Goal: Task Accomplishment & Management: Manage account settings

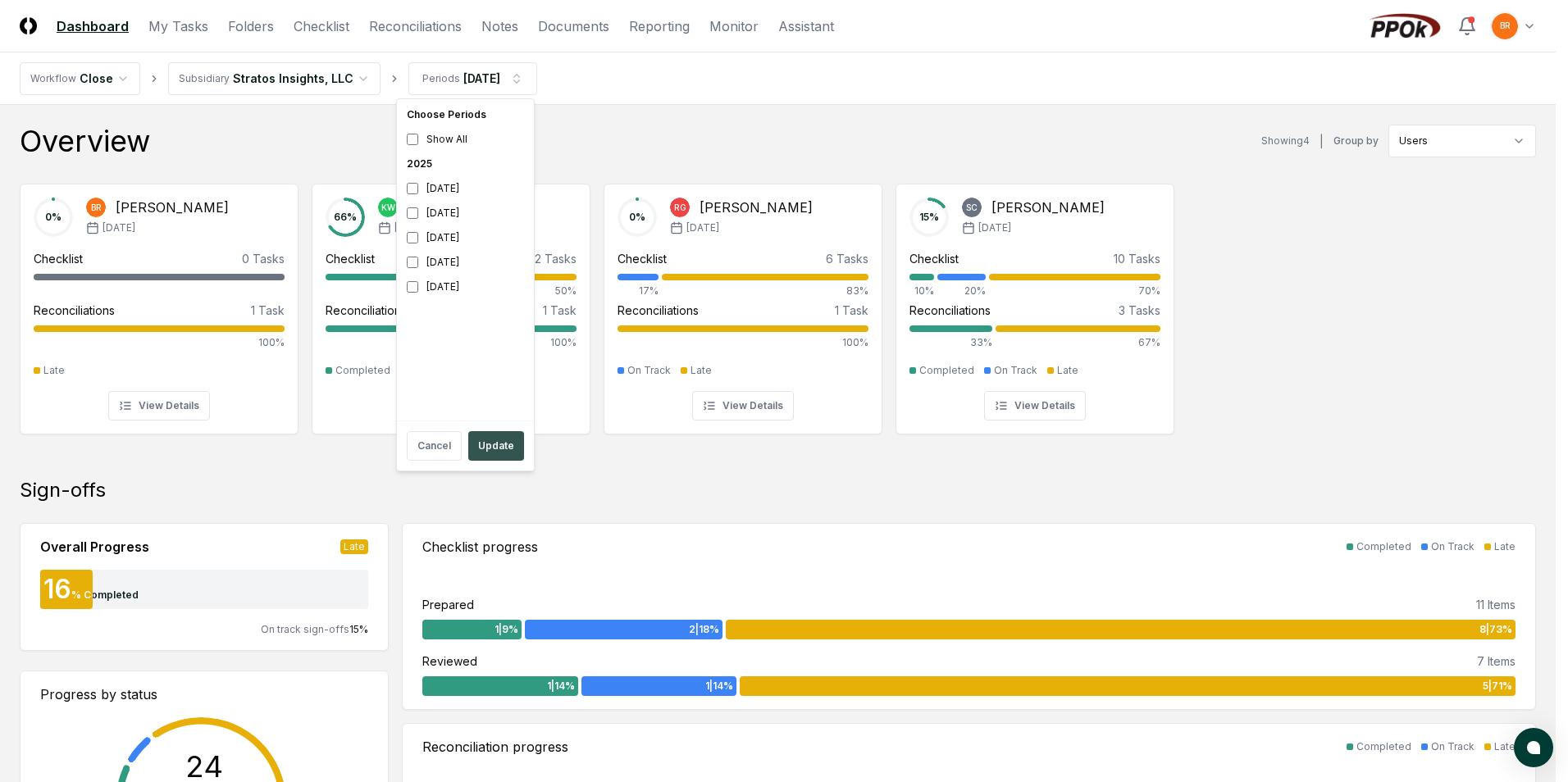
click at [499, 455] on button "Update" at bounding box center [496, 446] width 55 height 30
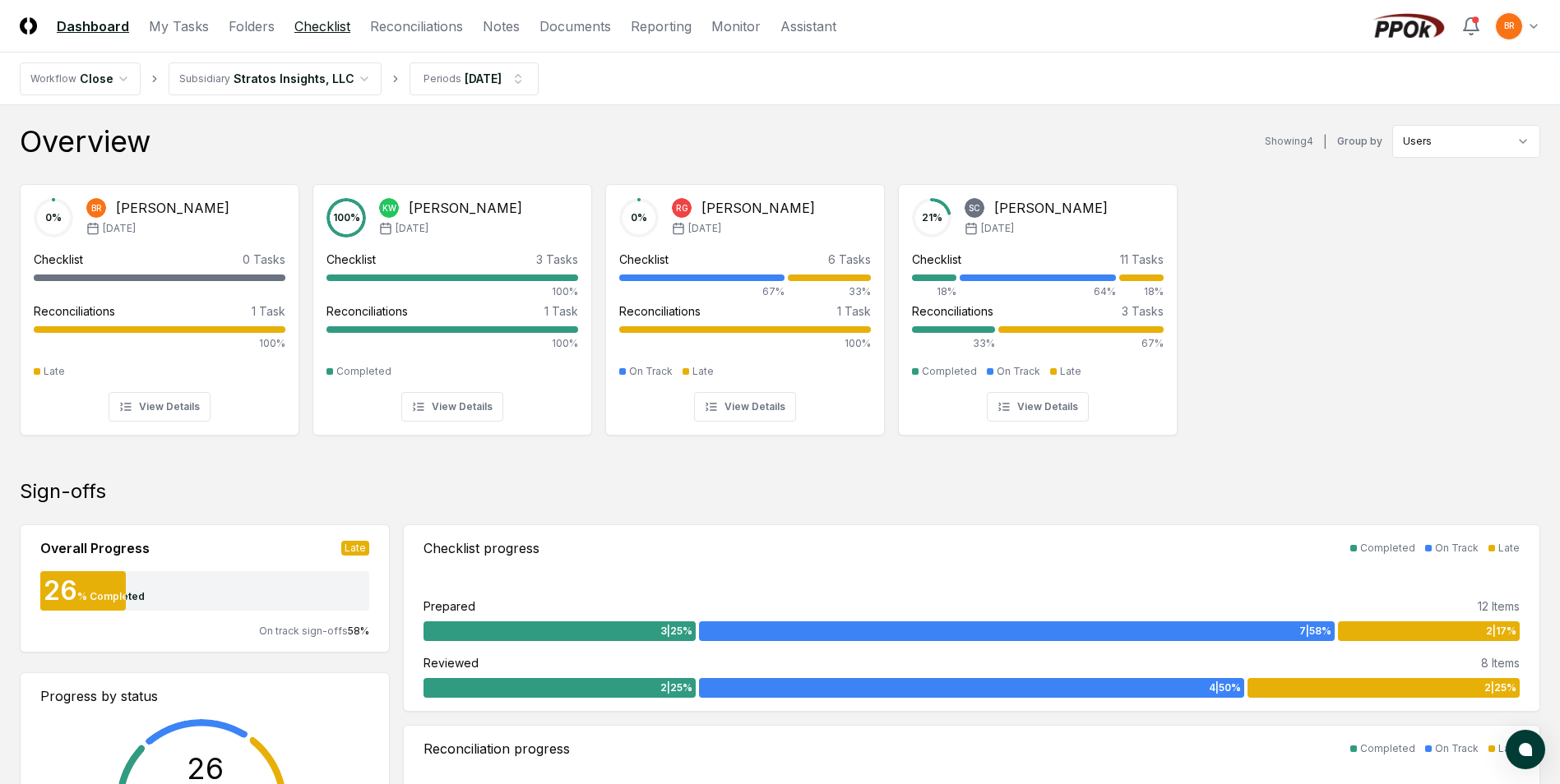
click at [324, 25] on link "Checklist" at bounding box center [322, 26] width 56 height 19
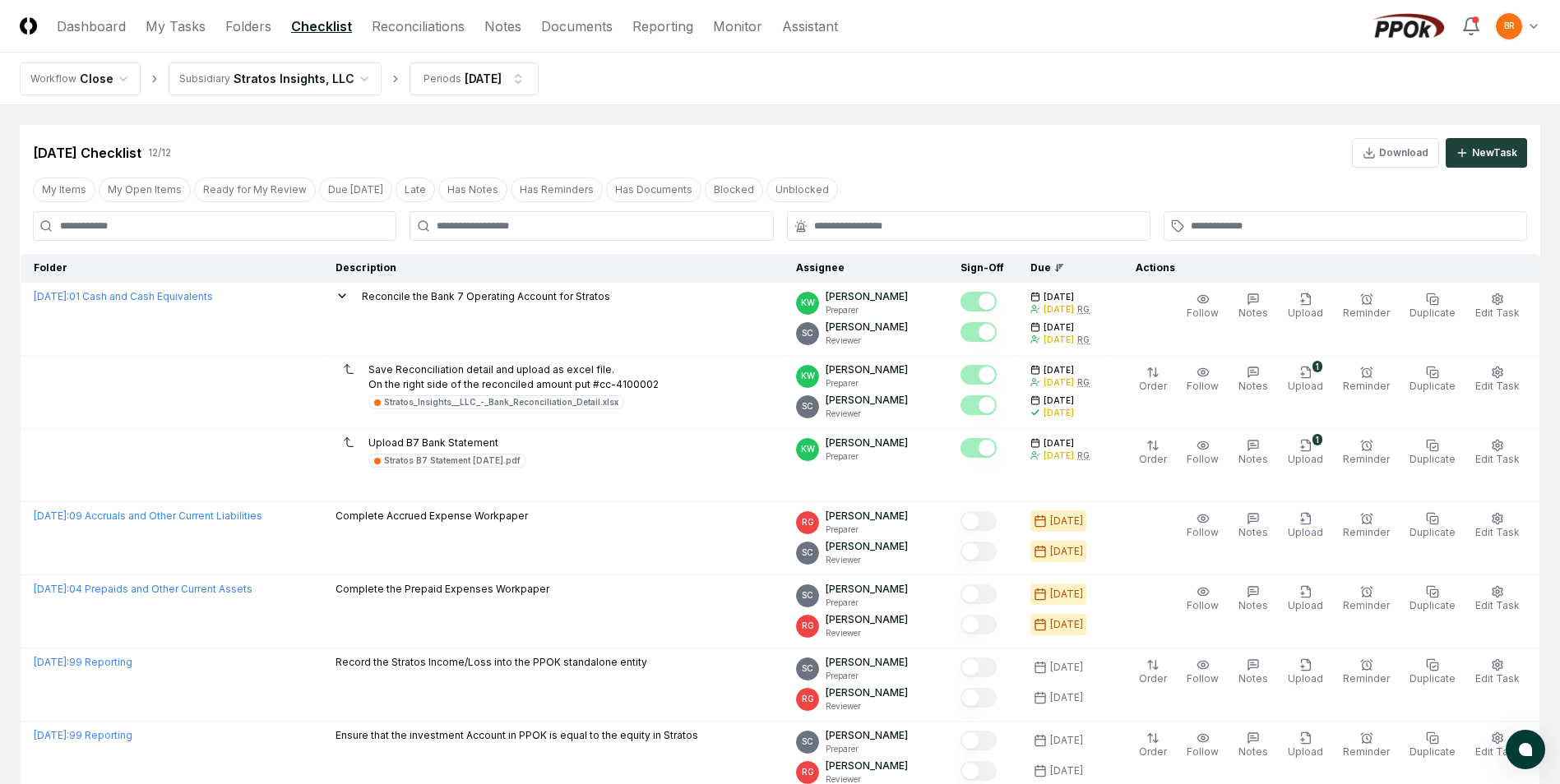
click at [353, 78] on html "CloseCore Dashboard My Tasks Folders Checklist Reconciliations Notes Documents …" at bounding box center [780, 640] width 1560 height 1279
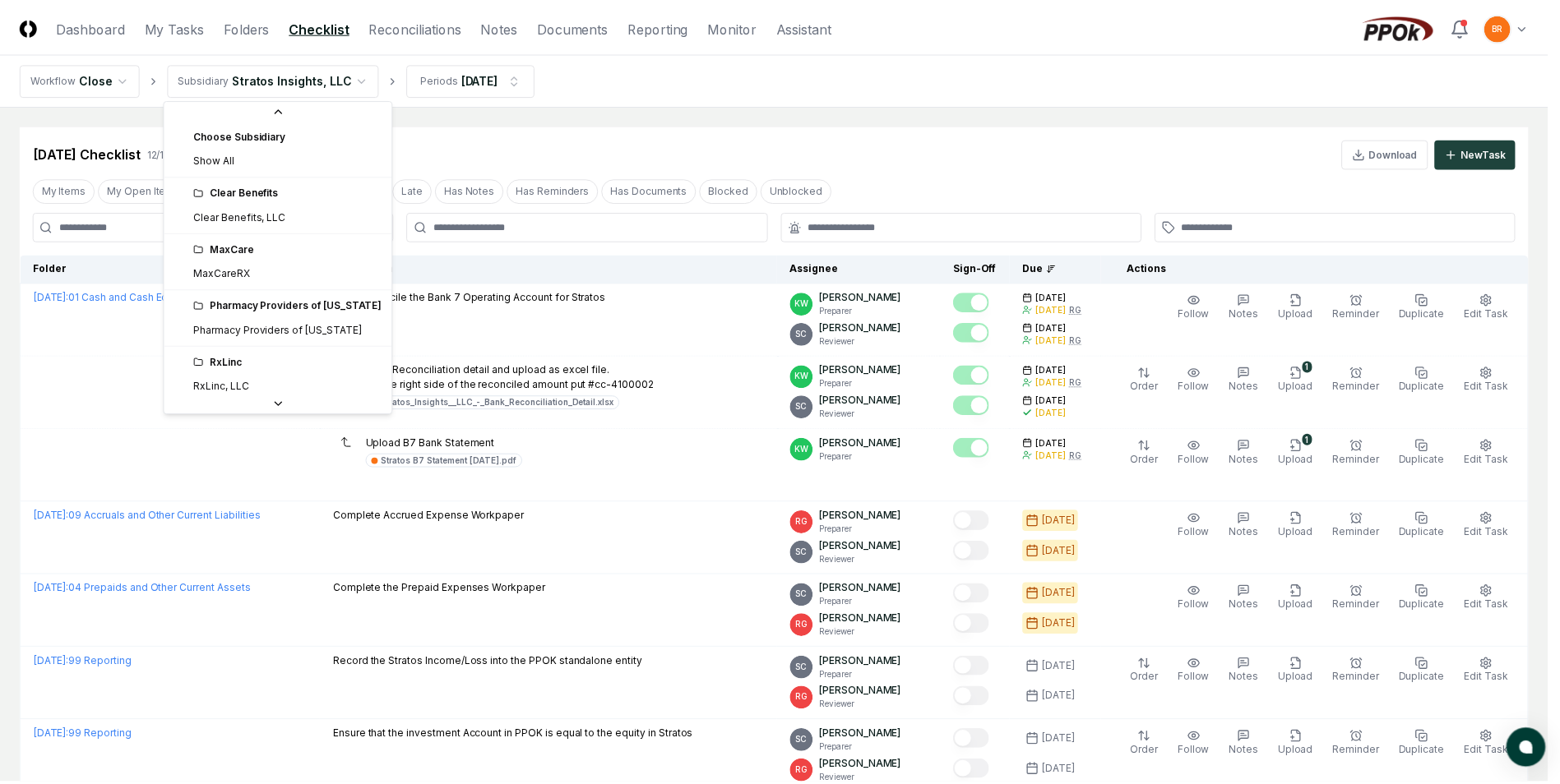
scroll to position [62, 0]
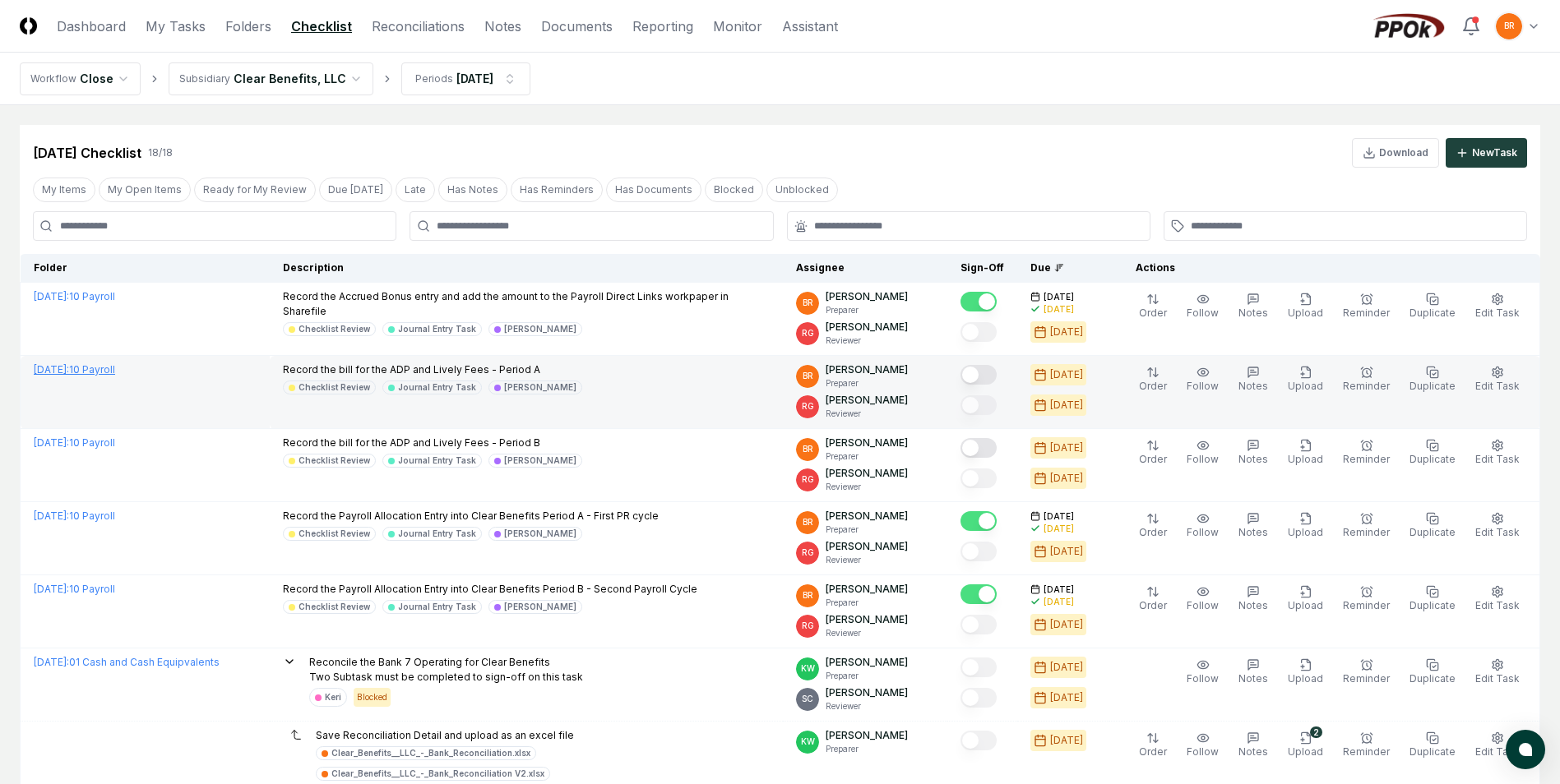
click at [115, 367] on link "[DATE] : 10 Payroll" at bounding box center [74, 369] width 81 height 12
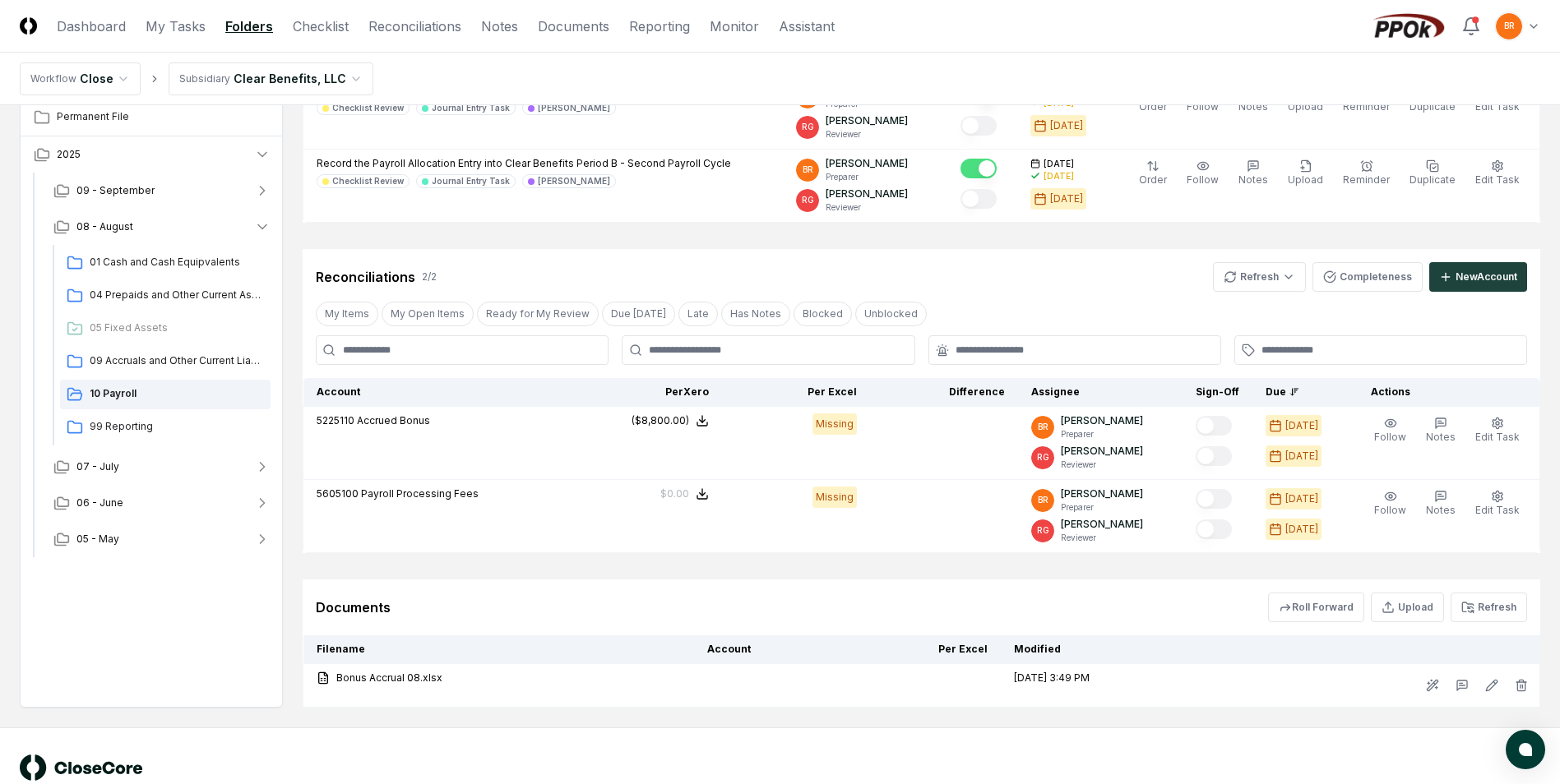
scroll to position [494, 0]
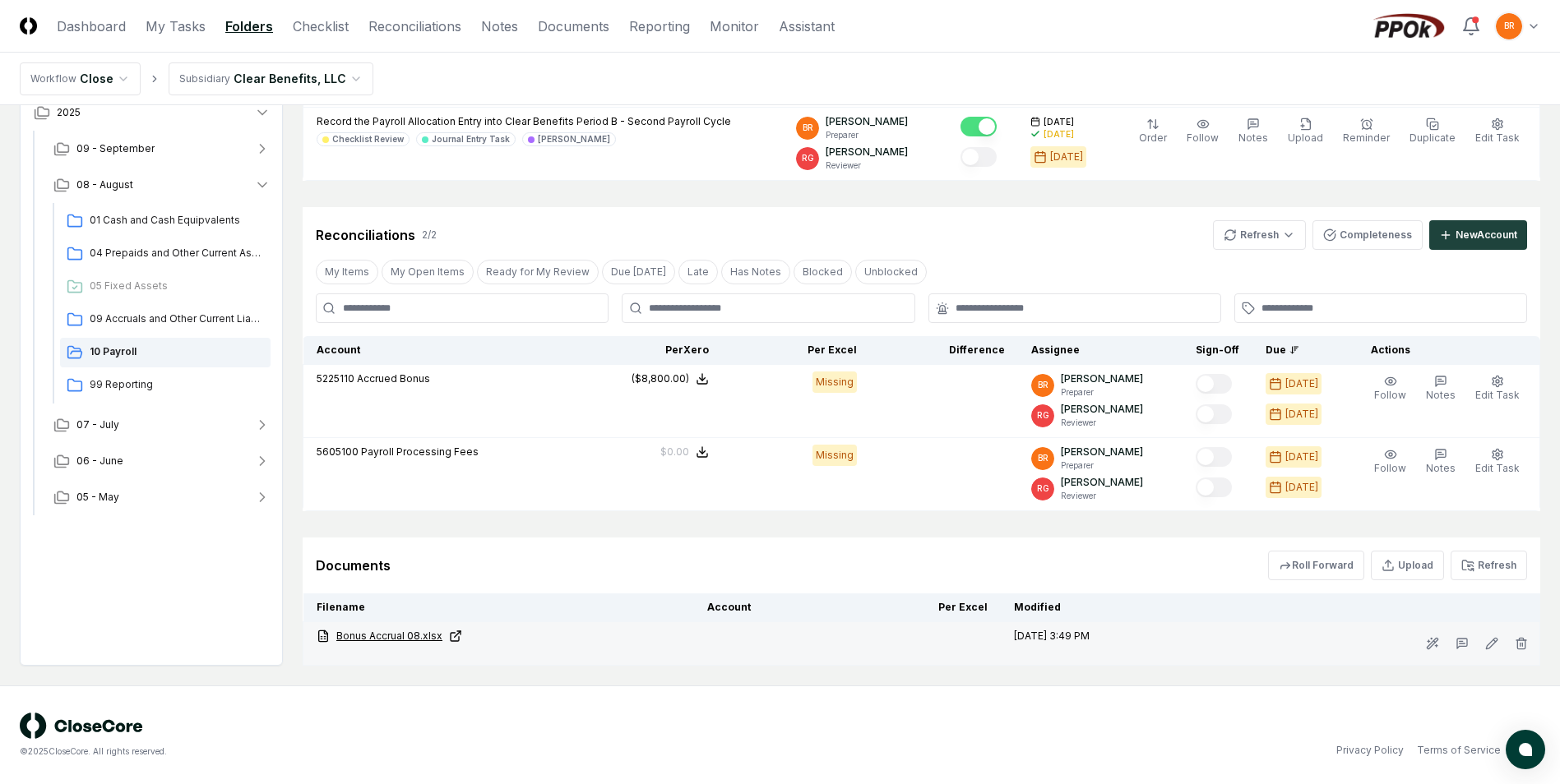
click at [387, 633] on link "Bonus Accrual 08.xlsx" at bounding box center [498, 636] width 364 height 15
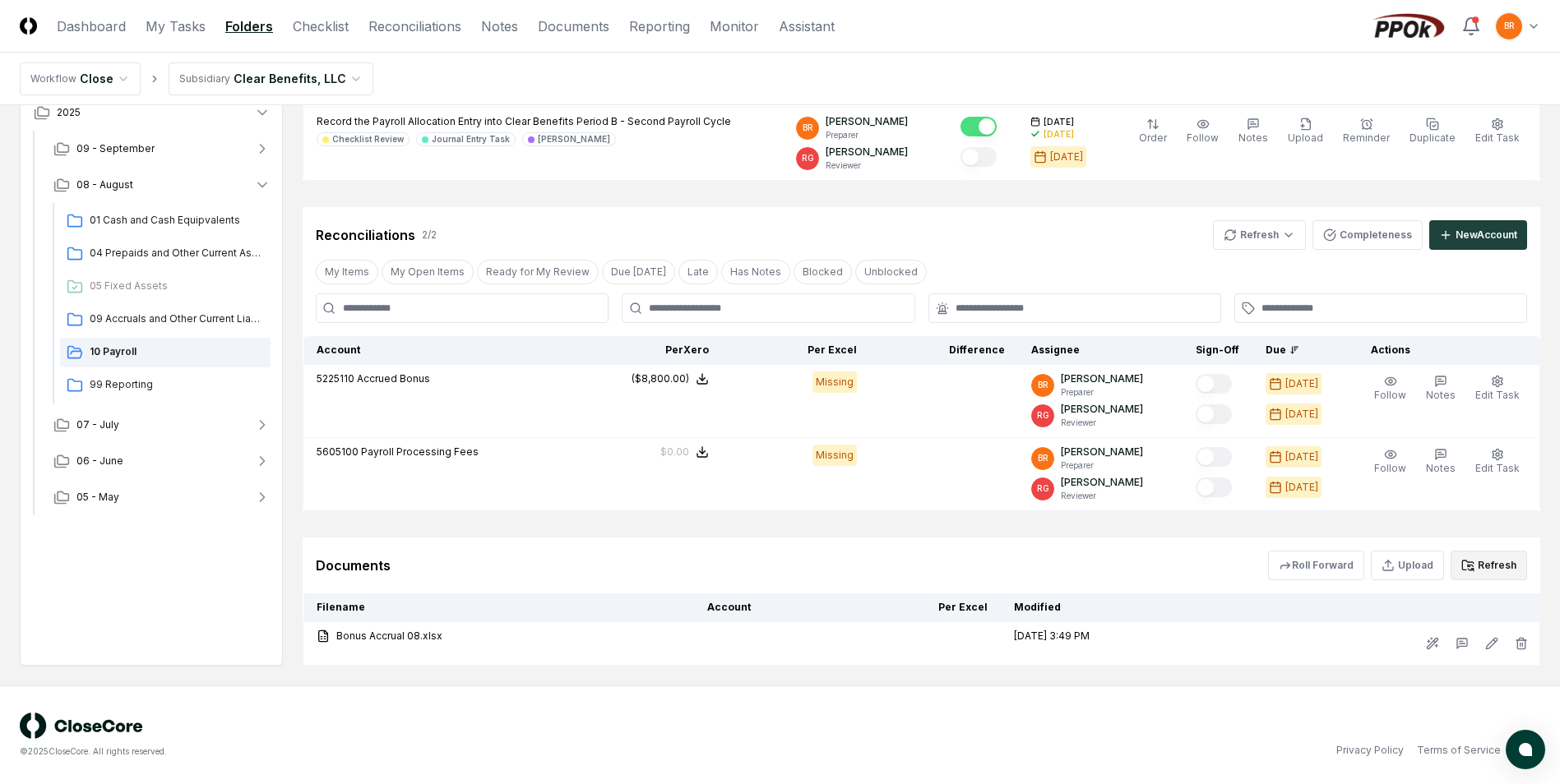
click at [1504, 565] on button "Refresh" at bounding box center [1489, 566] width 77 height 30
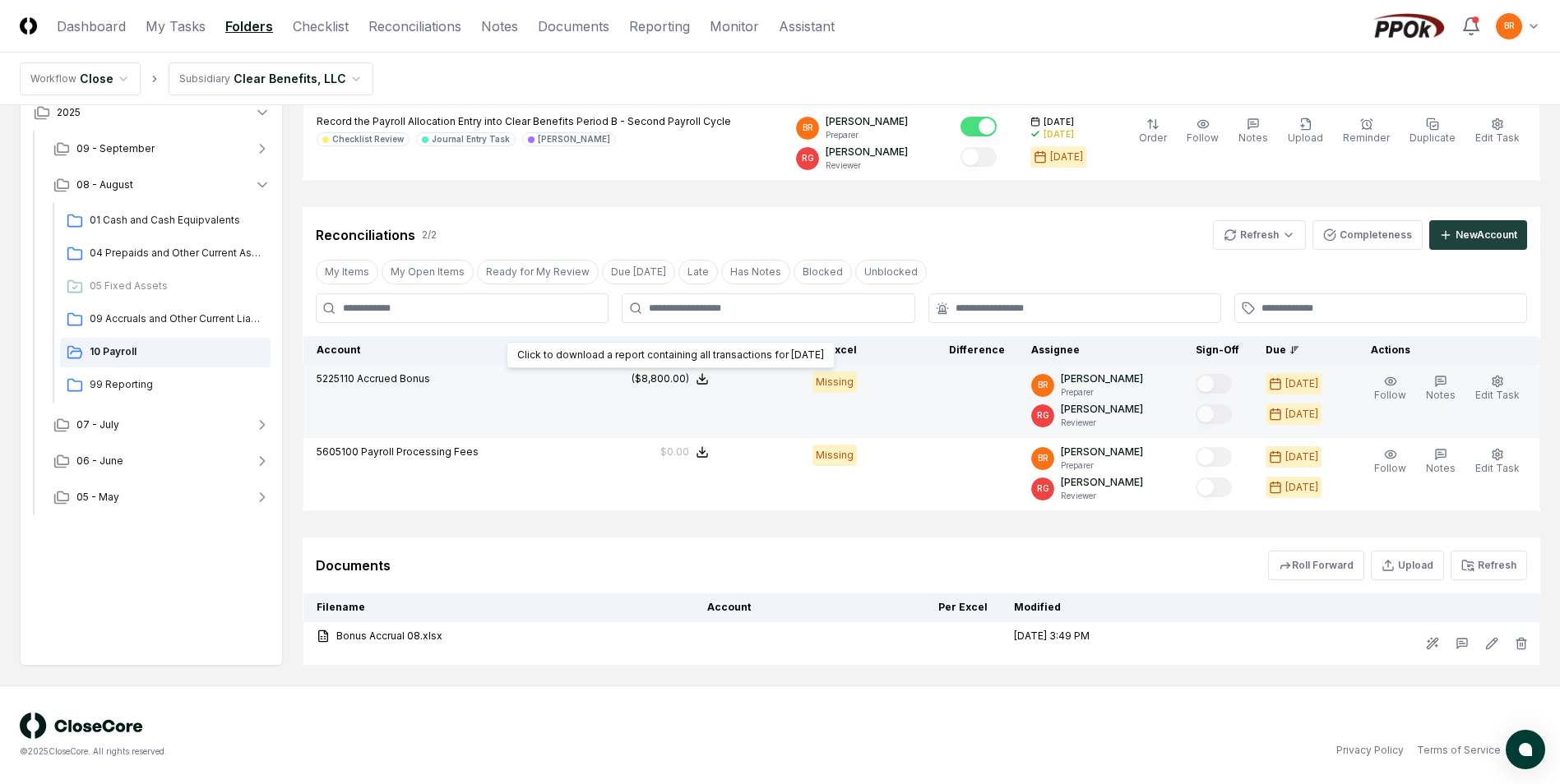
click at [706, 380] on polyline at bounding box center [702, 379] width 6 height 3
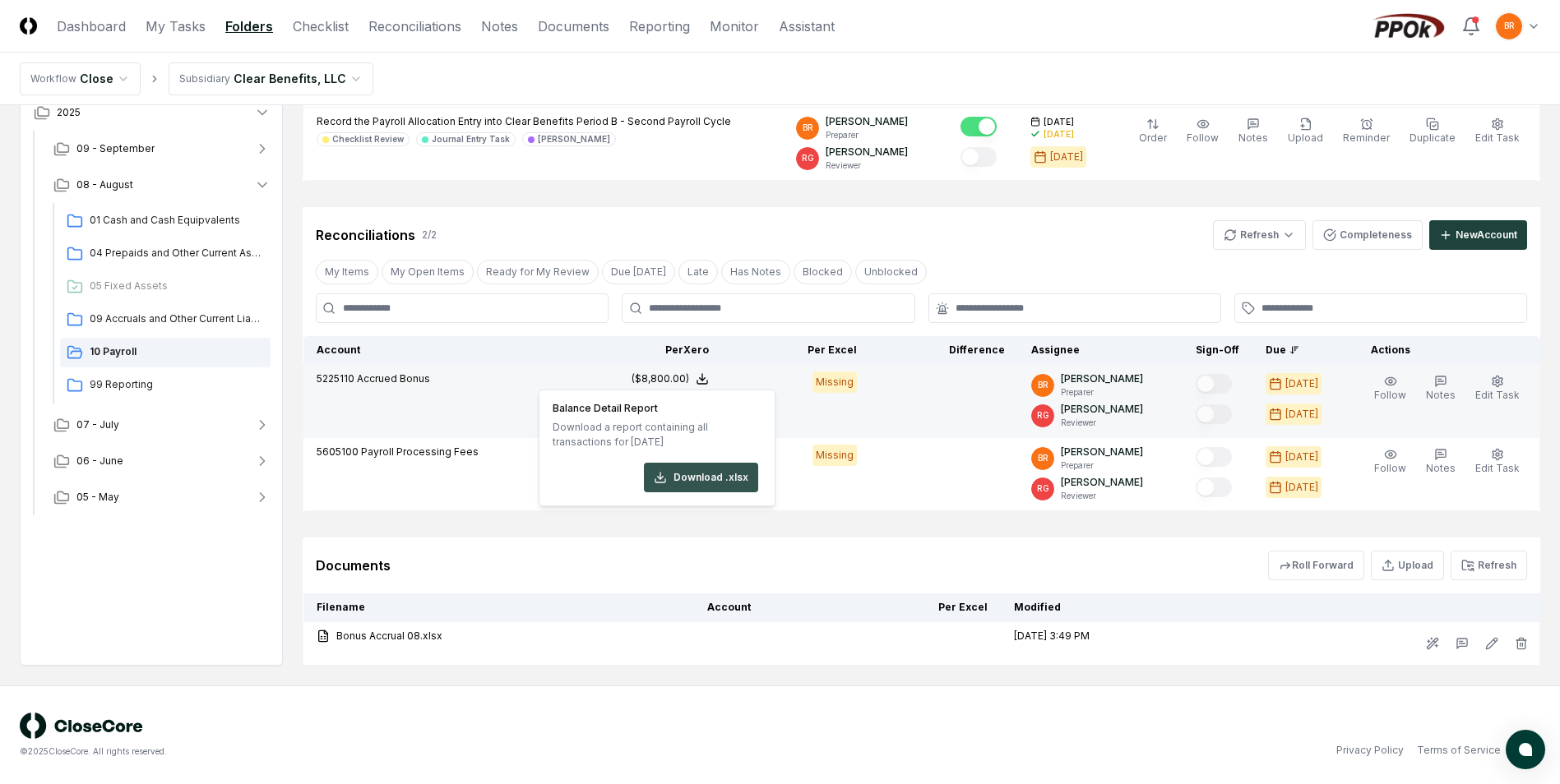
click at [727, 484] on button "Download .xlsx" at bounding box center [702, 477] width 115 height 30
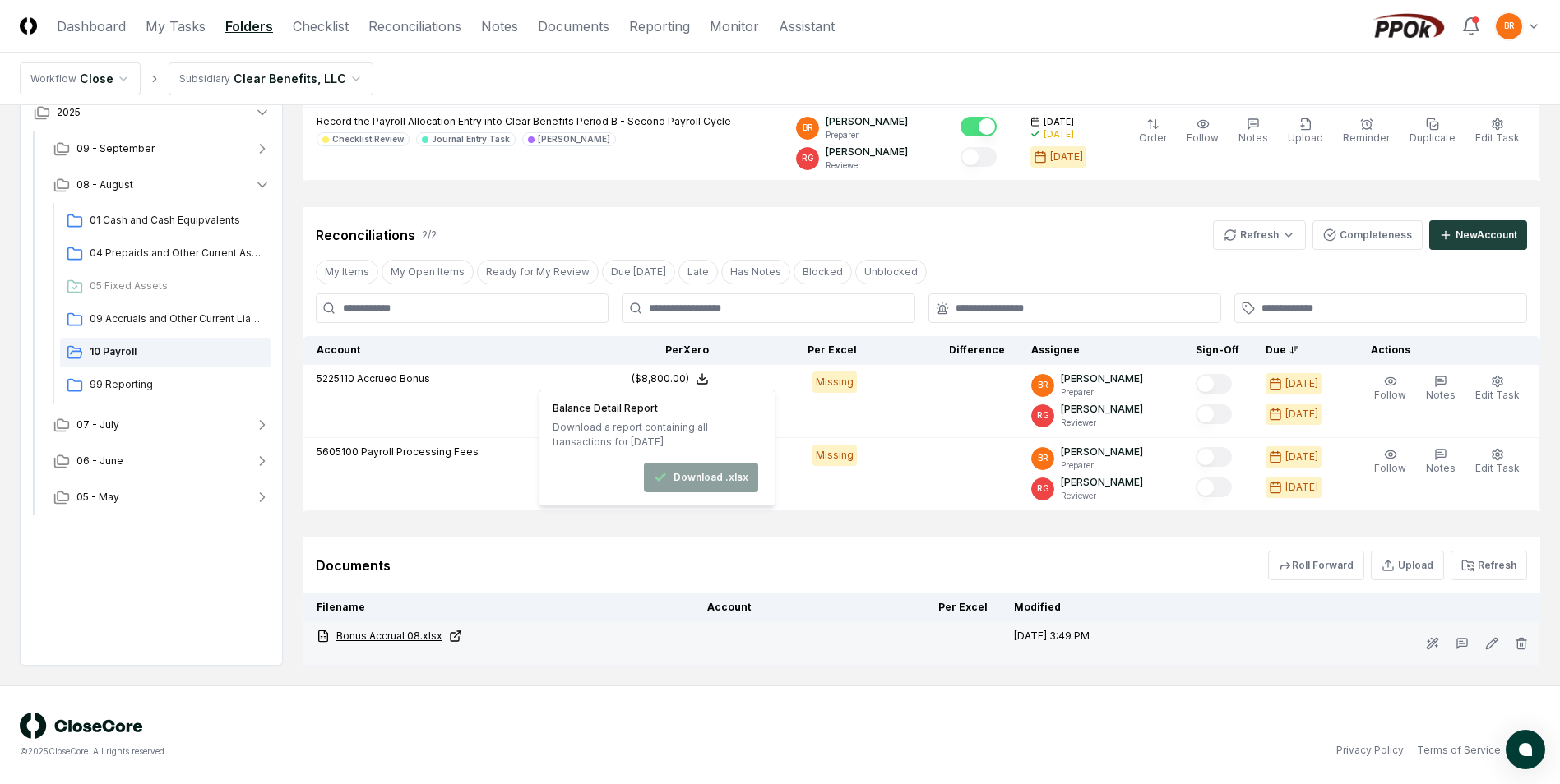
click at [399, 638] on link "Bonus Accrual 08.xlsx" at bounding box center [498, 636] width 364 height 15
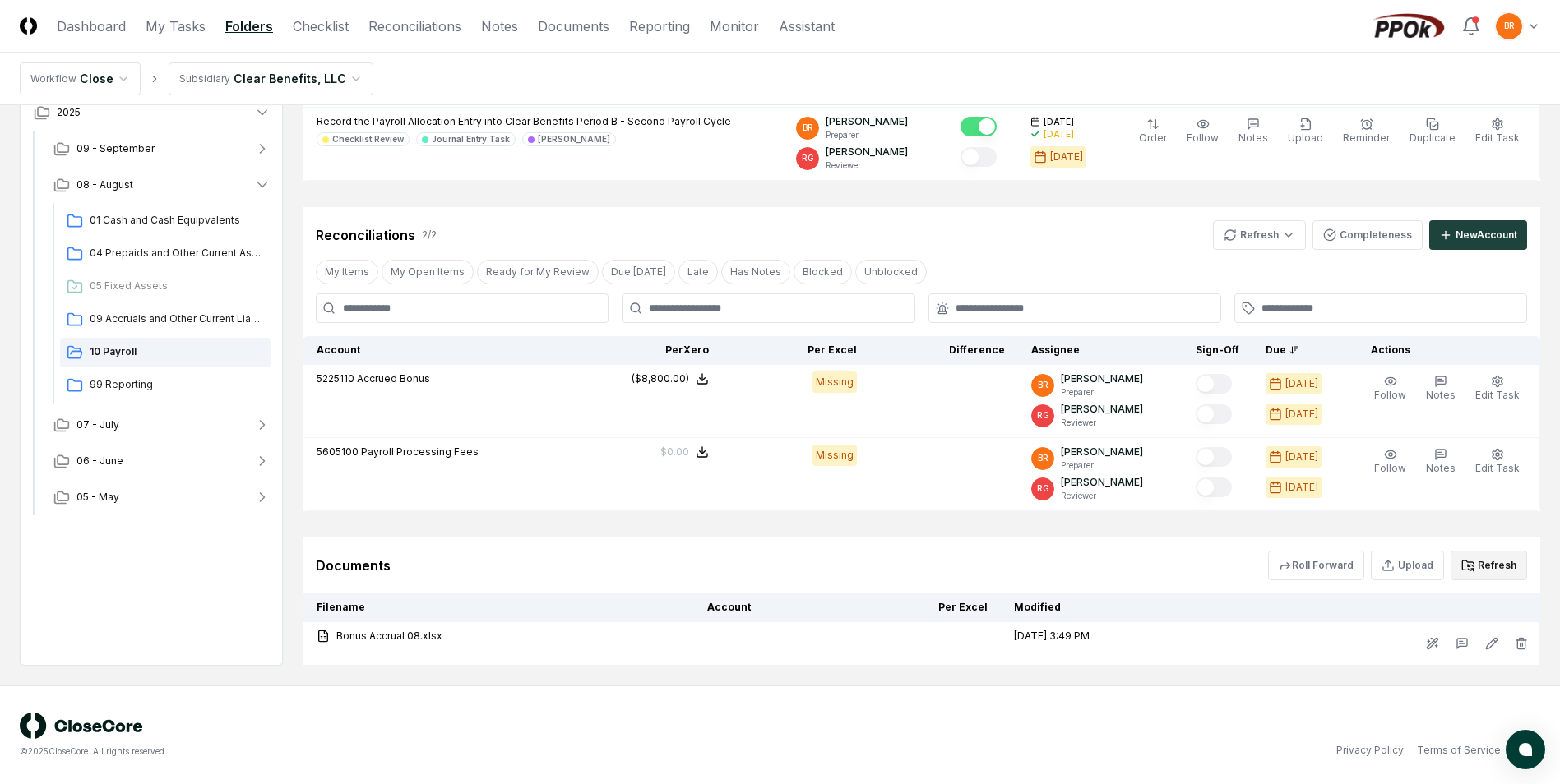
click at [1498, 571] on button "Refresh" at bounding box center [1489, 566] width 77 height 30
click at [1507, 577] on button "Refresh" at bounding box center [1489, 566] width 77 height 30
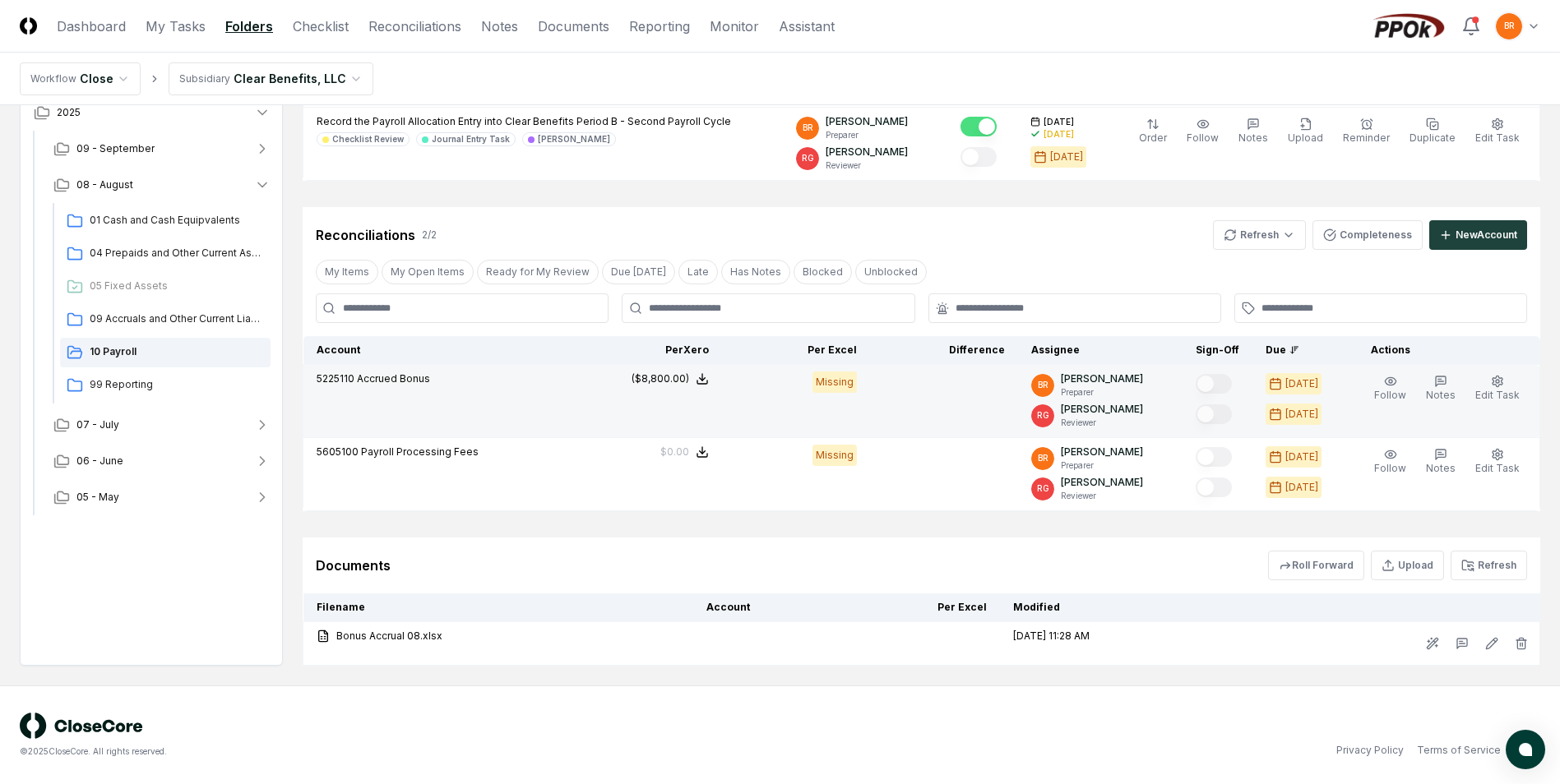
click at [850, 380] on div "Missing" at bounding box center [835, 382] width 44 height 21
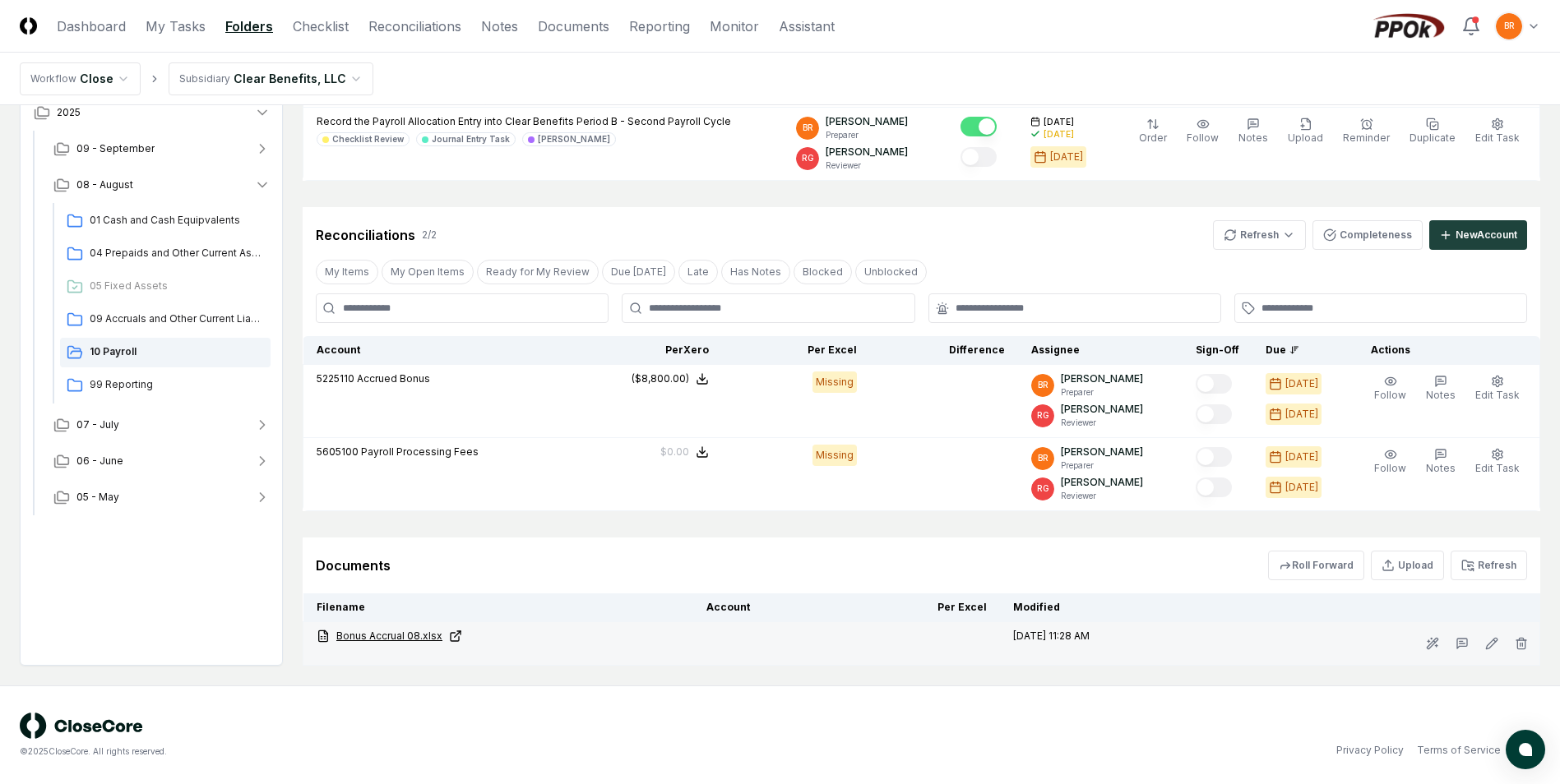
click at [449, 638] on icon at bounding box center [455, 636] width 13 height 13
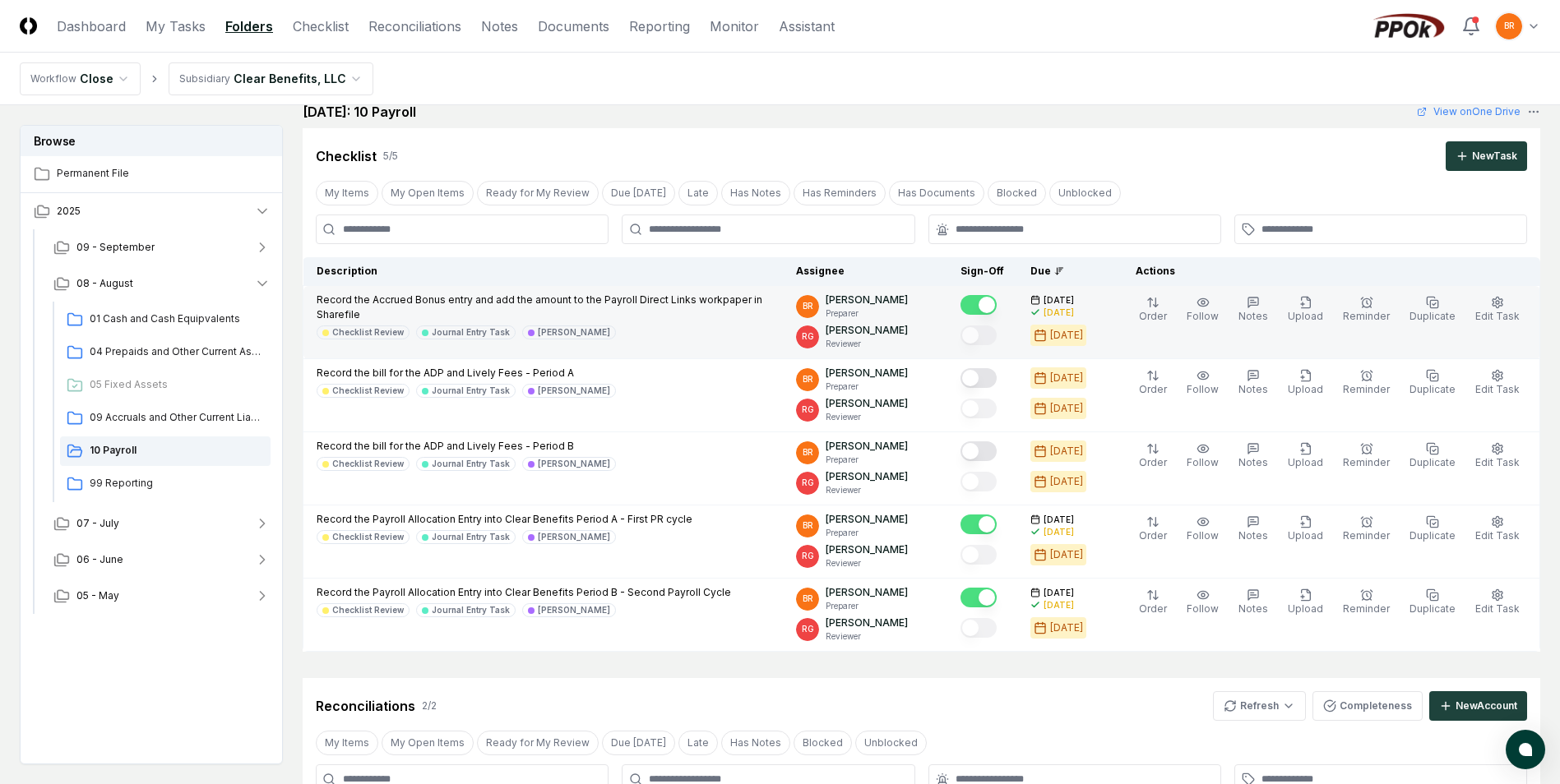
scroll to position [0, 0]
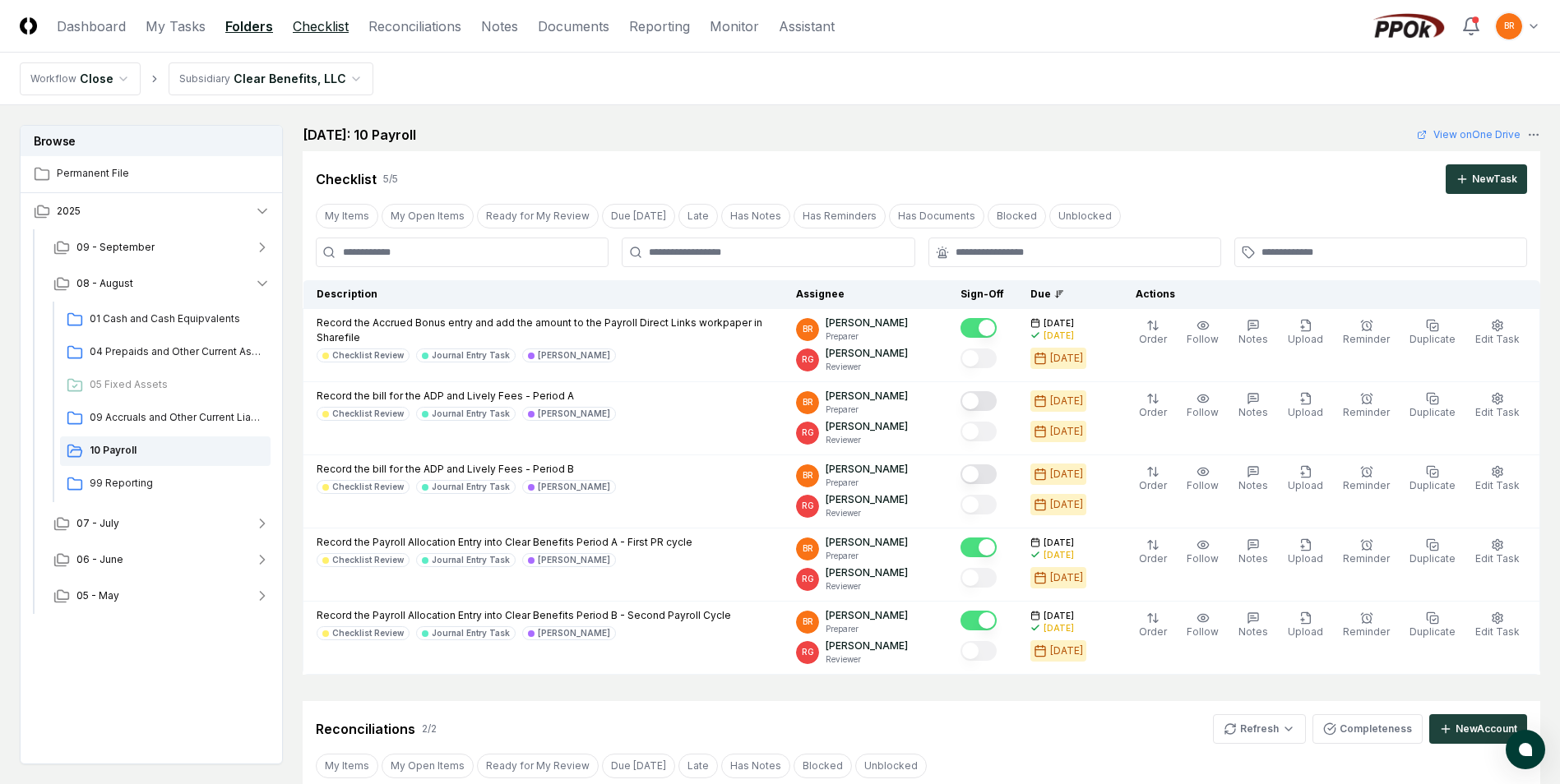
click at [332, 25] on link "Checklist" at bounding box center [320, 26] width 56 height 19
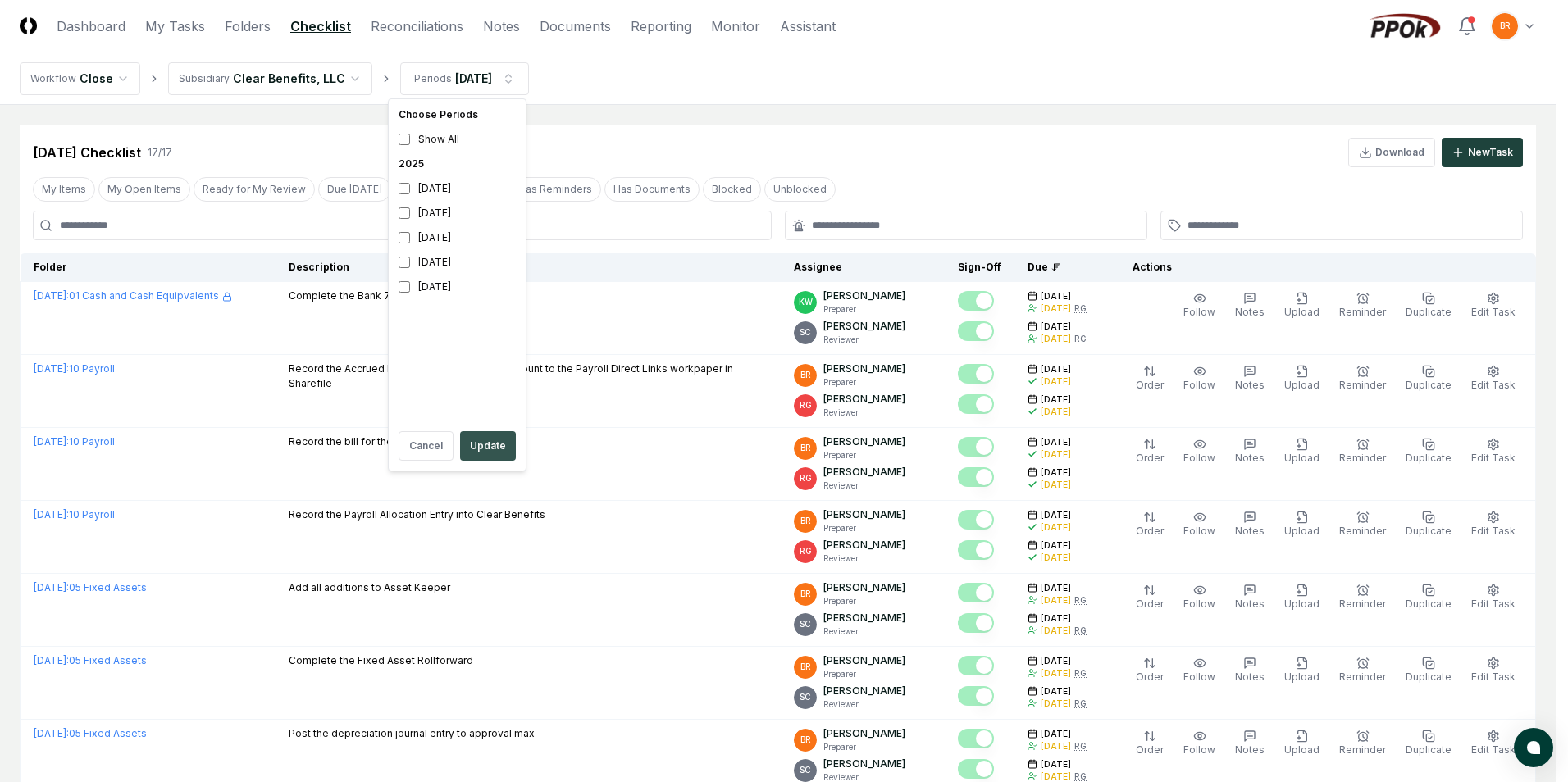
click at [502, 455] on button "Update" at bounding box center [487, 446] width 55 height 30
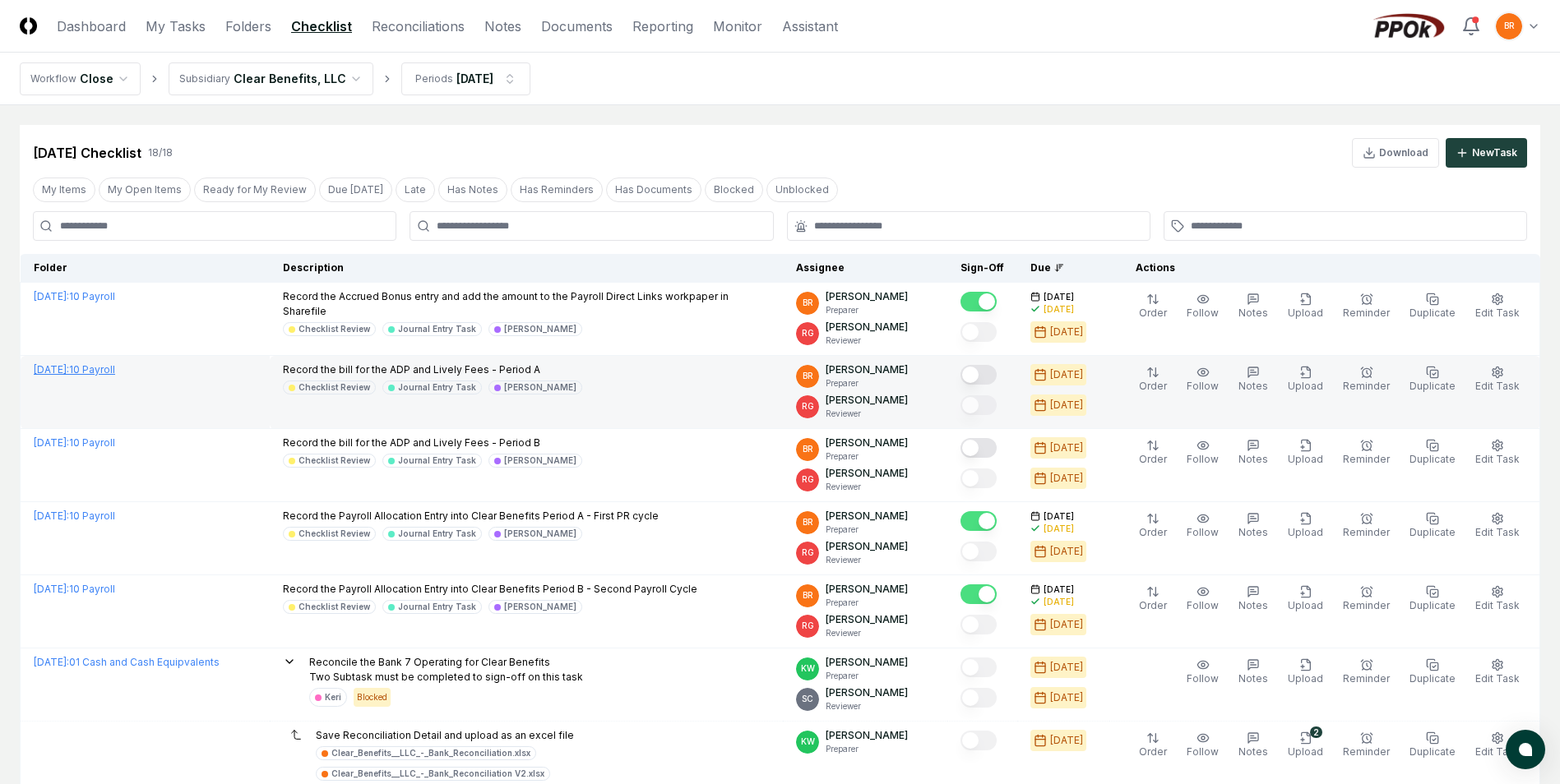
click at [115, 374] on link "[DATE] : 10 Payroll" at bounding box center [74, 369] width 81 height 12
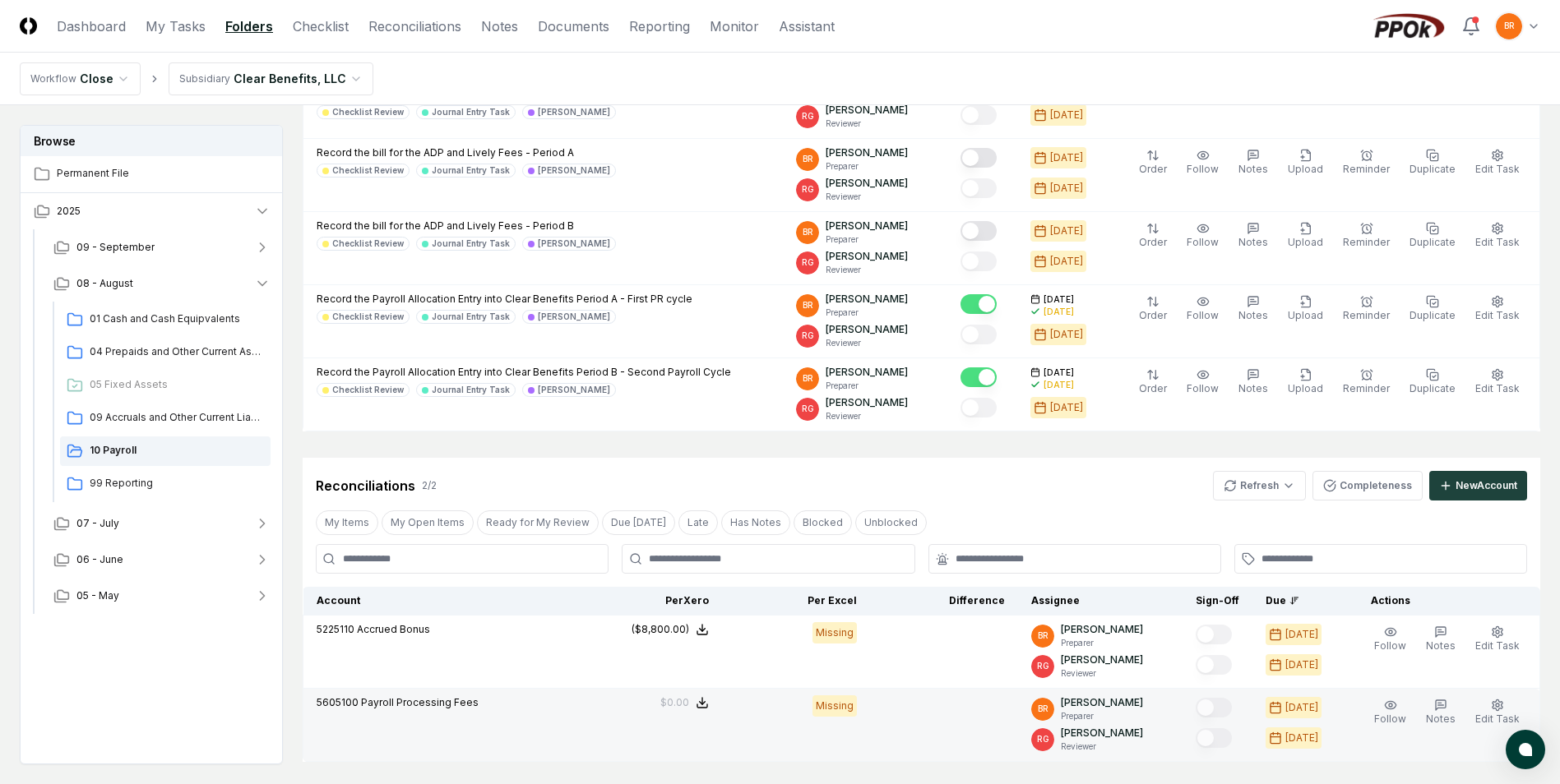
scroll to position [82, 0]
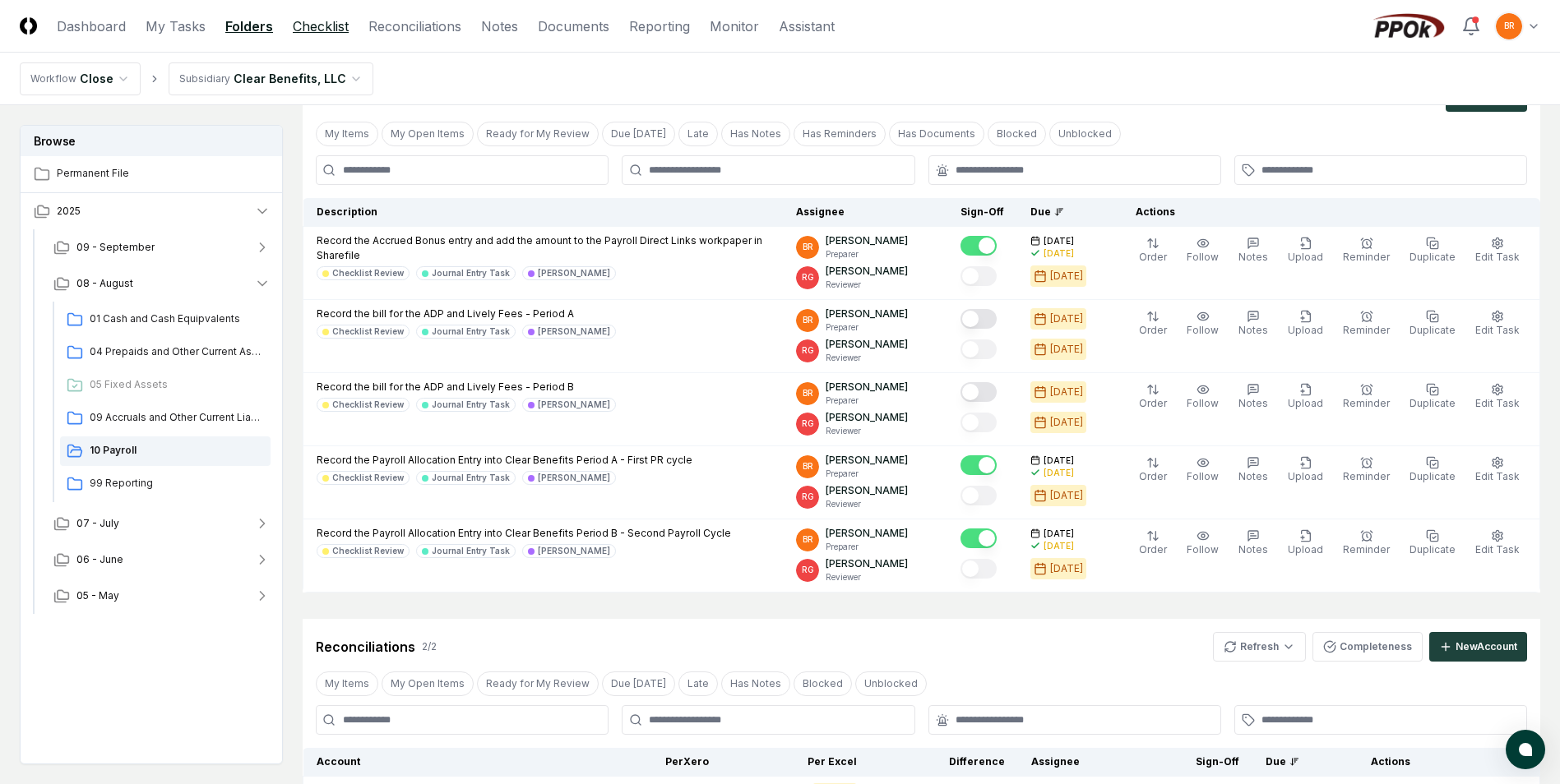
click at [322, 24] on link "Checklist" at bounding box center [320, 26] width 56 height 19
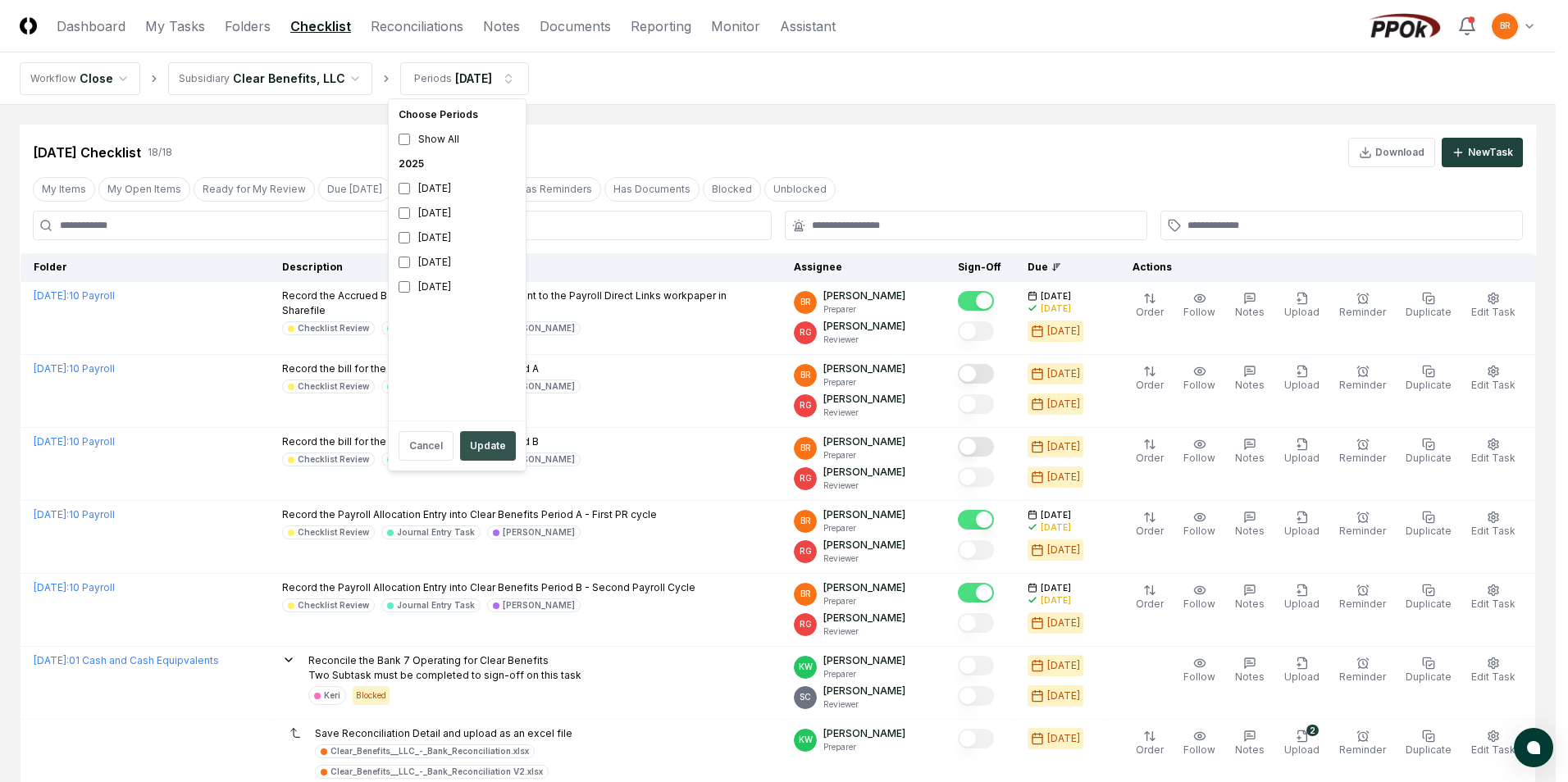
click at [490, 452] on button "Update" at bounding box center [487, 446] width 55 height 30
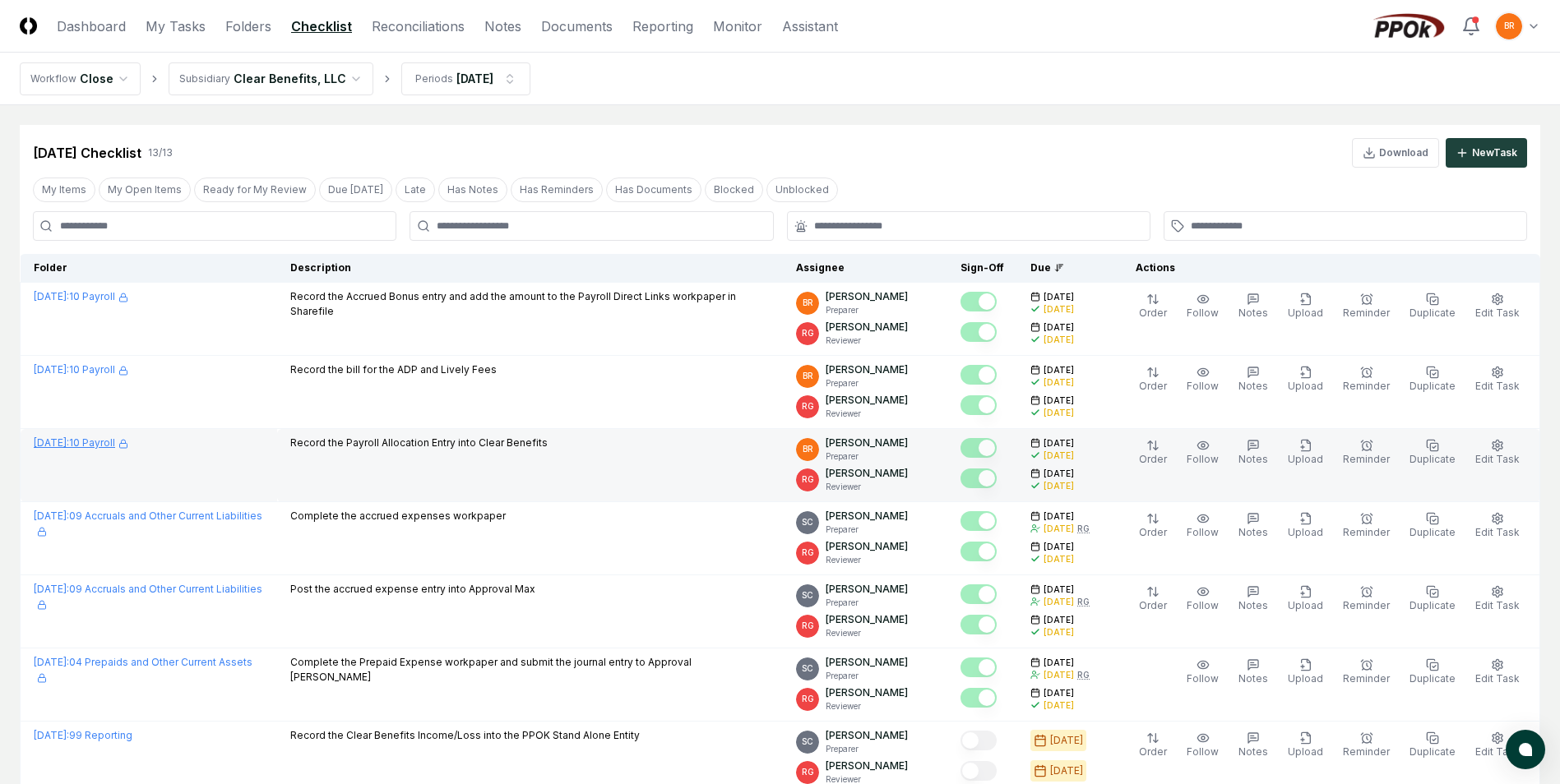
click at [108, 444] on link "[DATE] : 10 Payroll" at bounding box center [80, 442] width 94 height 12
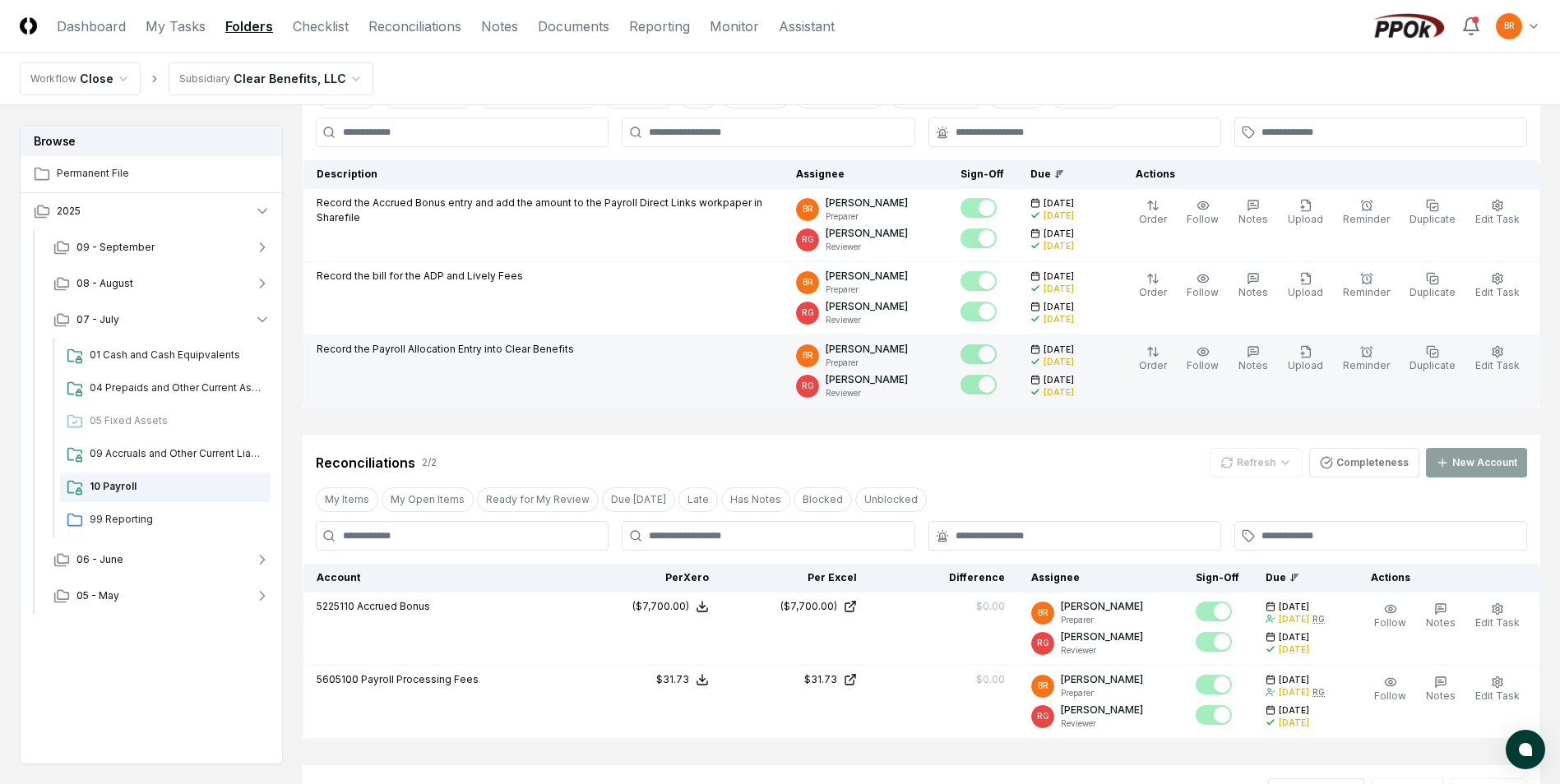
scroll to position [432, 0]
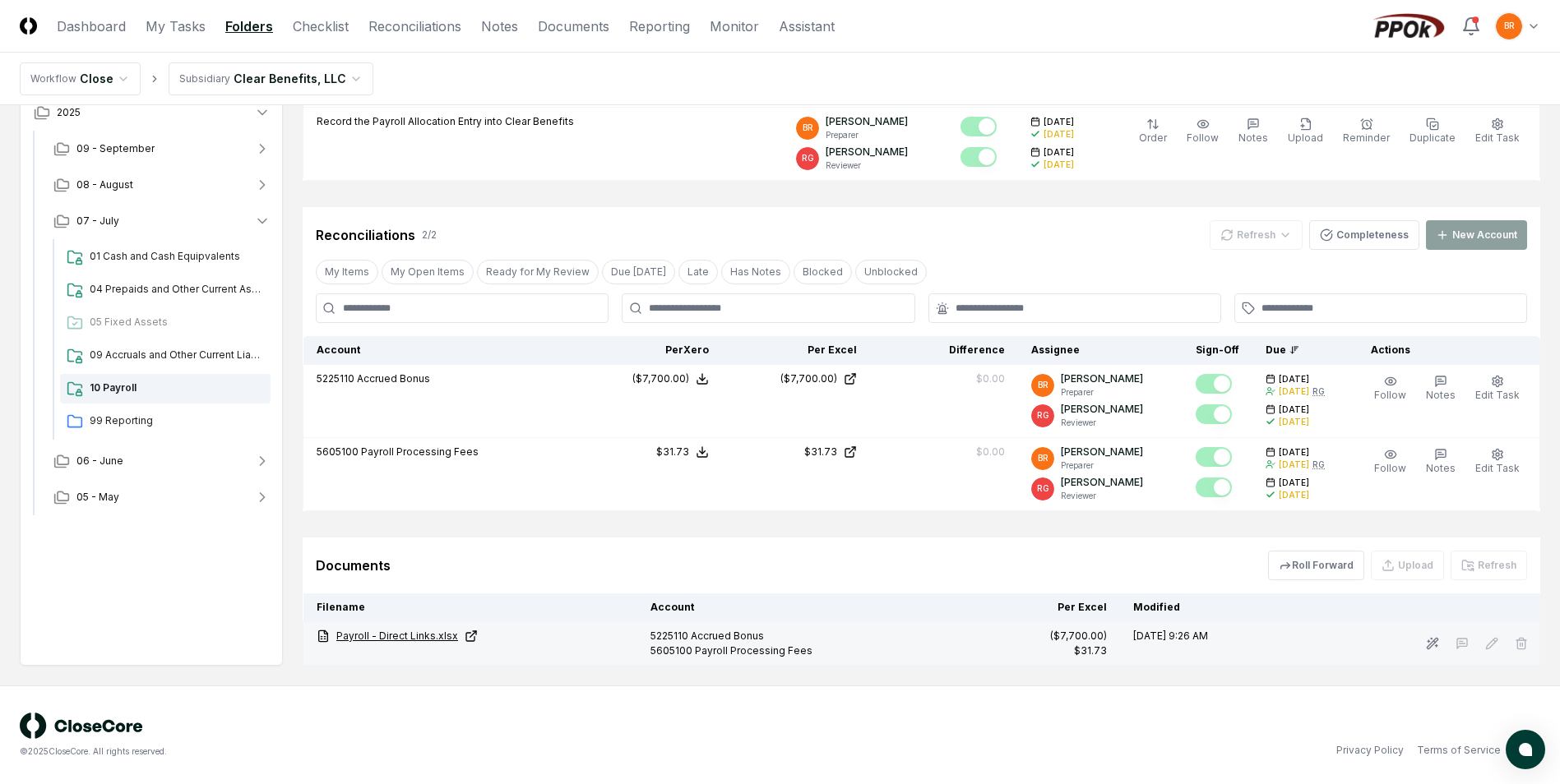
click at [411, 639] on link "Payroll - Direct Links.xlsx" at bounding box center [470, 636] width 308 height 15
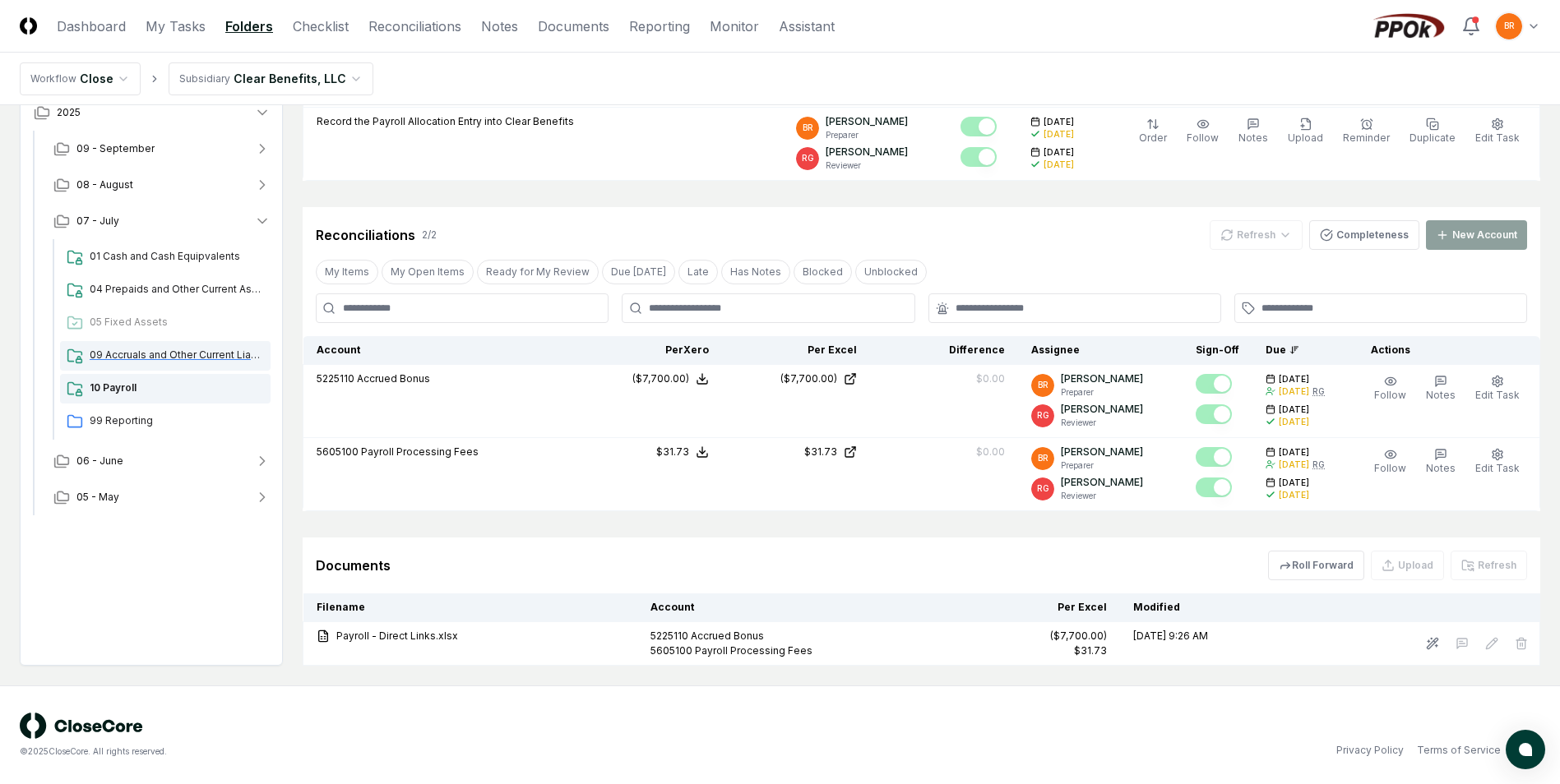
click at [137, 352] on span "09 Accruals and Other Current Liabilities" at bounding box center [177, 355] width 175 height 15
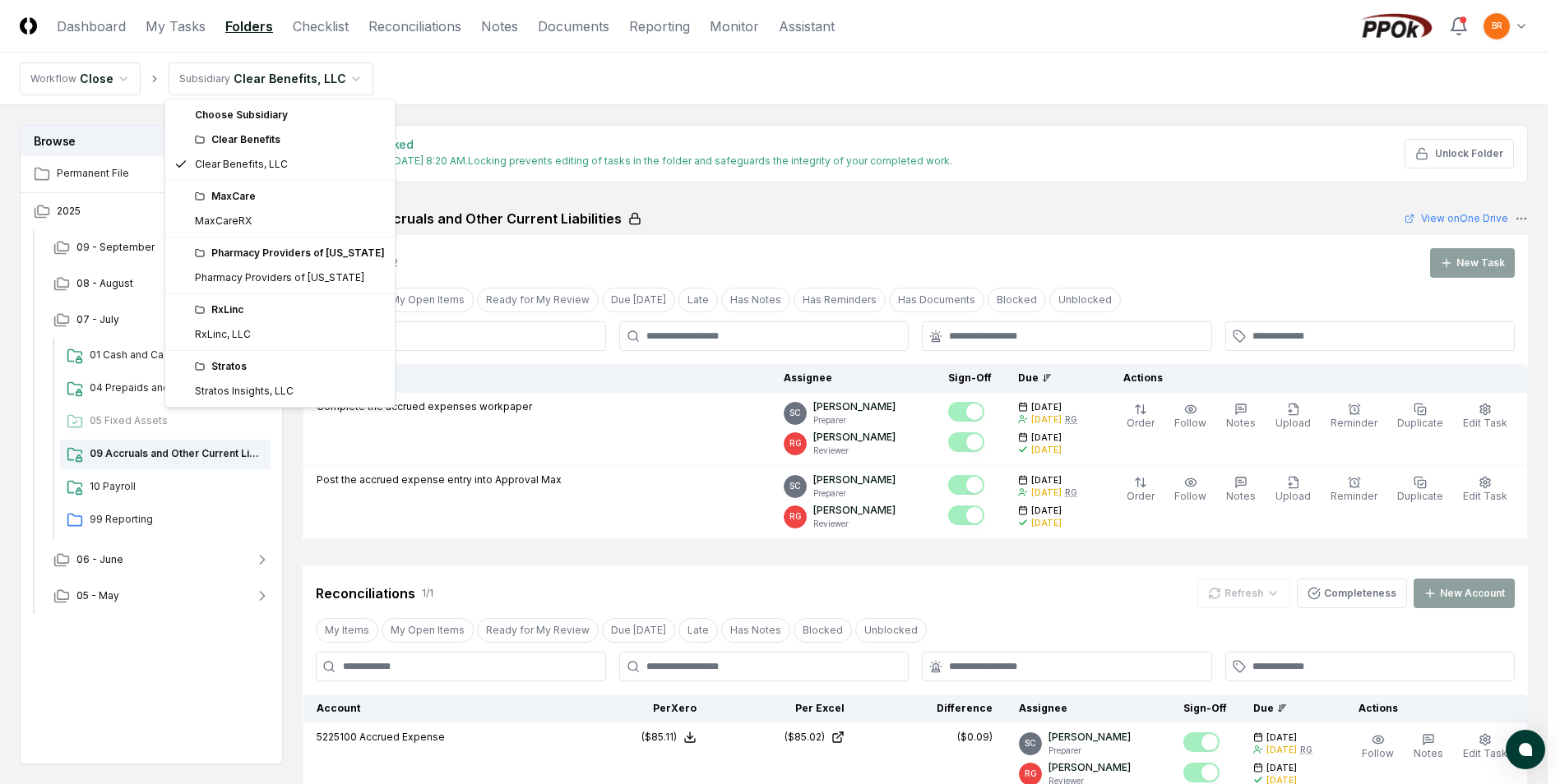
click at [345, 73] on html "CloseCore Dashboard My Tasks Folders Checklist Reconciliations Notes Documents …" at bounding box center [780, 535] width 1560 height 1069
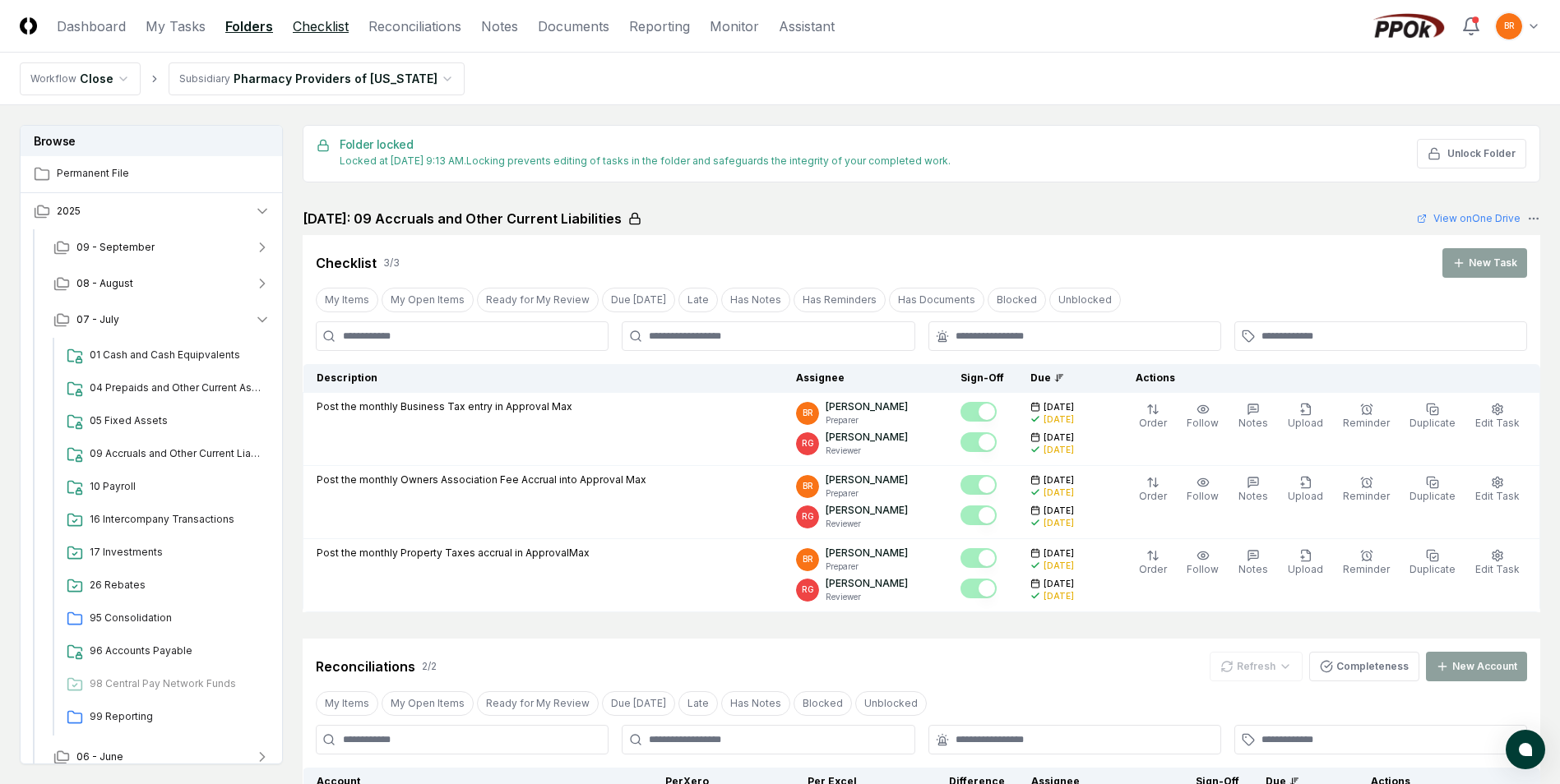
click at [313, 21] on link "Checklist" at bounding box center [320, 26] width 56 height 19
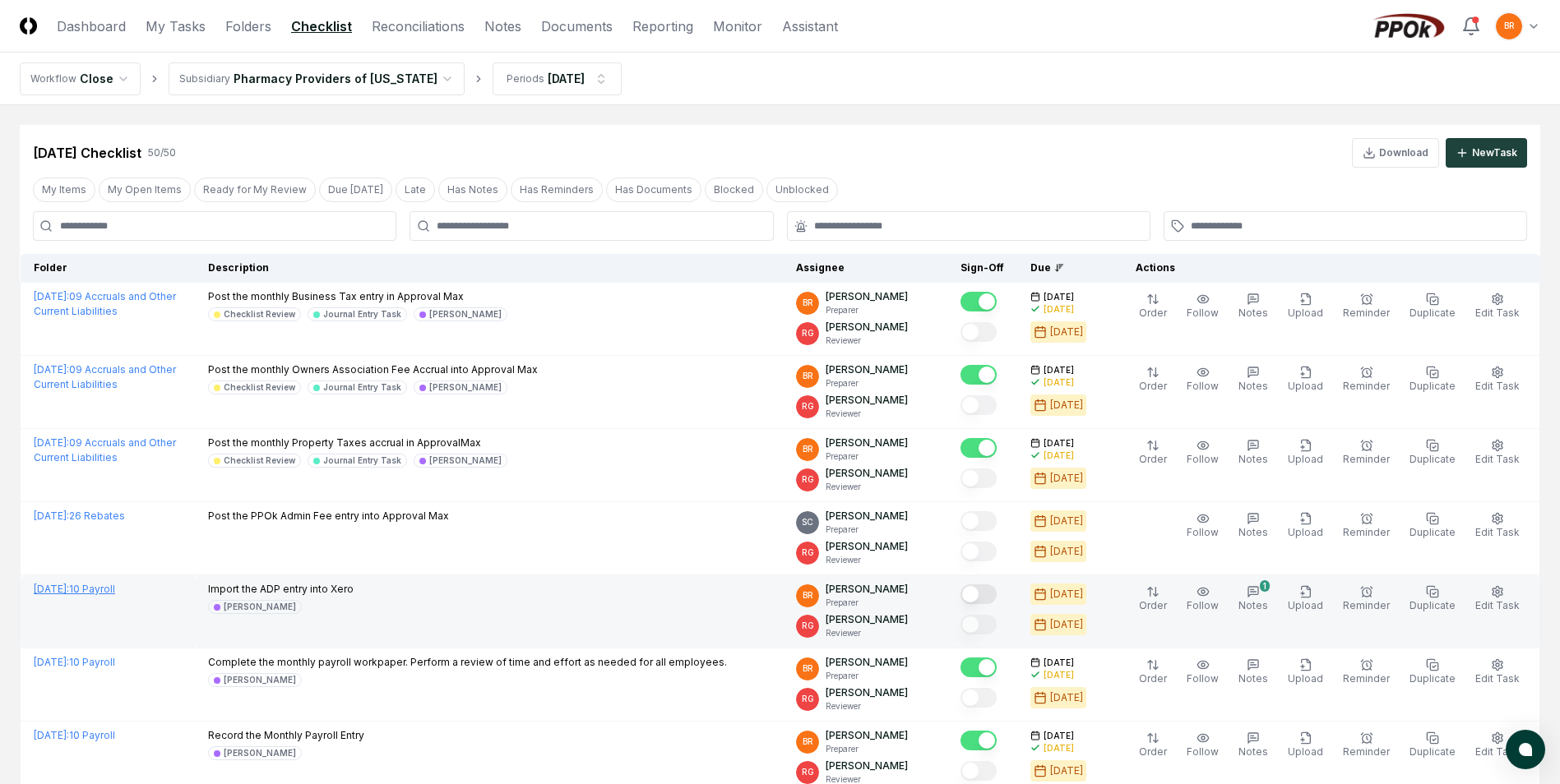
click at [100, 591] on link "[DATE] : 10 Payroll" at bounding box center [74, 589] width 81 height 12
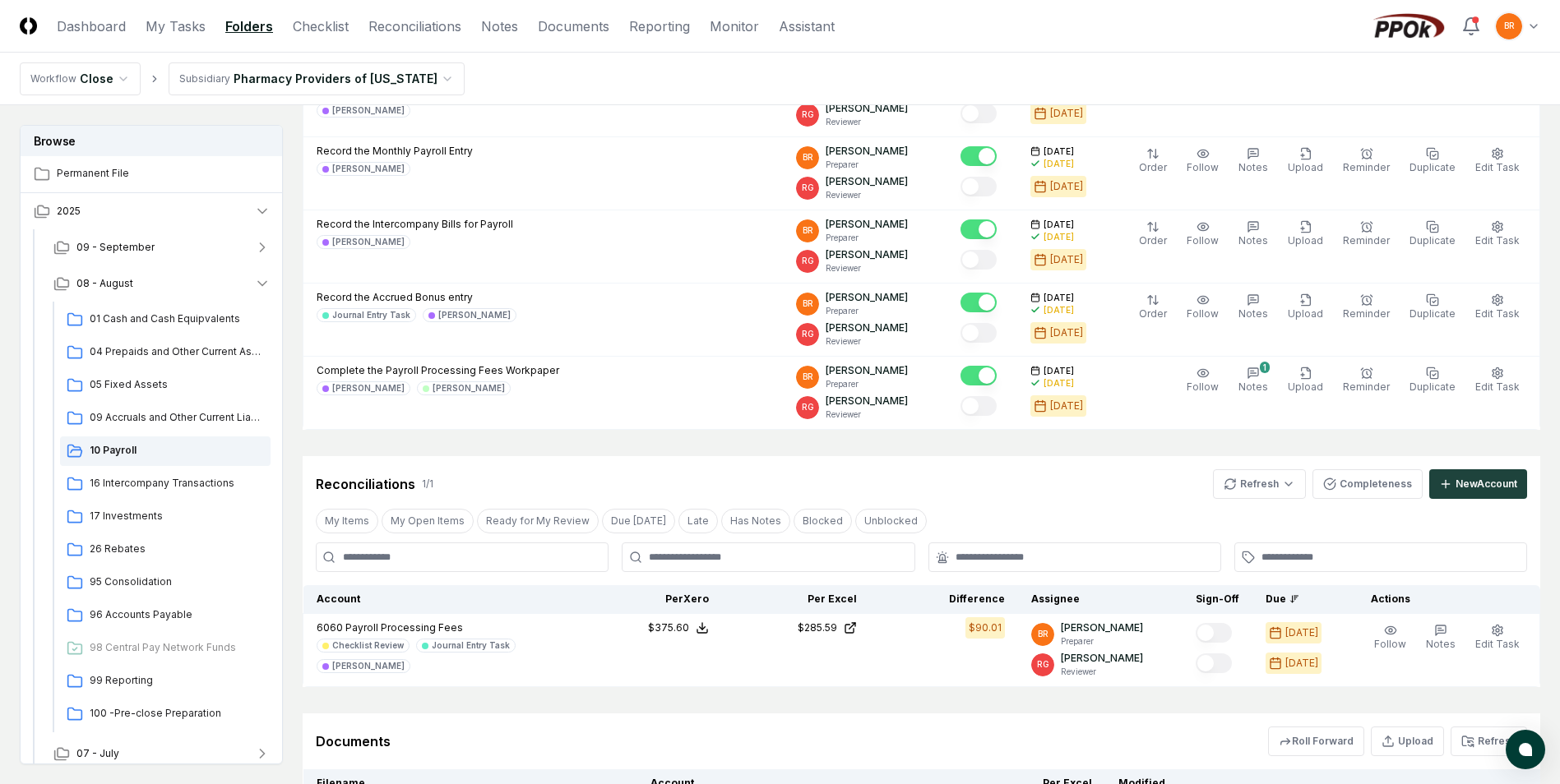
scroll to position [493, 0]
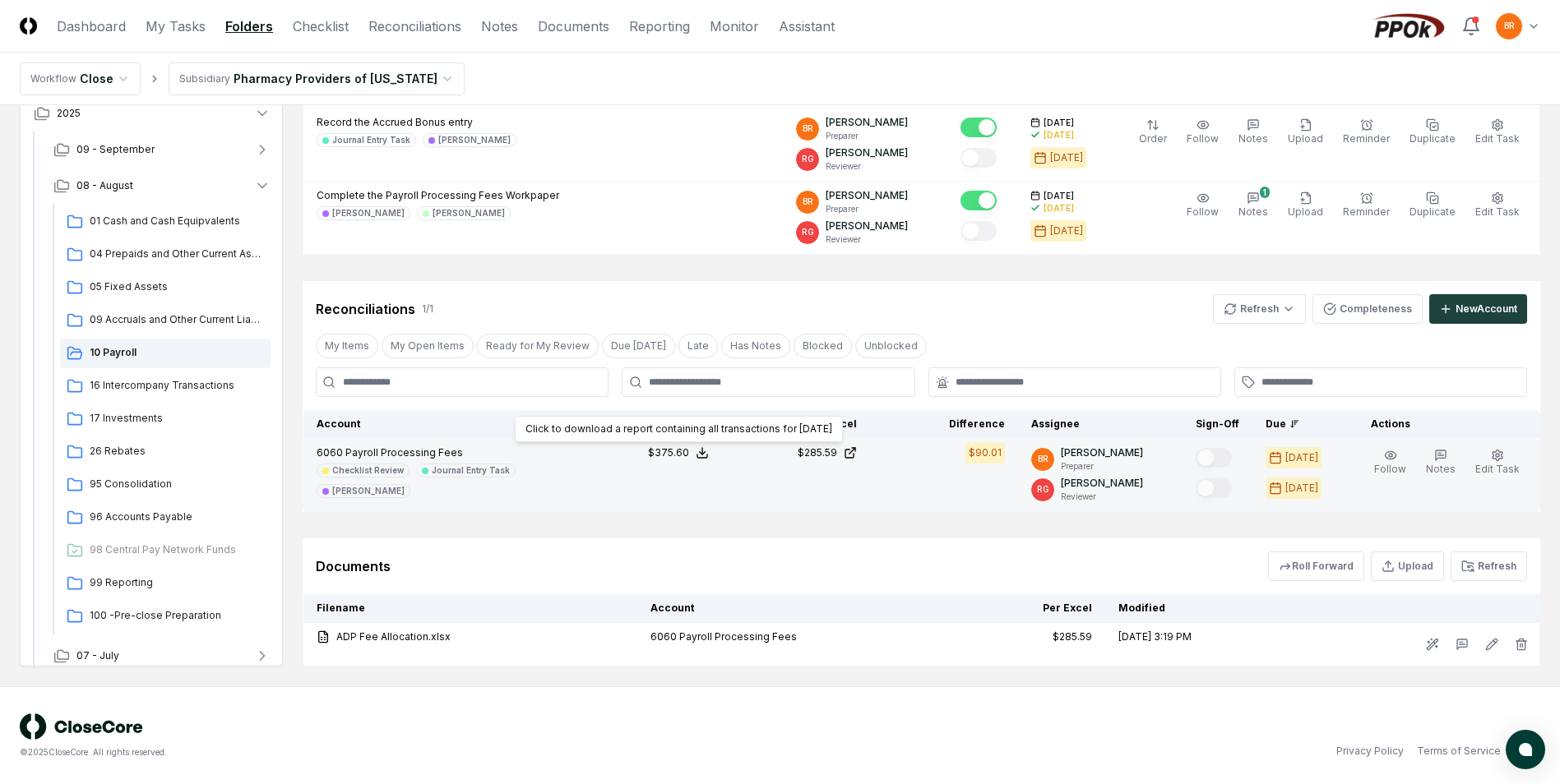
click at [709, 450] on icon at bounding box center [702, 453] width 13 height 13
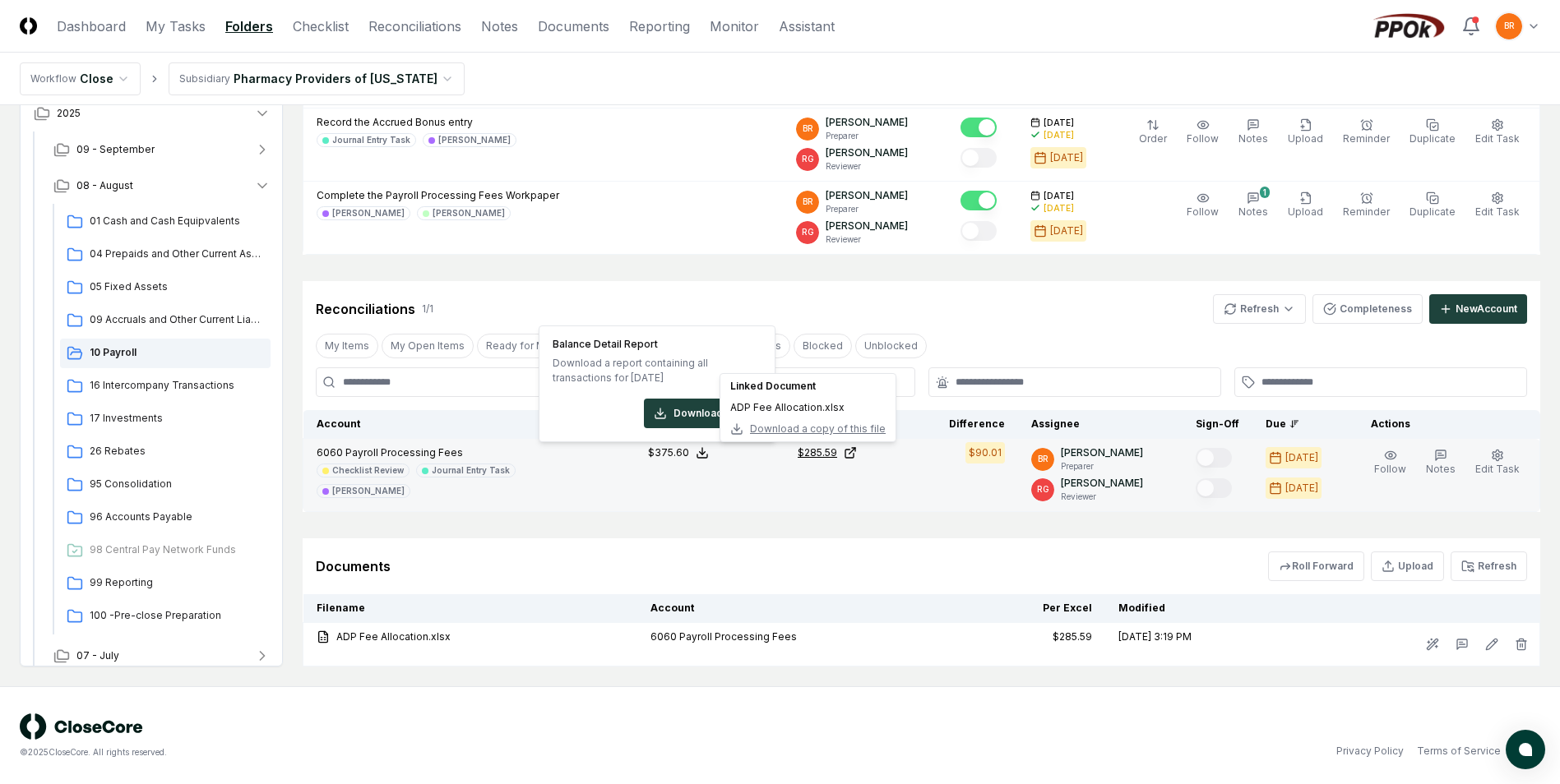
click at [856, 455] on icon at bounding box center [850, 453] width 13 height 13
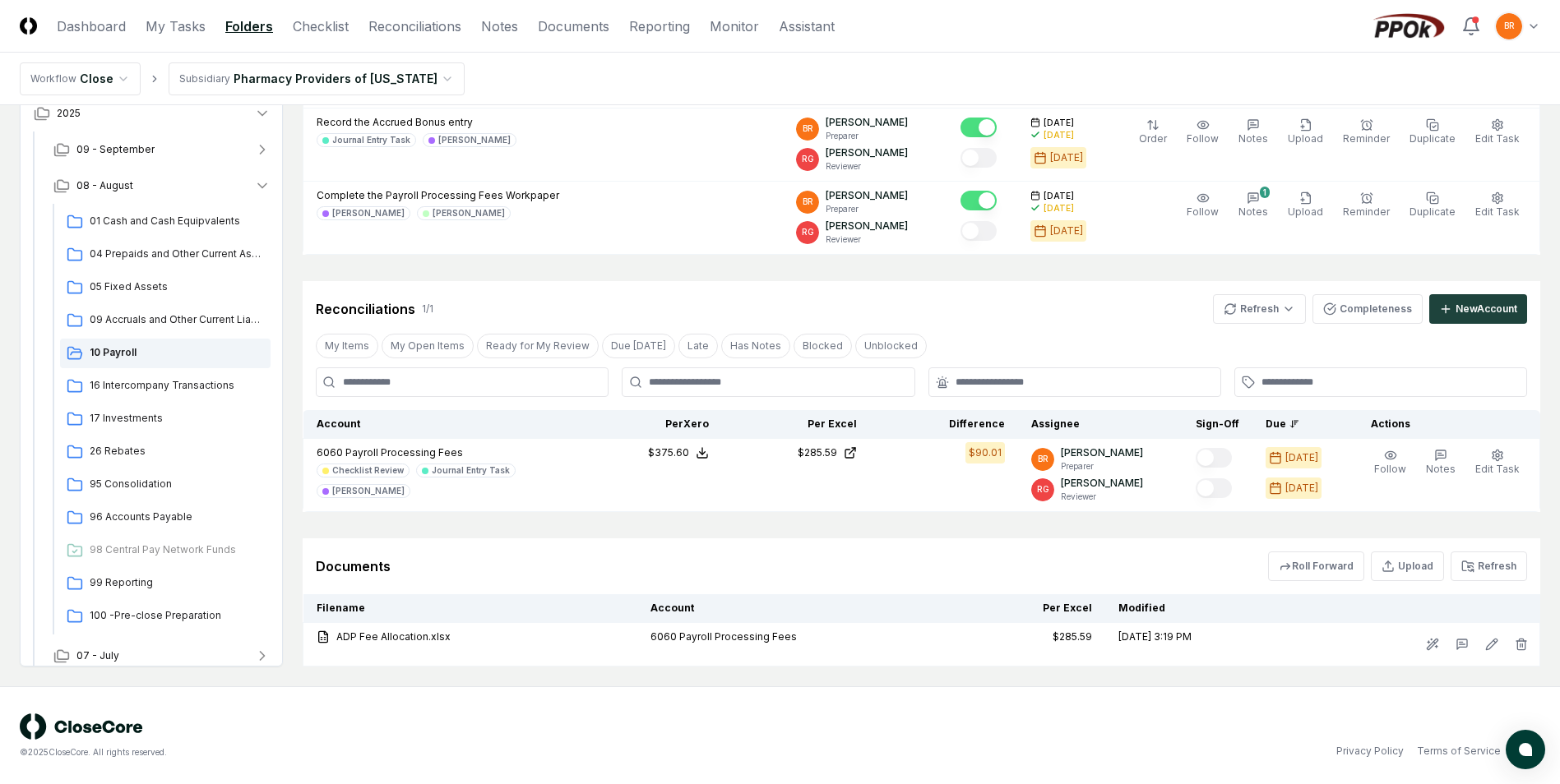
click at [377, 80] on html "CloseCore Dashboard My Tasks Folders Checklist Reconciliations Notes Documents …" at bounding box center [780, 145] width 1560 height 1278
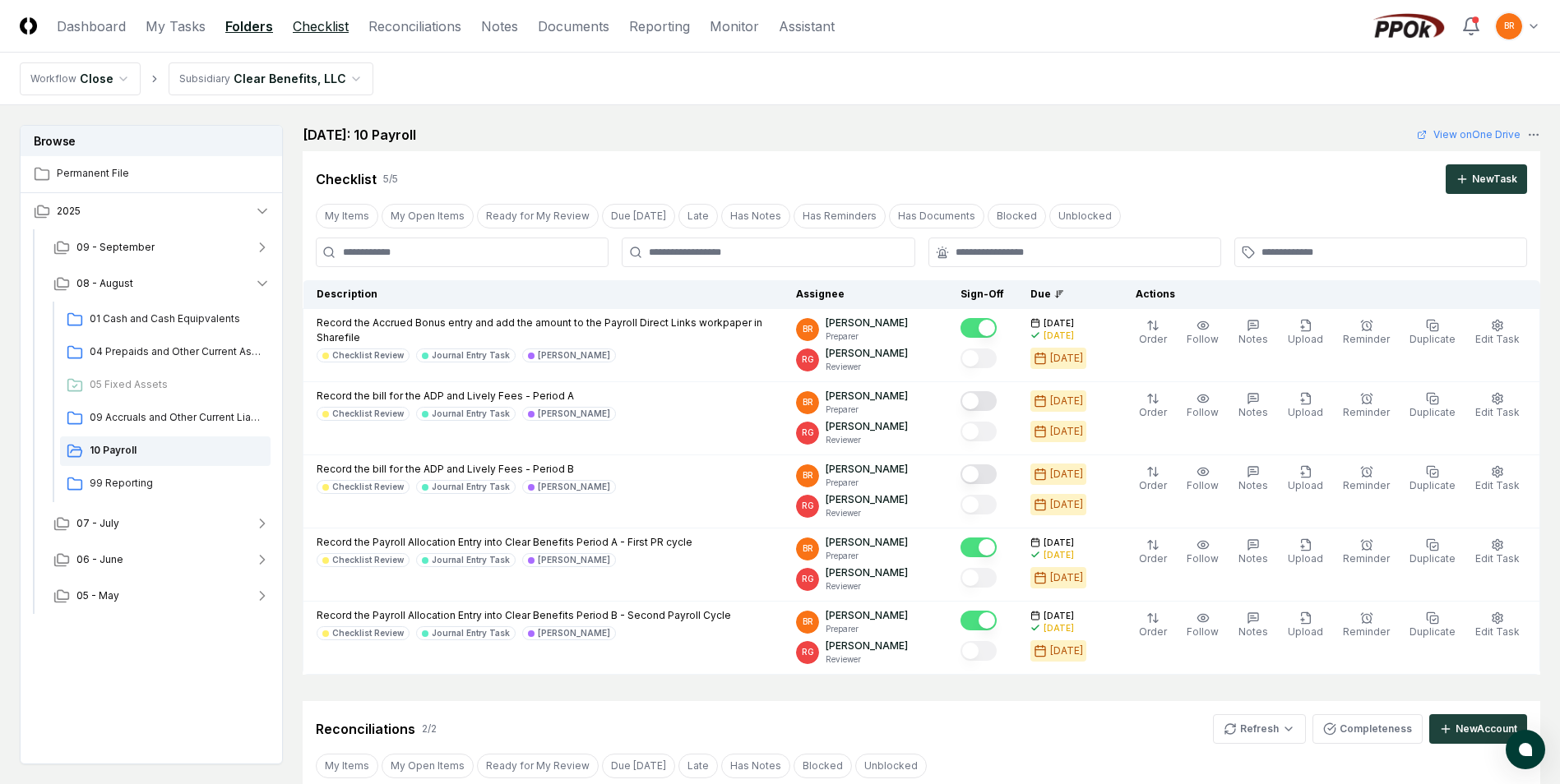
click at [341, 31] on link "Checklist" at bounding box center [320, 26] width 56 height 19
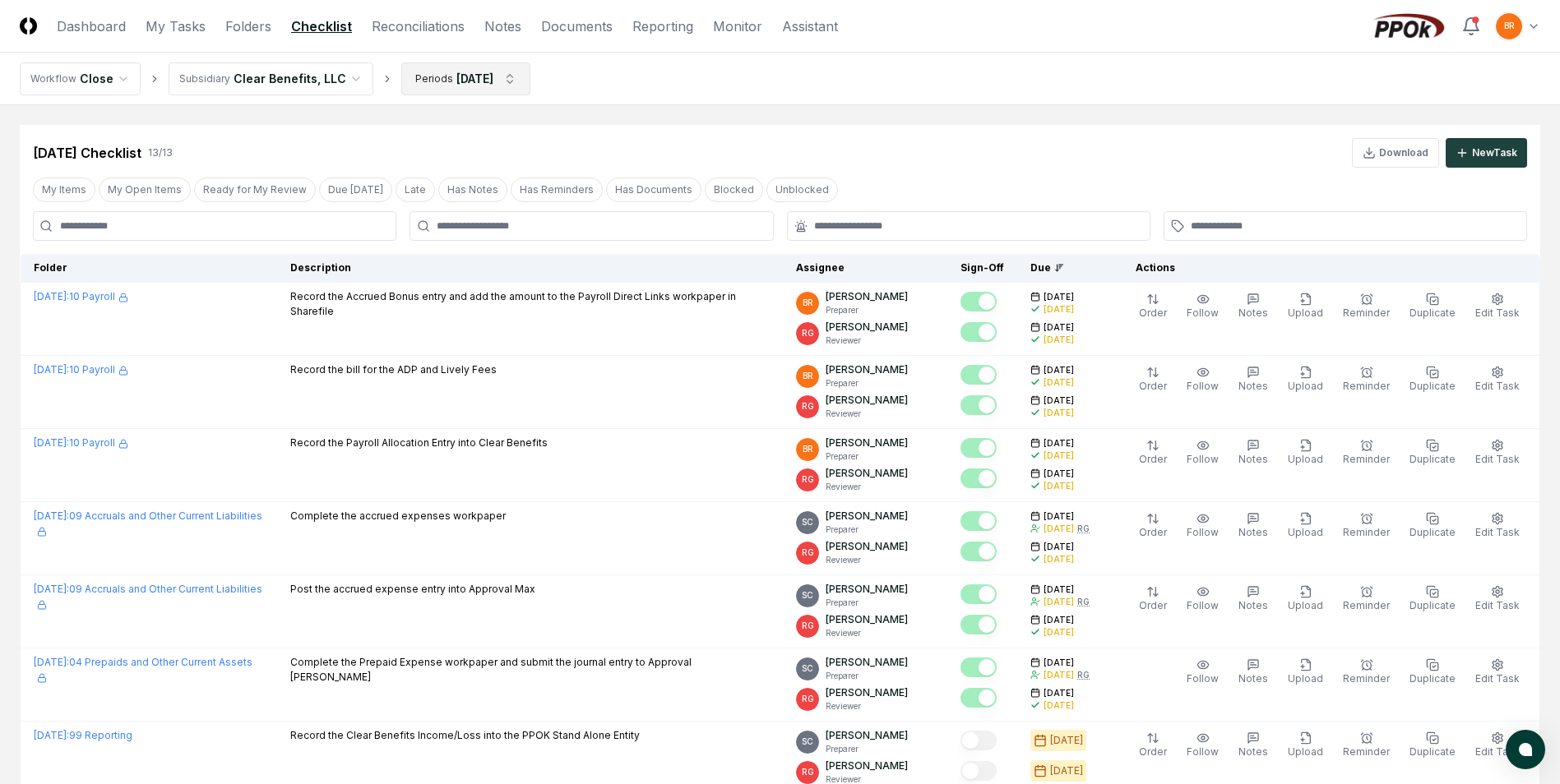
click at [505, 80] on html "CloseCore Dashboard My Tasks Folders Checklist Reconciliations Notes Documents …" at bounding box center [780, 676] width 1560 height 1352
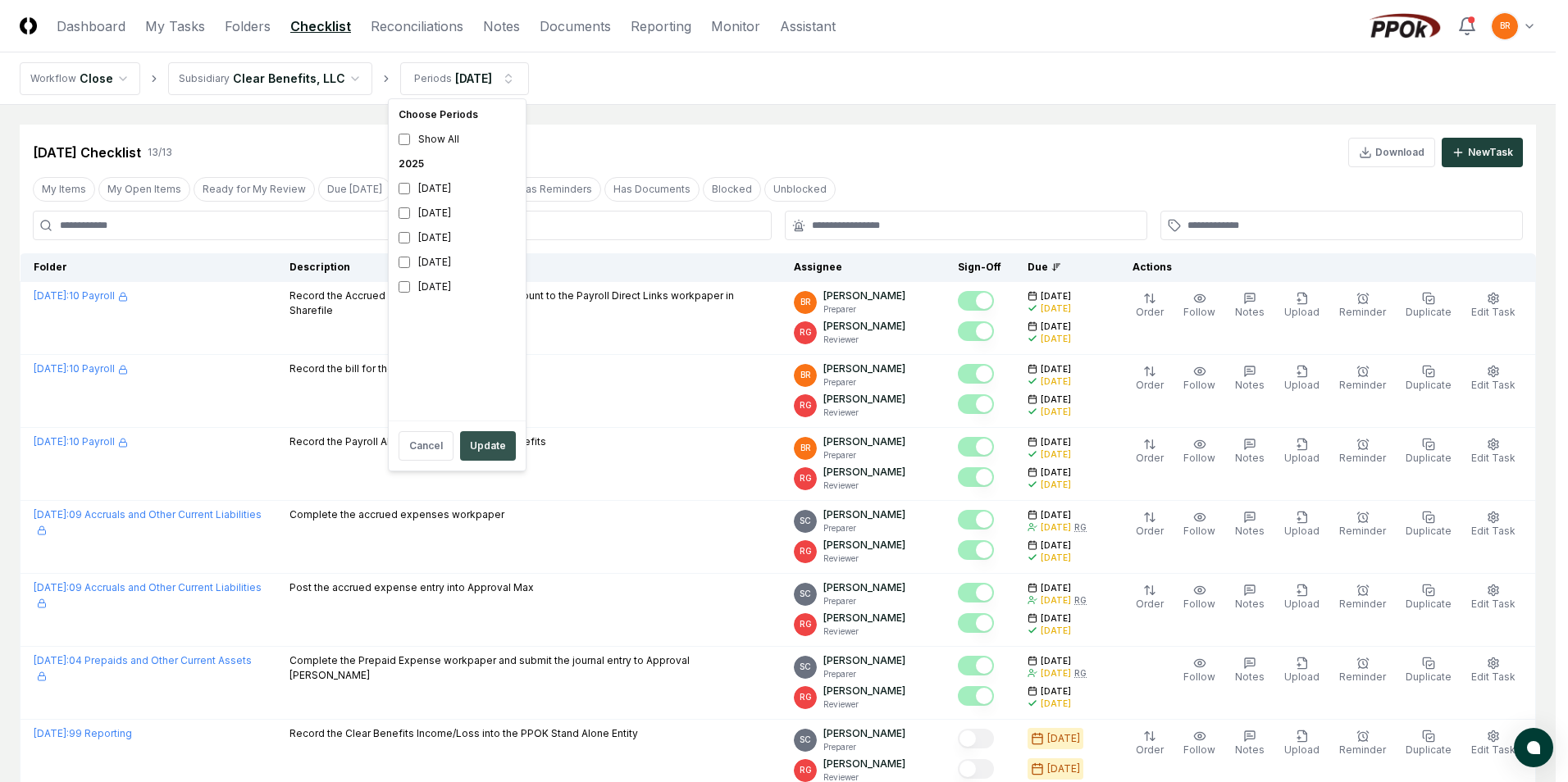
click at [487, 446] on button "Update" at bounding box center [487, 446] width 55 height 30
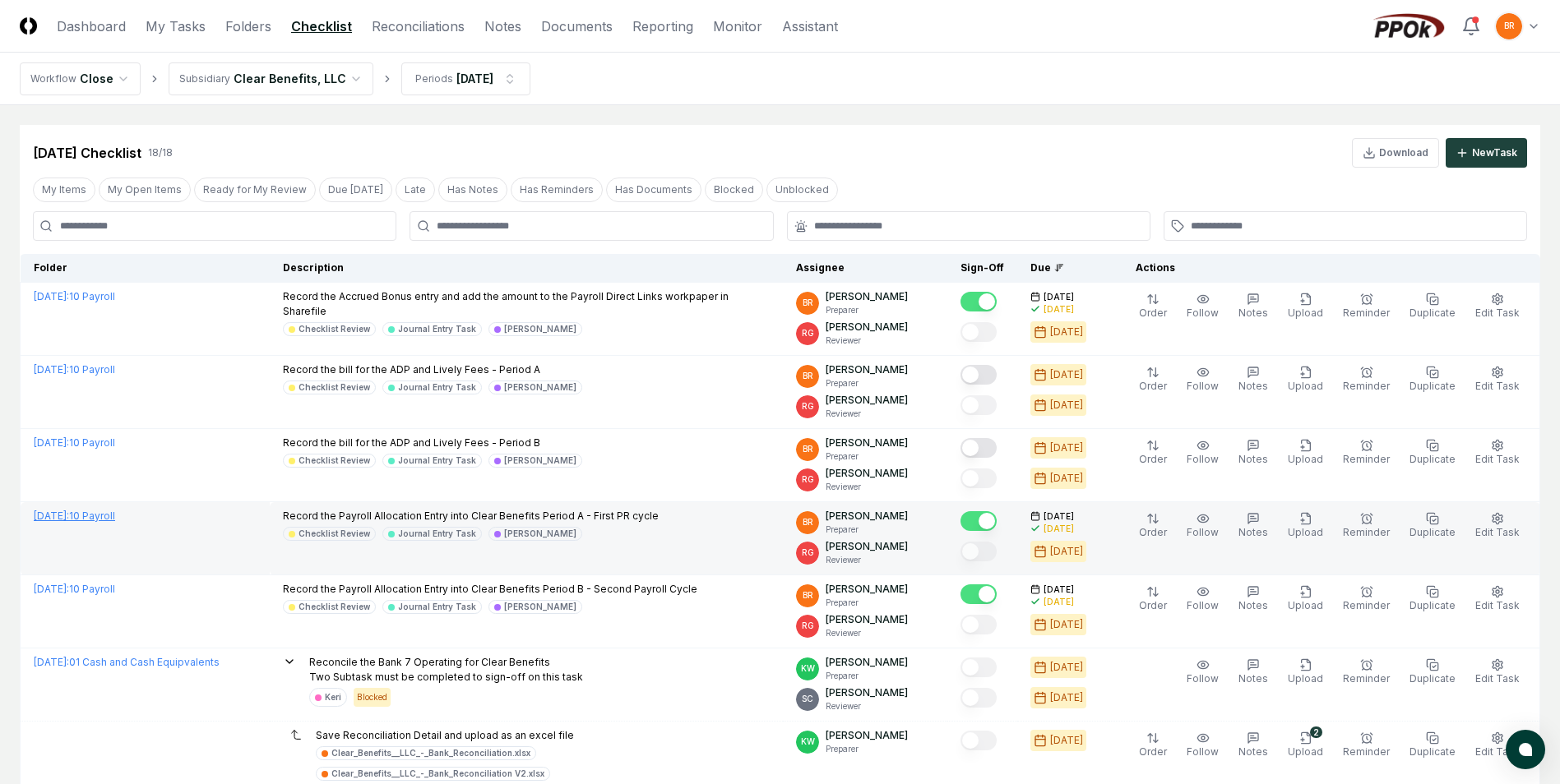
click at [115, 514] on link "[DATE] : 10 Payroll" at bounding box center [74, 515] width 81 height 12
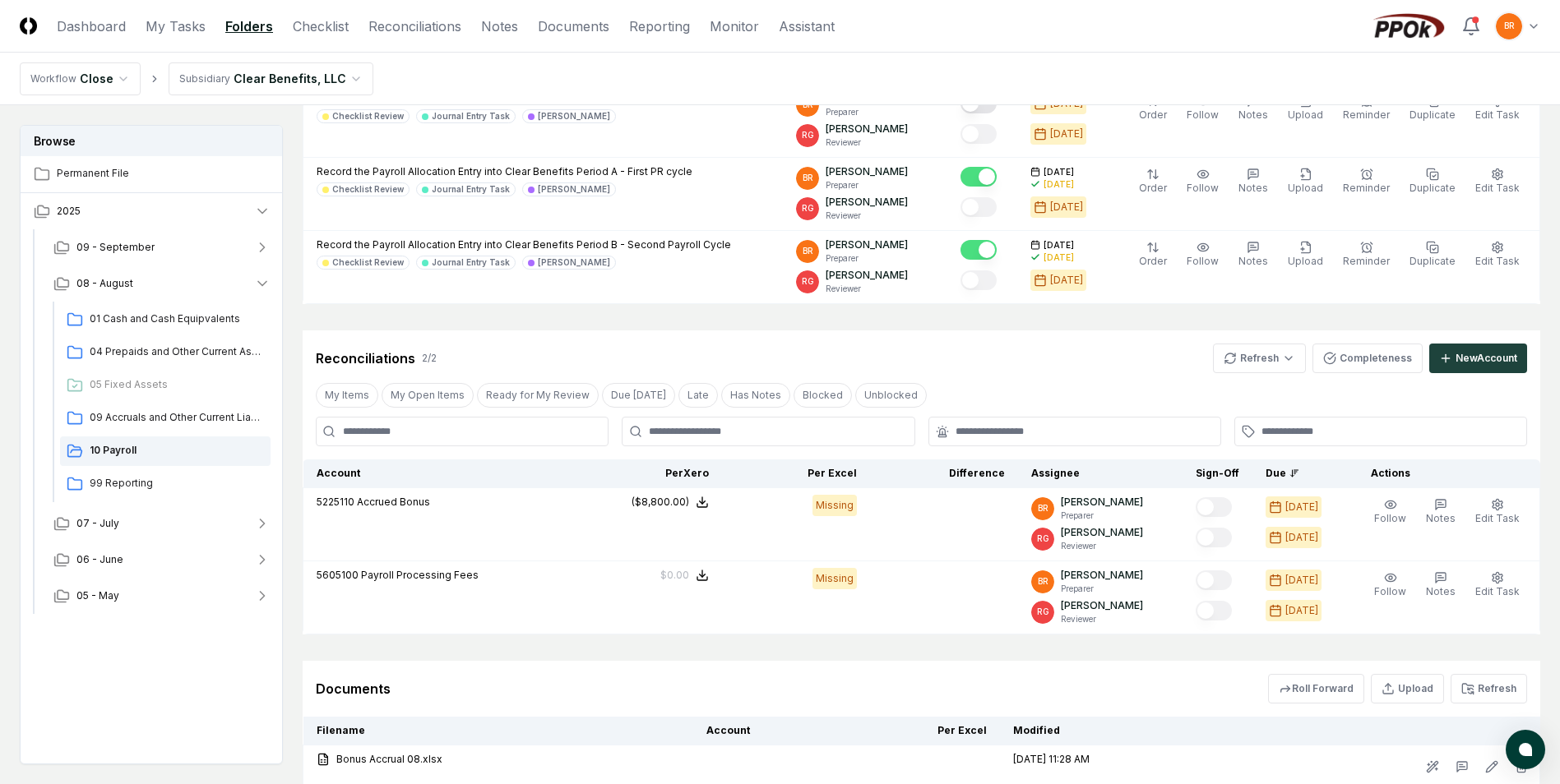
scroll to position [494, 0]
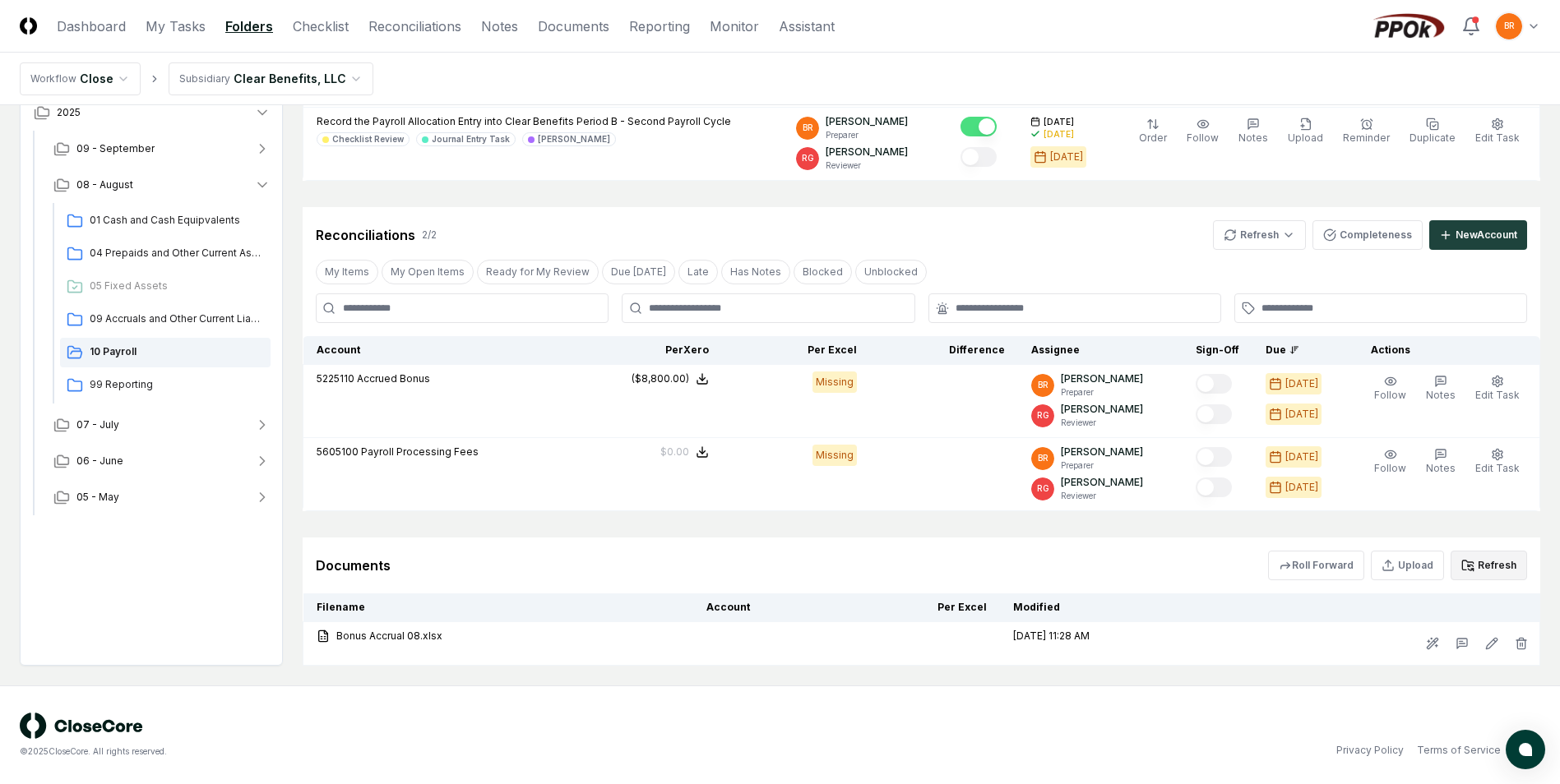
click at [1494, 576] on button "Refresh" at bounding box center [1489, 566] width 77 height 30
click at [333, 21] on link "Checklist" at bounding box center [320, 26] width 56 height 19
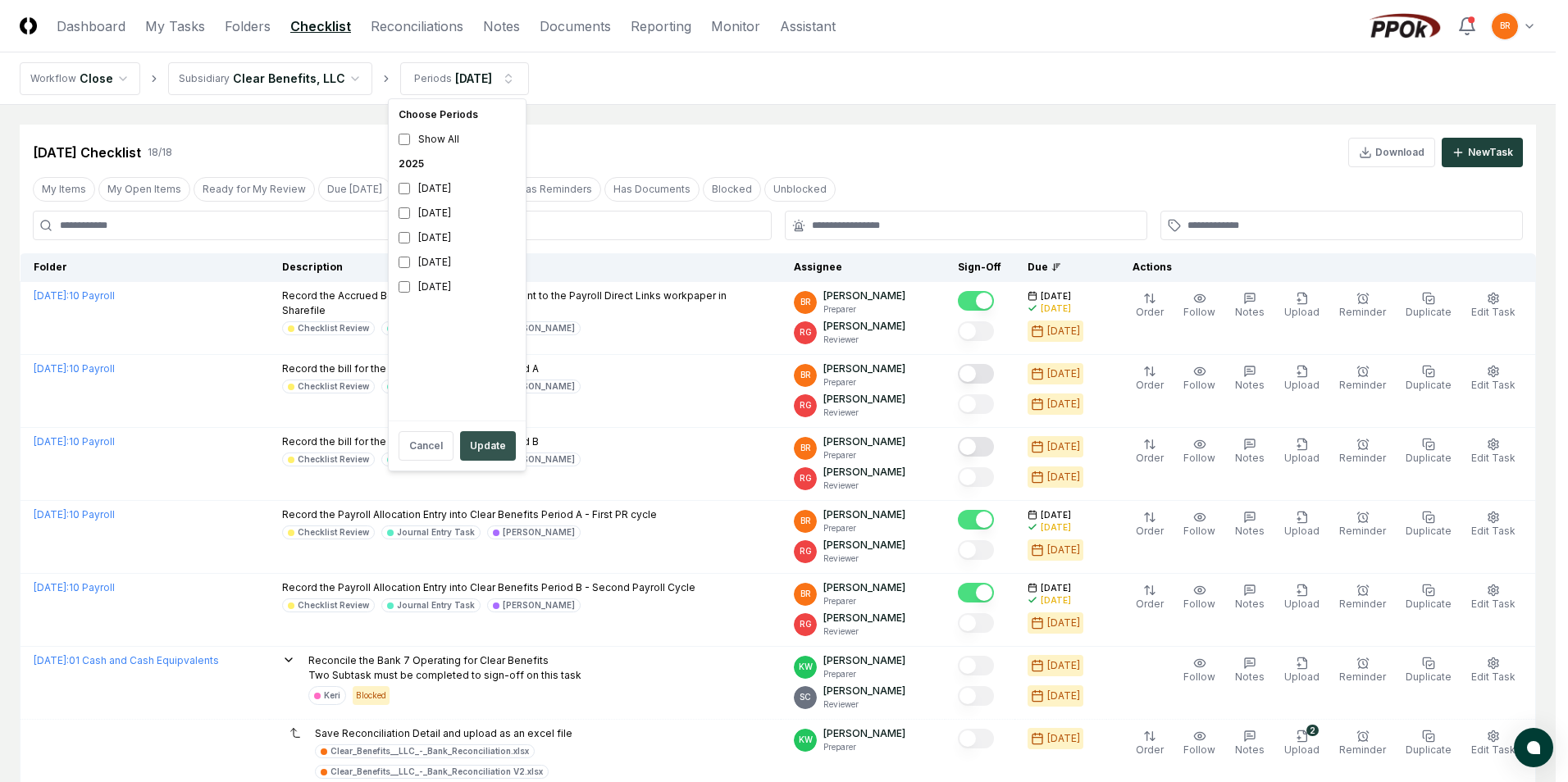
click at [501, 449] on button "Update" at bounding box center [487, 446] width 55 height 30
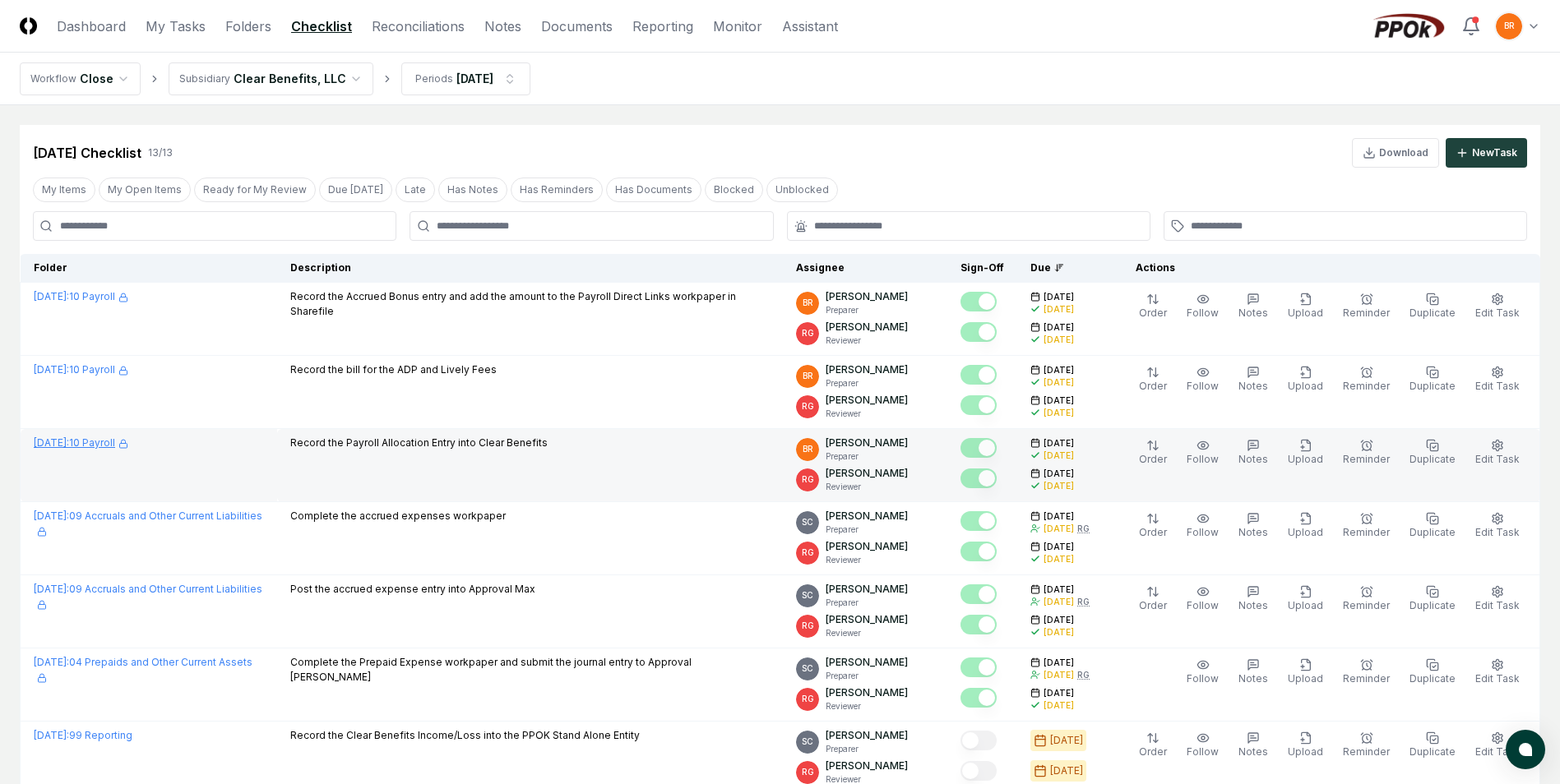
click at [100, 443] on link "[DATE] : 10 Payroll" at bounding box center [80, 442] width 94 height 12
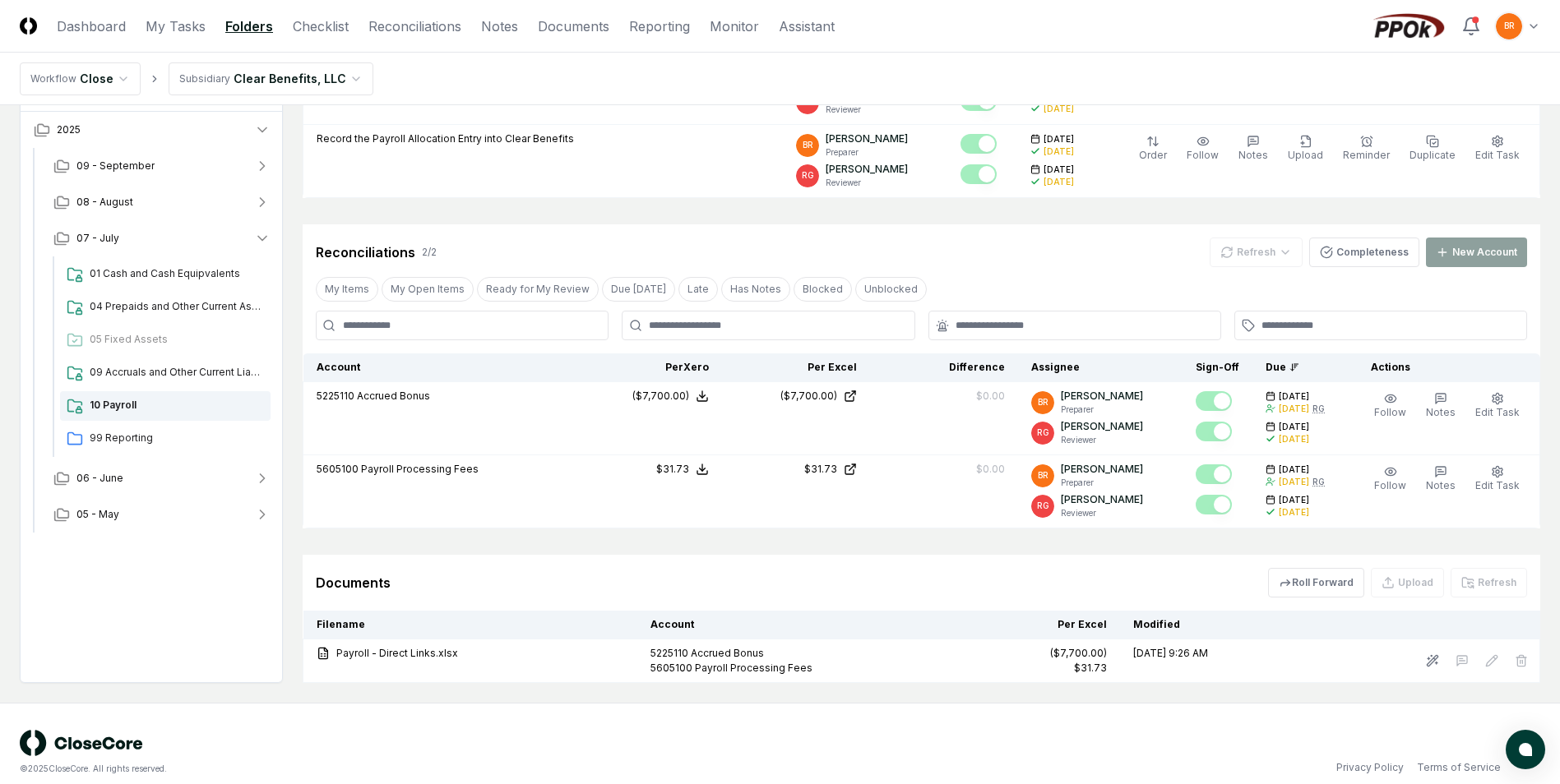
scroll to position [432, 0]
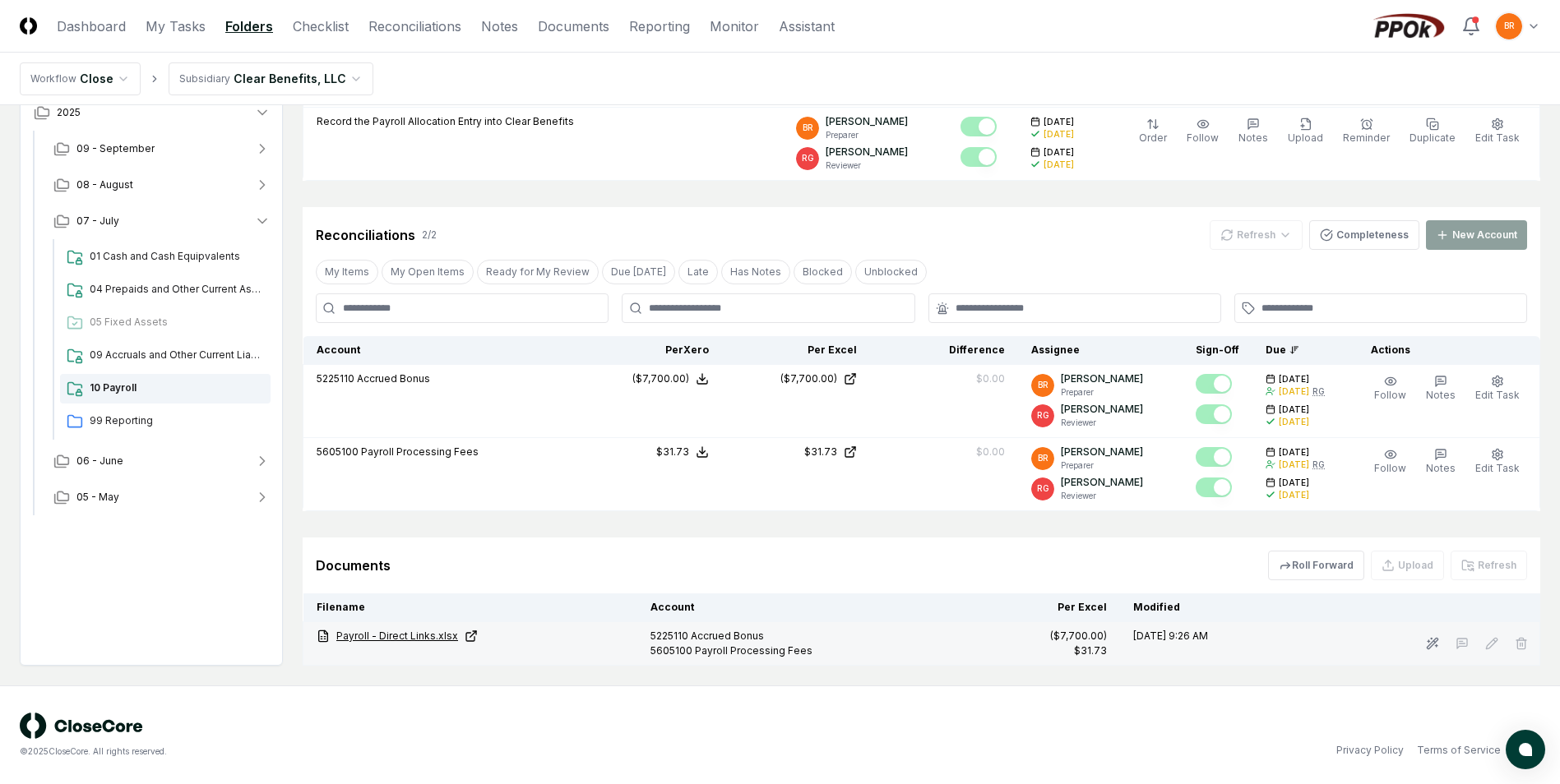
click at [405, 636] on link "Payroll - Direct Links.xlsx" at bounding box center [470, 636] width 308 height 15
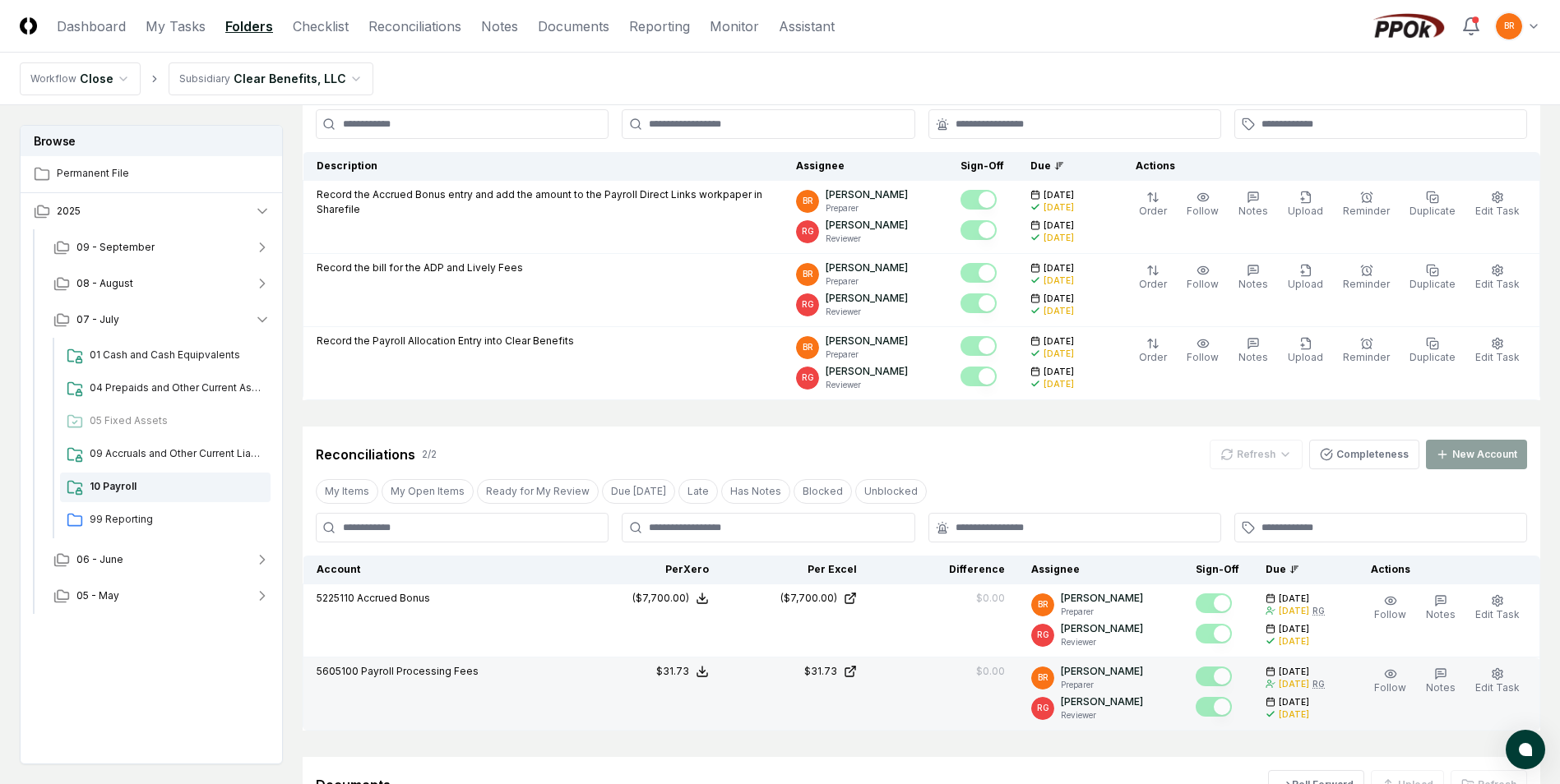
scroll to position [0, 0]
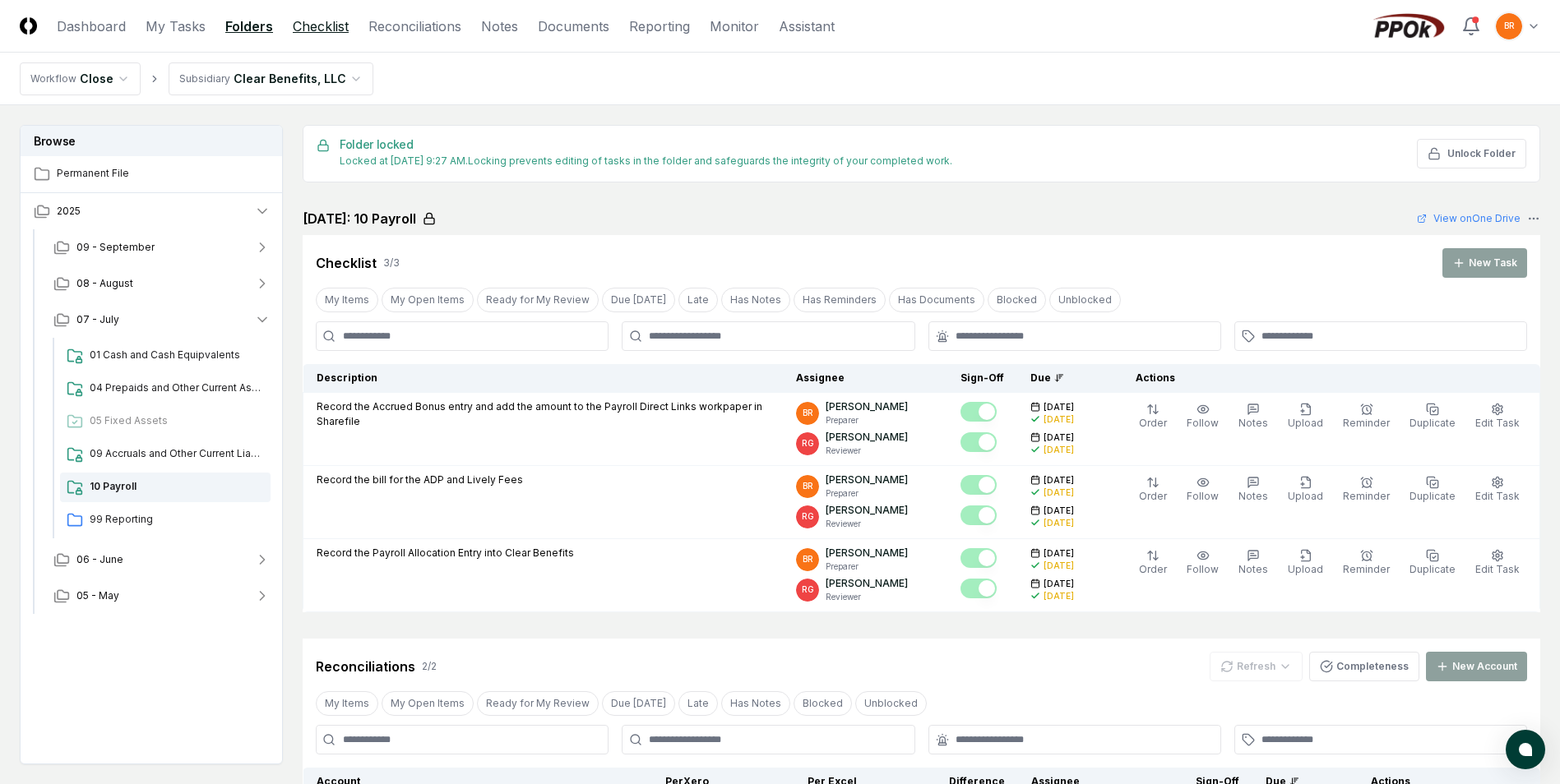
click at [338, 27] on link "Checklist" at bounding box center [320, 26] width 56 height 19
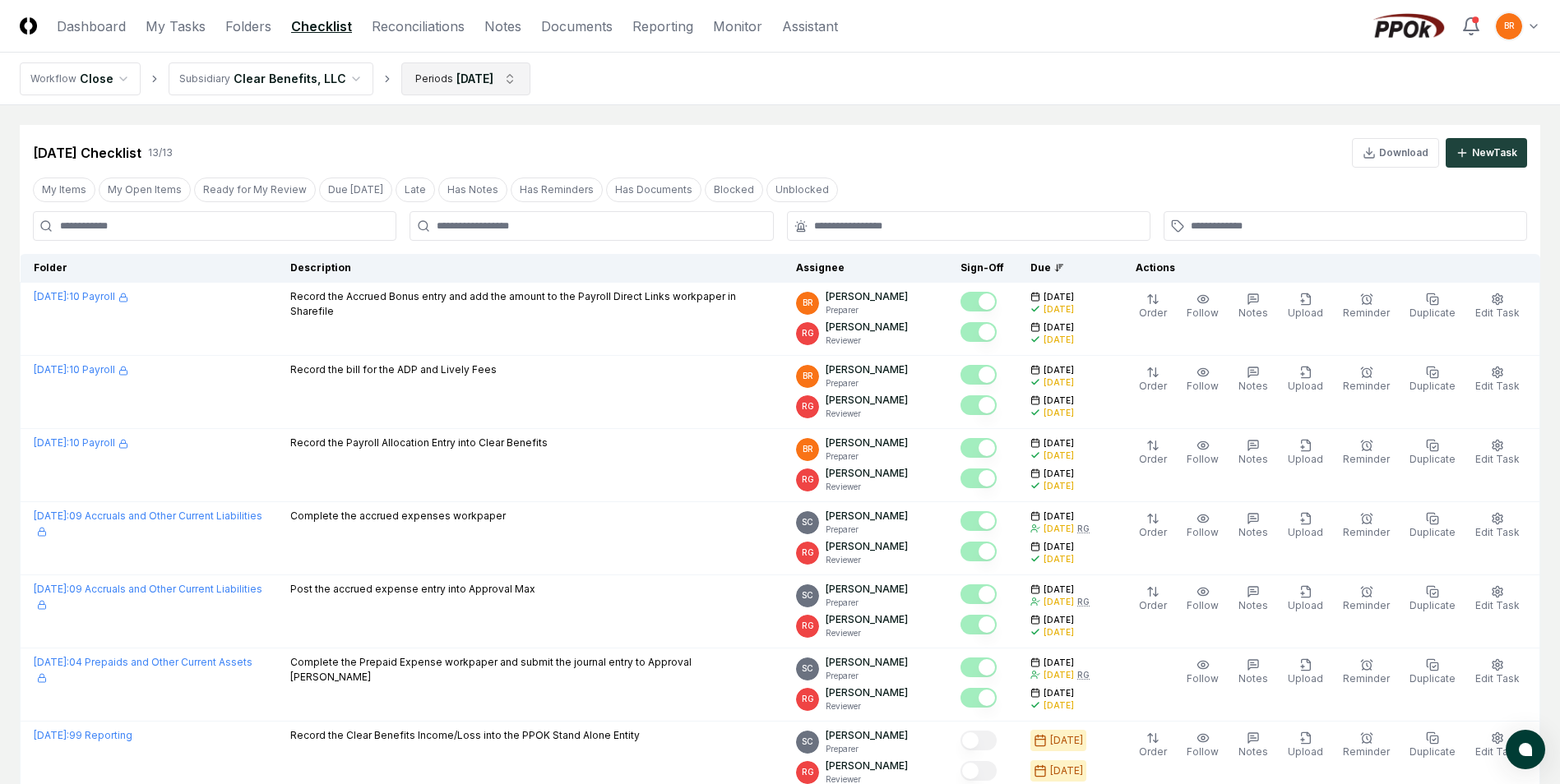
click at [514, 79] on html "CloseCore Dashboard My Tasks Folders Checklist Reconciliations Notes Documents …" at bounding box center [780, 676] width 1560 height 1352
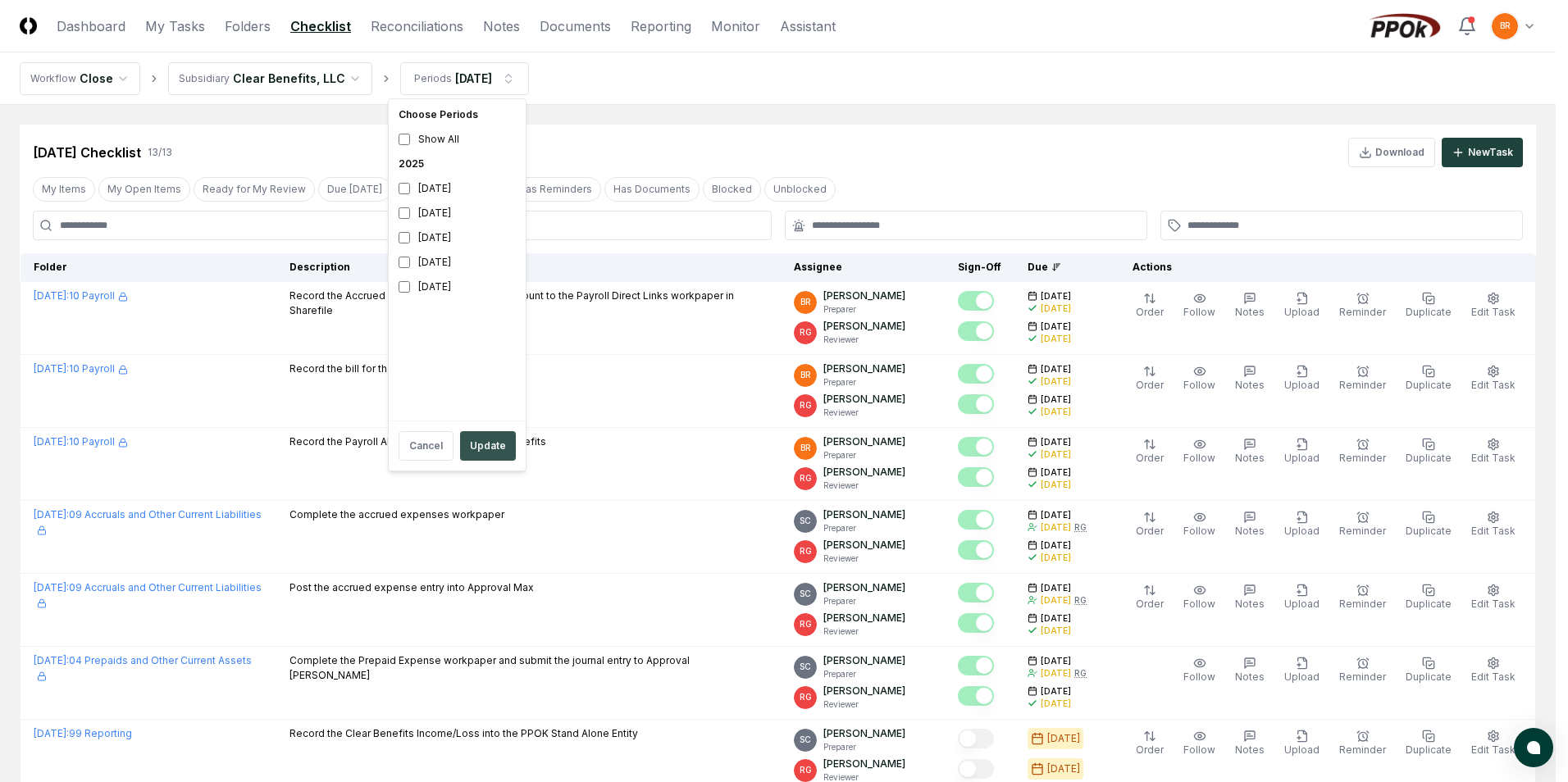
click at [490, 452] on button "Update" at bounding box center [487, 446] width 55 height 30
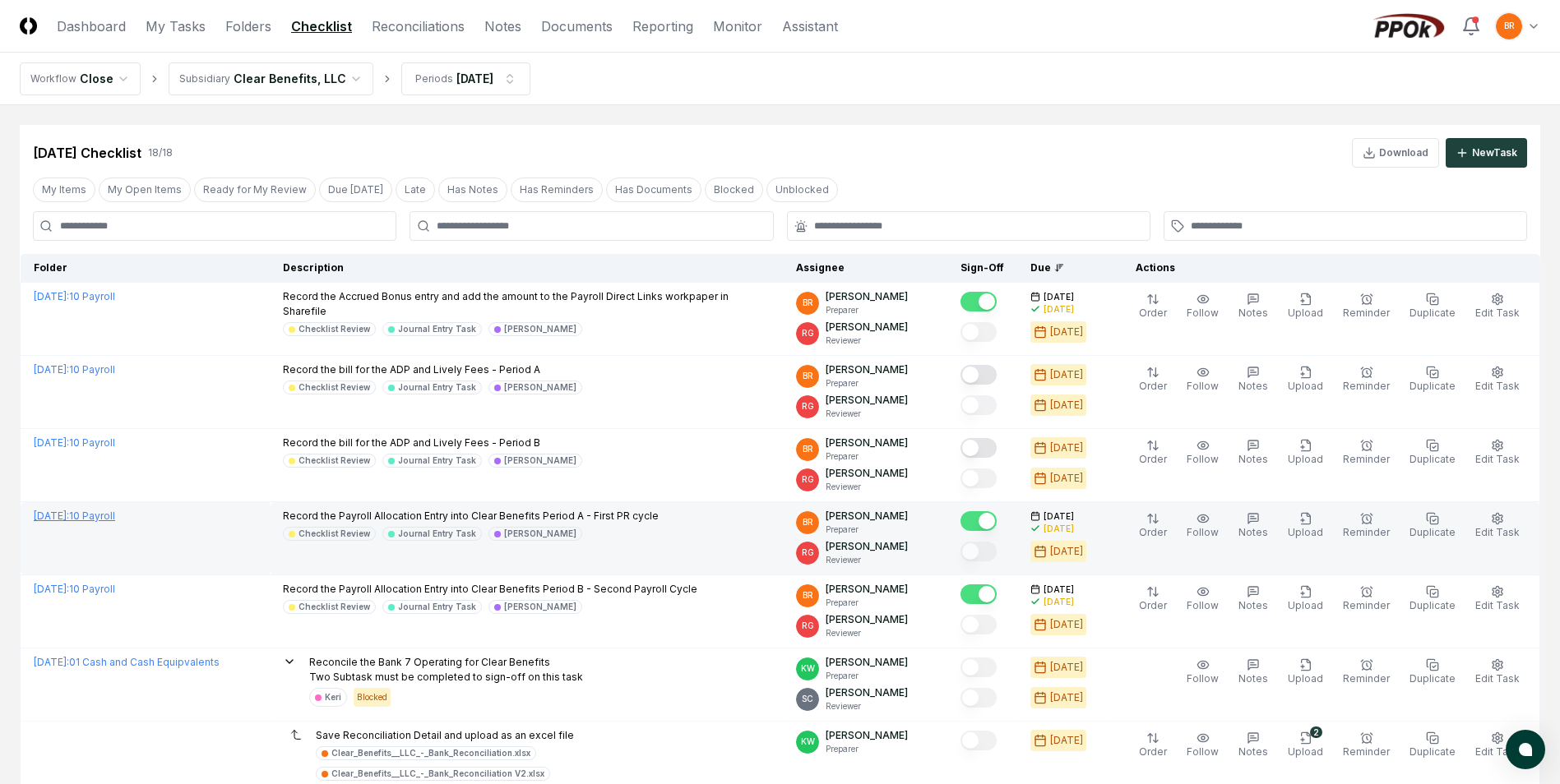
click at [109, 518] on link "[DATE] : 10 Payroll" at bounding box center [74, 515] width 81 height 12
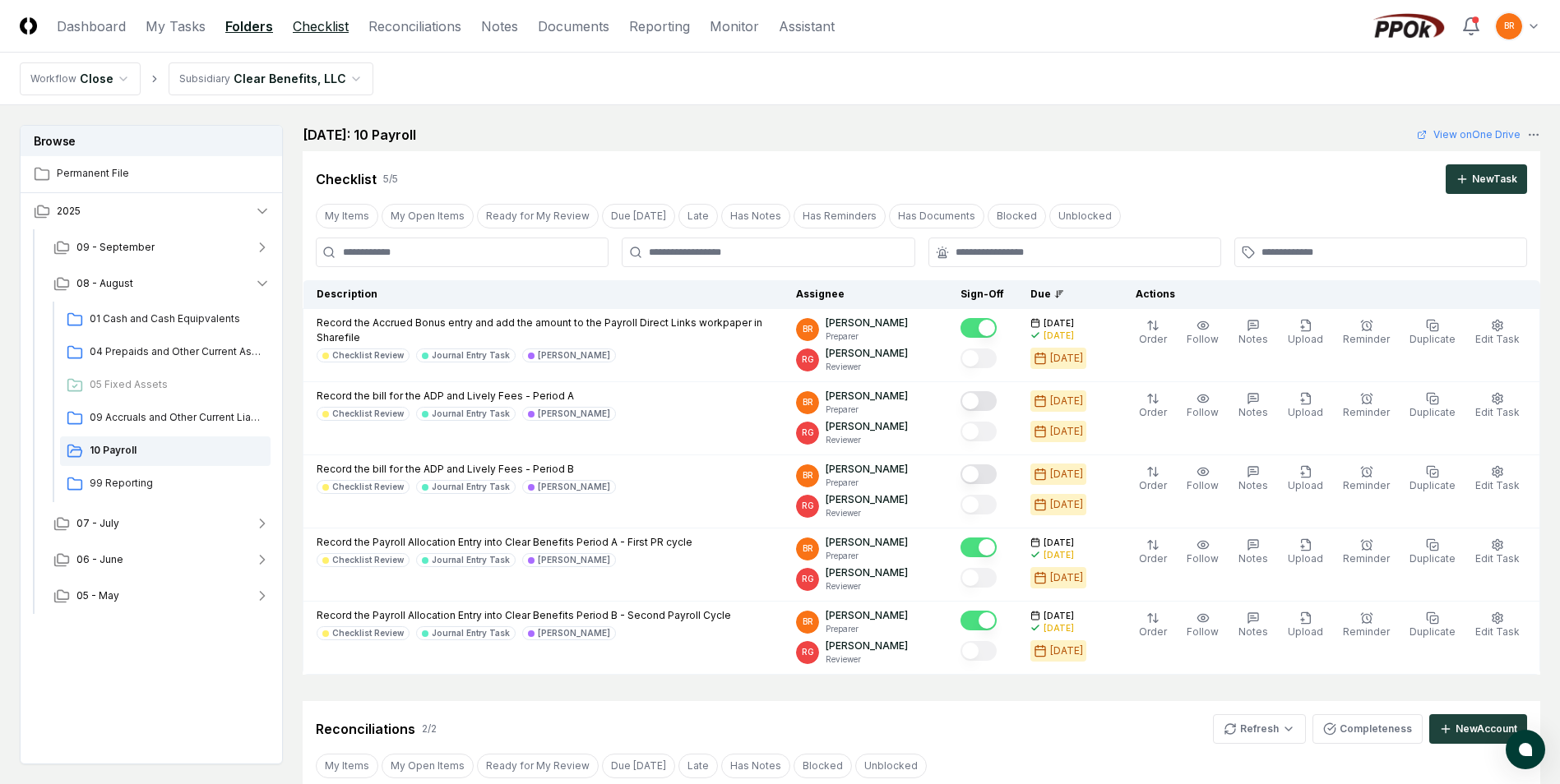
click at [339, 26] on link "Checklist" at bounding box center [320, 26] width 56 height 19
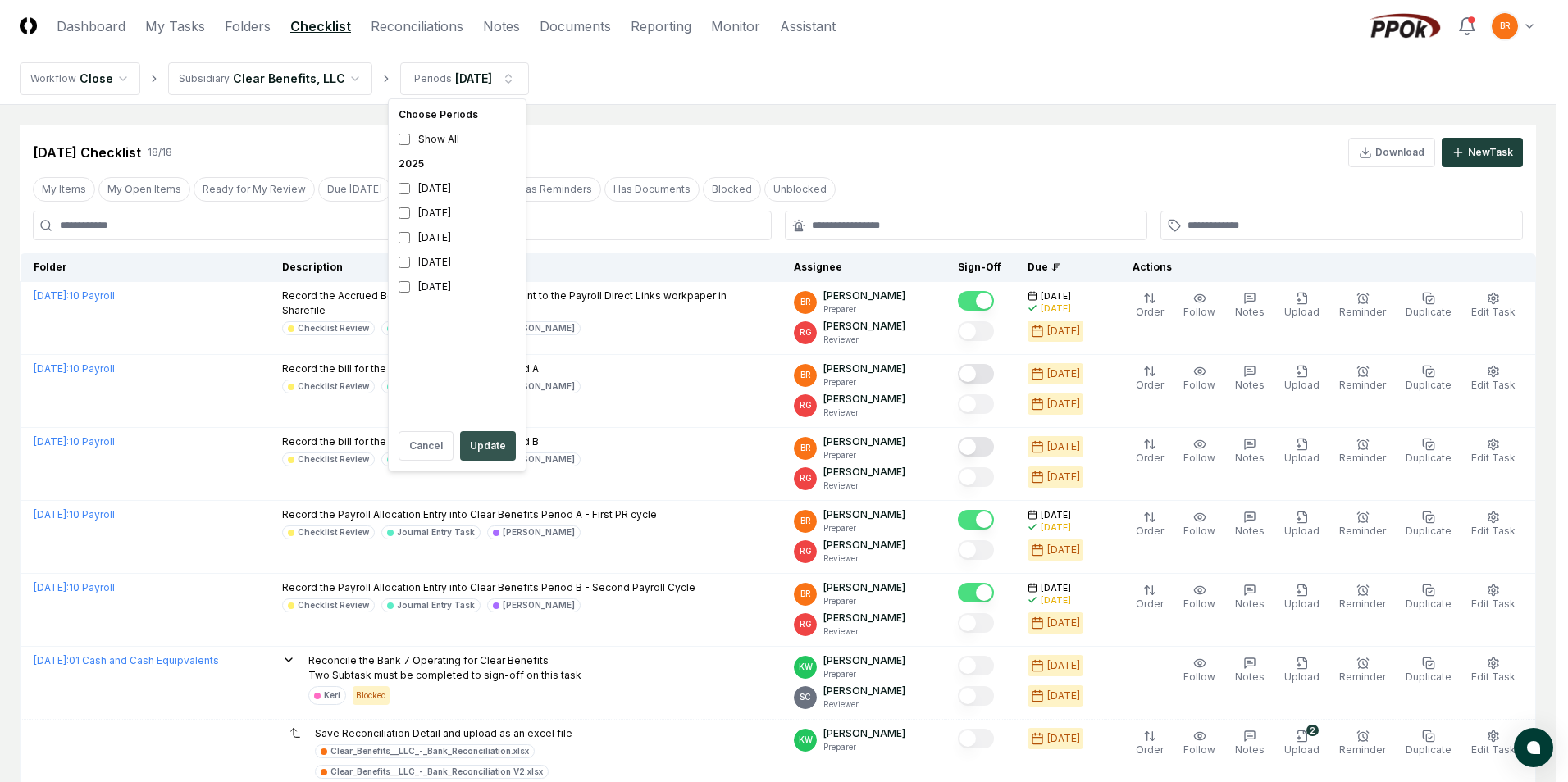
click at [490, 449] on button "Update" at bounding box center [487, 446] width 55 height 30
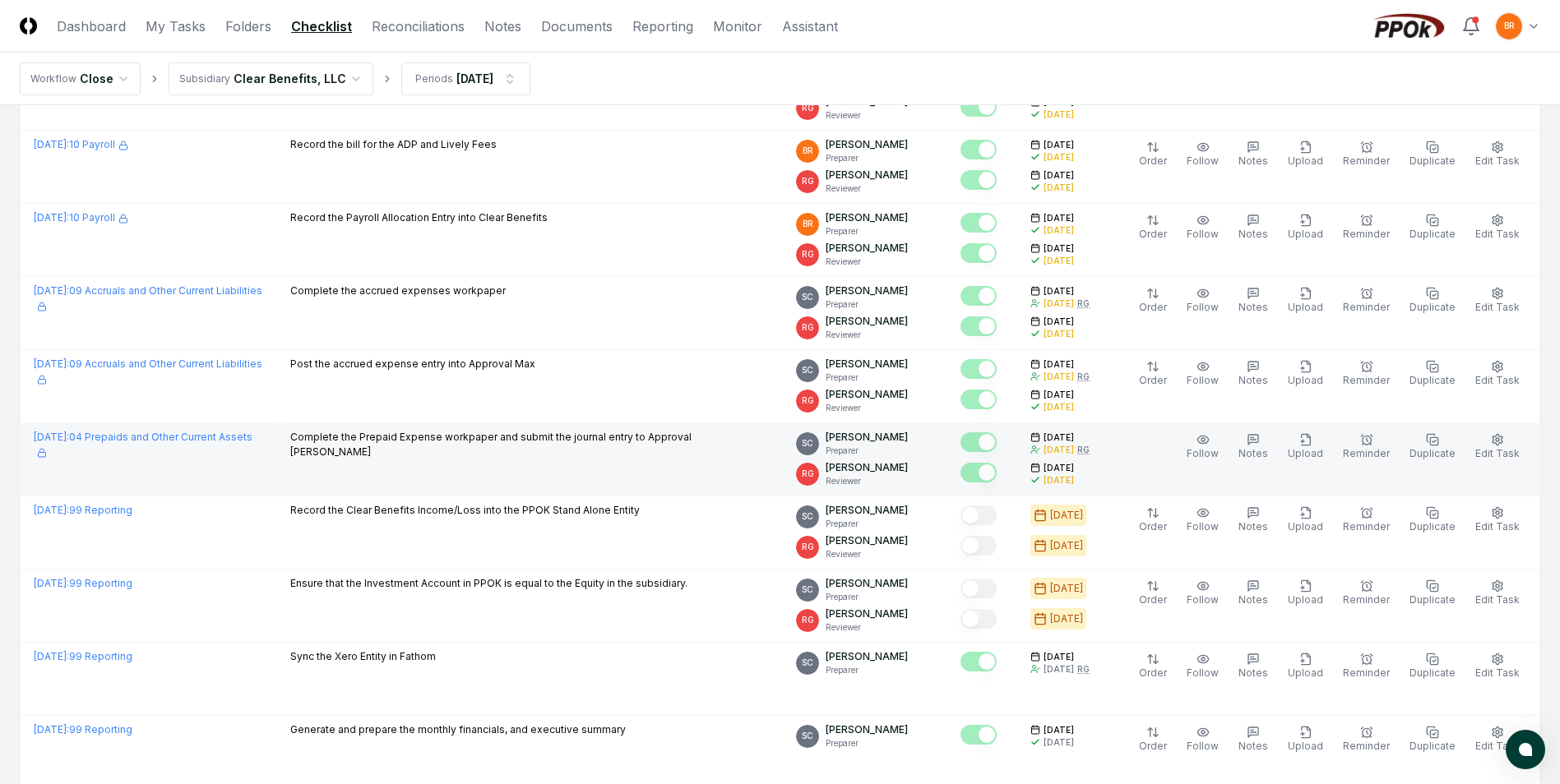
scroll to position [75, 0]
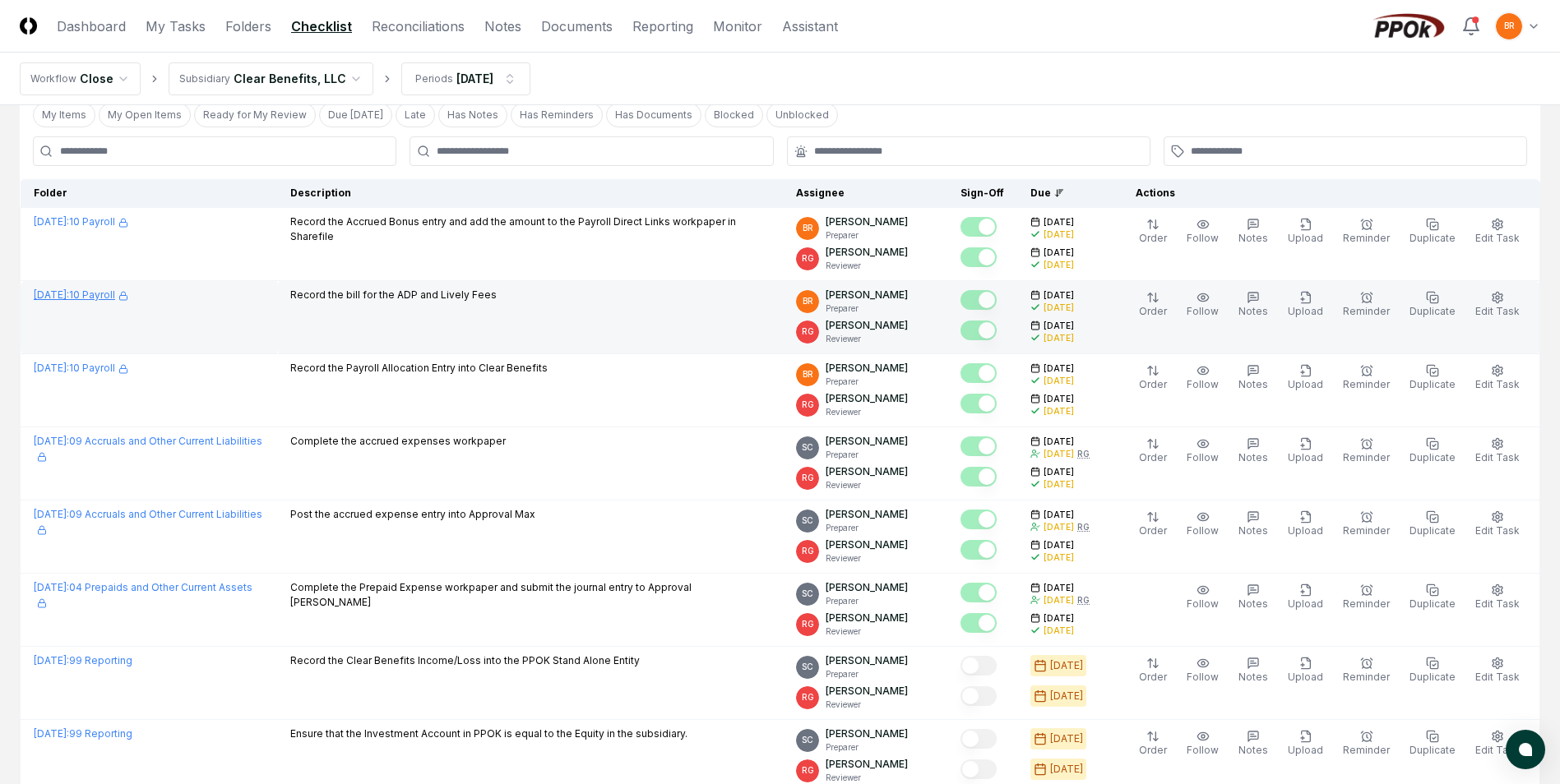
click at [121, 292] on link "[DATE] : 10 Payroll" at bounding box center [80, 294] width 94 height 12
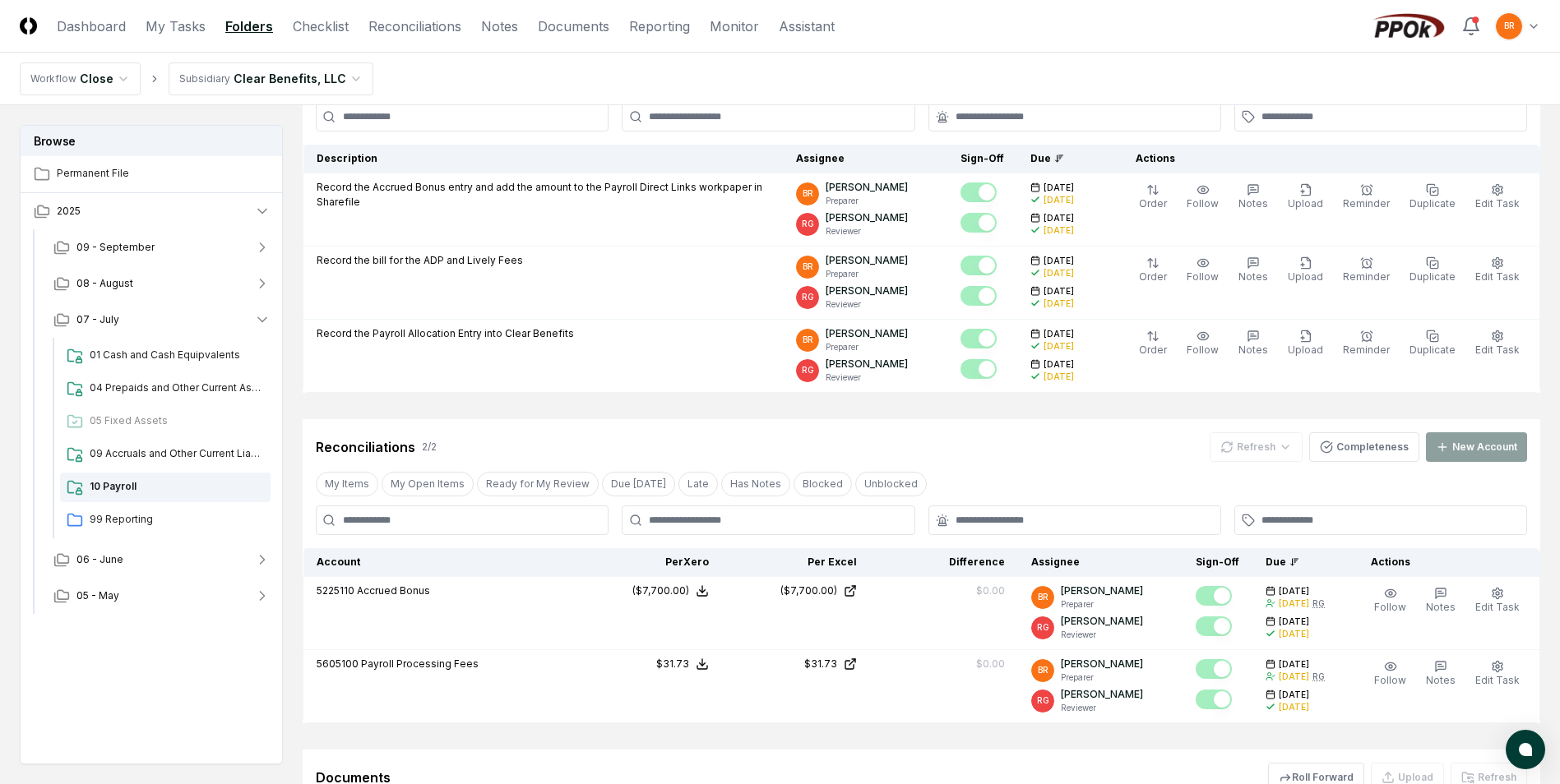
scroll to position [432, 0]
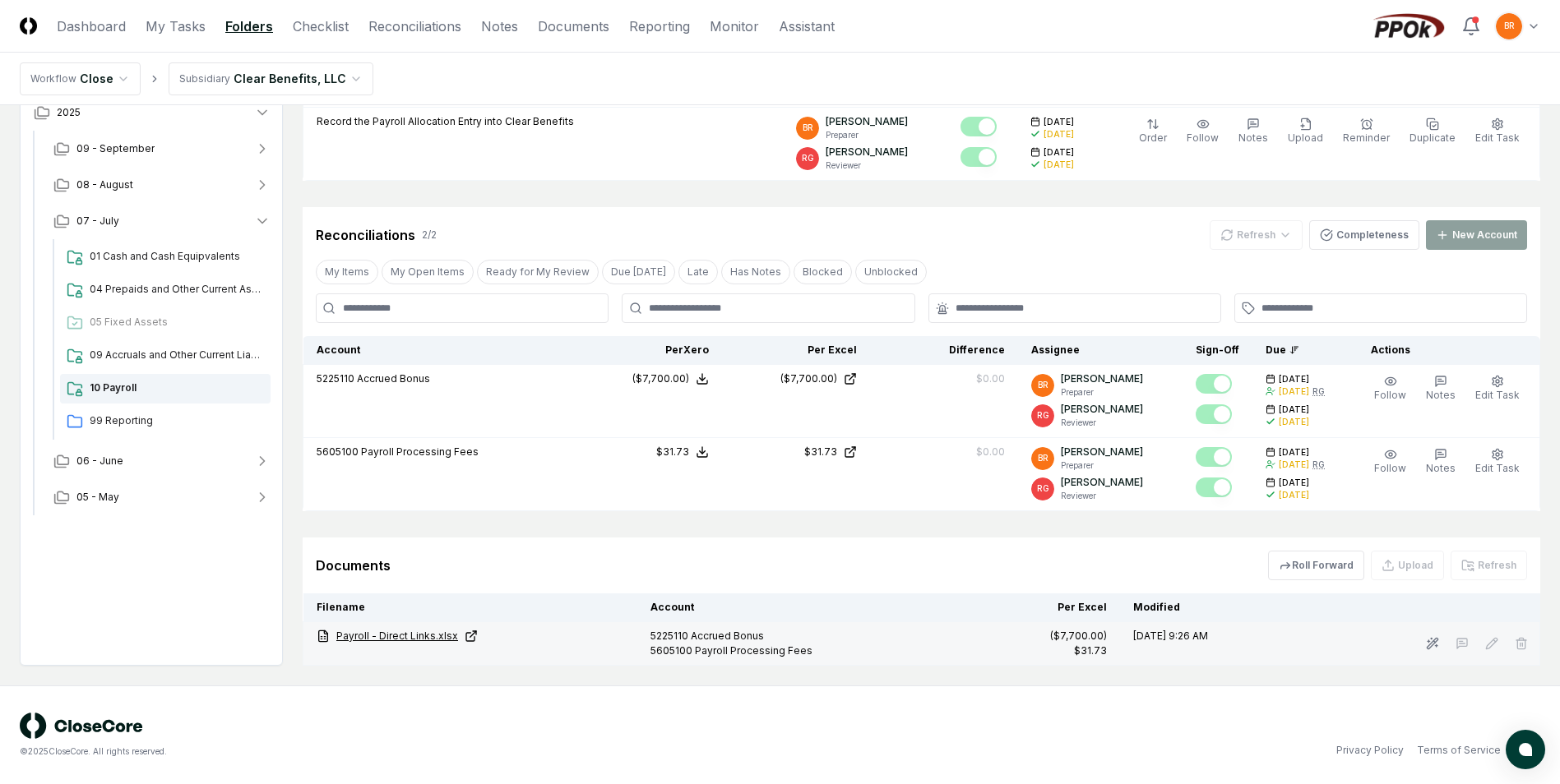
click at [415, 635] on link "Payroll - Direct Links.xlsx" at bounding box center [470, 636] width 308 height 15
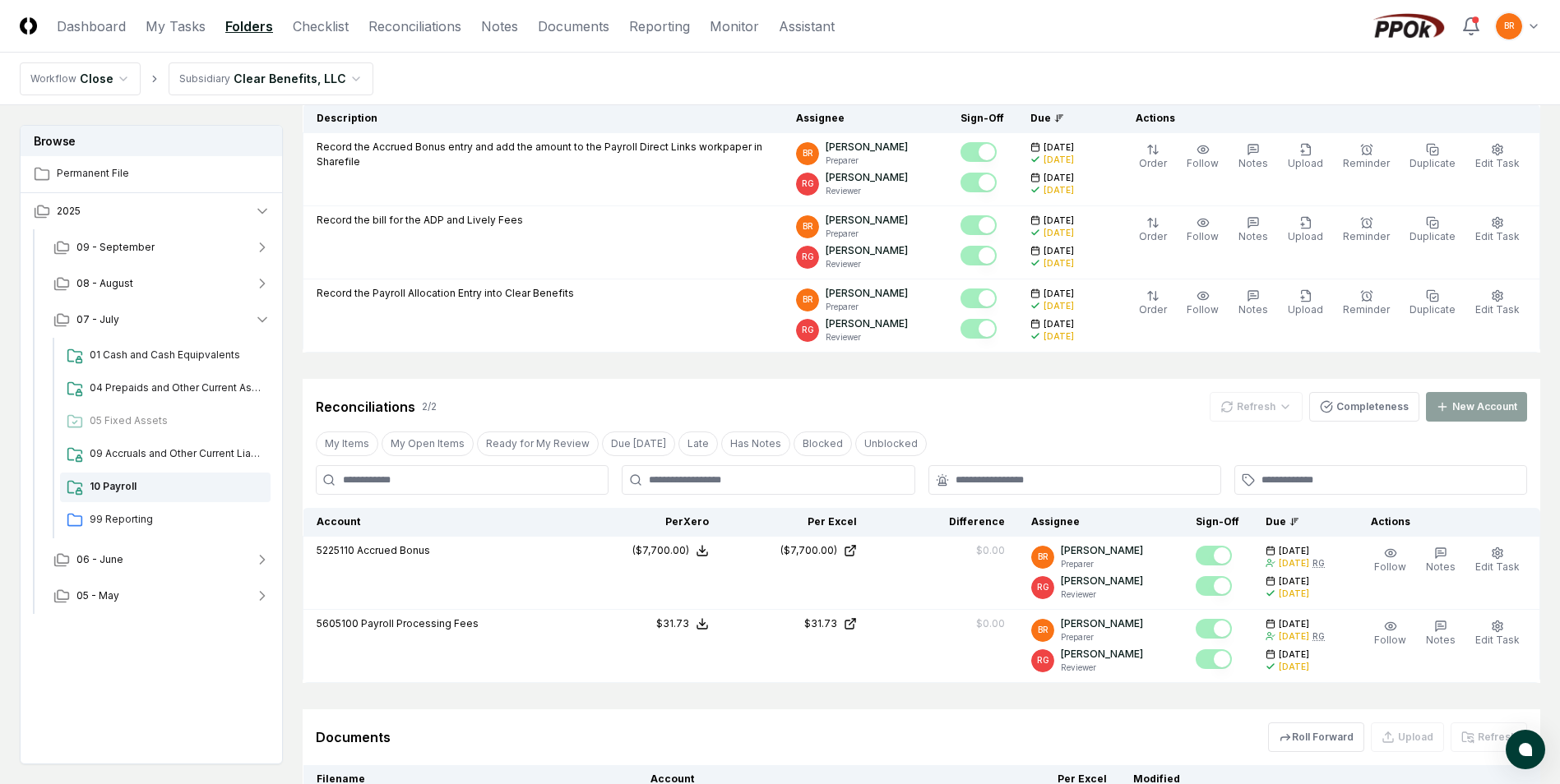
scroll to position [0, 0]
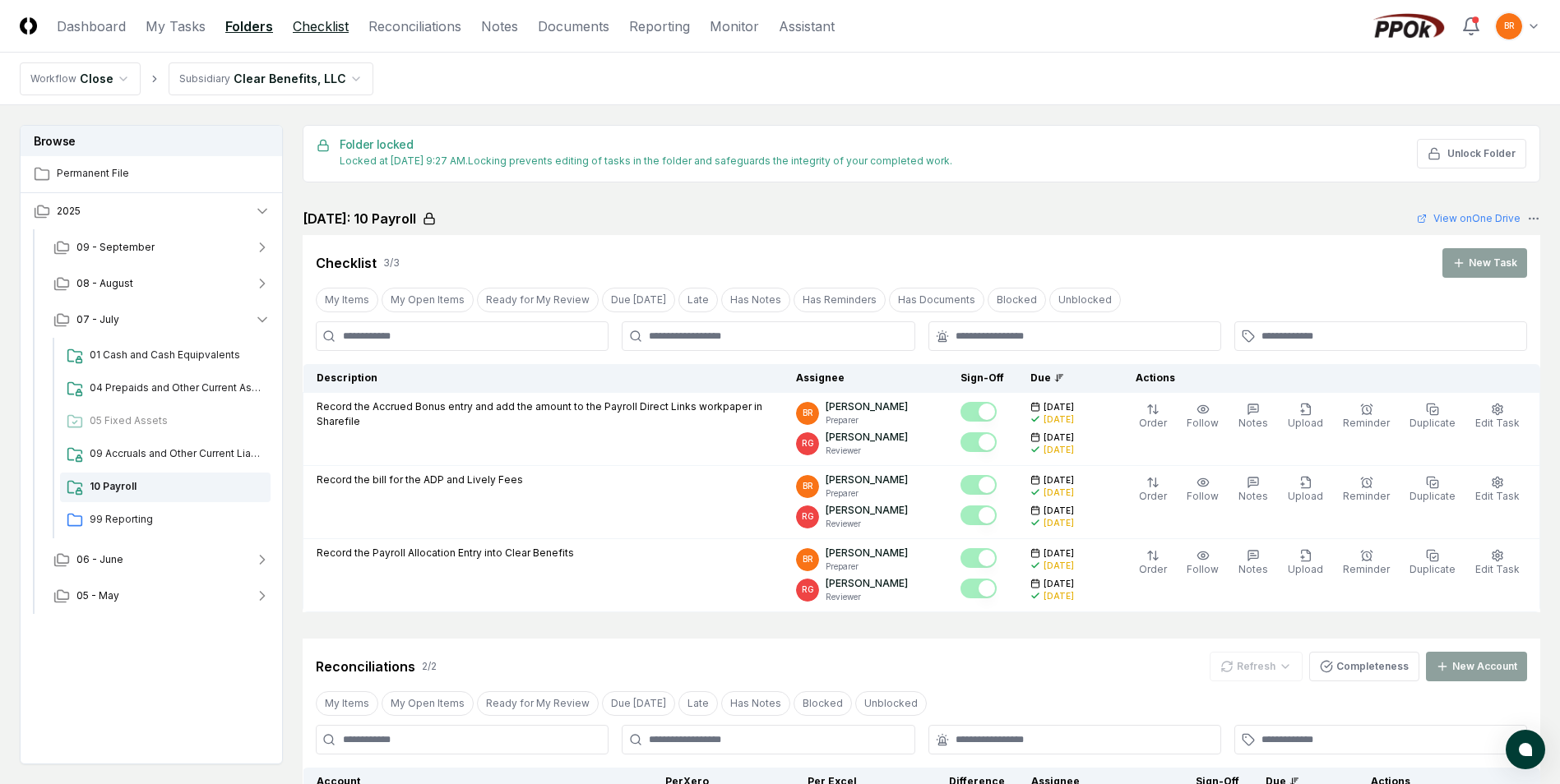
click at [330, 23] on link "Checklist" at bounding box center [320, 26] width 56 height 19
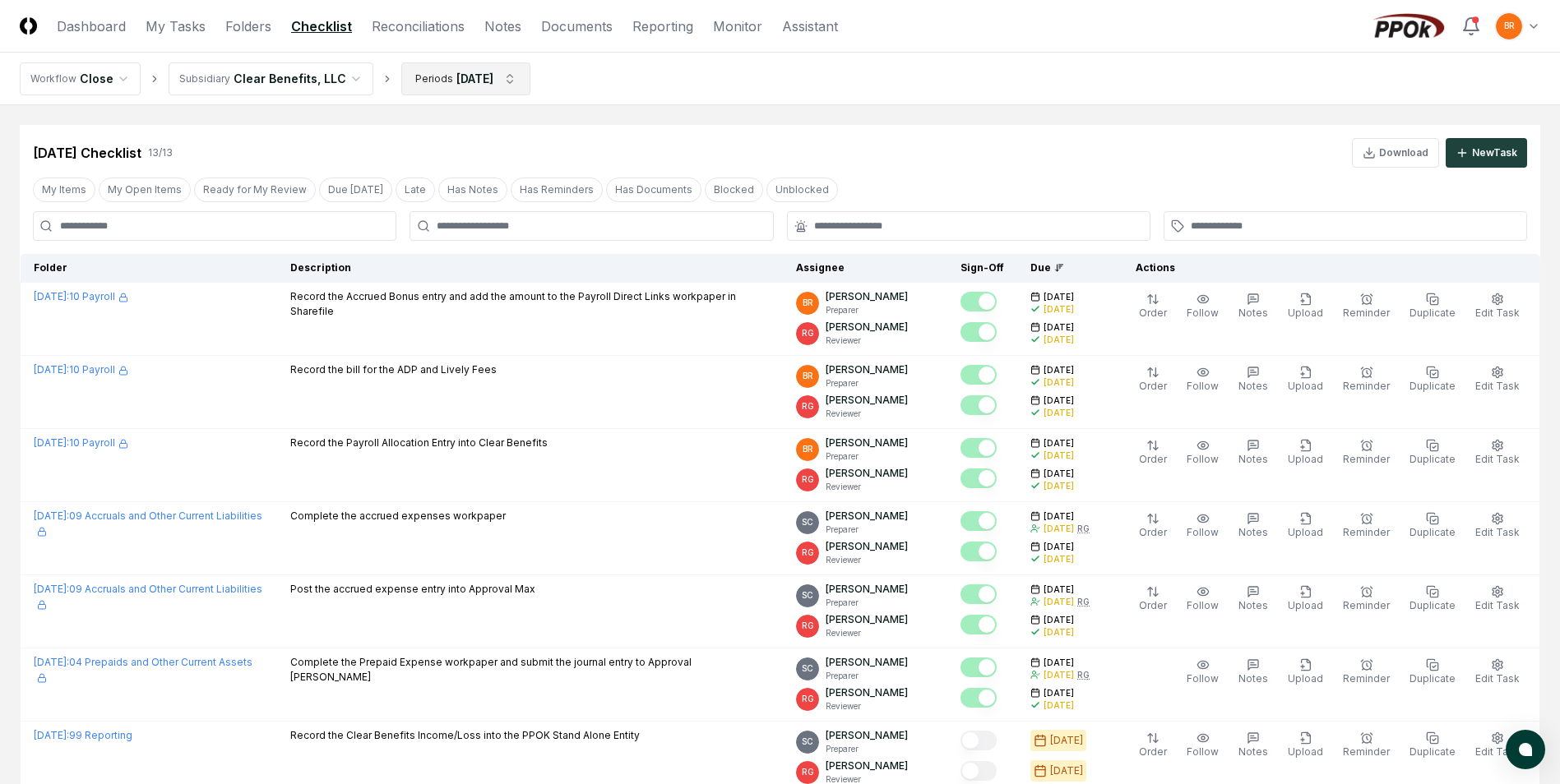
click at [499, 80] on html "CloseCore Dashboard My Tasks Folders Checklist Reconciliations Notes Documents …" at bounding box center [780, 676] width 1560 height 1352
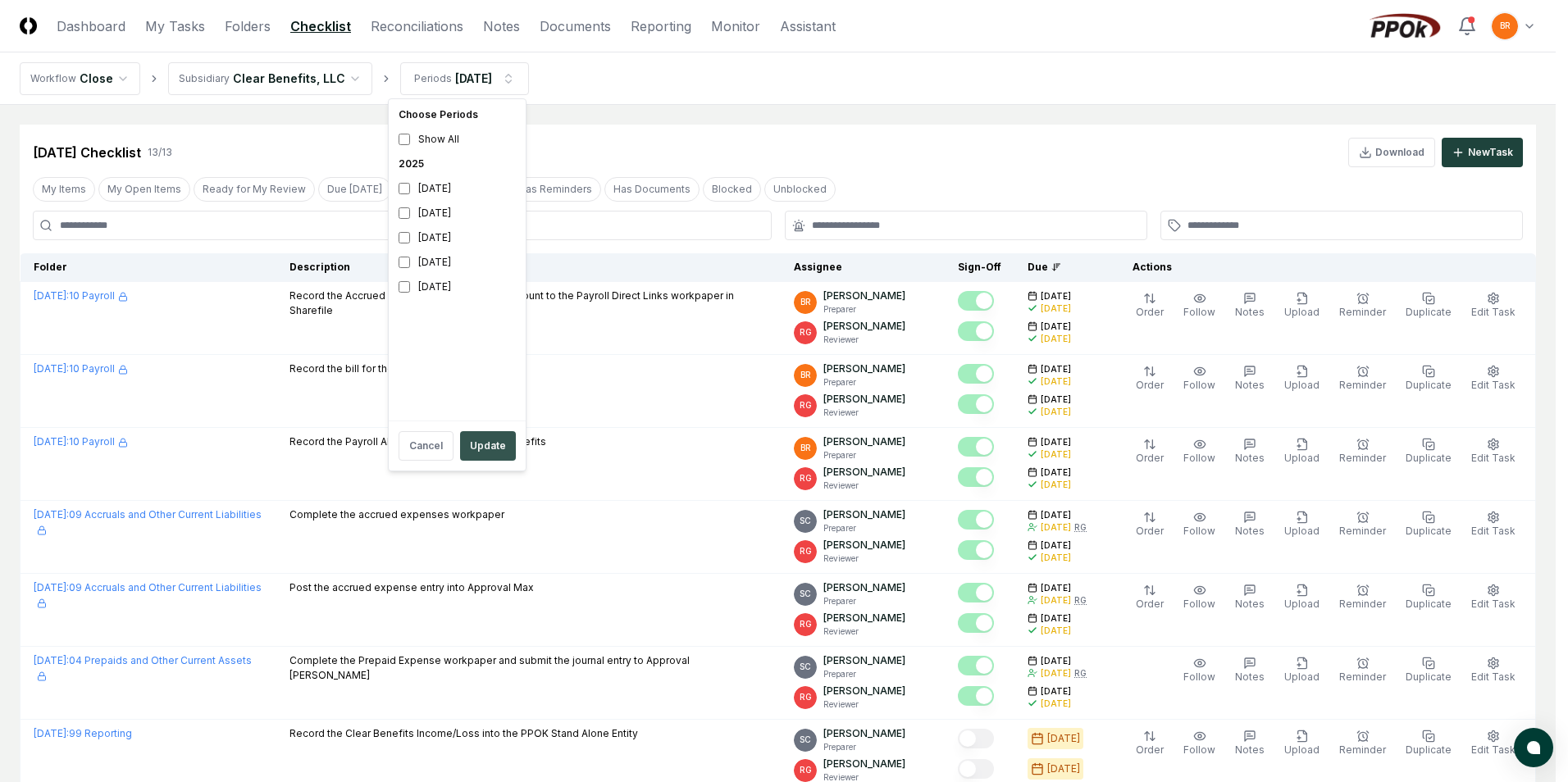
click at [495, 457] on button "Update" at bounding box center [487, 446] width 55 height 30
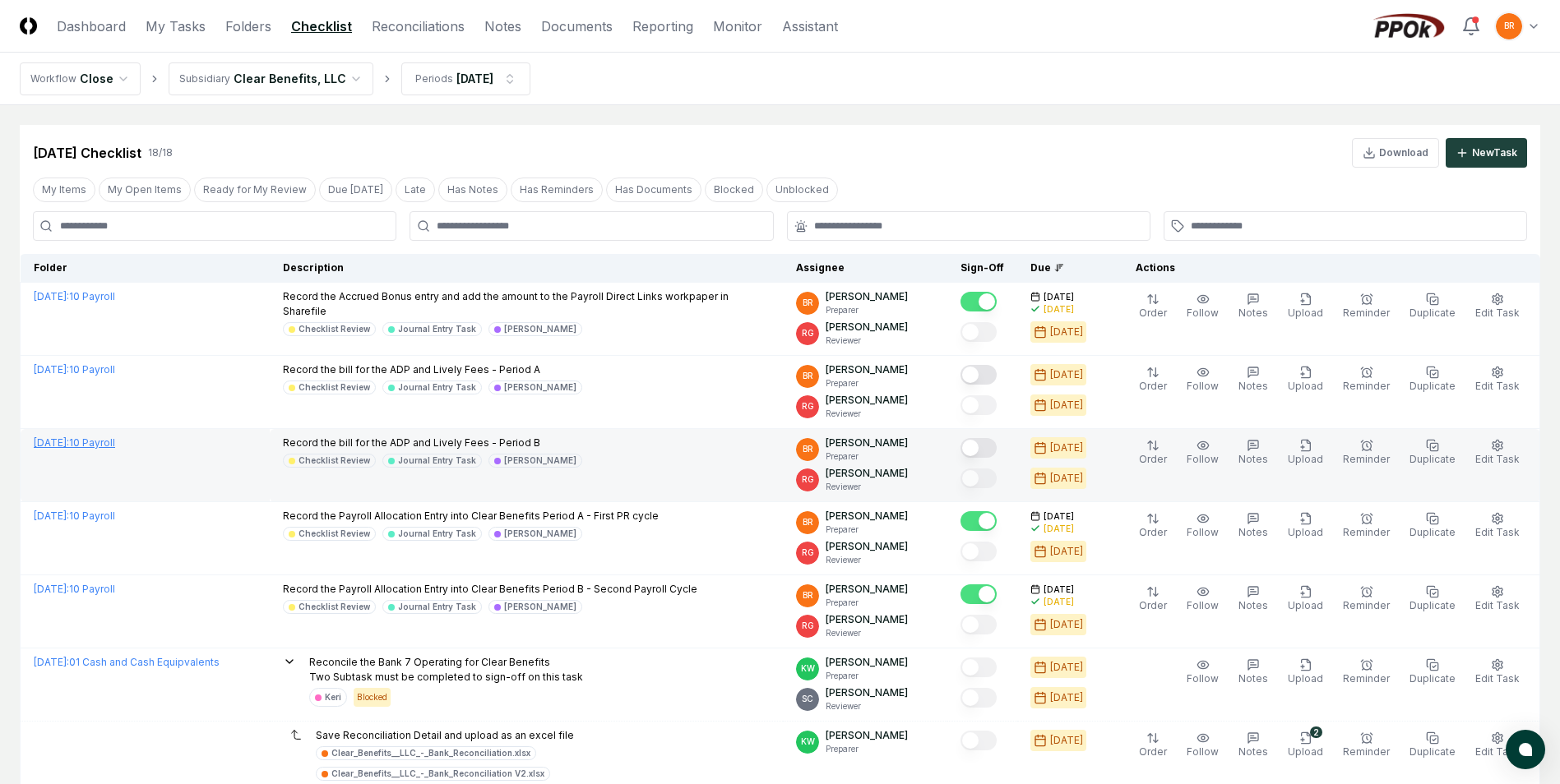
click at [115, 440] on link "[DATE] : 10 Payroll" at bounding box center [74, 442] width 81 height 12
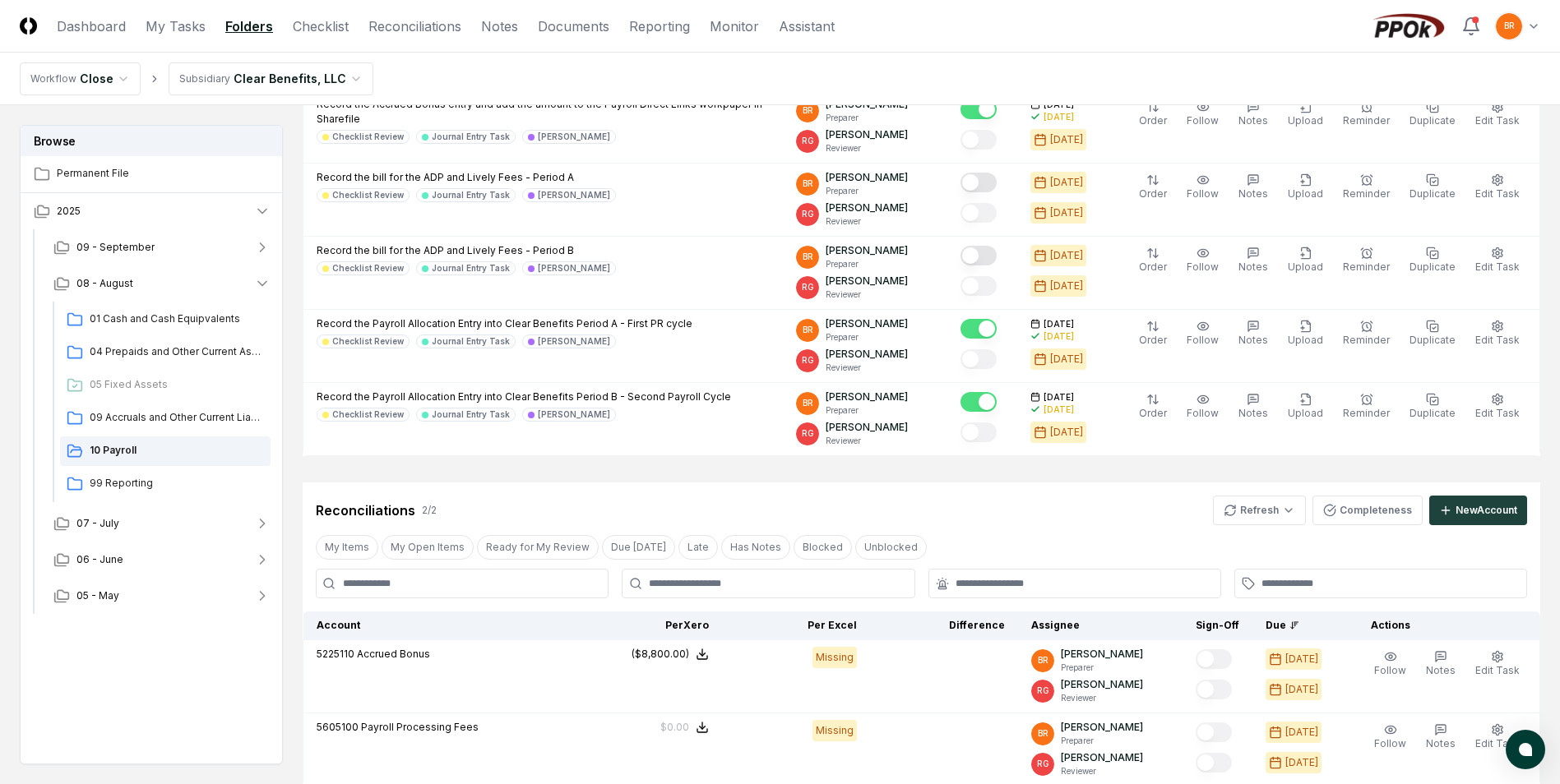
scroll to position [494, 0]
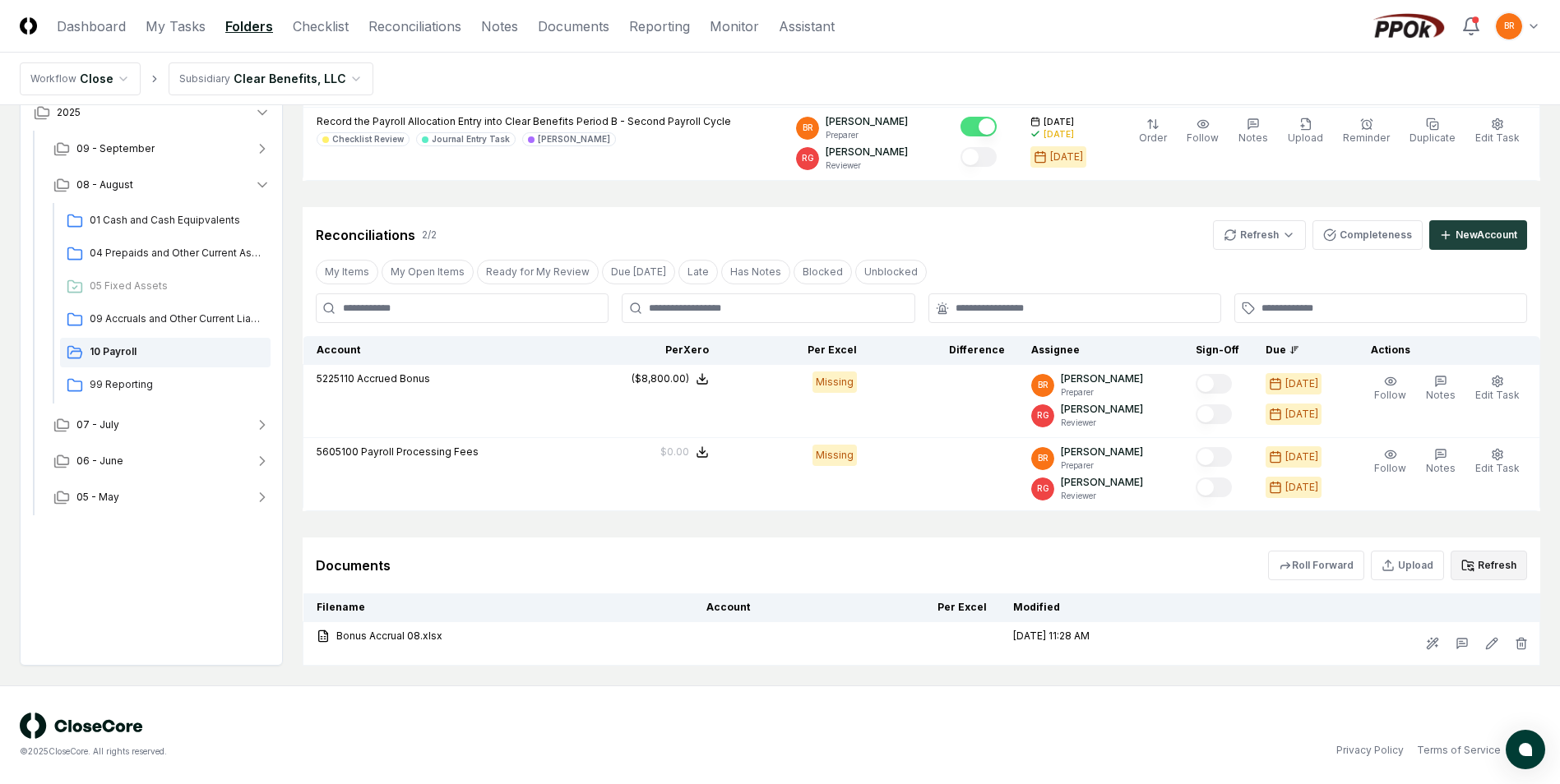
click at [1507, 567] on button "Refresh" at bounding box center [1489, 566] width 77 height 30
click at [1423, 570] on button "Upload" at bounding box center [1407, 566] width 73 height 30
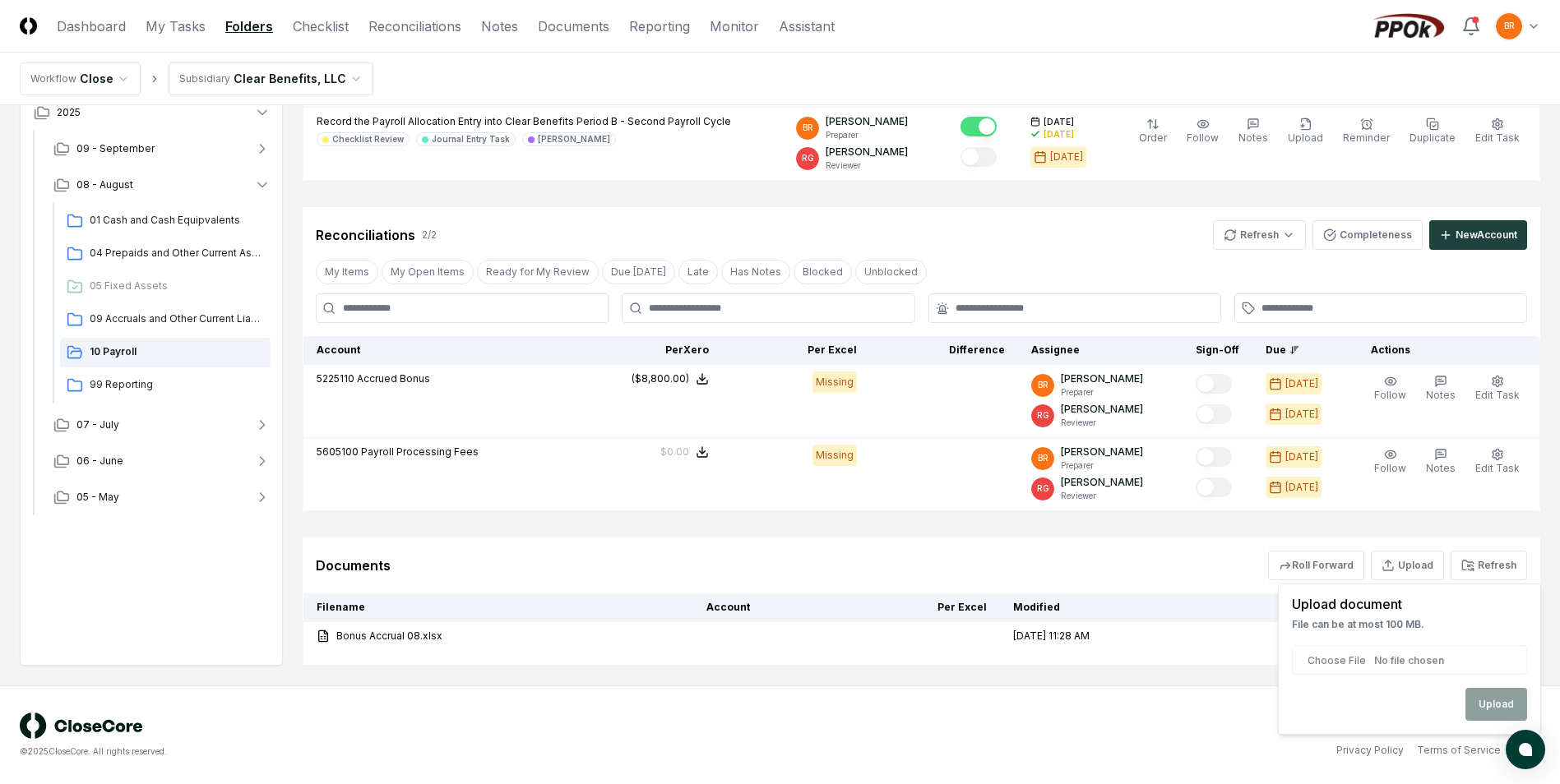
click at [1411, 662] on input "file" at bounding box center [1409, 660] width 235 height 30
click at [1410, 661] on input "file" at bounding box center [1409, 660] width 235 height 30
type input "**********"
click at [1503, 699] on button "Upload" at bounding box center [1497, 704] width 62 height 33
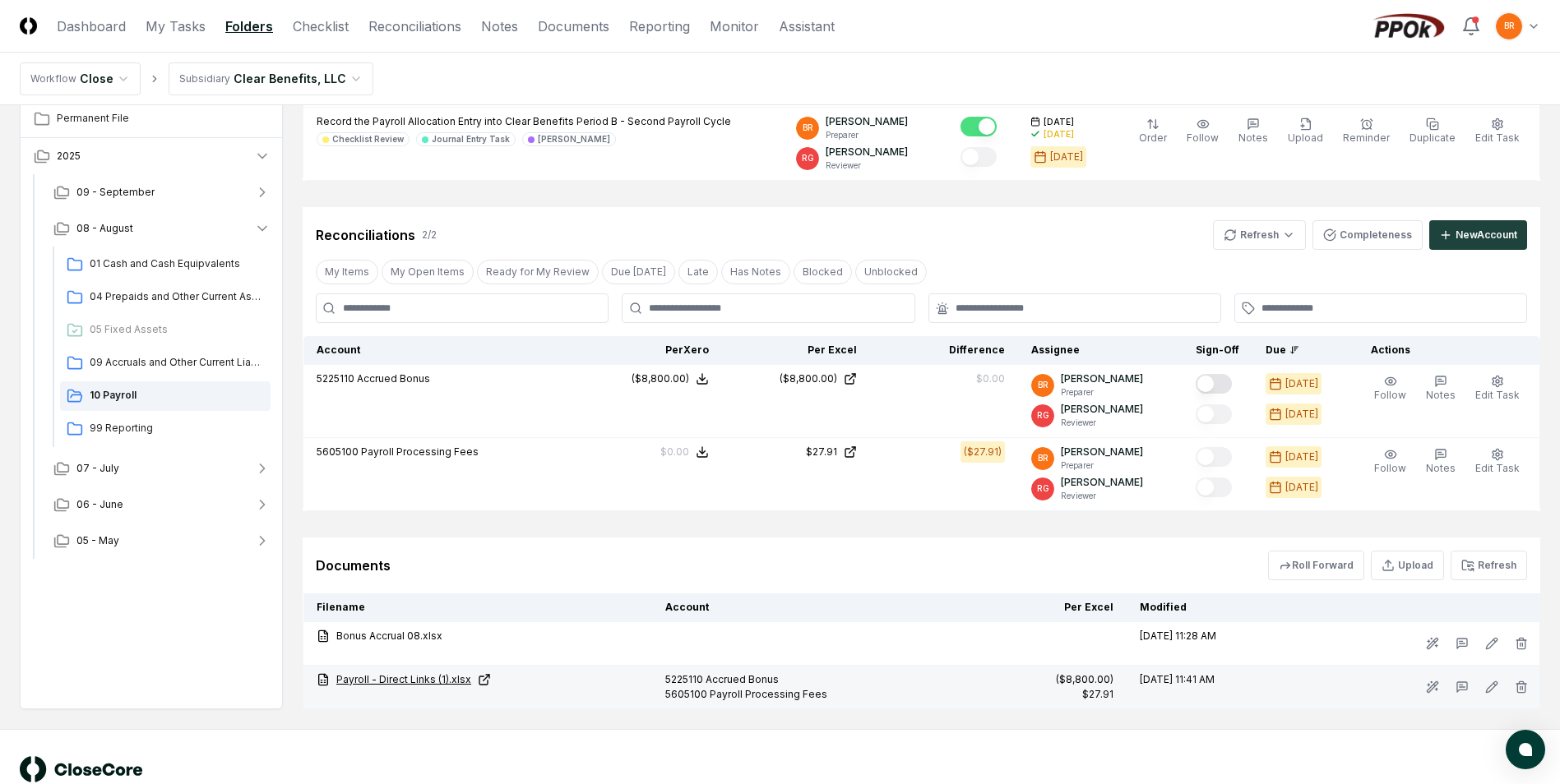
click at [405, 679] on link "Payroll - Direct Links (1).xlsx" at bounding box center [478, 679] width 323 height 15
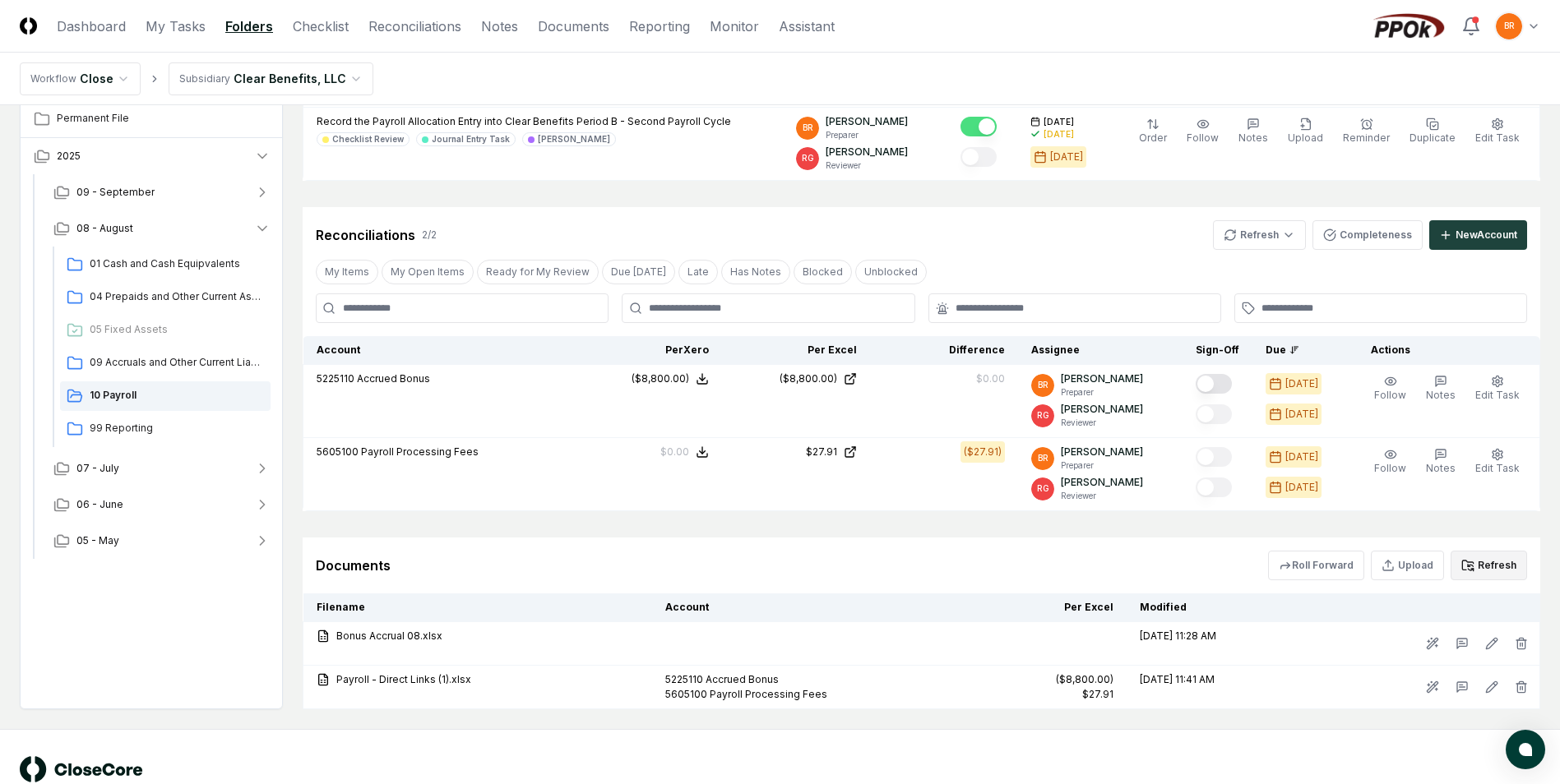
click at [1470, 566] on icon at bounding box center [1468, 566] width 3 height 3
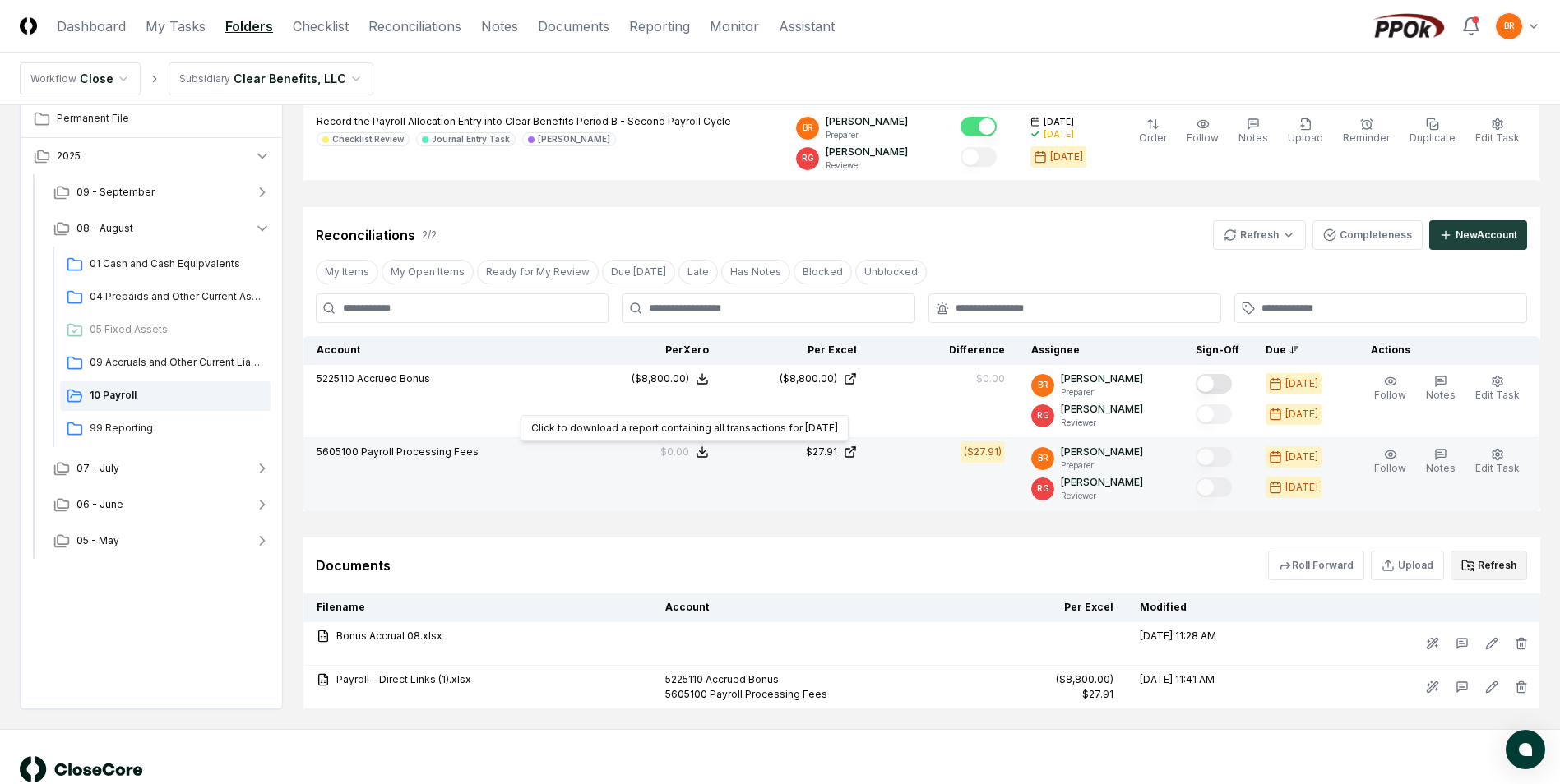
click at [689, 450] on div "$0.00" at bounding box center [674, 452] width 29 height 15
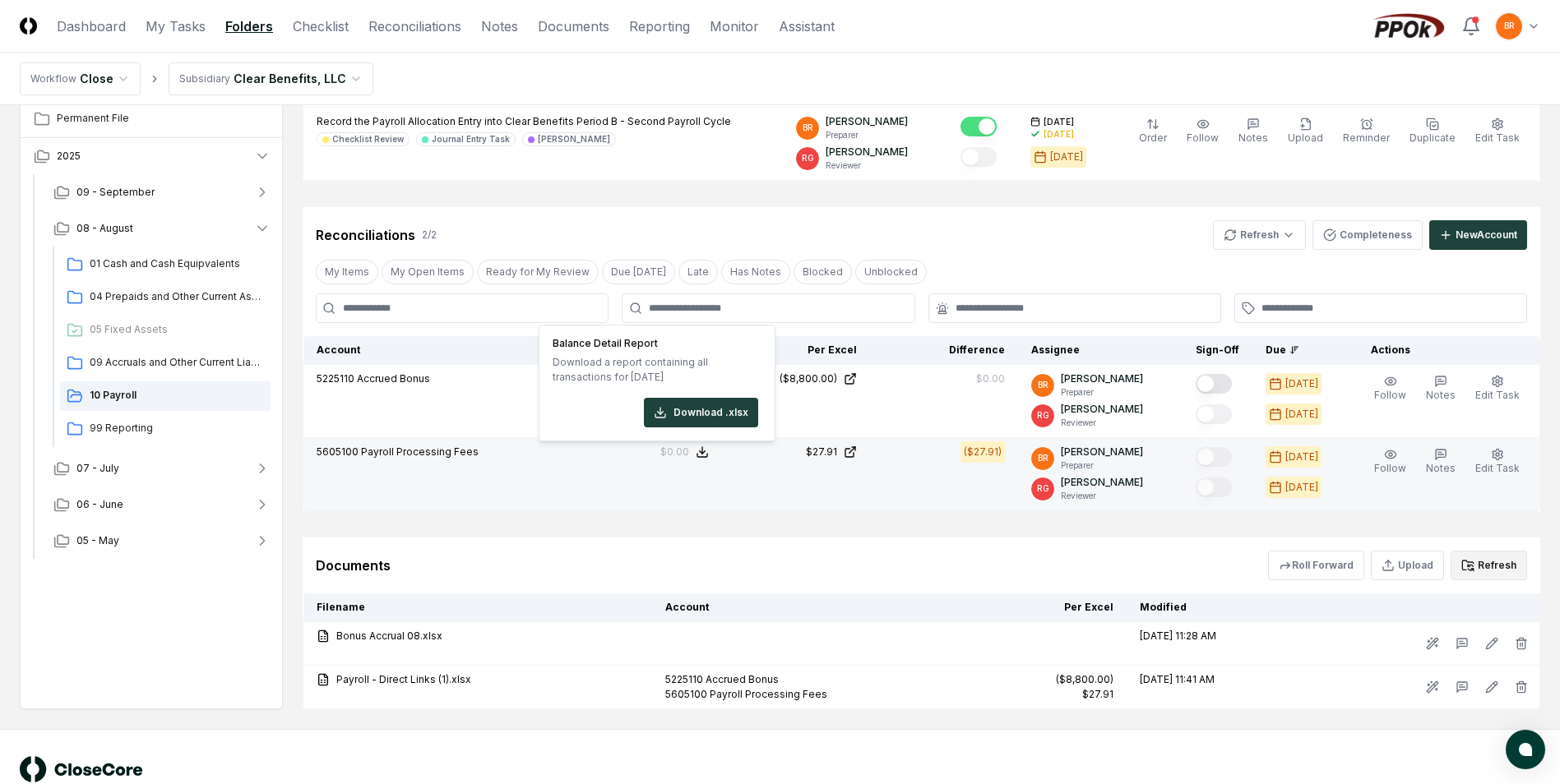
click at [760, 465] on td "$27.91" at bounding box center [796, 474] width 148 height 73
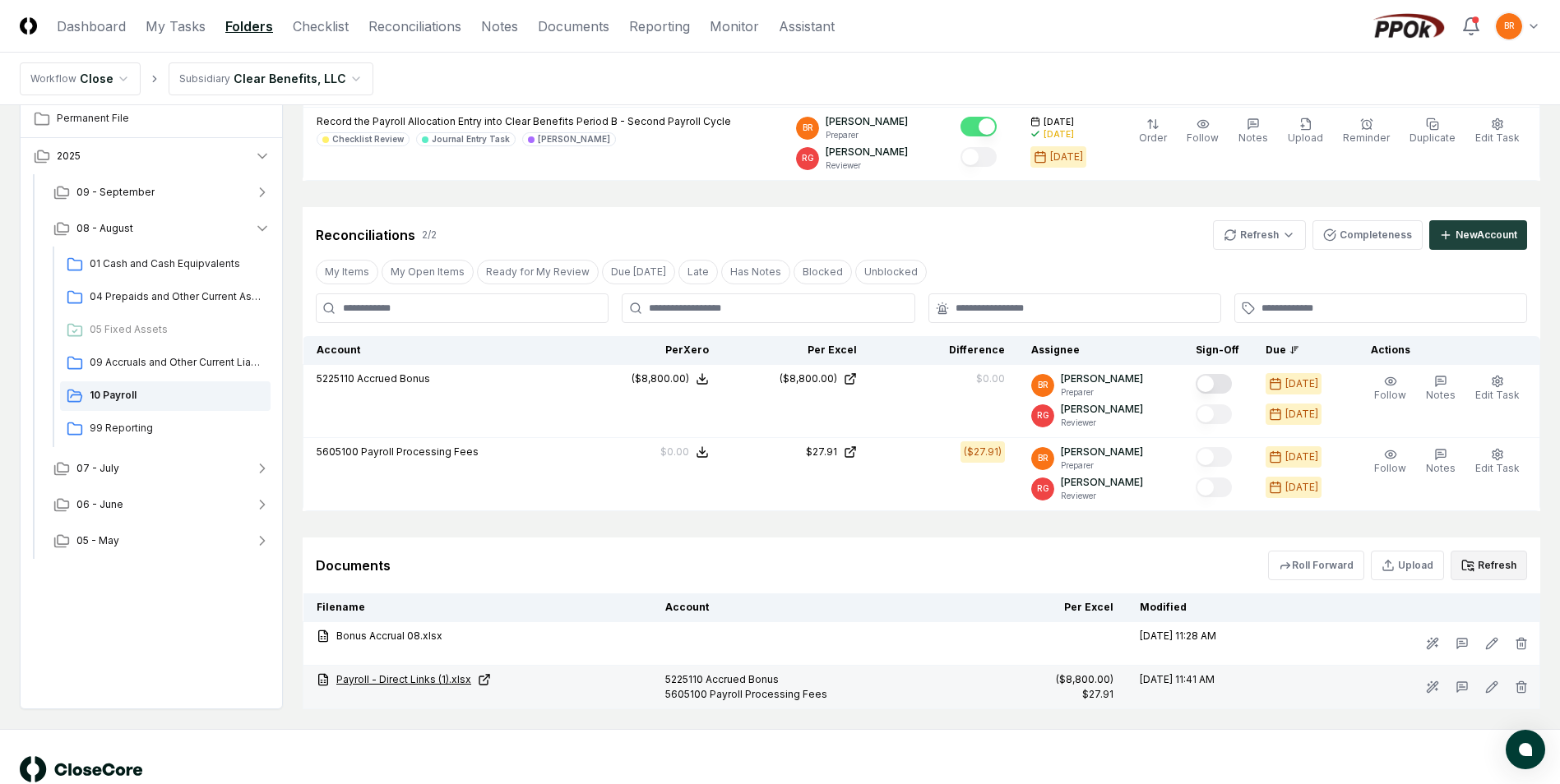
click at [484, 680] on icon at bounding box center [487, 677] width 6 height 6
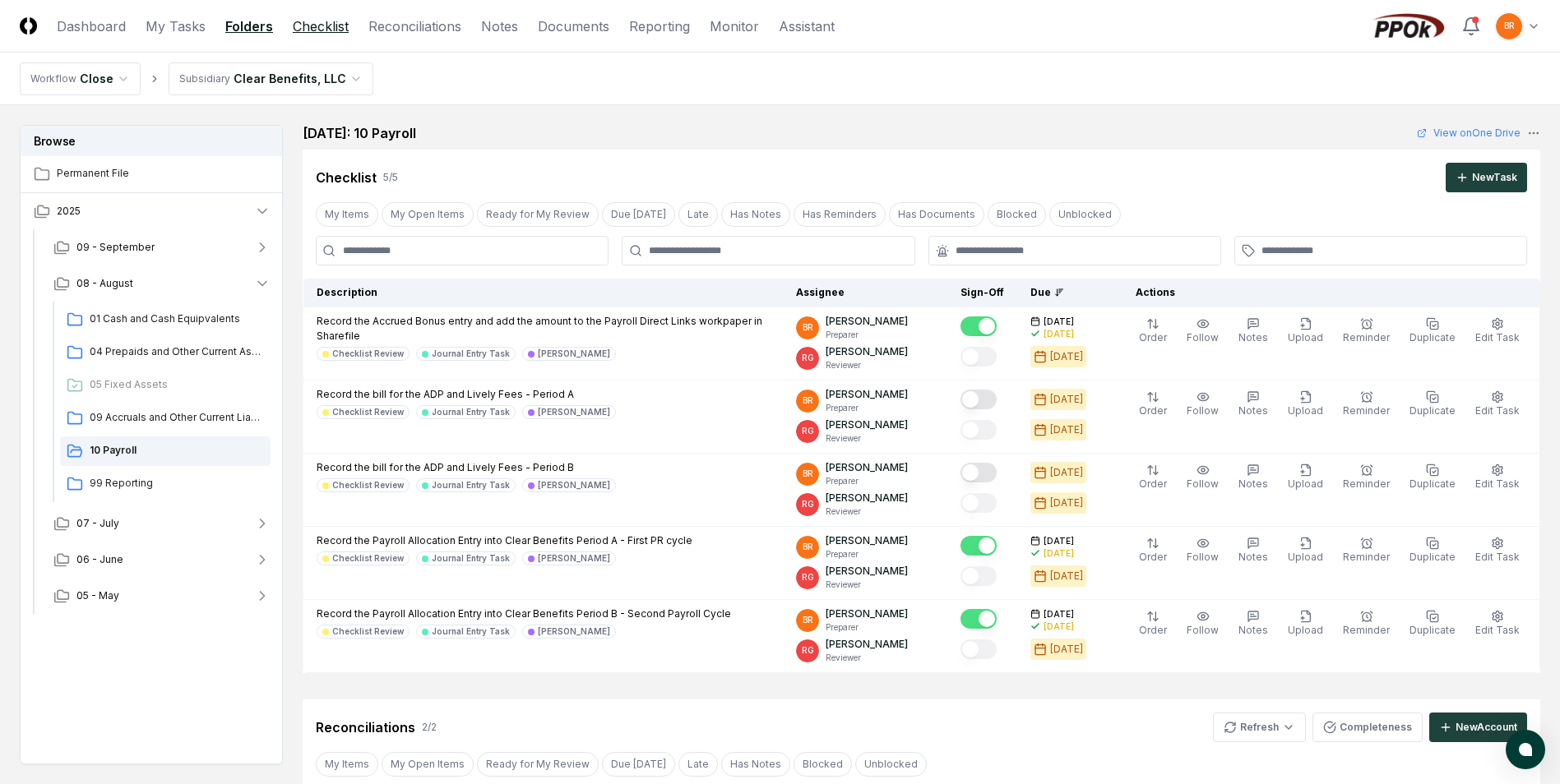
scroll to position [1, 0]
click at [301, 29] on link "Checklist" at bounding box center [320, 26] width 56 height 19
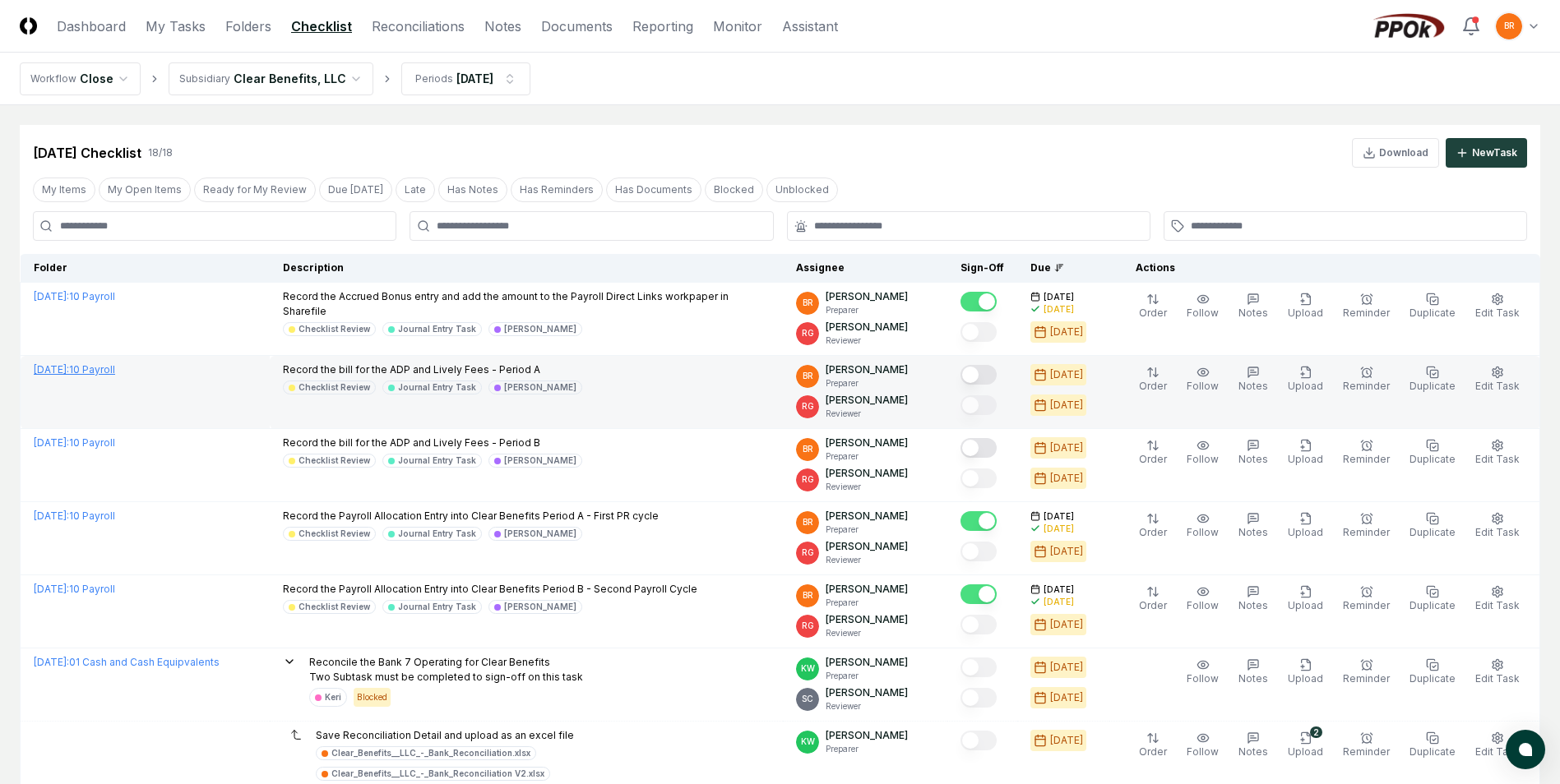
click at [115, 373] on link "[DATE] : 10 Payroll" at bounding box center [74, 369] width 81 height 12
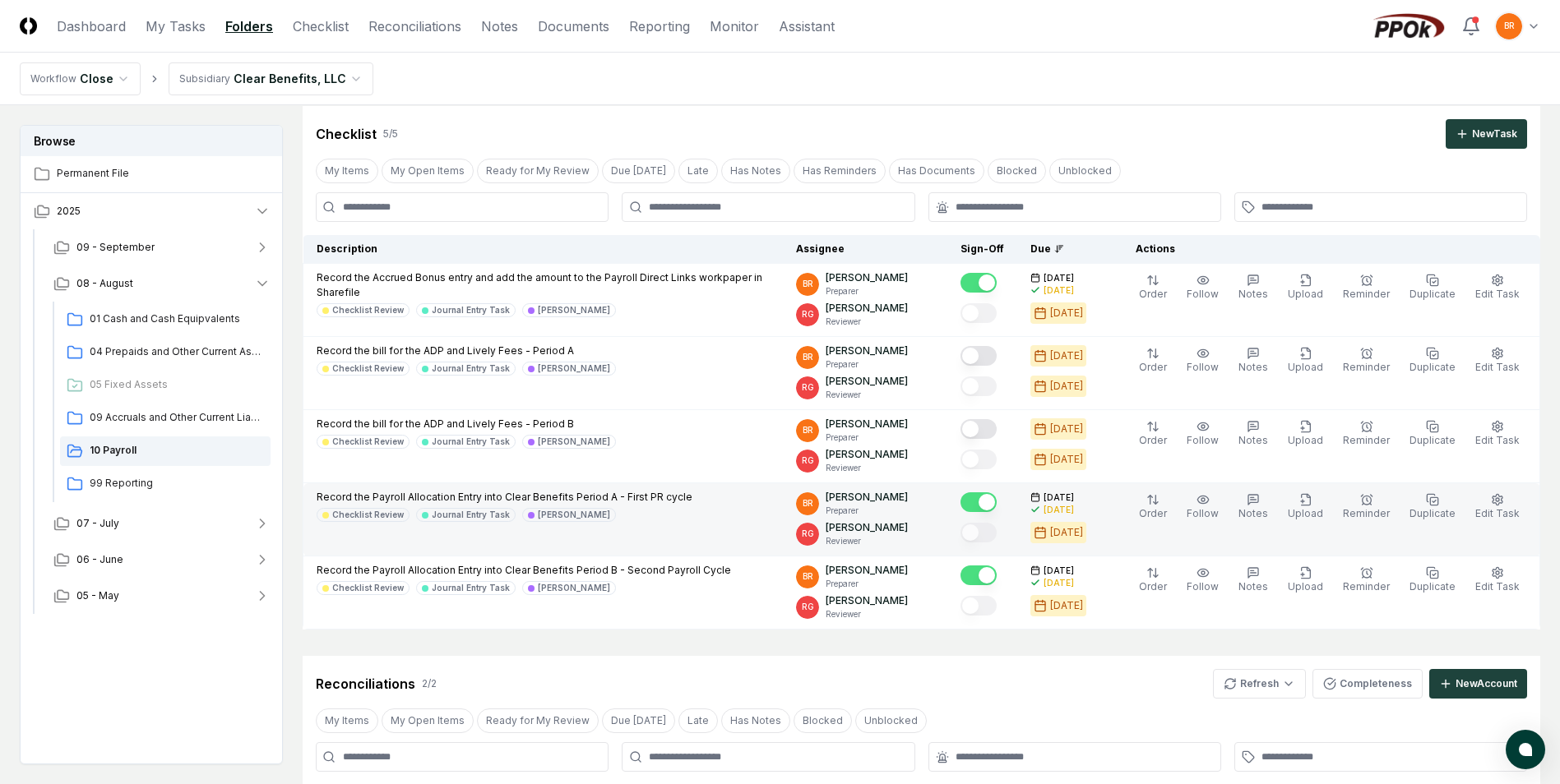
scroll to position [44, 0]
click at [635, 499] on p "Record the Payroll Allocation Entry into Clear Benefits Period A - First PR cyc…" at bounding box center [504, 498] width 375 height 15
click at [383, 497] on p "Record the Payroll Allocation Entry into Clear Benefits Period A - First PR cyc…" at bounding box center [504, 498] width 375 height 15
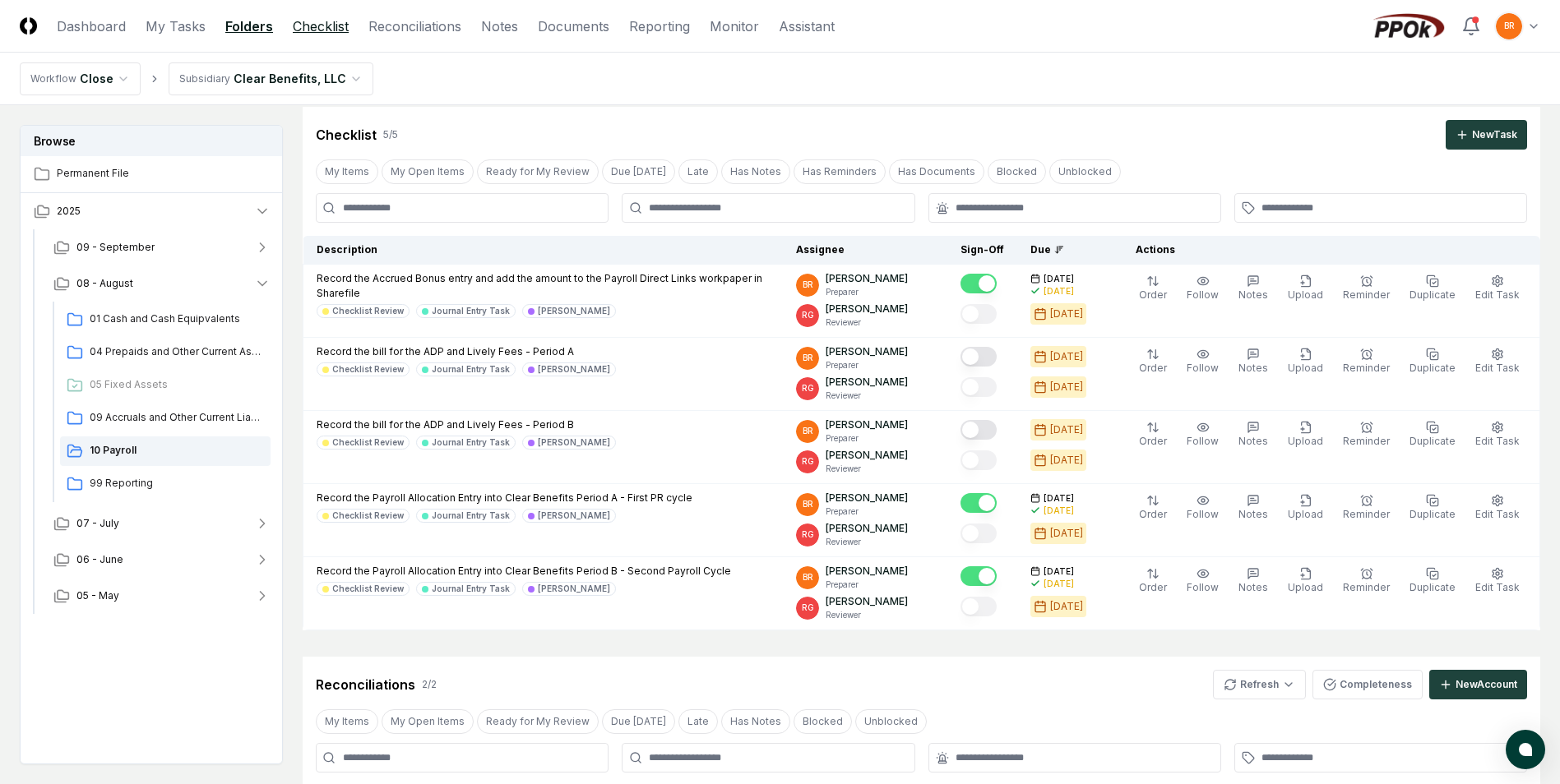
click at [316, 24] on link "Checklist" at bounding box center [320, 26] width 56 height 19
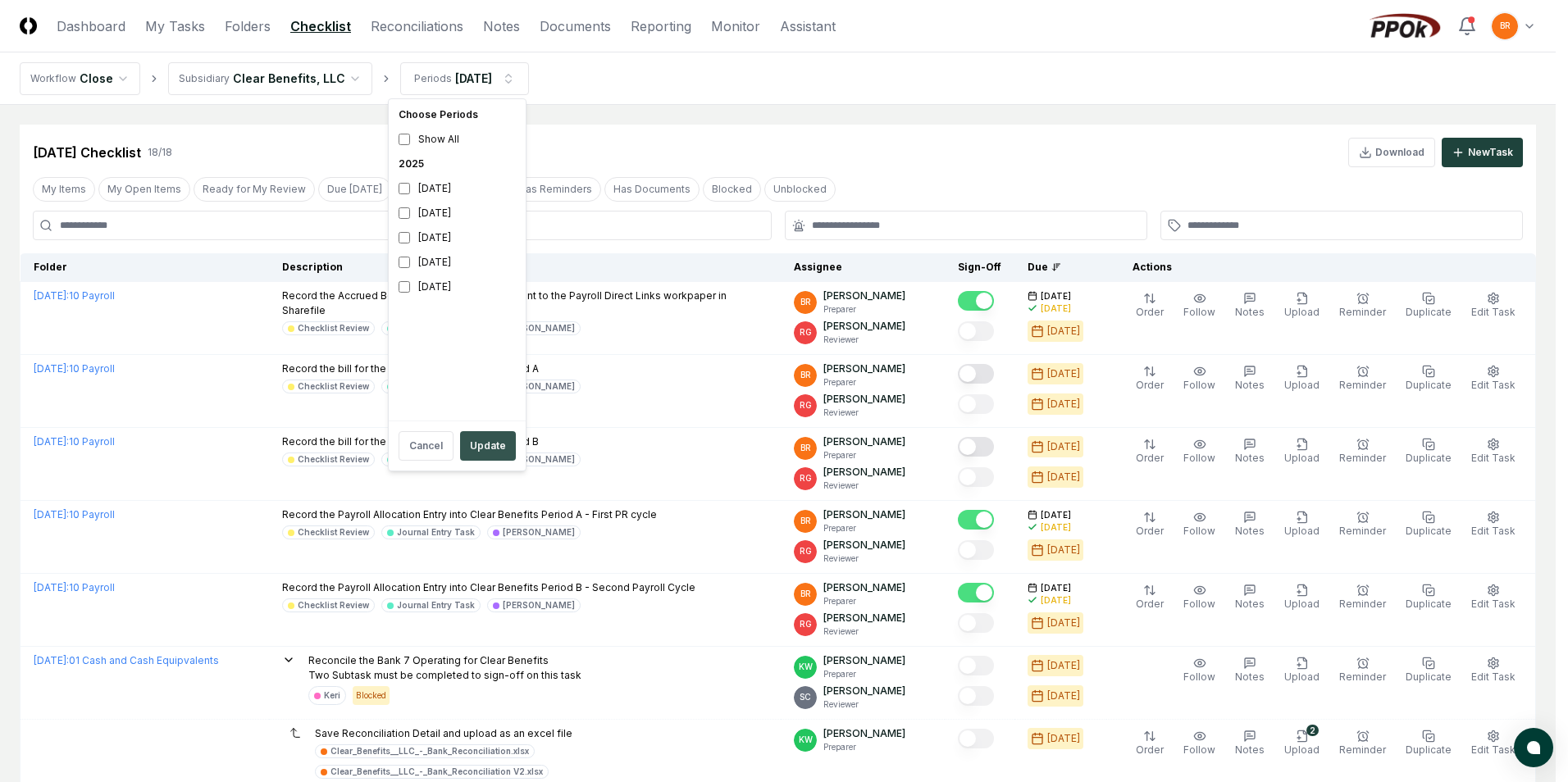
click at [490, 441] on button "Update" at bounding box center [487, 446] width 55 height 30
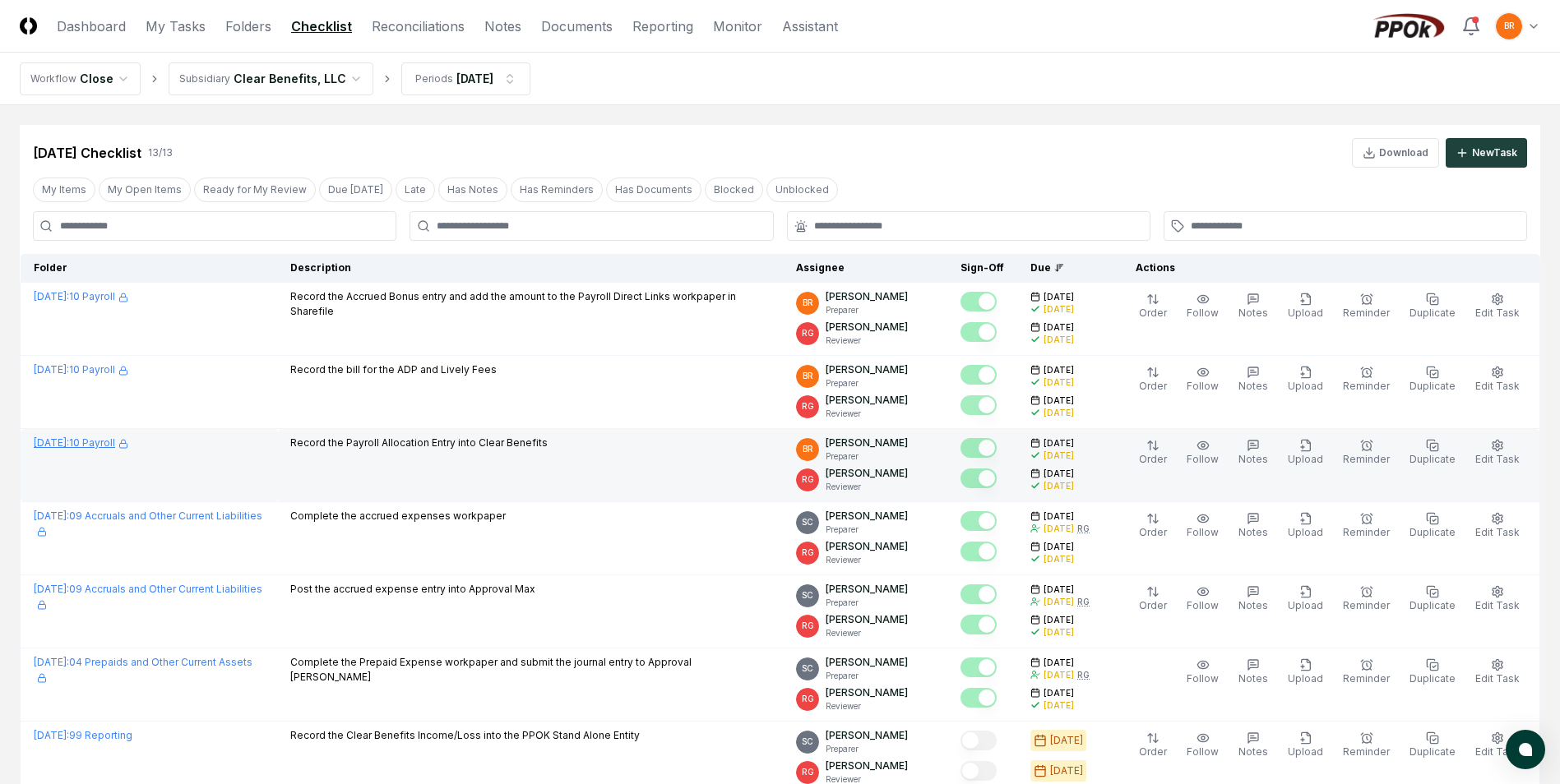
click at [109, 443] on link "[DATE] : 10 Payroll" at bounding box center [80, 442] width 94 height 12
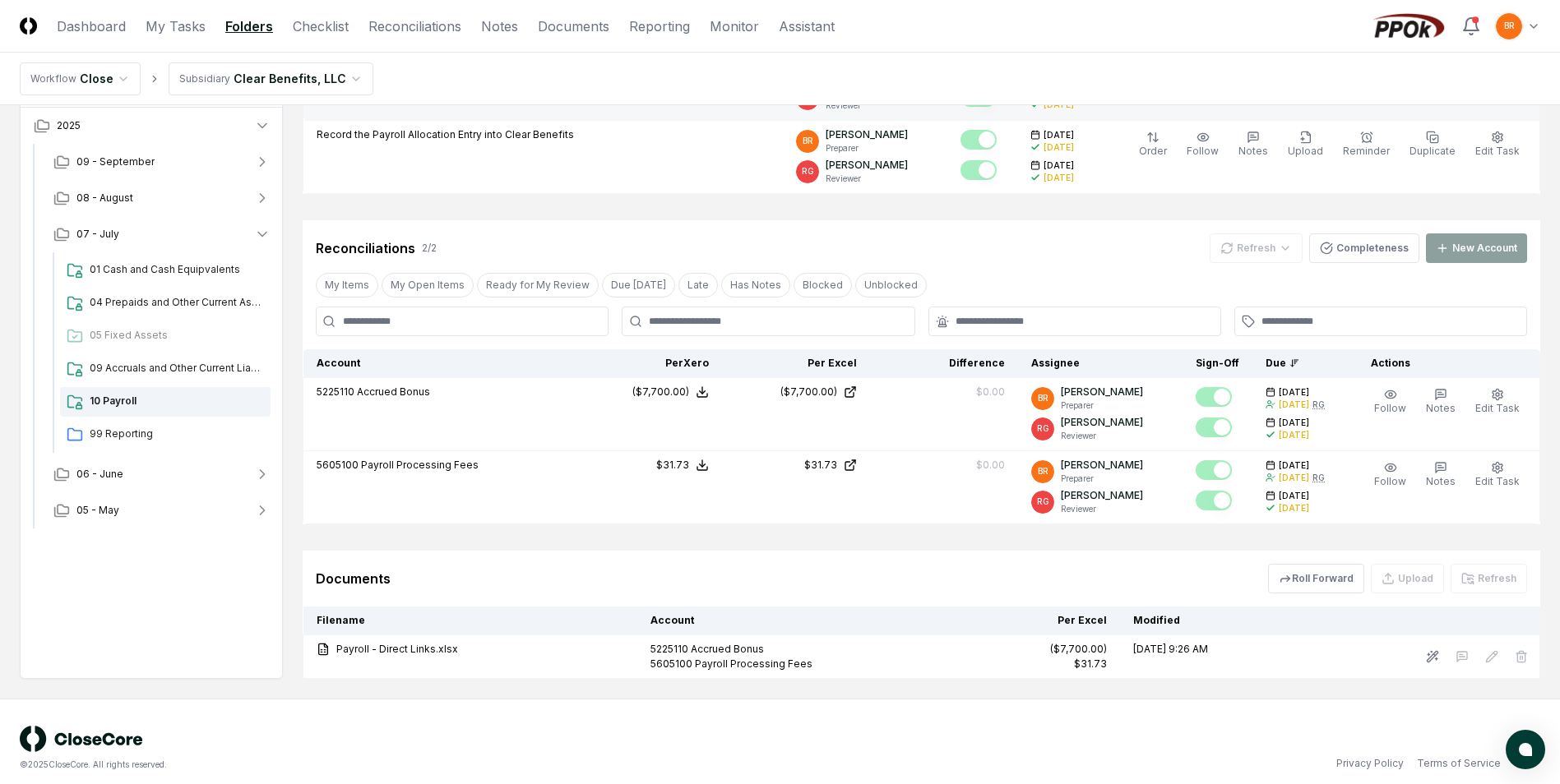
scroll to position [432, 0]
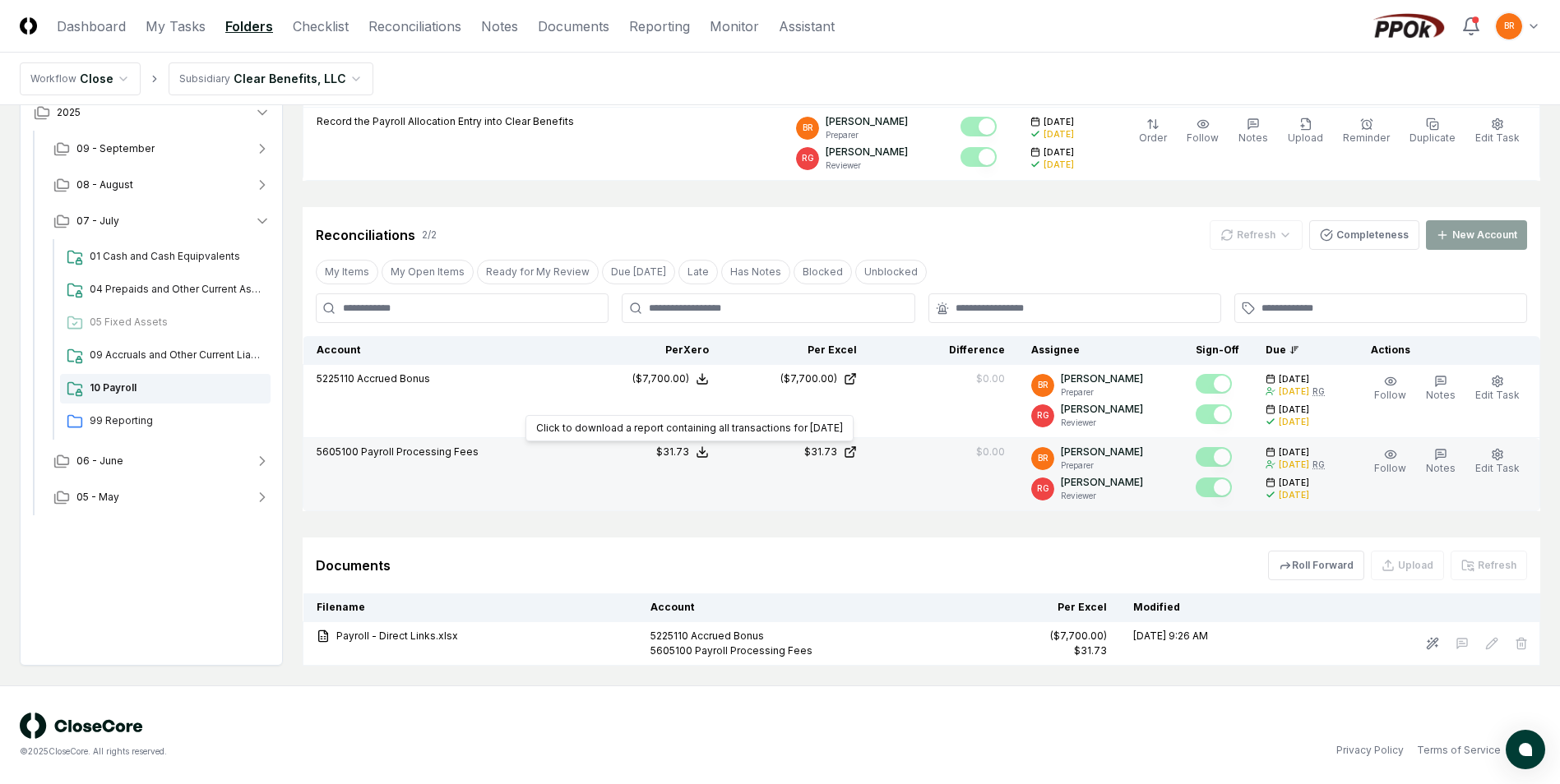
click at [709, 449] on icon at bounding box center [702, 452] width 13 height 13
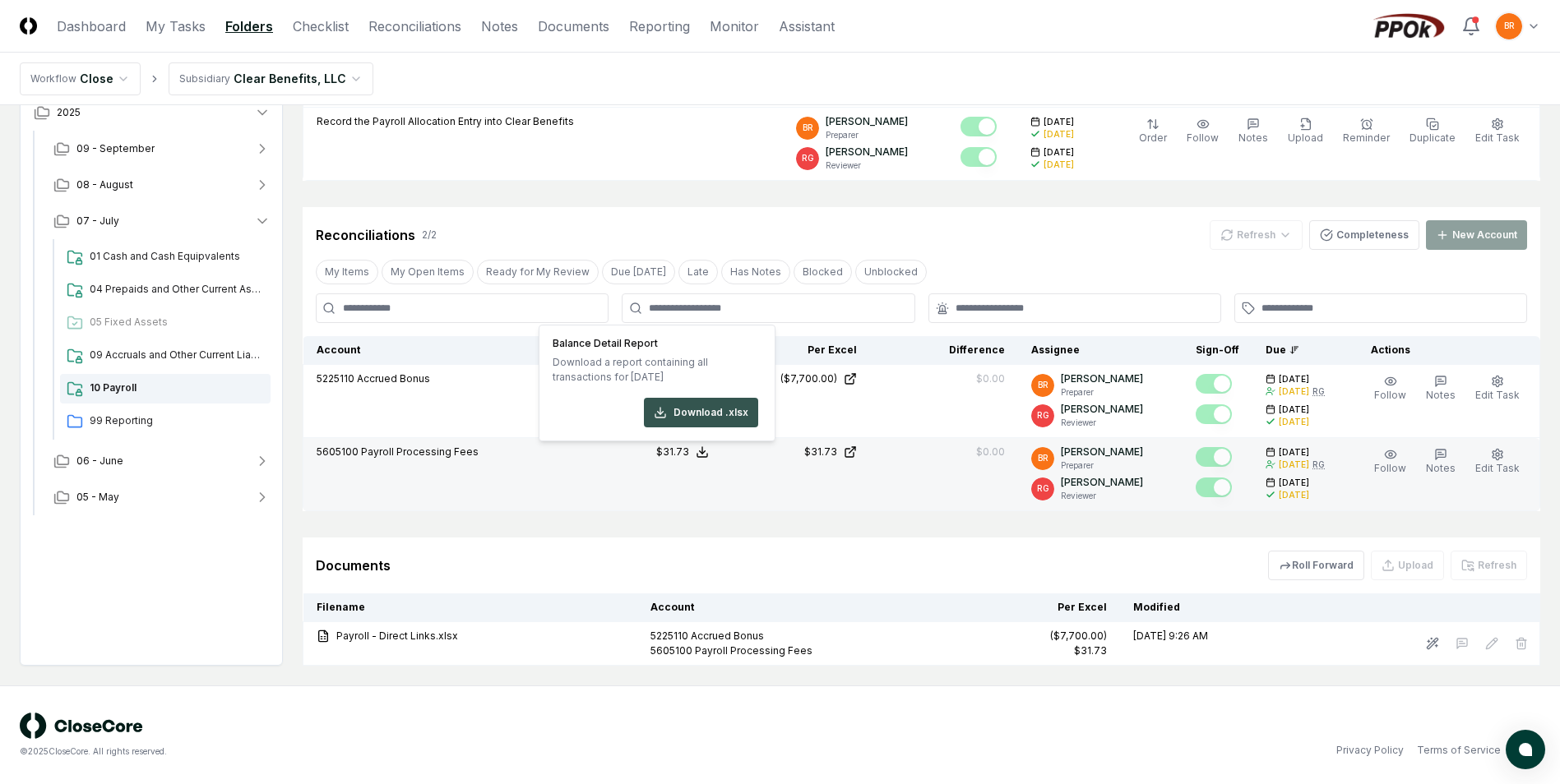
click at [709, 410] on button "Download .xlsx" at bounding box center [702, 413] width 115 height 30
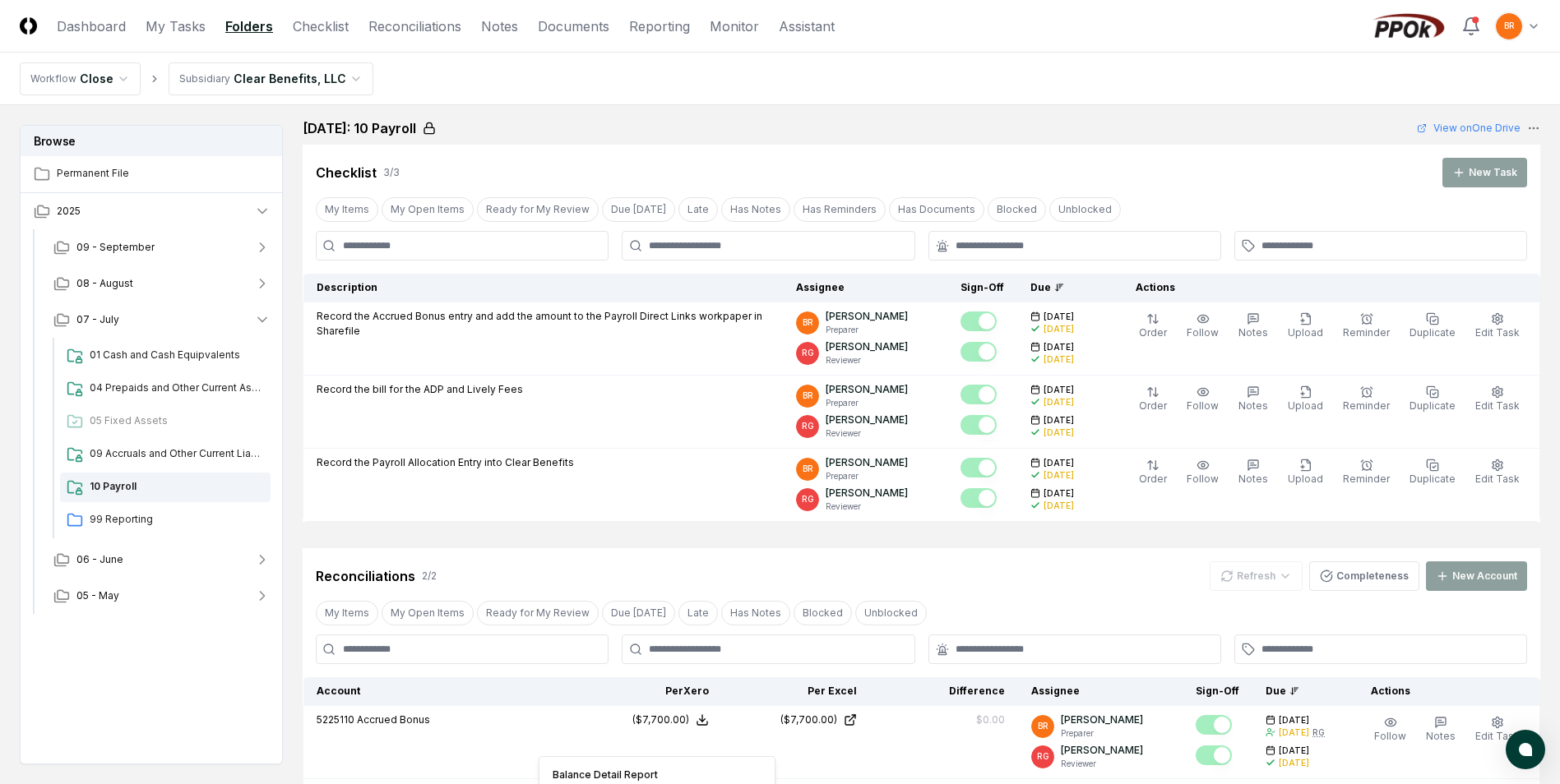
scroll to position [0, 0]
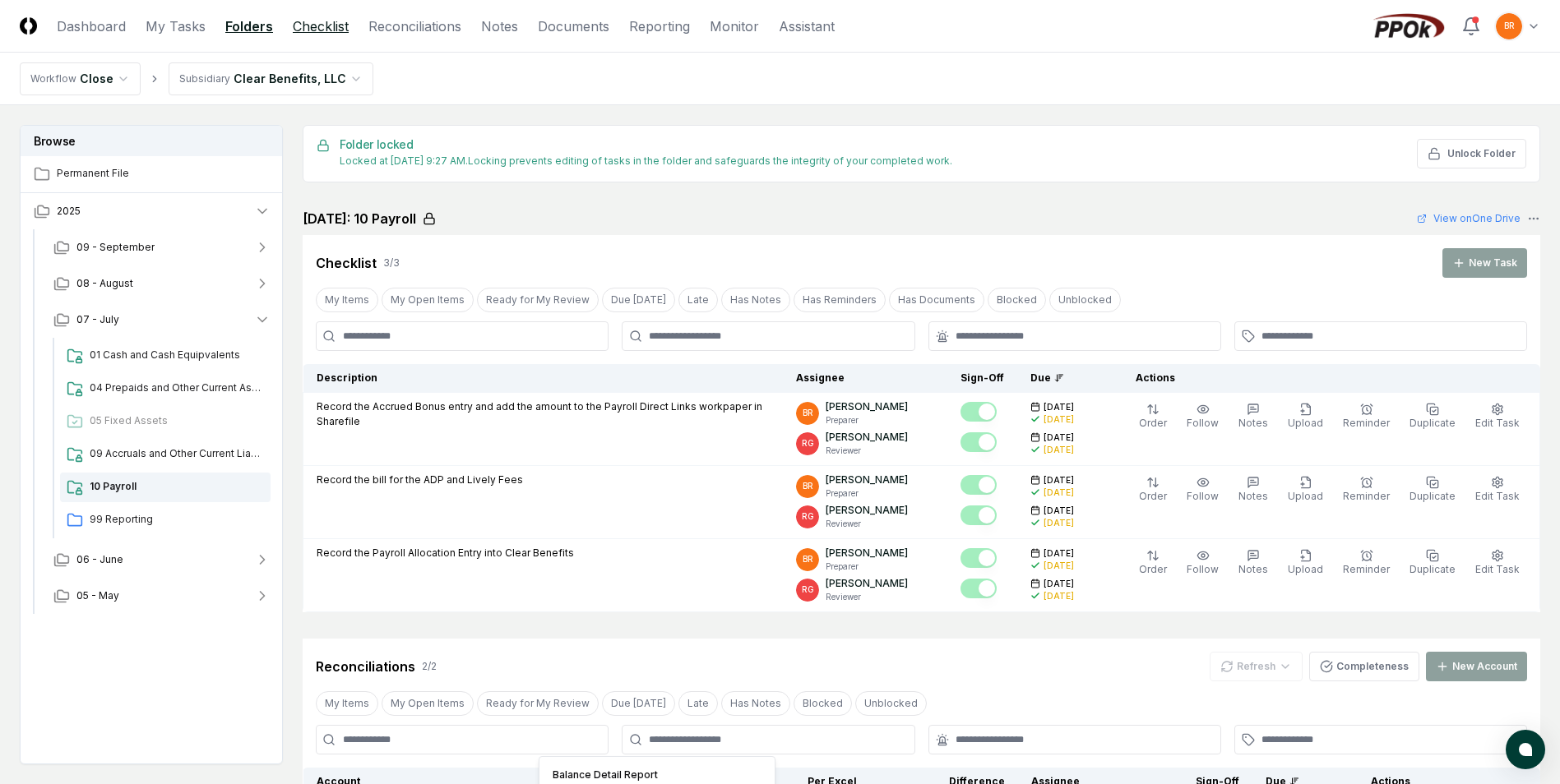
click at [325, 23] on link "Checklist" at bounding box center [320, 26] width 56 height 19
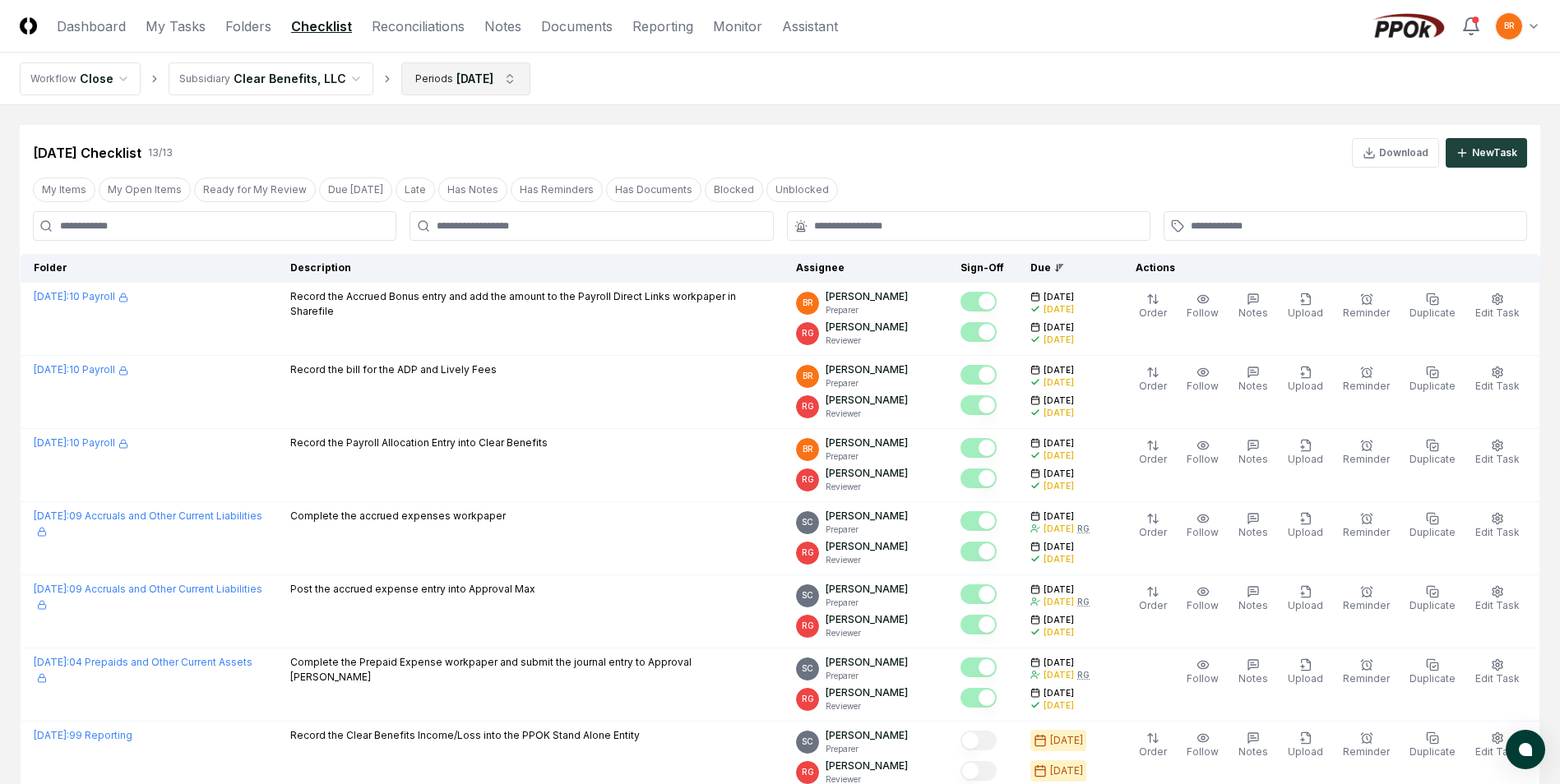
click at [506, 80] on html "CloseCore Dashboard My Tasks Folders Checklist Reconciliations Notes Documents …" at bounding box center [780, 676] width 1560 height 1352
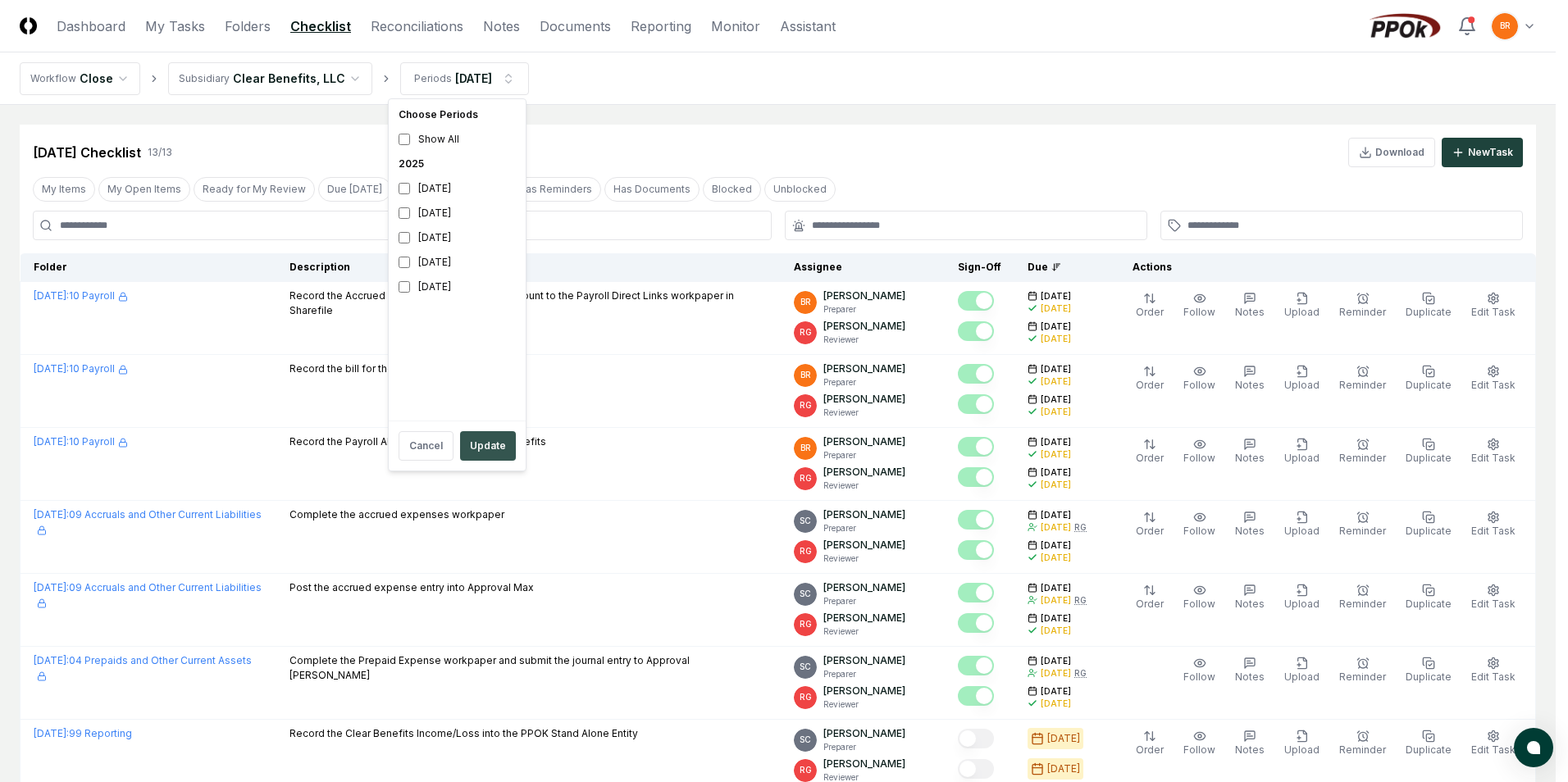
click at [496, 446] on button "Update" at bounding box center [487, 446] width 55 height 30
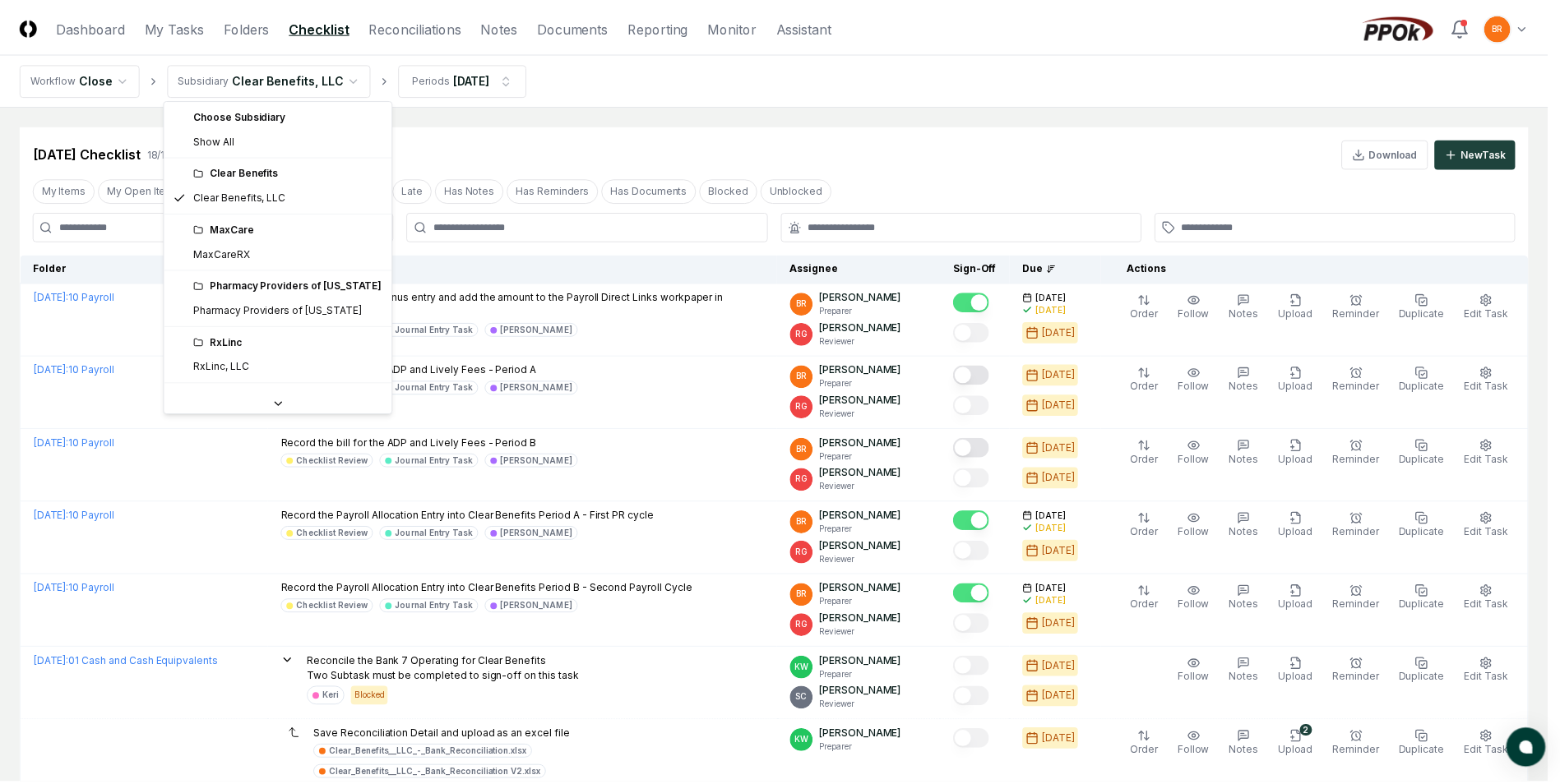
scroll to position [45, 0]
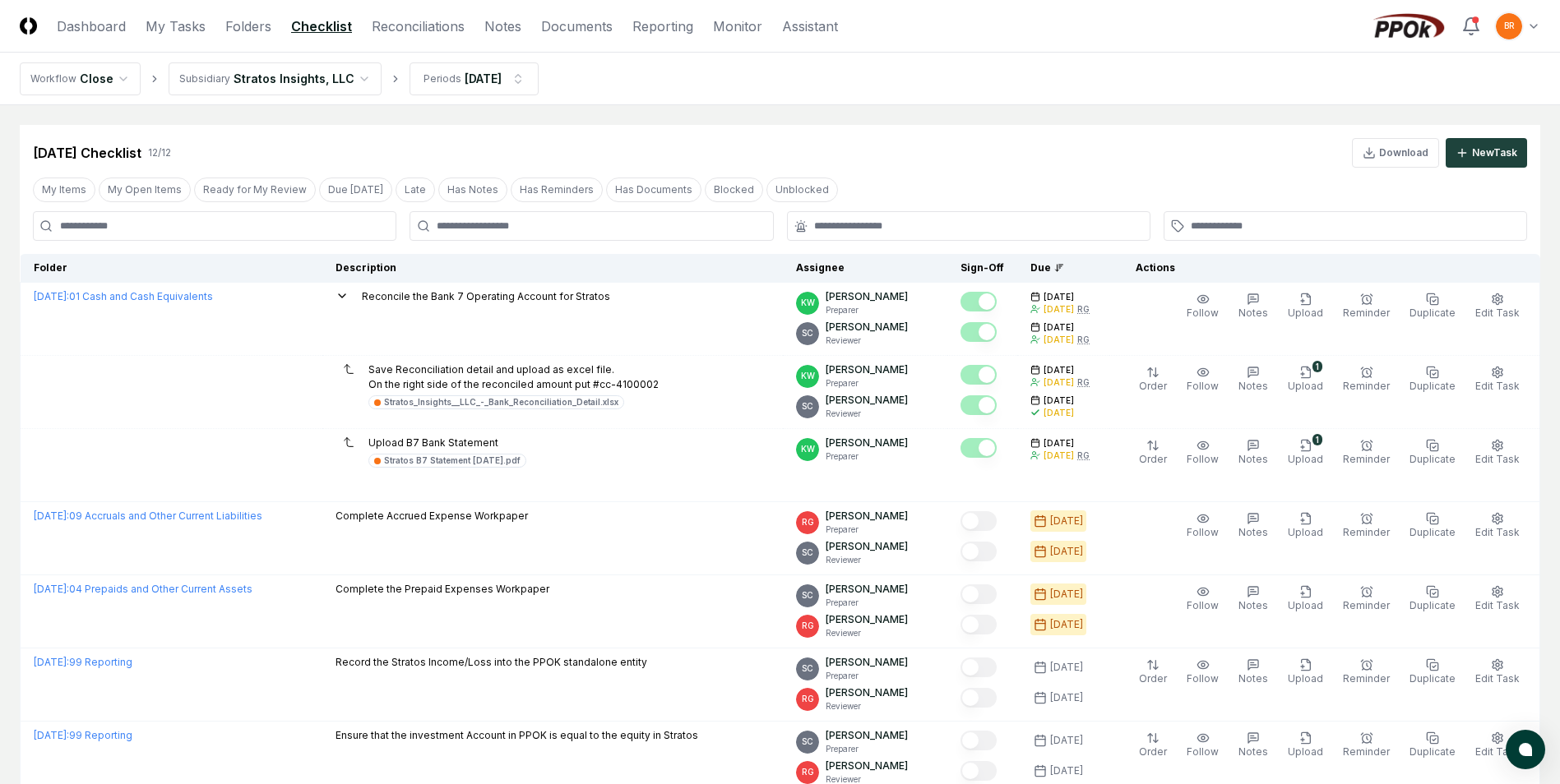
click at [951, 149] on div "[DATE] Checklist 12 / 12 Download New Task" at bounding box center [779, 153] width 1494 height 30
click at [348, 86] on html "CloseCore Dashboard My Tasks Folders Checklist Reconciliations Notes Documents …" at bounding box center [780, 640] width 1560 height 1279
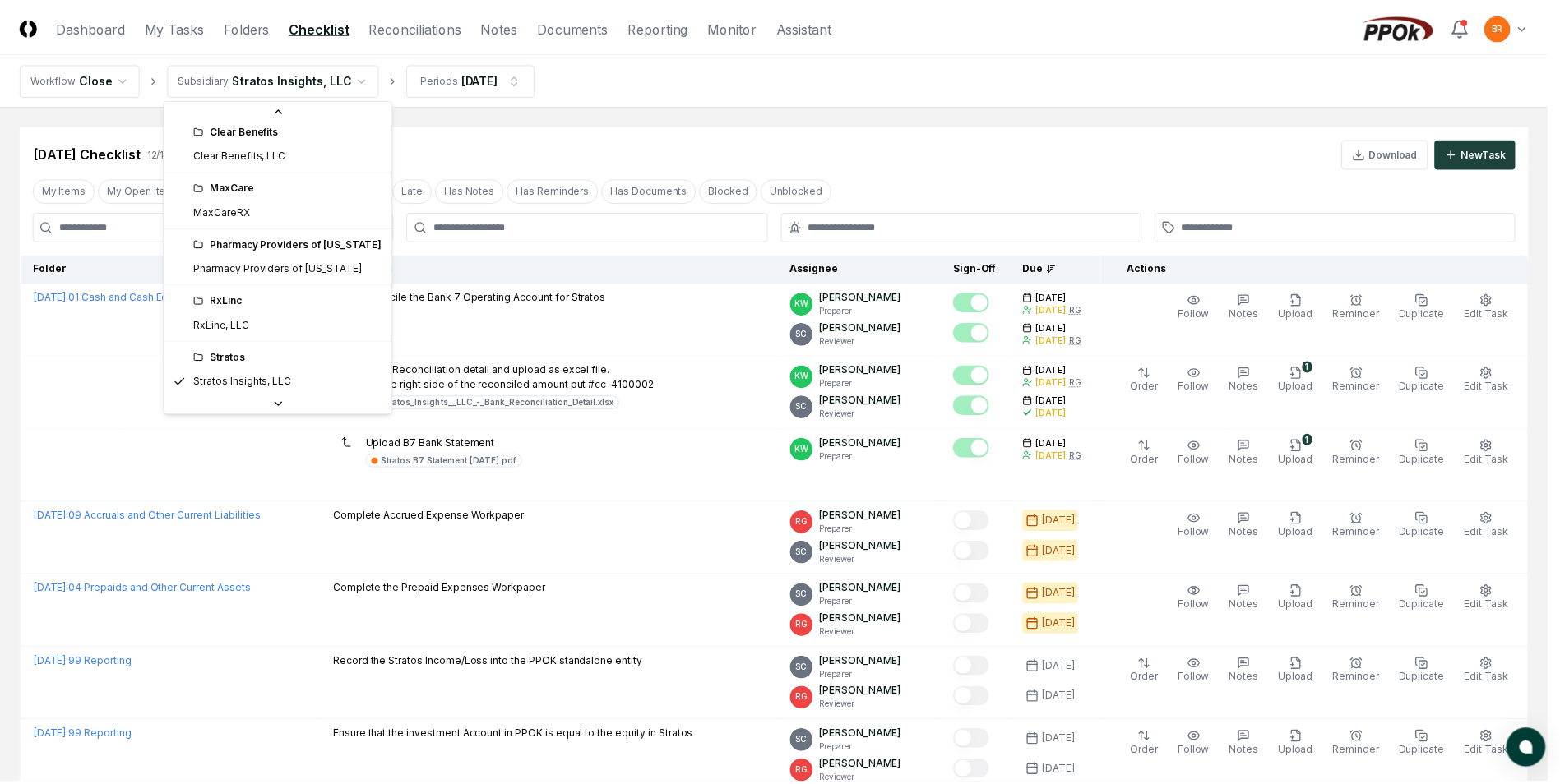
scroll to position [12, 0]
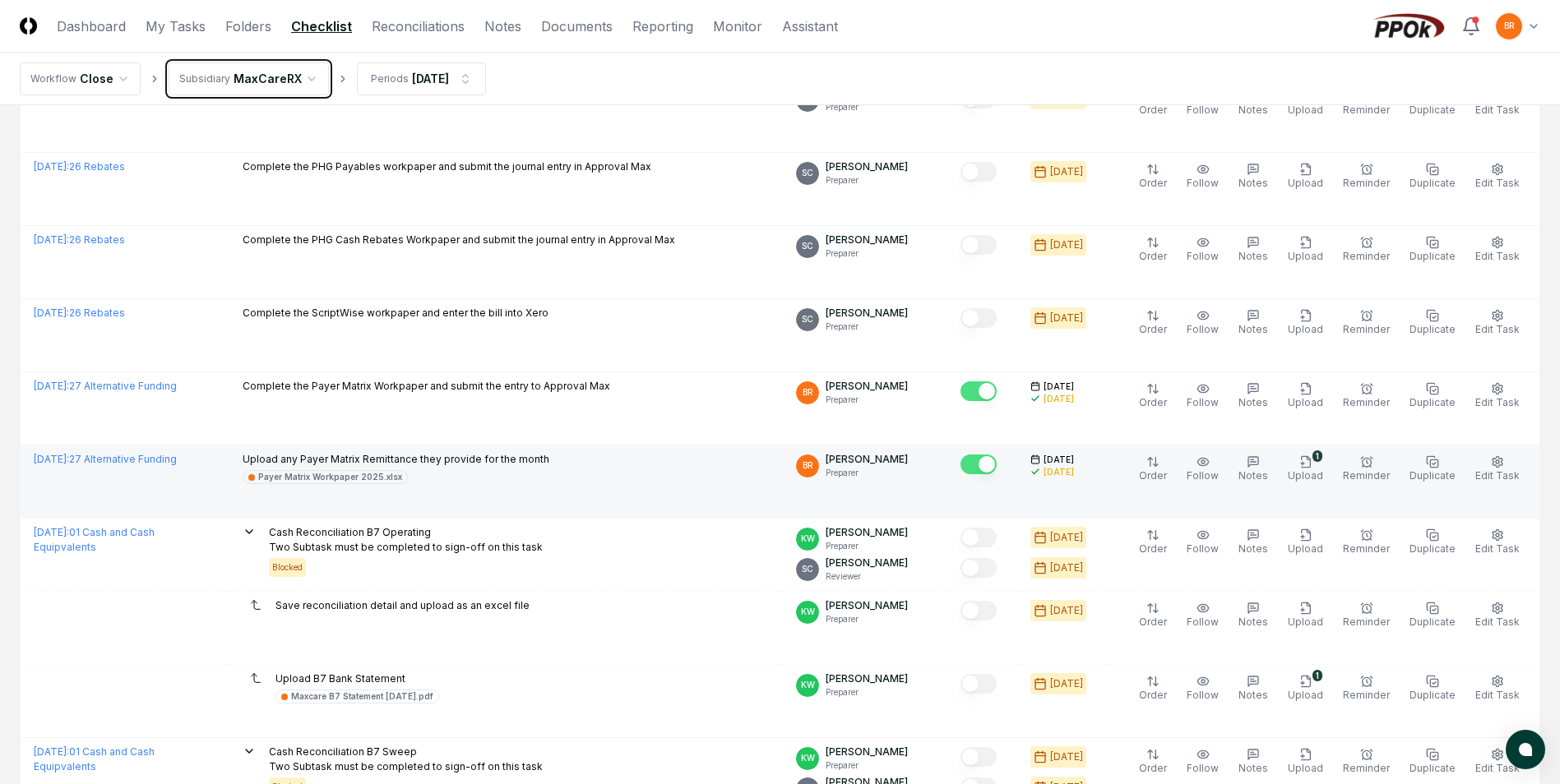
scroll to position [329, 0]
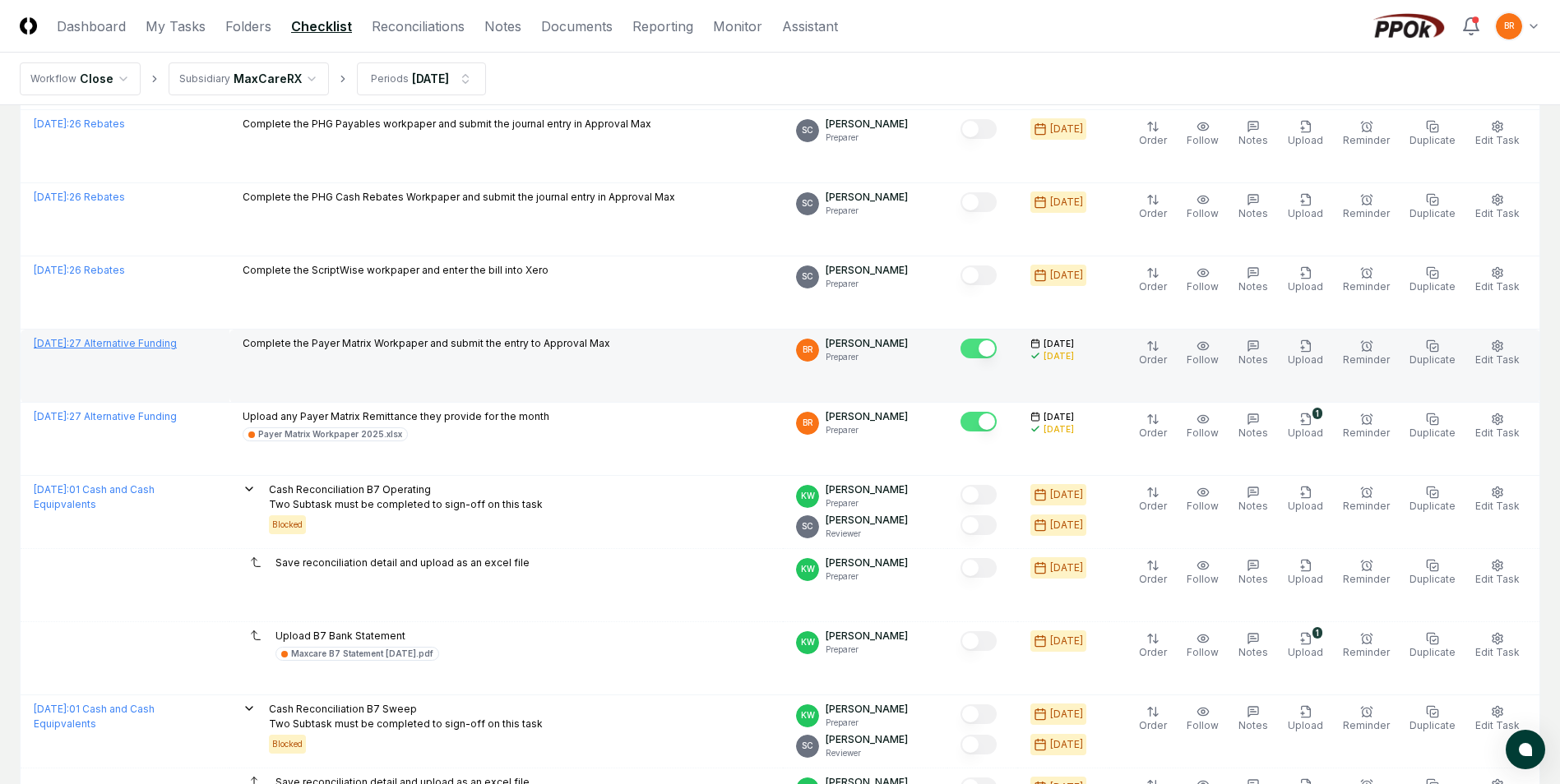
click at [156, 349] on link "[DATE] : 27 Alternative Funding" at bounding box center [105, 344] width 143 height 12
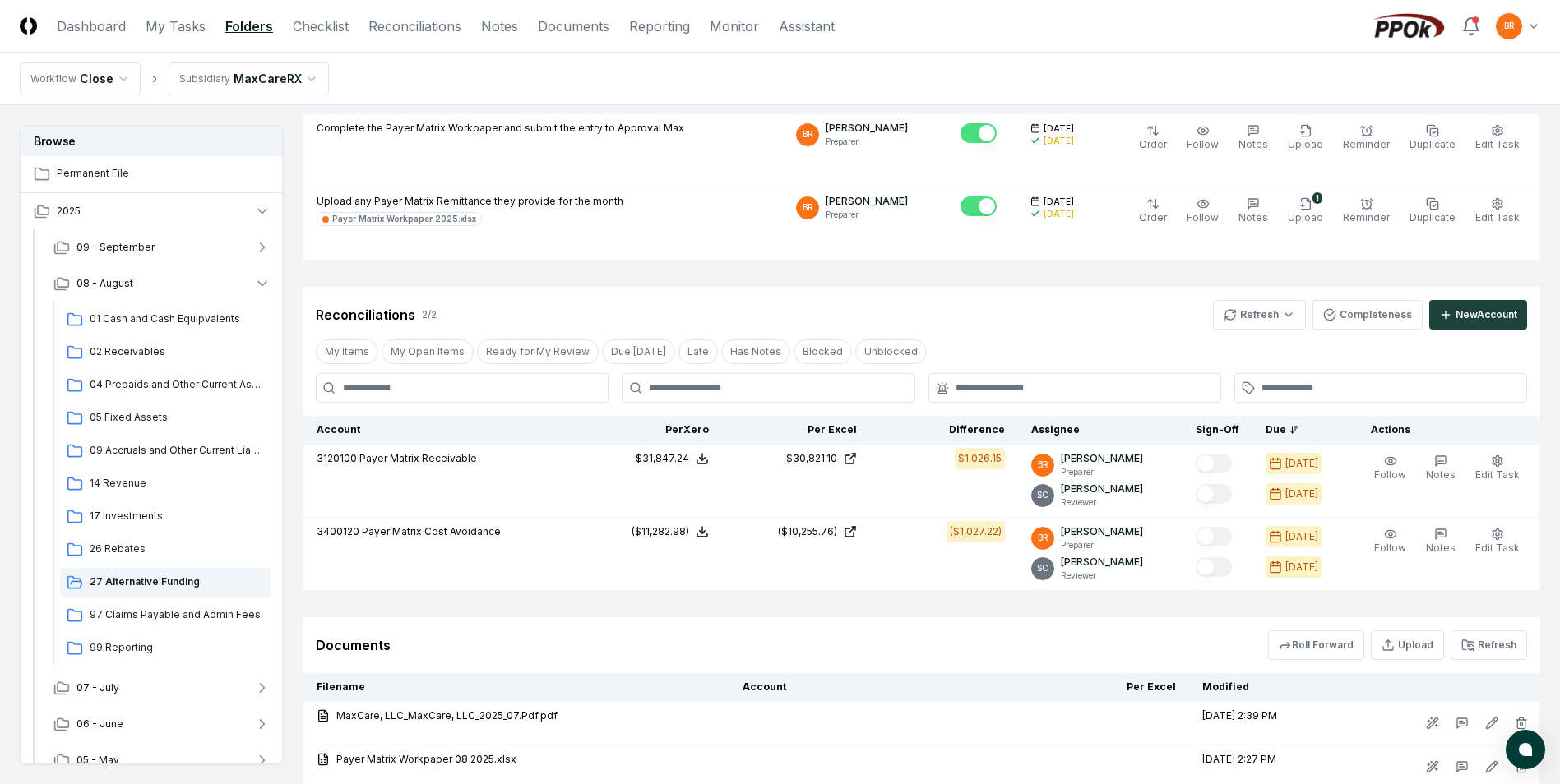
scroll to position [247, 0]
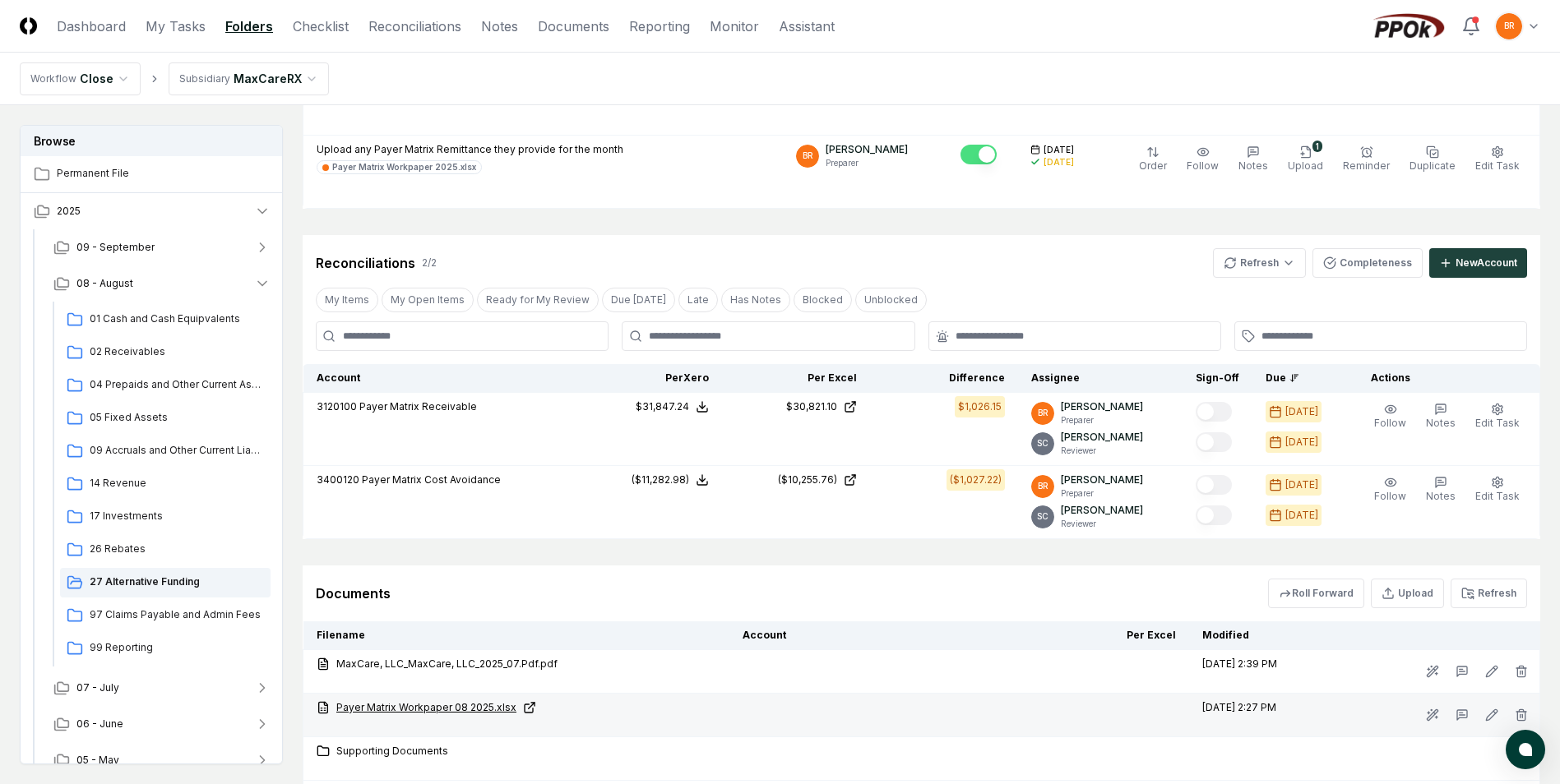
click at [410, 706] on link "Payer Matrix Workpaper 08 2025.xlsx" at bounding box center [516, 707] width 399 height 15
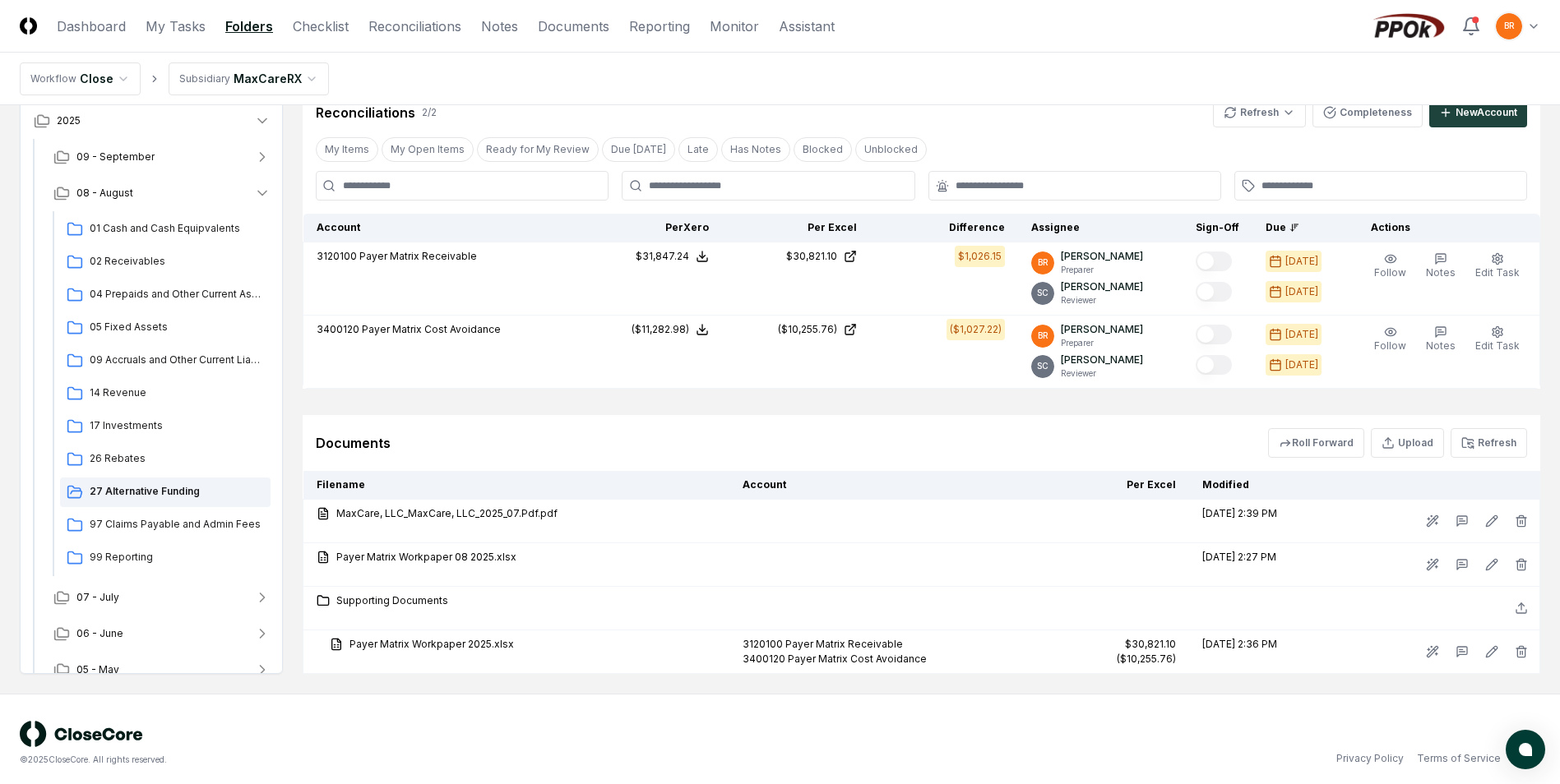
scroll to position [405, 0]
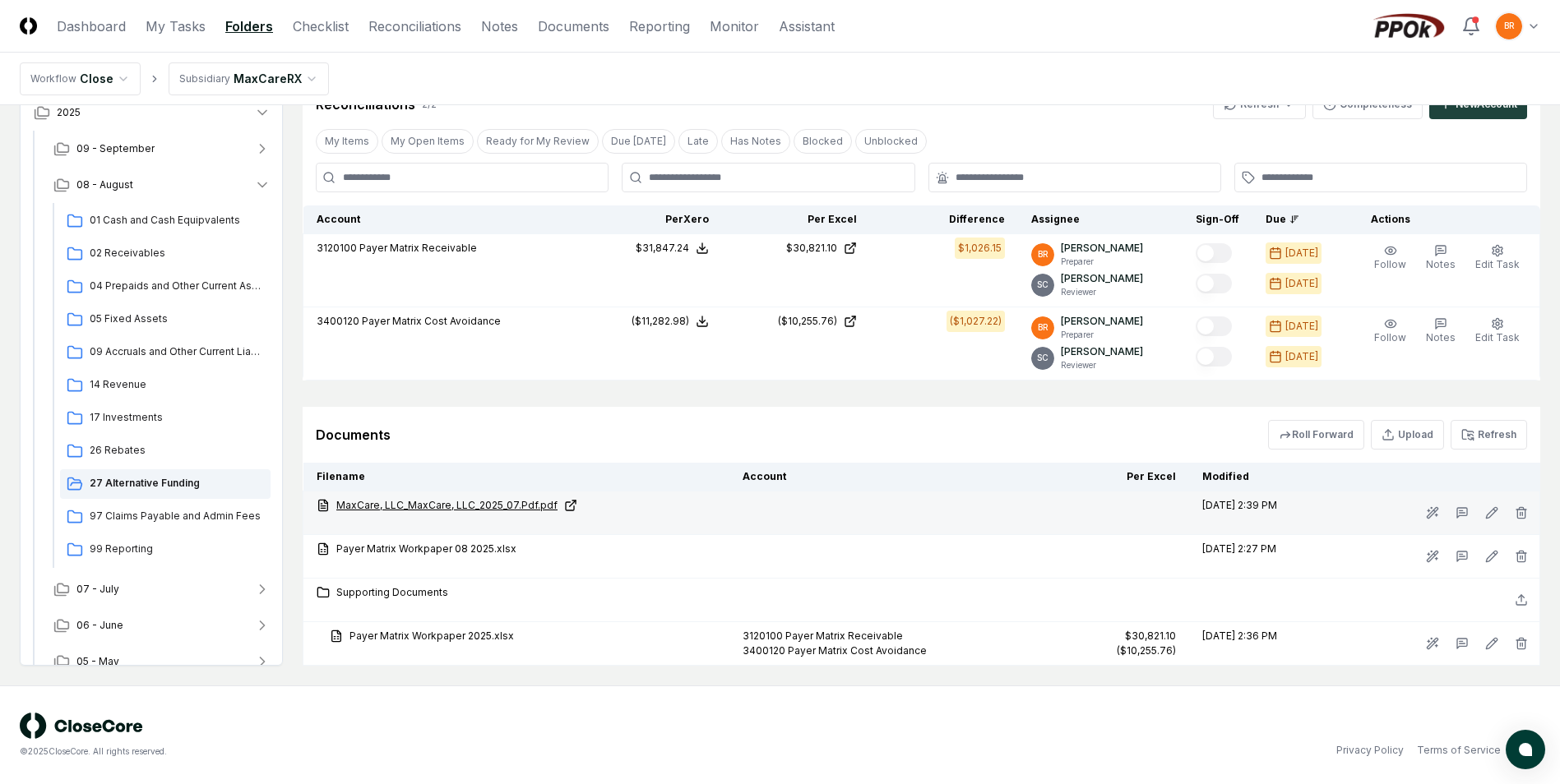
click at [460, 507] on link "MaxCare, LLC_MaxCare, LLC_2025_07.Pdf.pdf" at bounding box center [516, 505] width 399 height 15
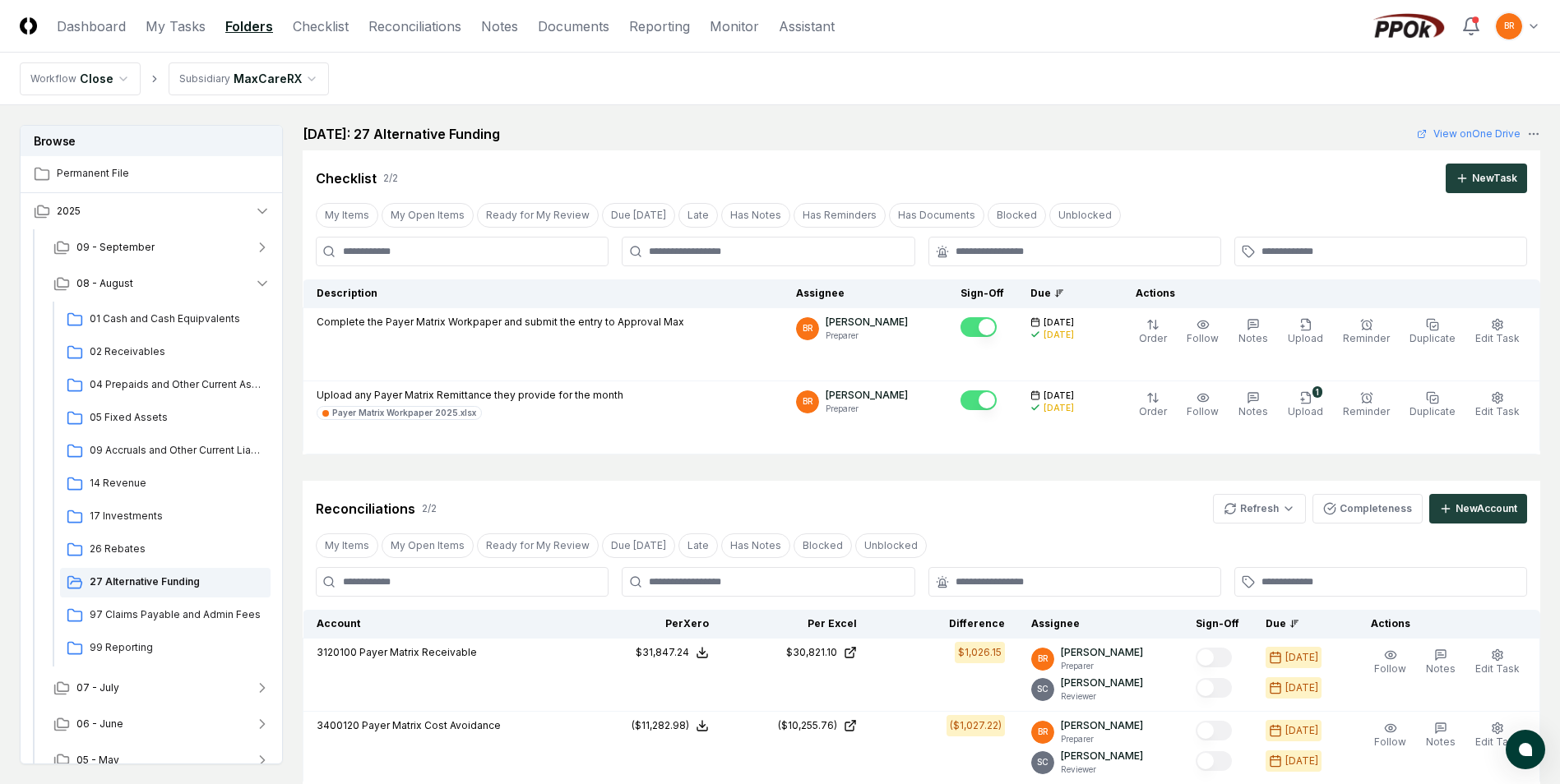
scroll to position [0, 0]
click at [331, 25] on link "Checklist" at bounding box center [320, 26] width 56 height 19
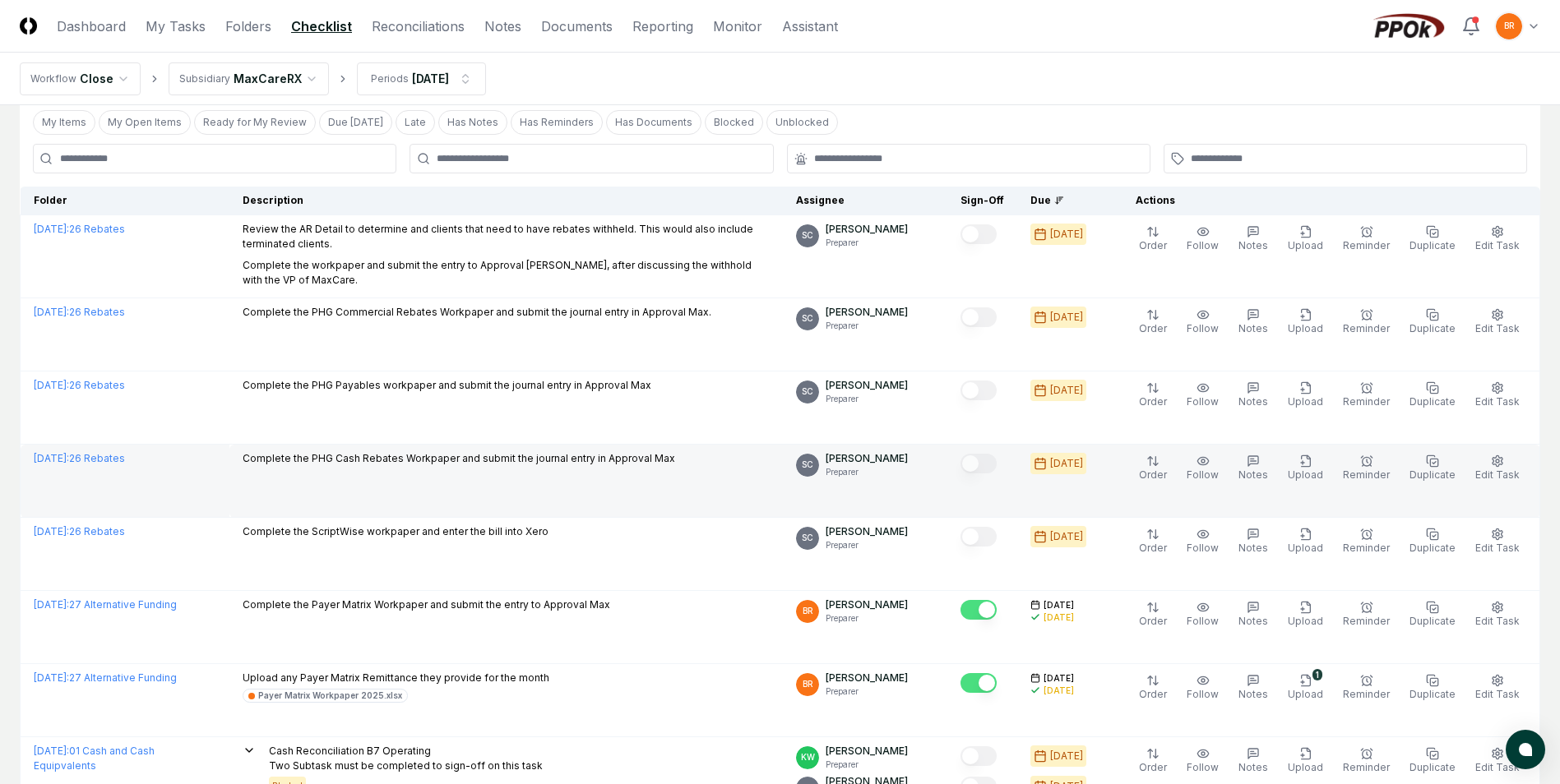
scroll to position [165, 0]
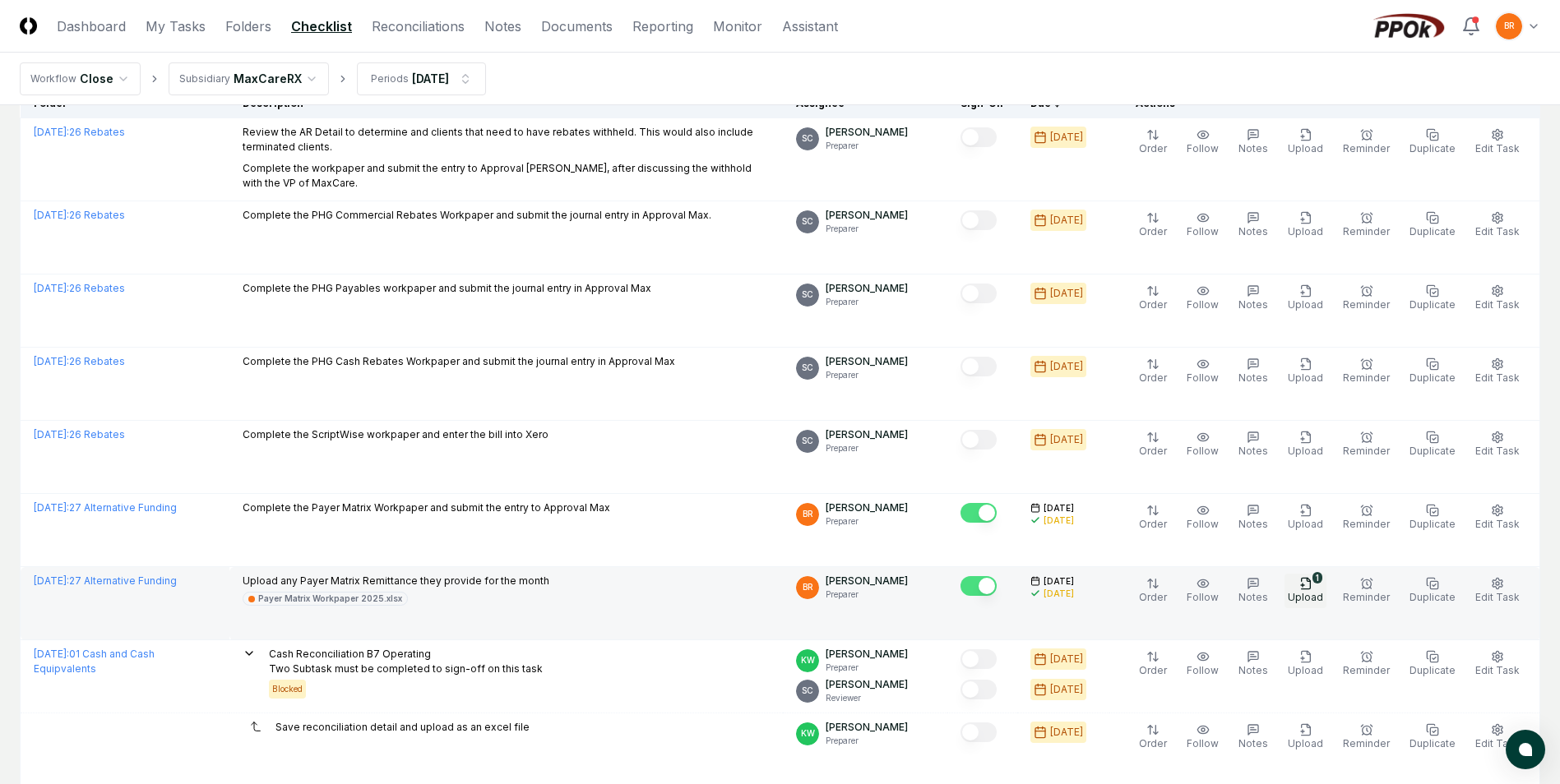
click at [1322, 578] on div "1" at bounding box center [1317, 577] width 10 height 11
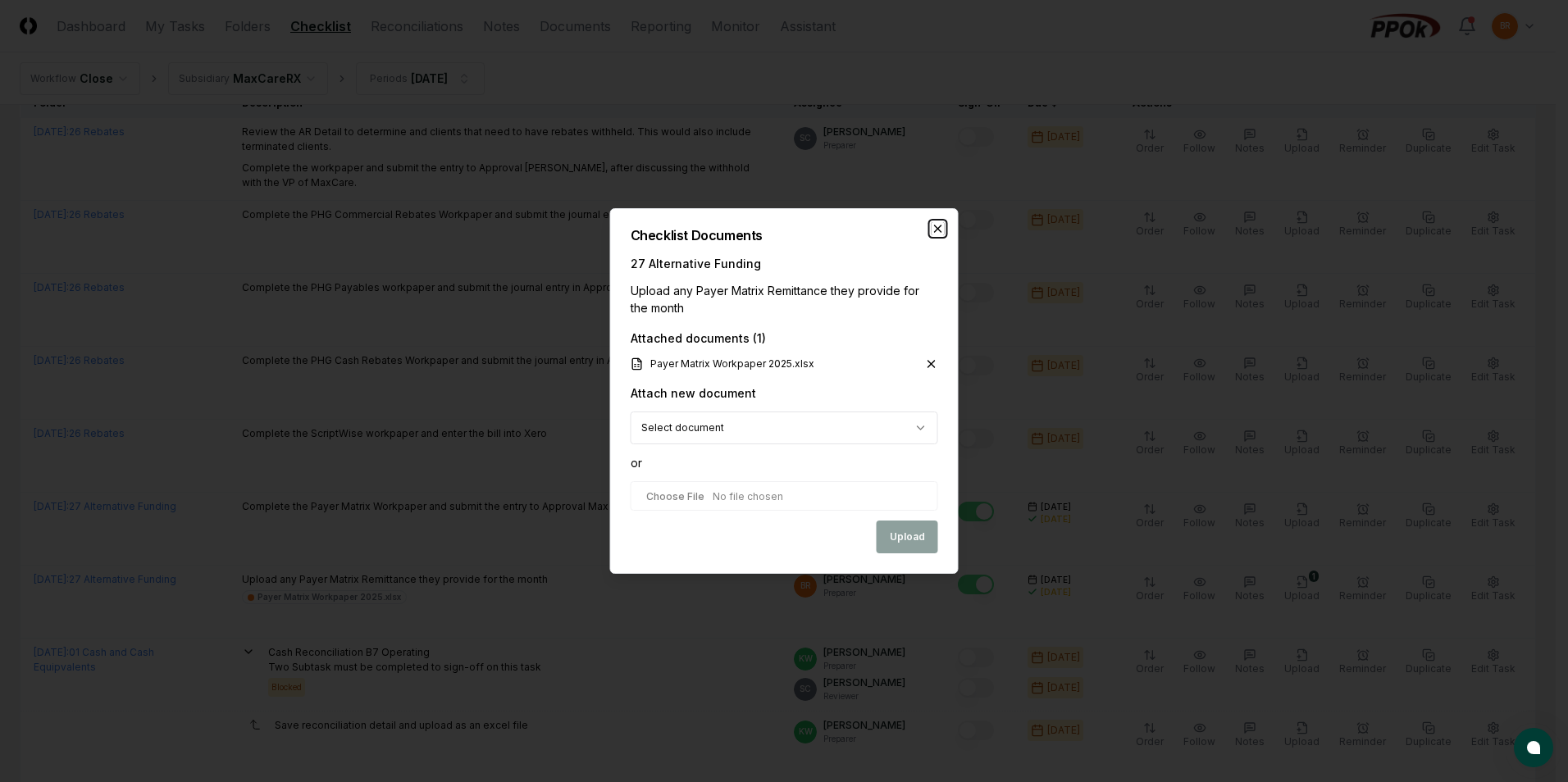
click at [938, 228] on icon "button" at bounding box center [938, 228] width 6 height 6
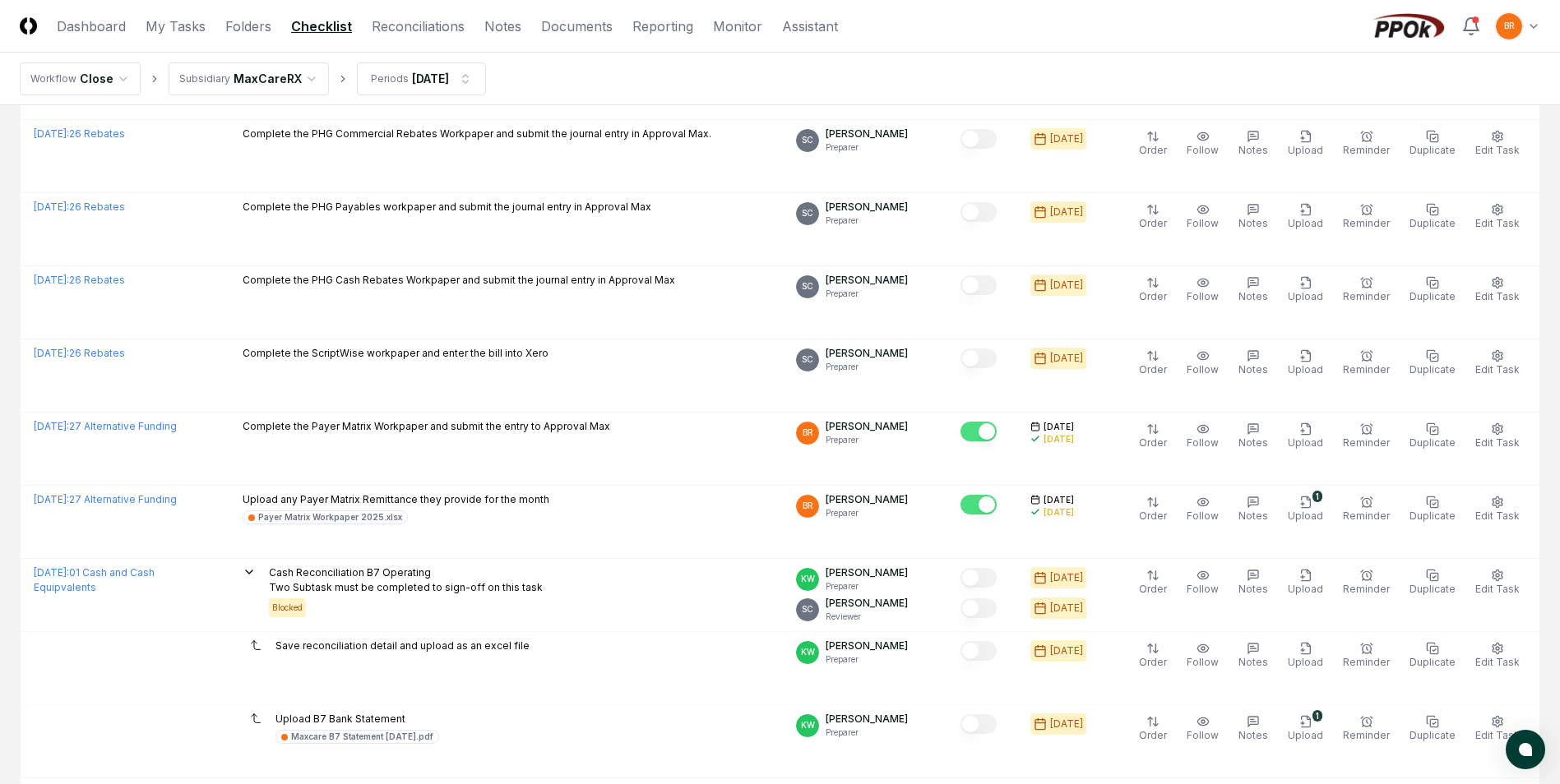
scroll to position [0, 0]
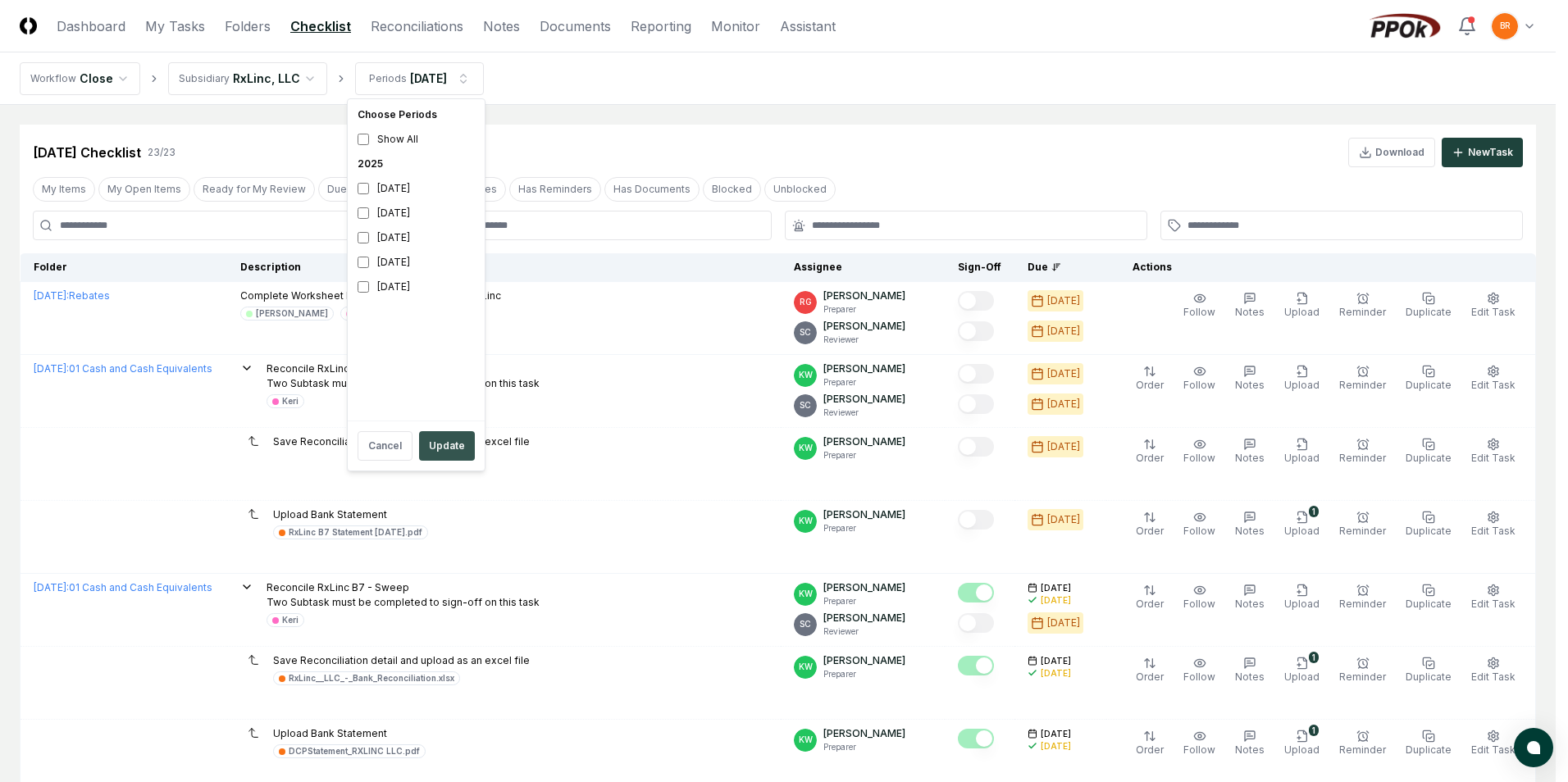
click at [452, 446] on button "Update" at bounding box center [446, 446] width 55 height 30
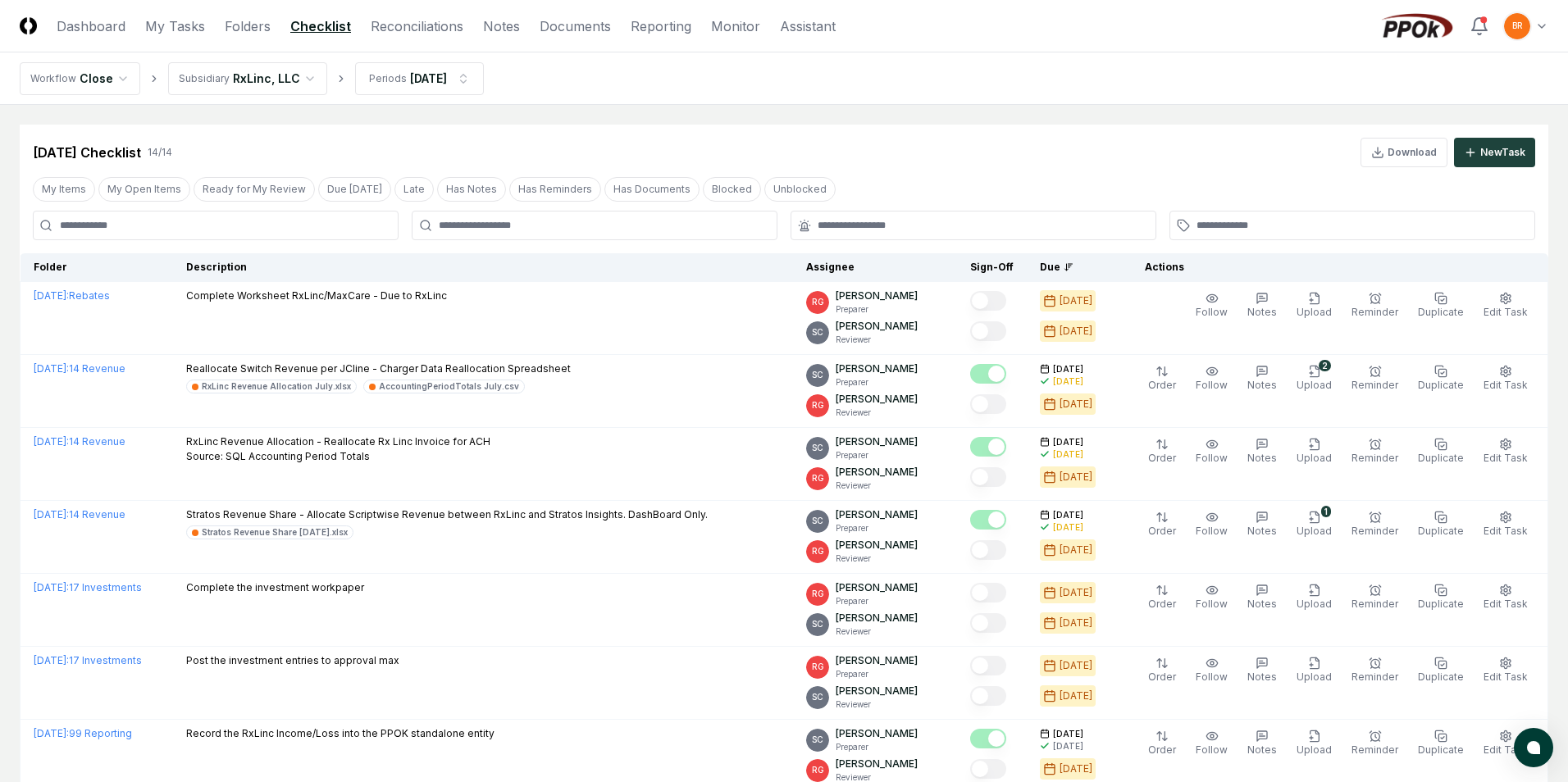
click at [300, 76] on html "CloseCore Dashboard My Tasks Folders Checklist Reconciliations Notes Documents …" at bounding box center [784, 711] width 1568 height 1422
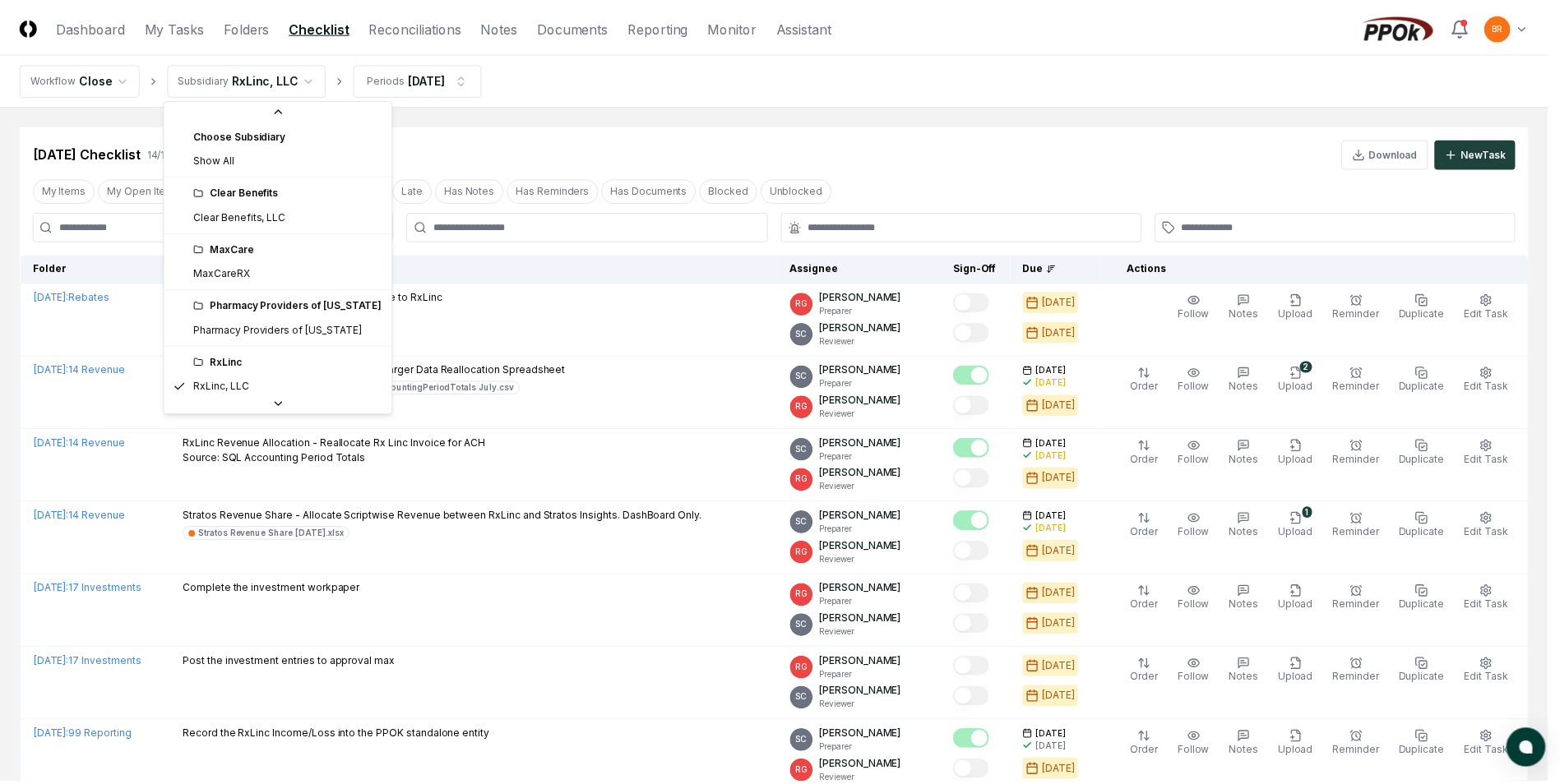
scroll to position [45, 0]
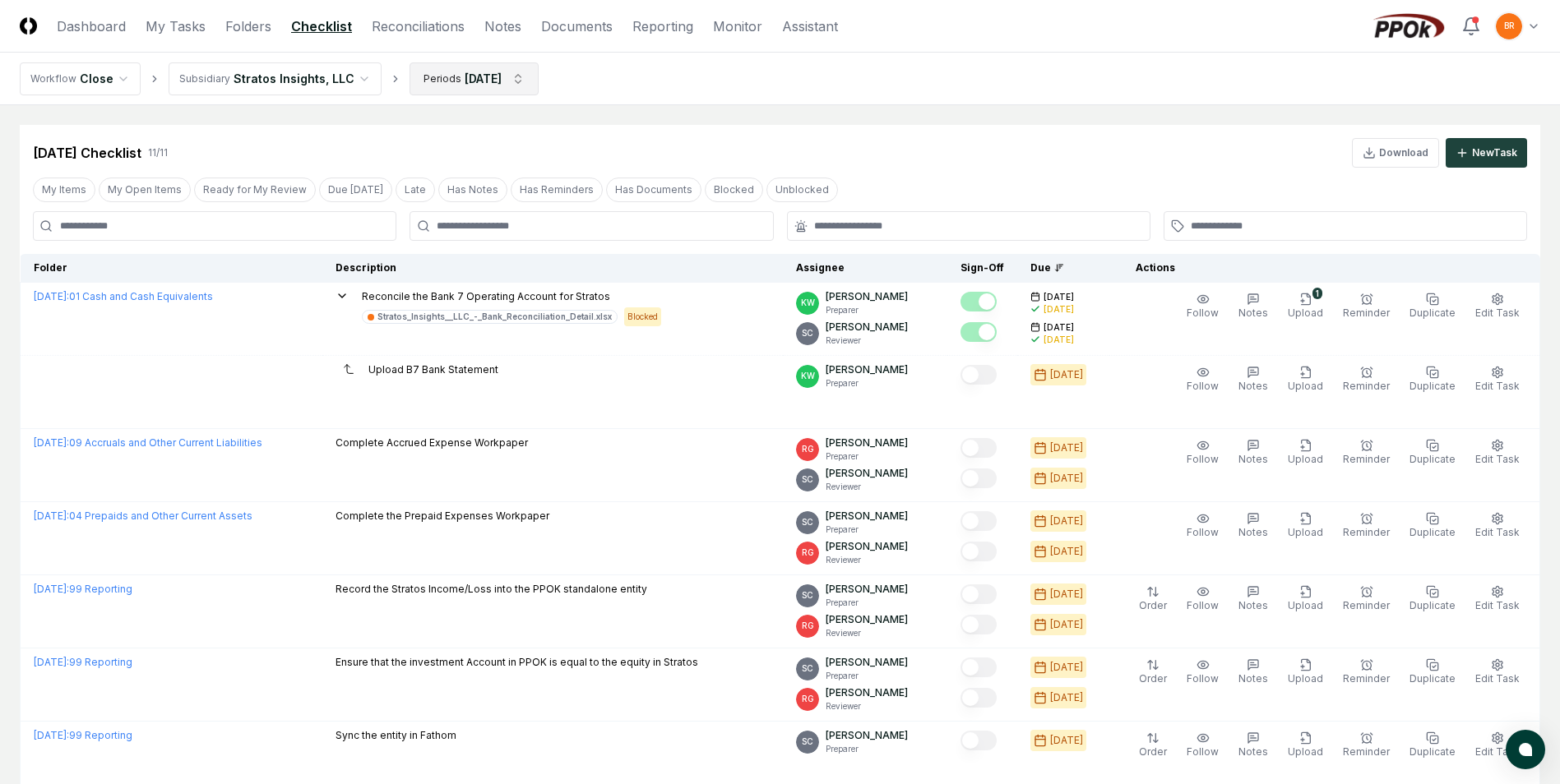
click at [519, 77] on html "CloseCore Dashboard My Tasks Folders Checklist Reconciliations Notes Documents …" at bounding box center [780, 603] width 1560 height 1206
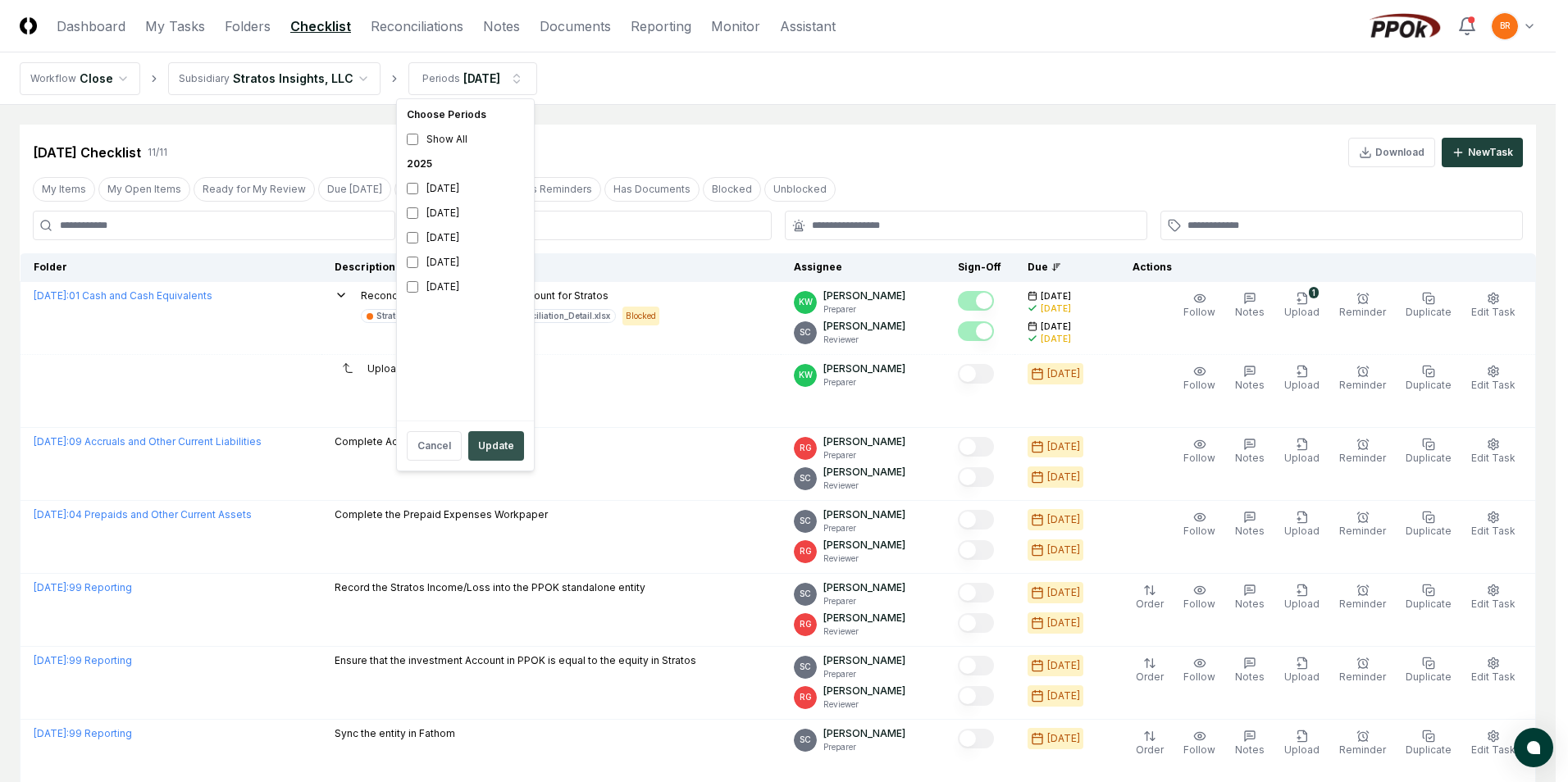
click at [493, 448] on button "Update" at bounding box center [496, 446] width 55 height 30
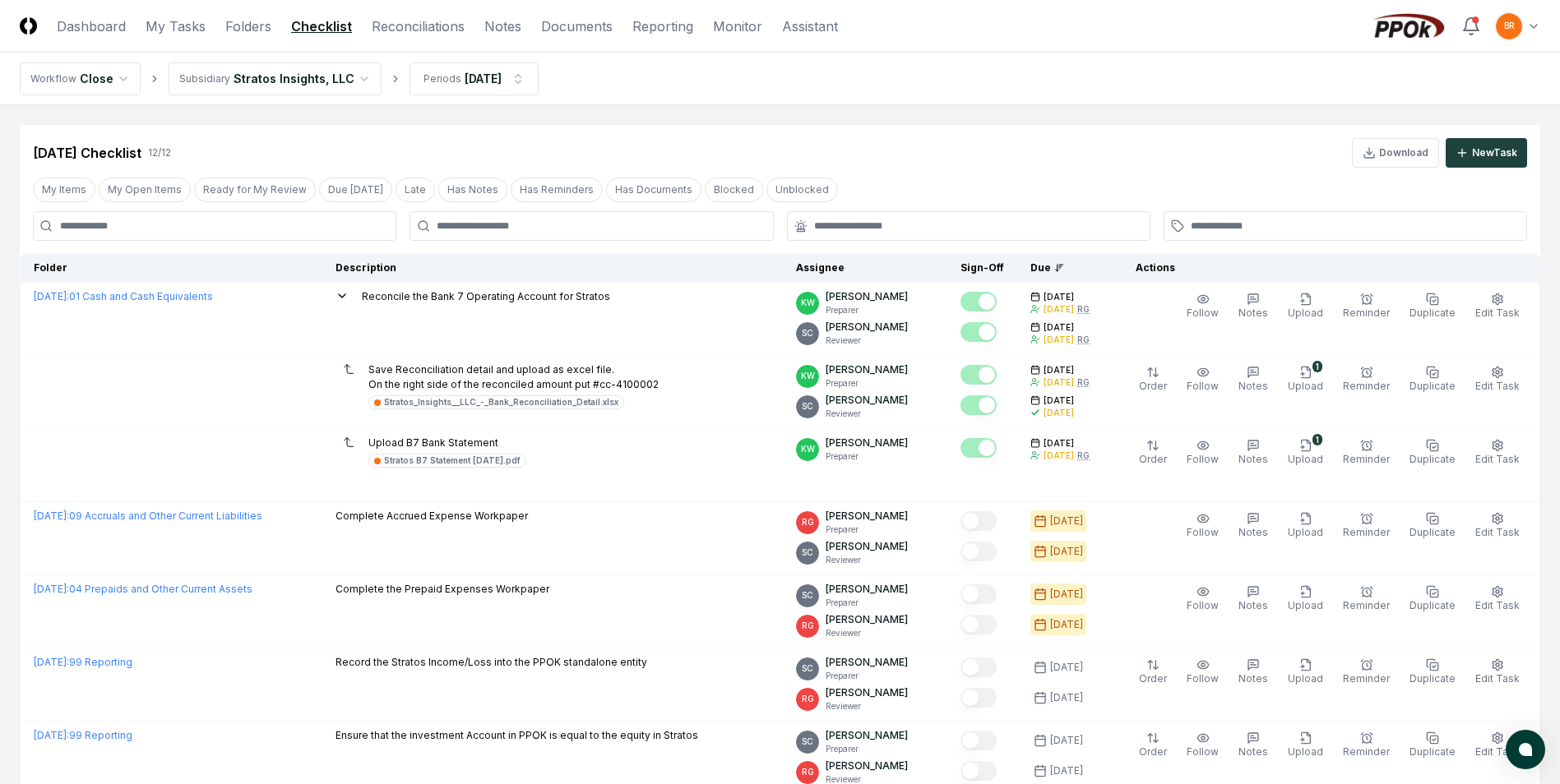
click at [675, 141] on div "[DATE] Checklist 12 / 12 Download New Task" at bounding box center [779, 153] width 1494 height 30
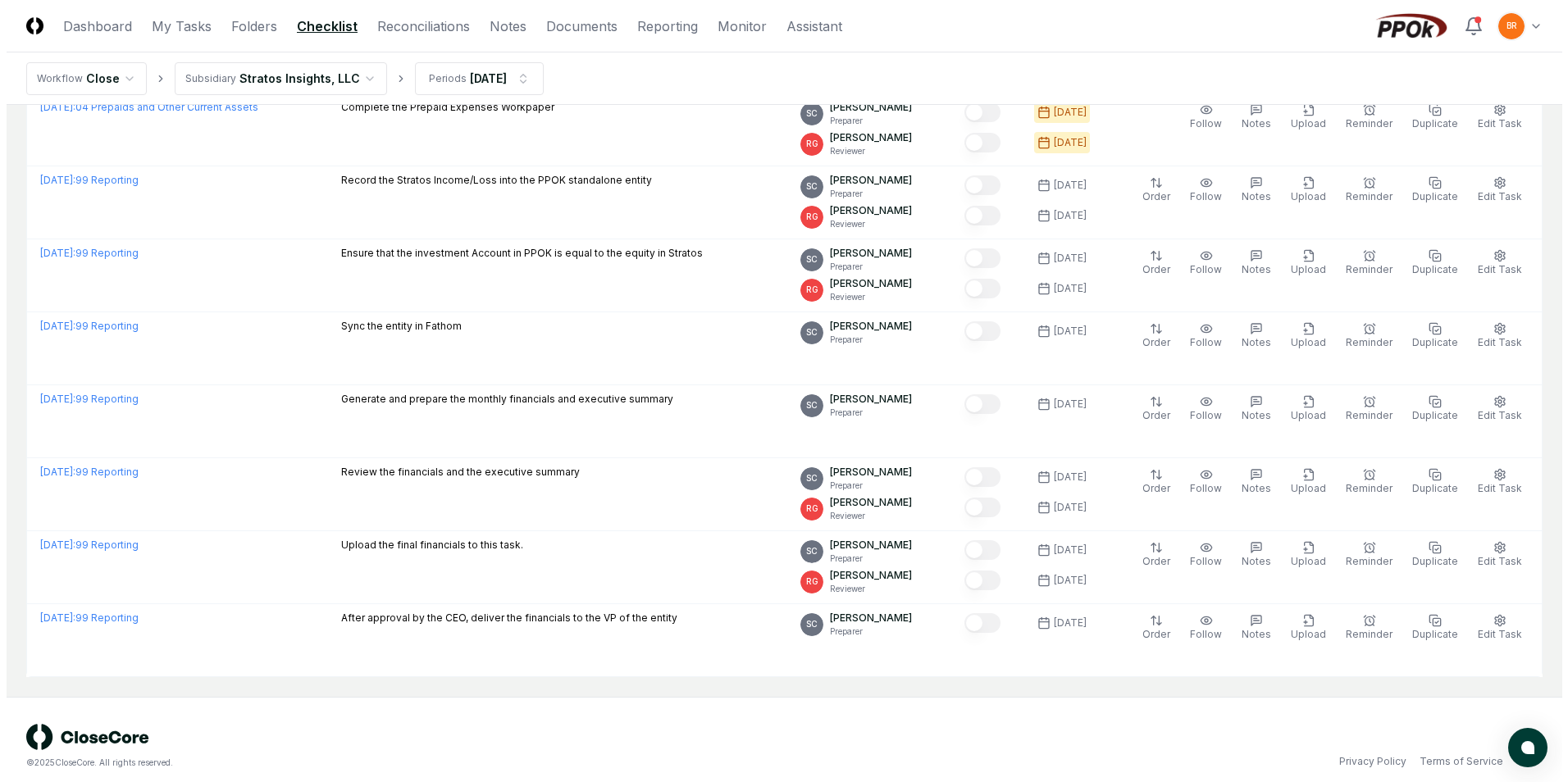
scroll to position [494, 0]
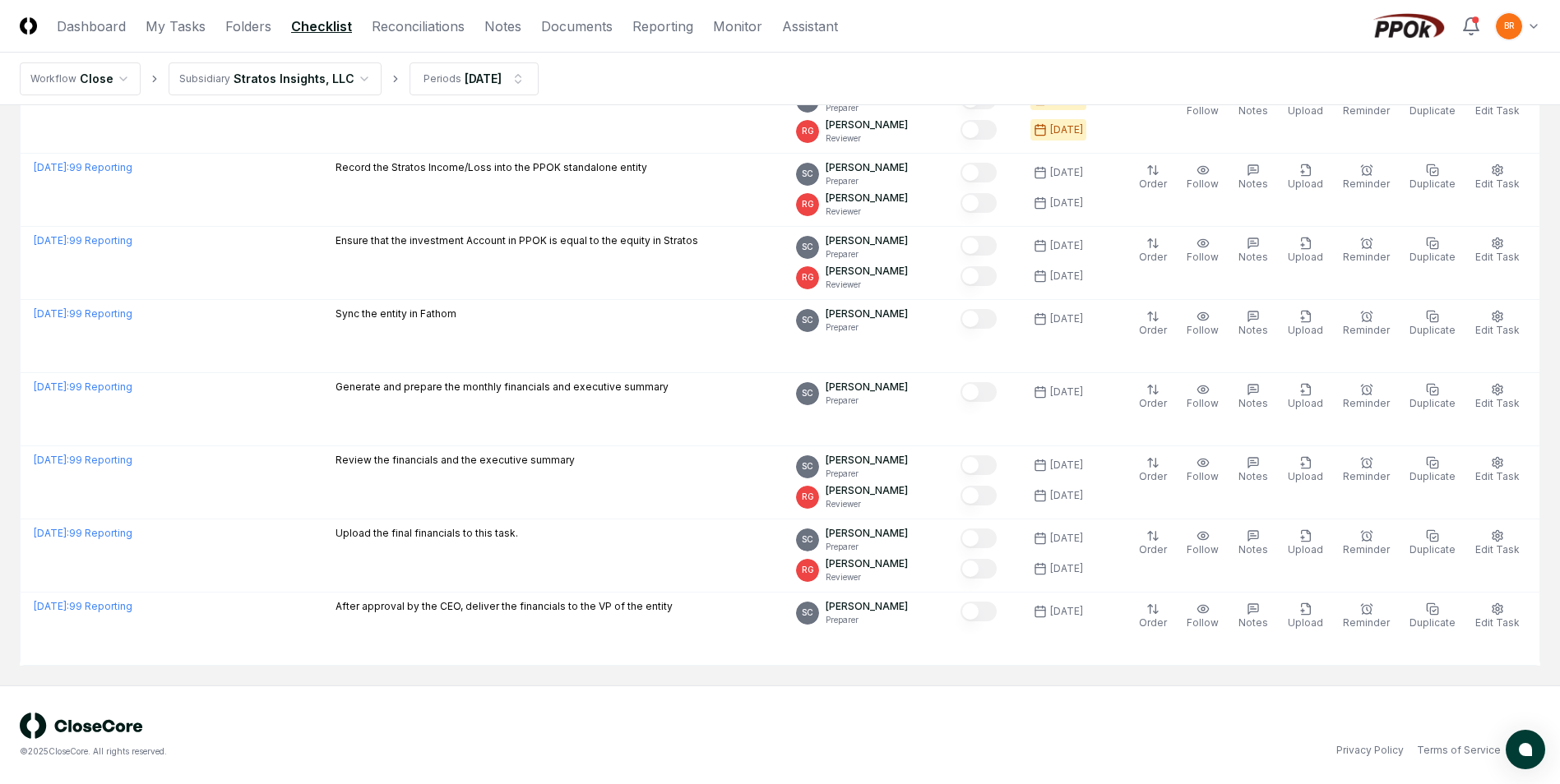
click at [347, 78] on html "CloseCore Dashboard My Tasks Folders Checklist Reconciliations Notes Documents …" at bounding box center [780, 144] width 1560 height 1279
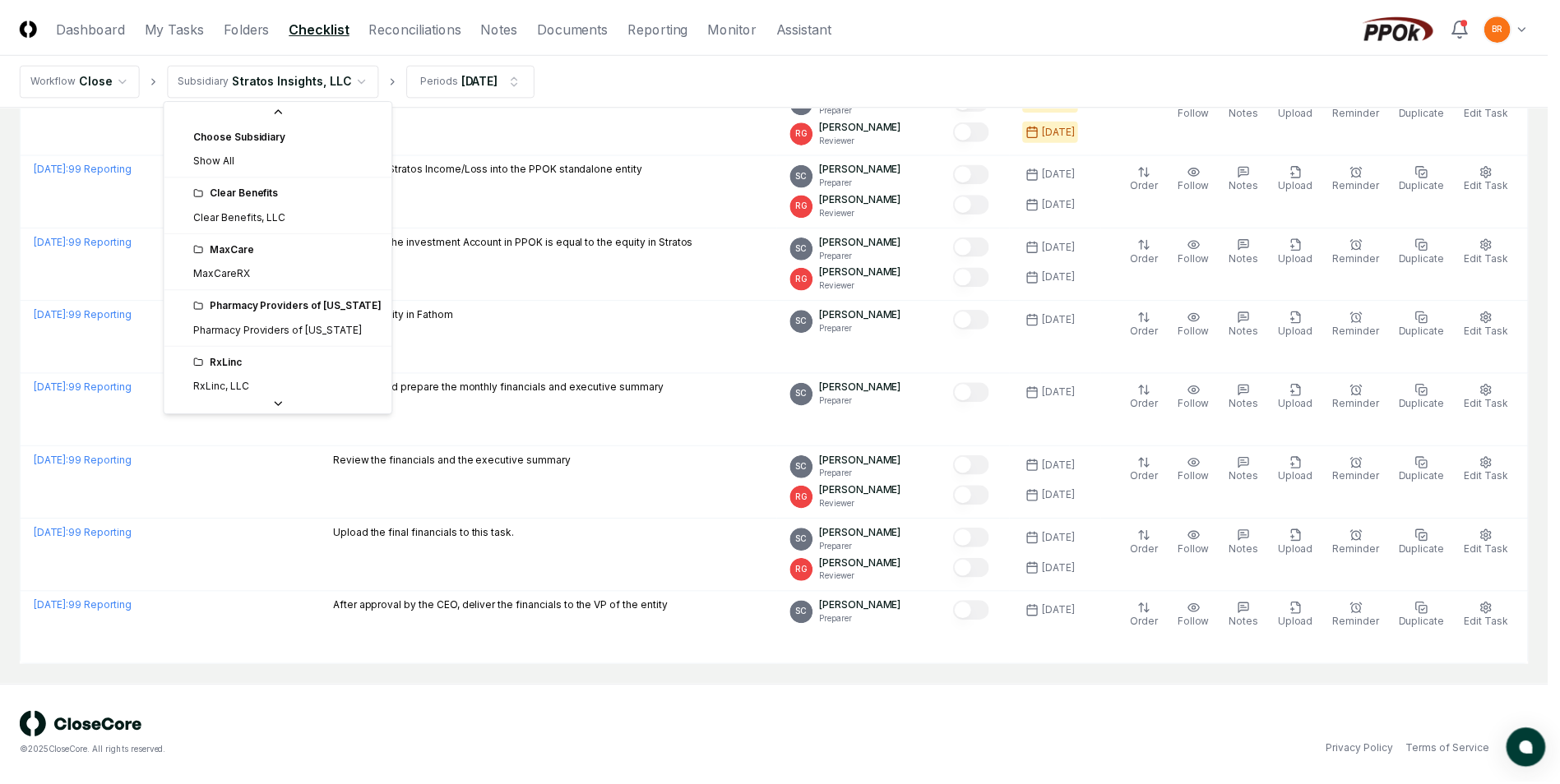
scroll to position [62, 0]
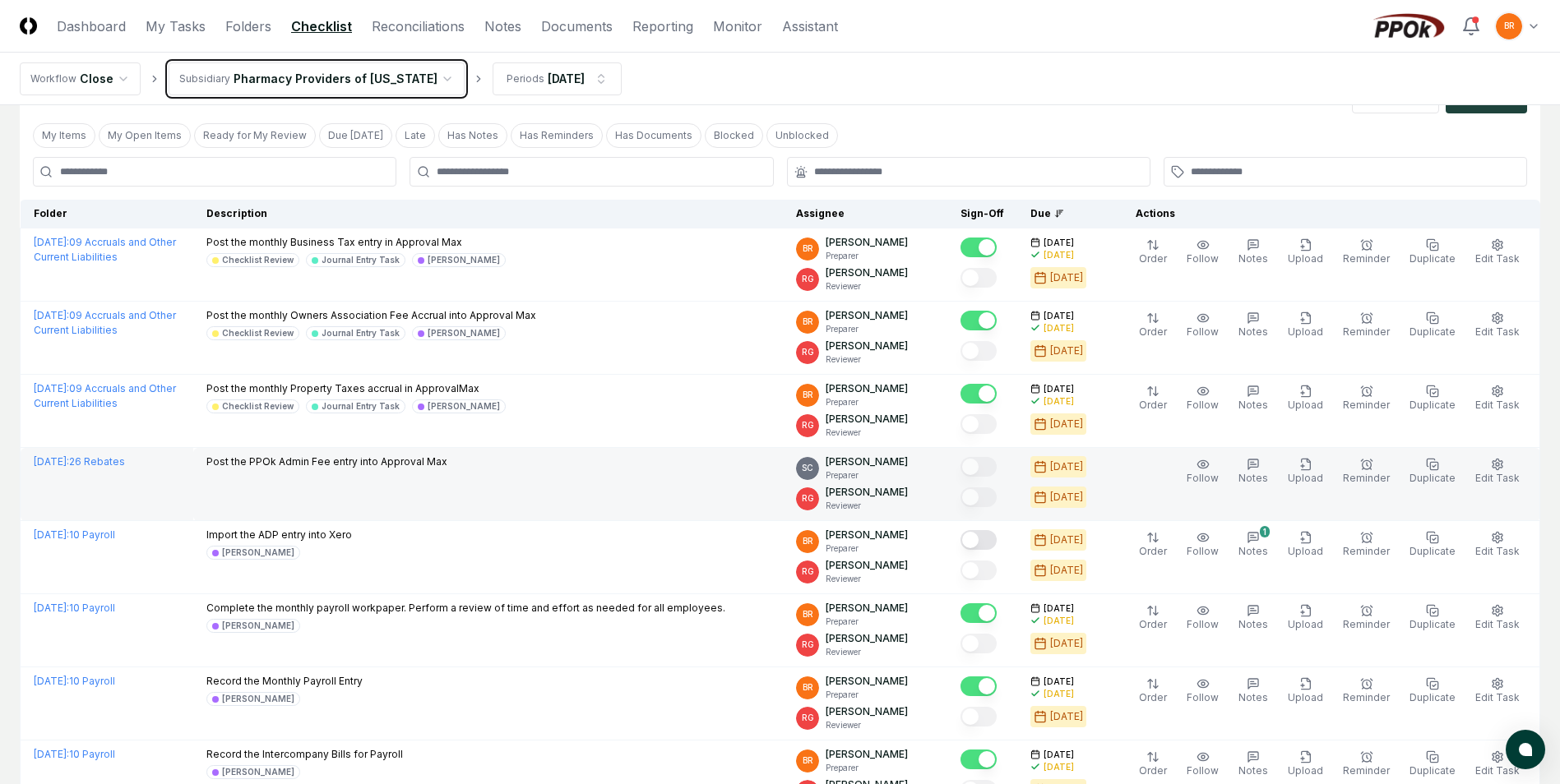
scroll to position [82, 0]
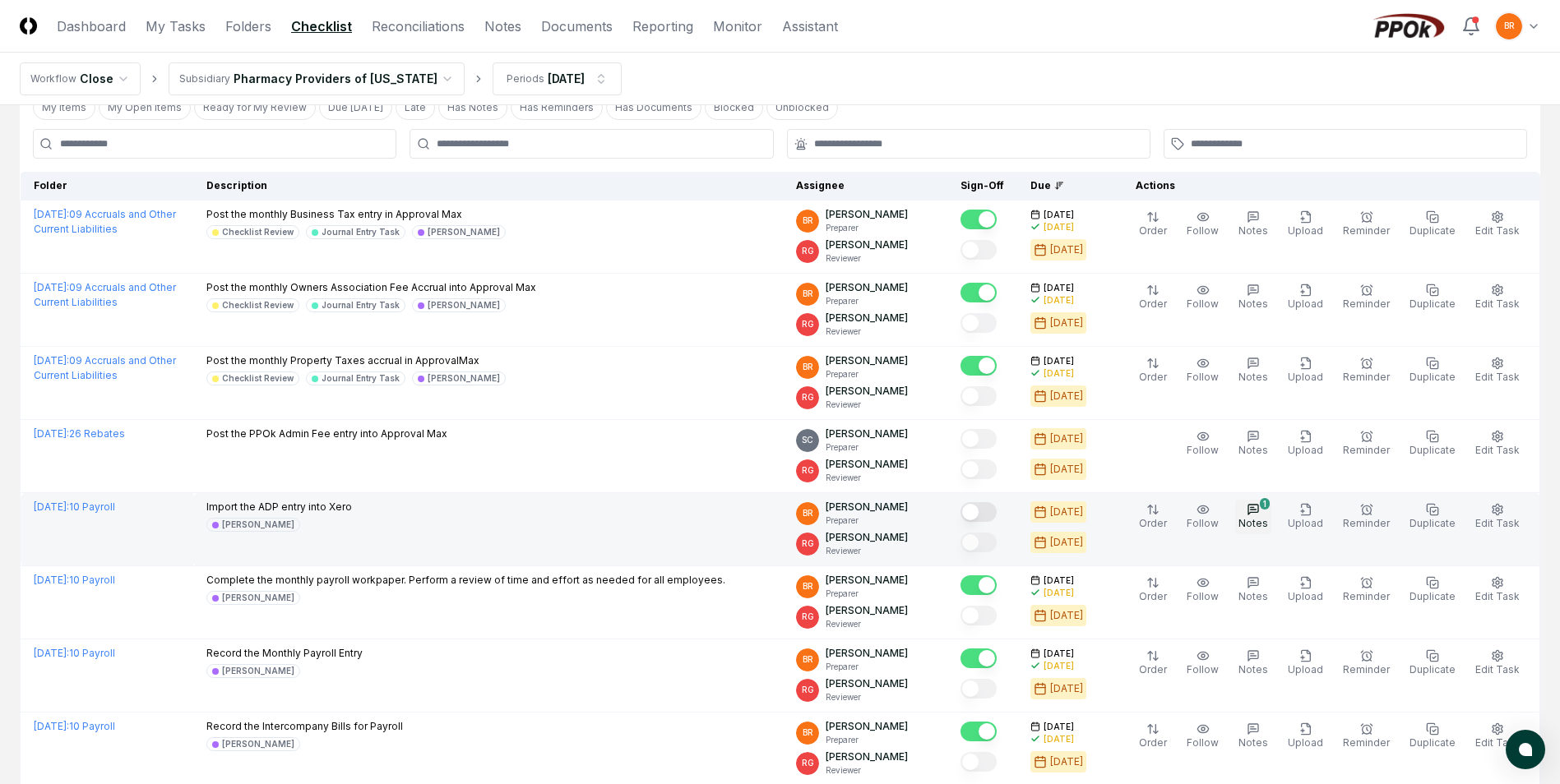
click at [1268, 520] on span "Notes" at bounding box center [1253, 523] width 30 height 12
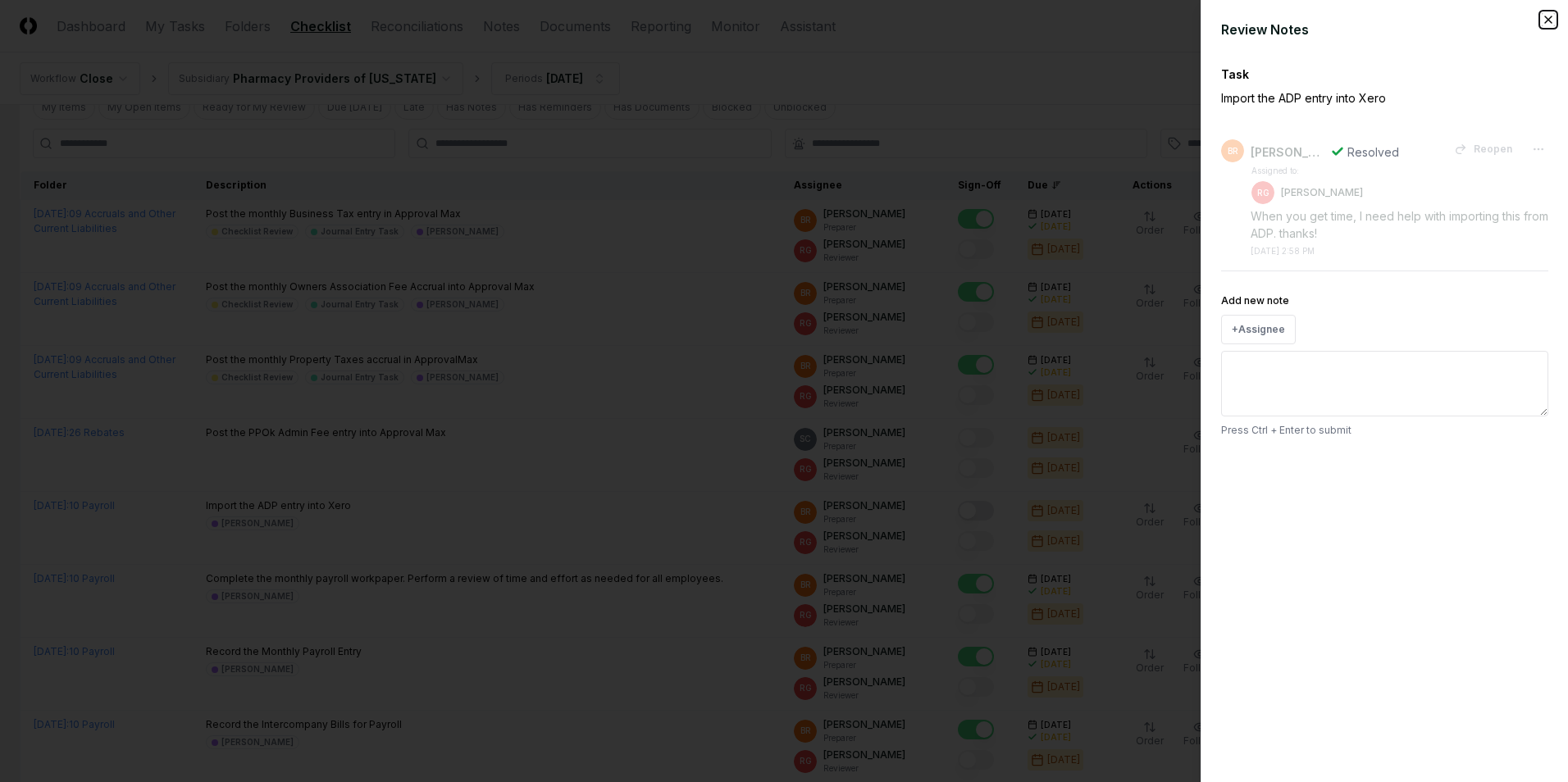
click at [1544, 23] on icon "button" at bounding box center [1548, 19] width 13 height 13
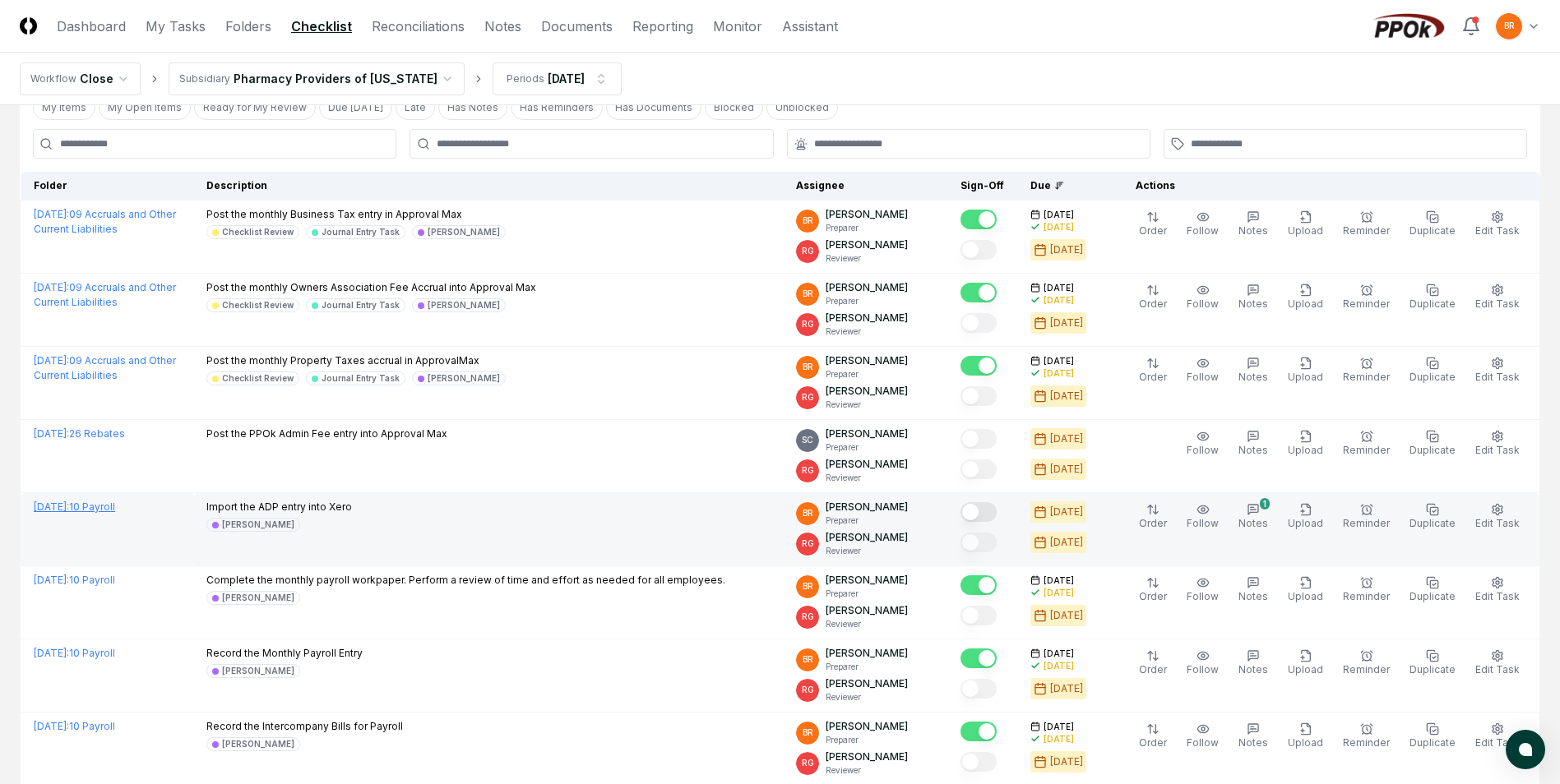
click at [115, 508] on link "[DATE] : 10 Payroll" at bounding box center [74, 507] width 81 height 12
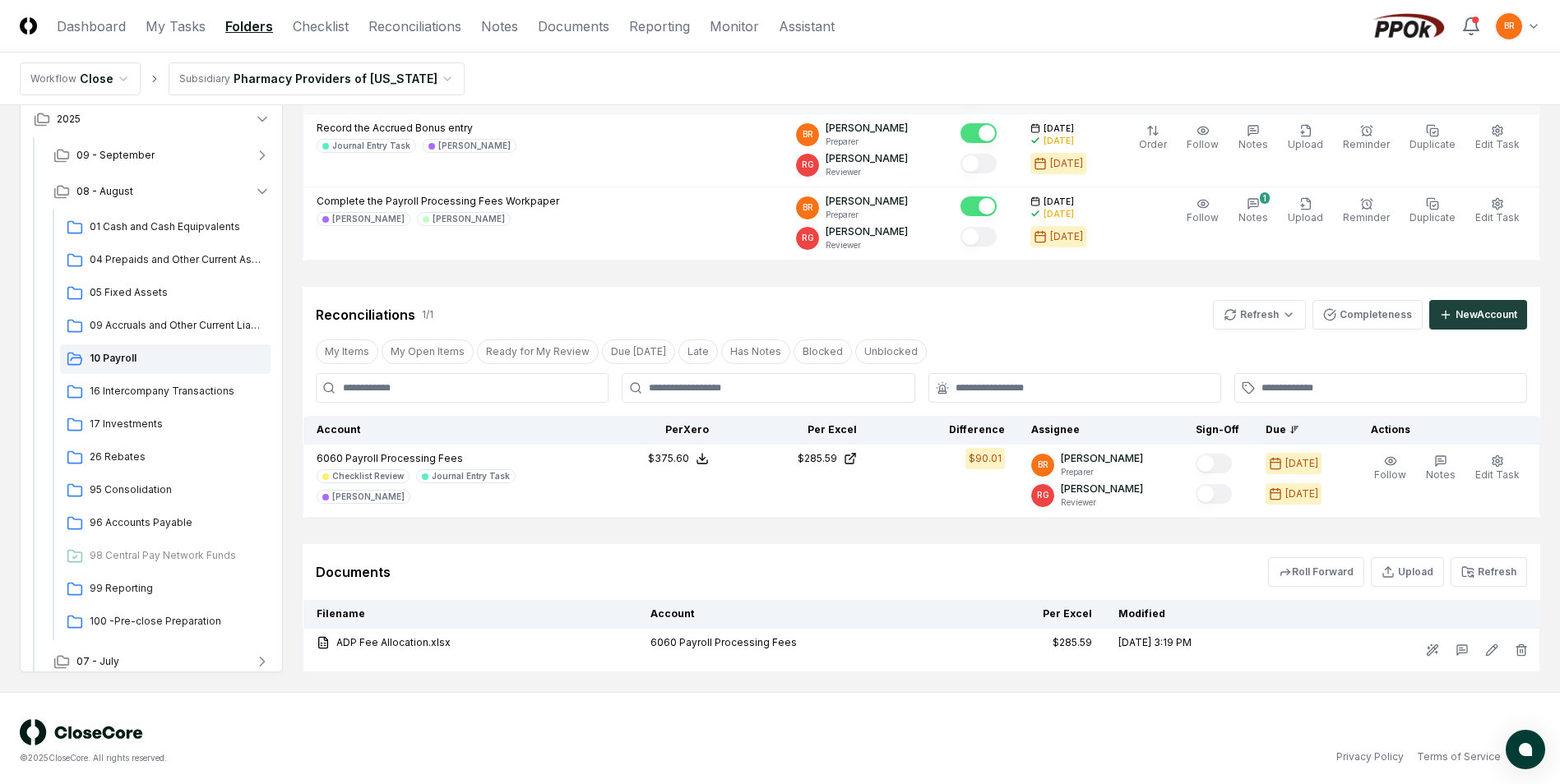
scroll to position [494, 0]
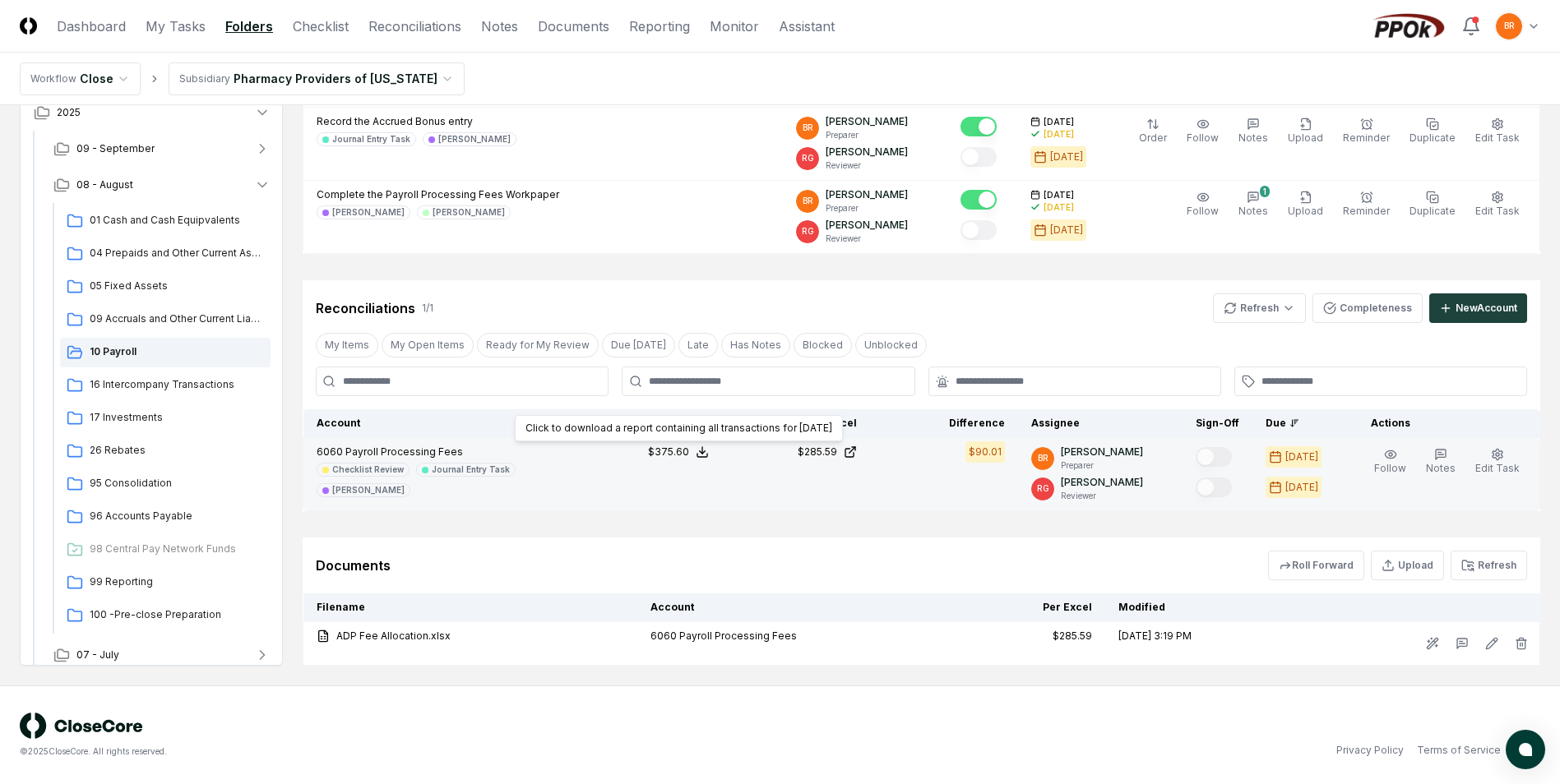
click at [709, 455] on icon at bounding box center [702, 452] width 13 height 13
click at [706, 417] on button "Download .xlsx" at bounding box center [702, 413] width 115 height 30
click at [855, 452] on icon at bounding box center [852, 450] width 6 height 6
click at [855, 447] on icon at bounding box center [854, 449] width 4 height 4
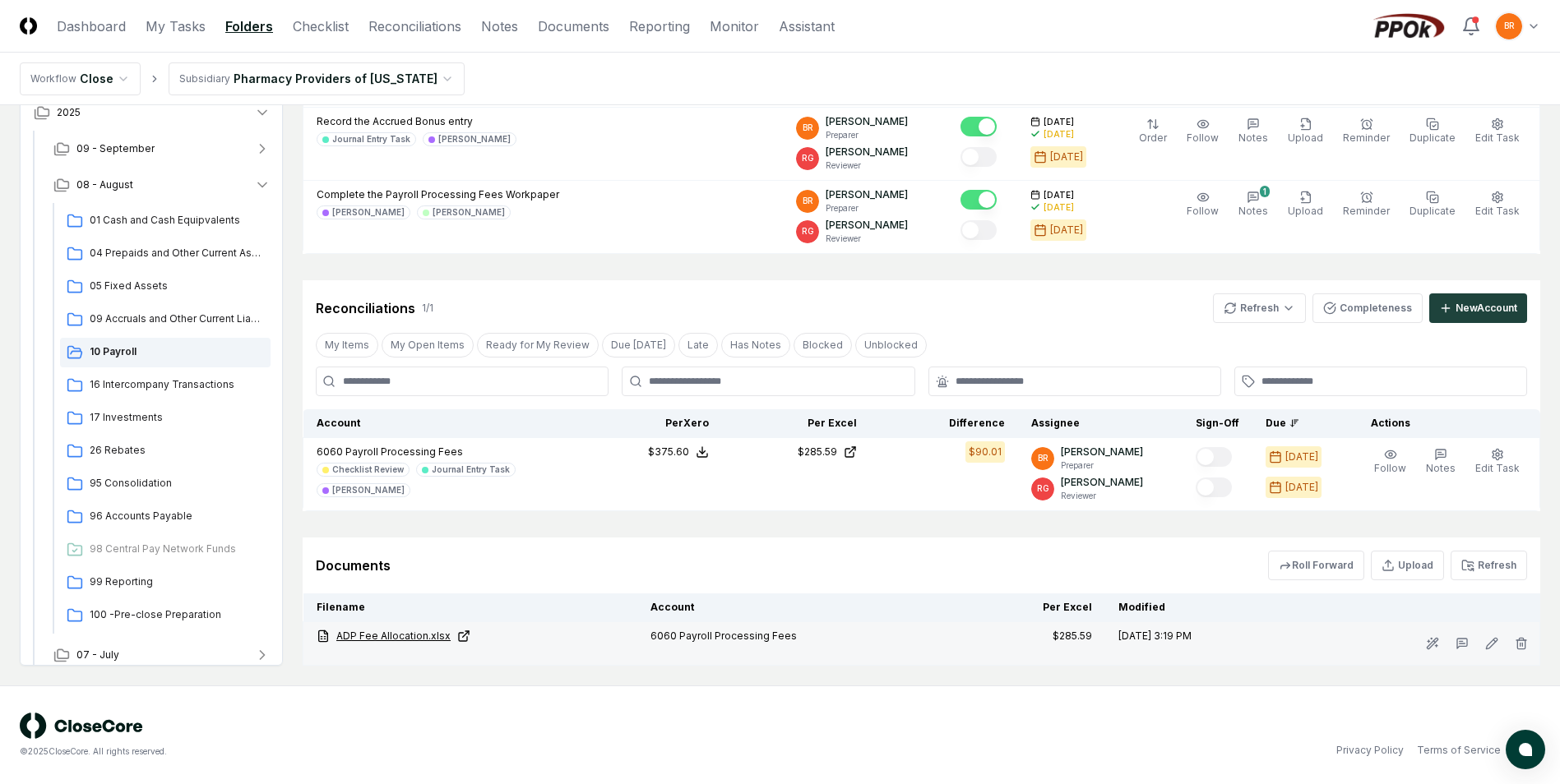
click at [415, 637] on link "ADP Fee Allocation.xlsx" at bounding box center [470, 636] width 308 height 15
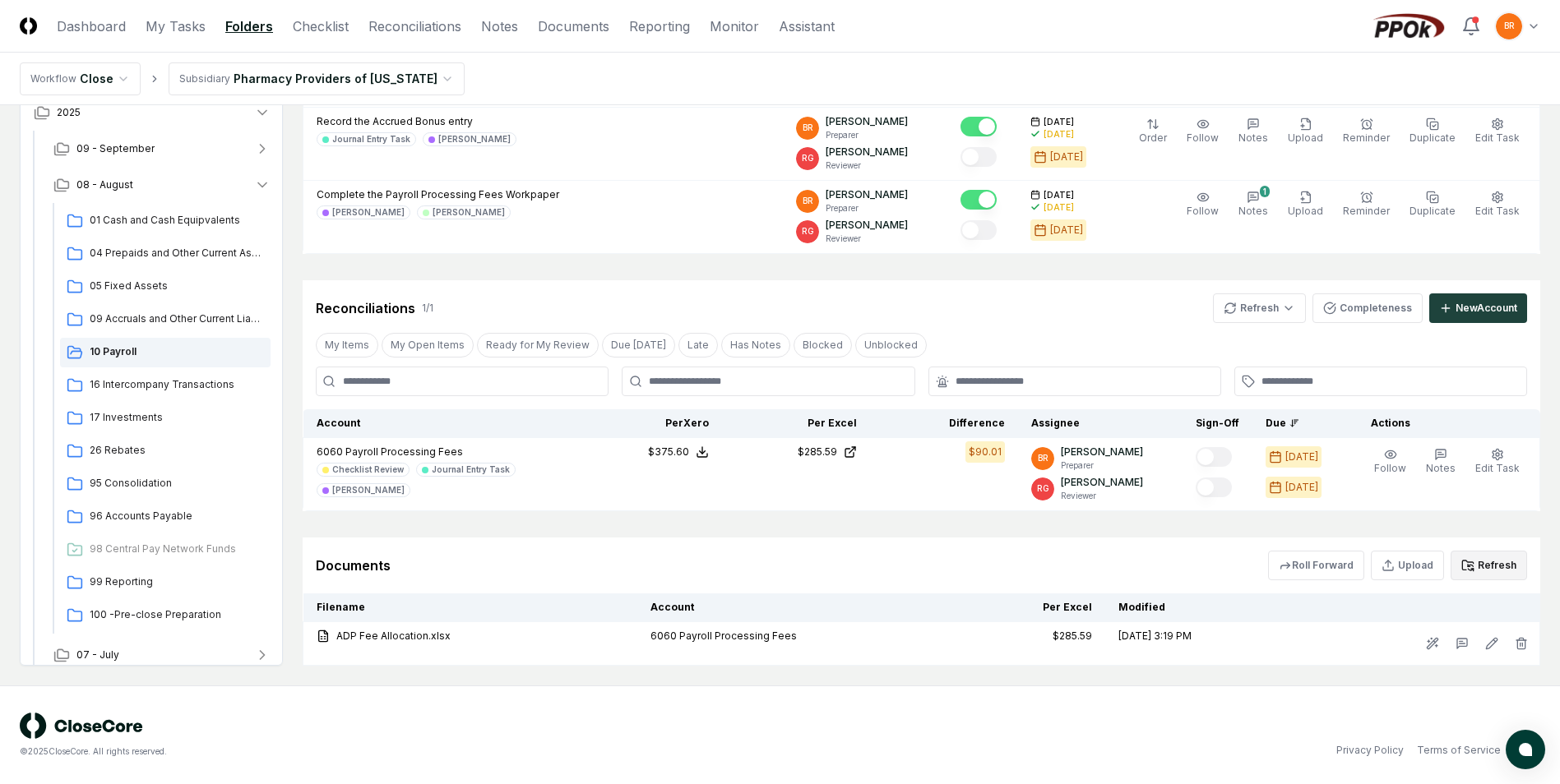
click at [1507, 557] on button "Refresh" at bounding box center [1489, 566] width 77 height 30
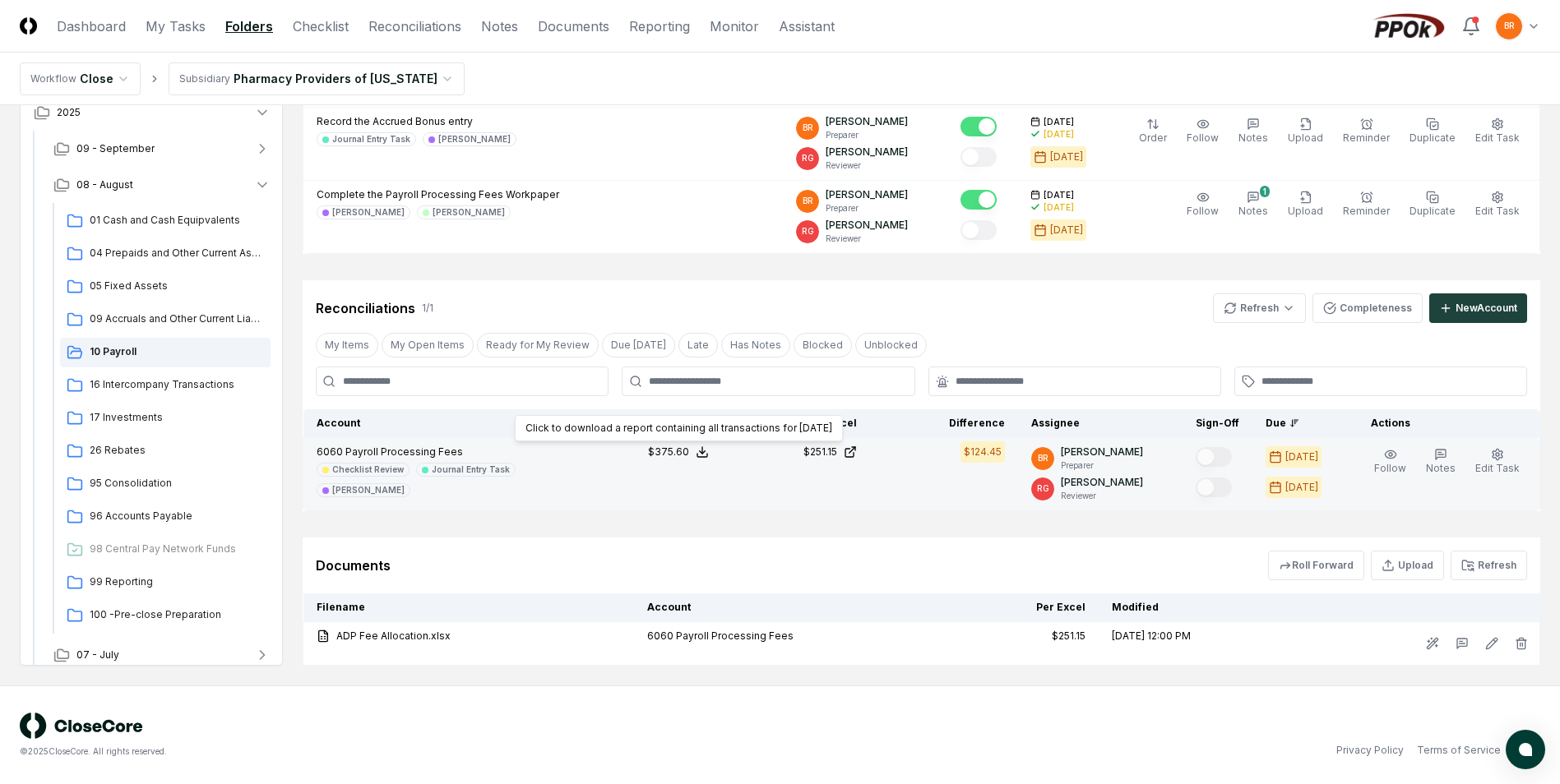
click at [709, 455] on icon at bounding box center [702, 452] width 13 height 13
click at [709, 415] on button "Download .xlsx" at bounding box center [702, 413] width 115 height 30
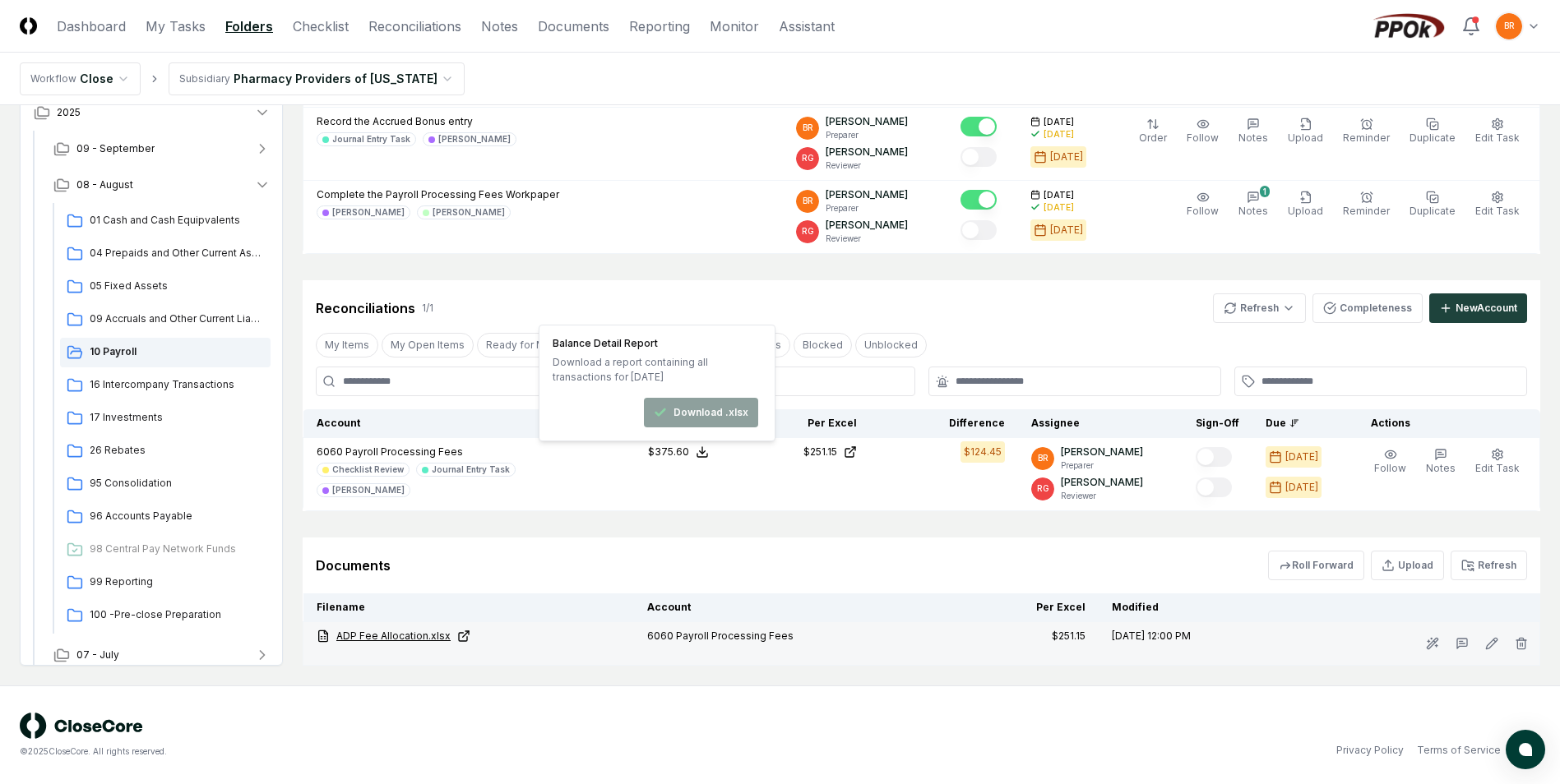
click at [460, 637] on icon at bounding box center [464, 636] width 13 height 13
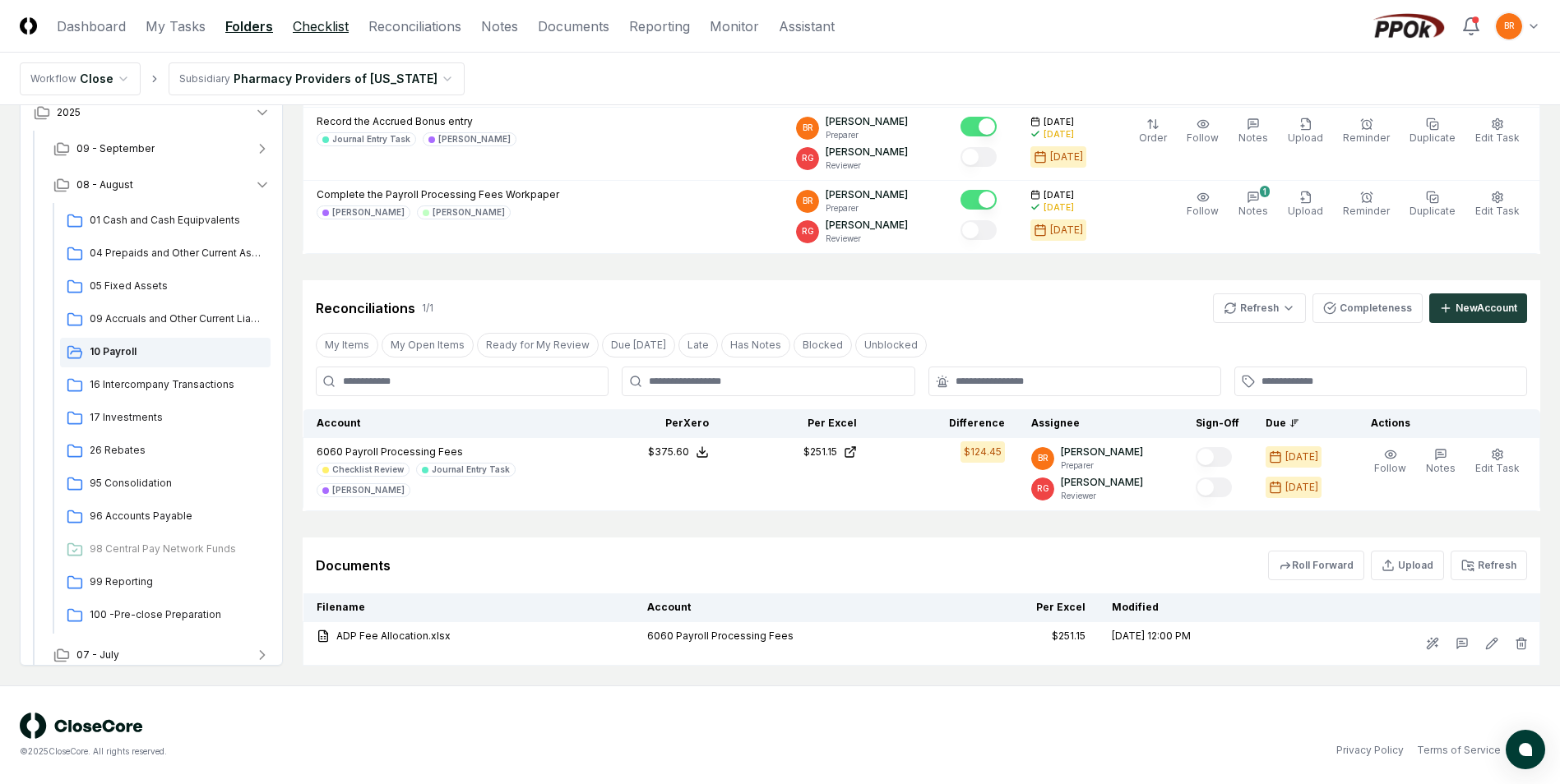
click at [312, 26] on link "Checklist" at bounding box center [320, 26] width 56 height 19
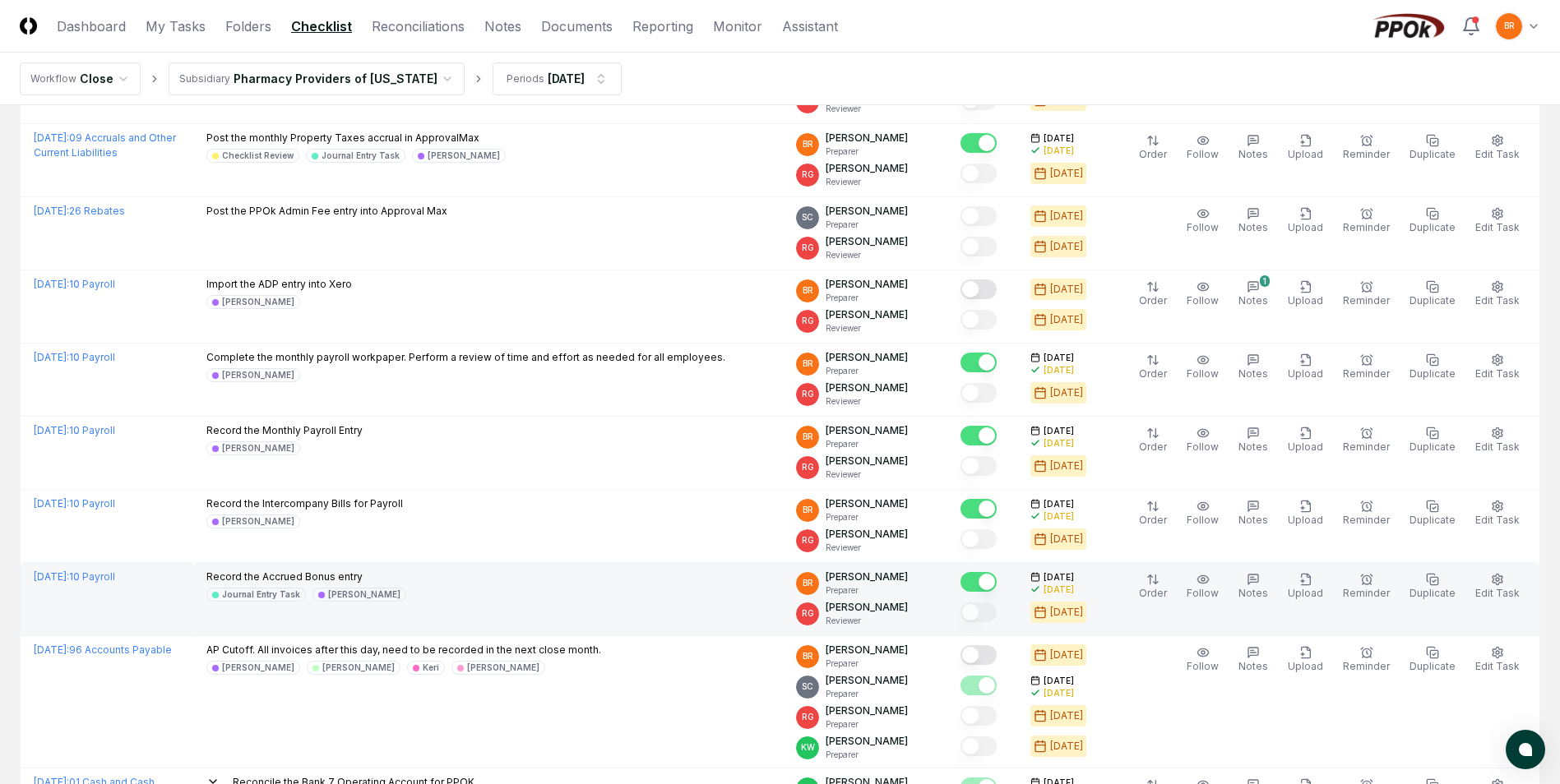
scroll to position [329, 0]
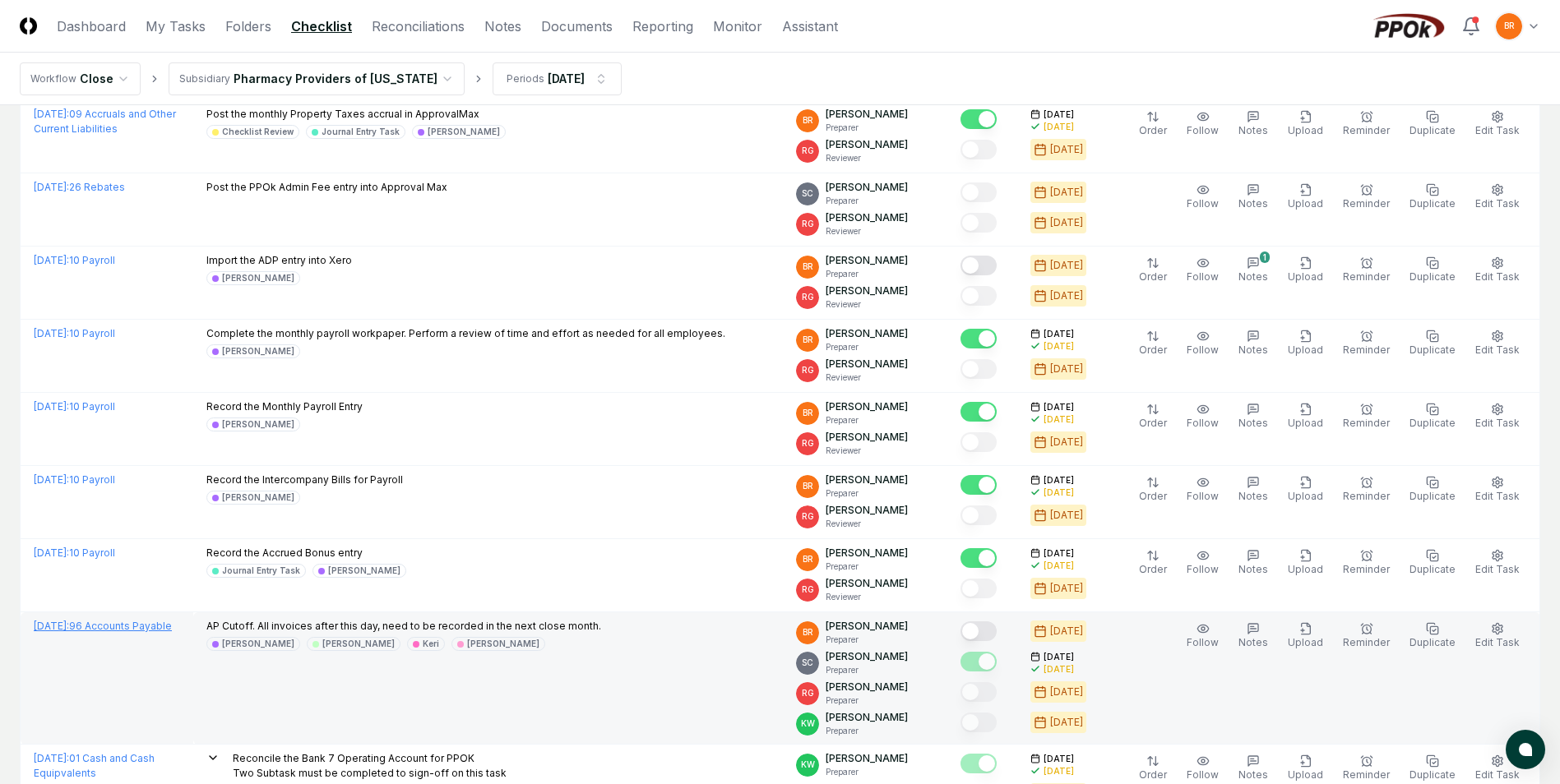
click at [164, 627] on link "[DATE] : 96 Accounts Payable" at bounding box center [102, 626] width 138 height 12
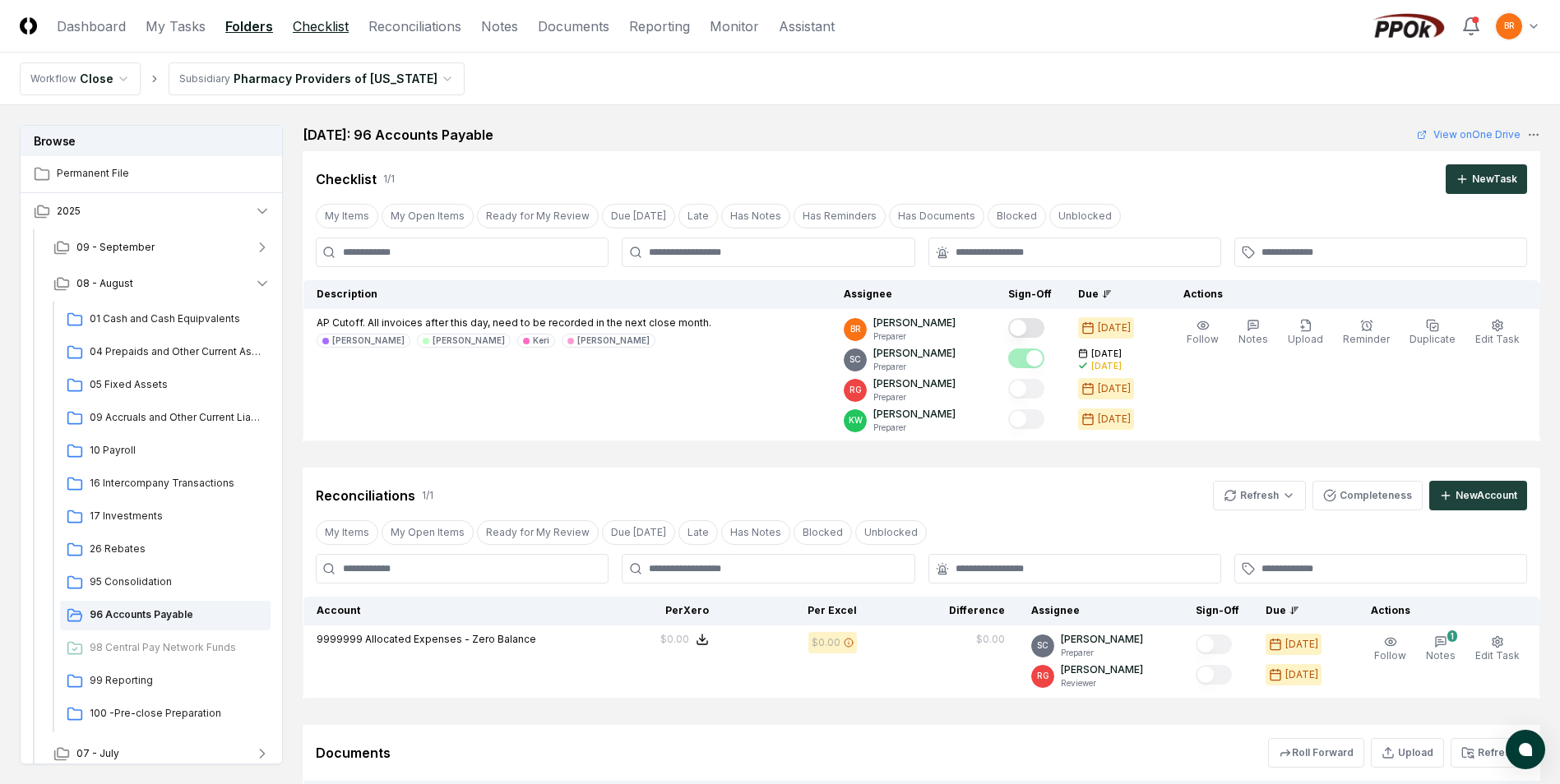
click at [323, 26] on link "Checklist" at bounding box center [320, 26] width 56 height 19
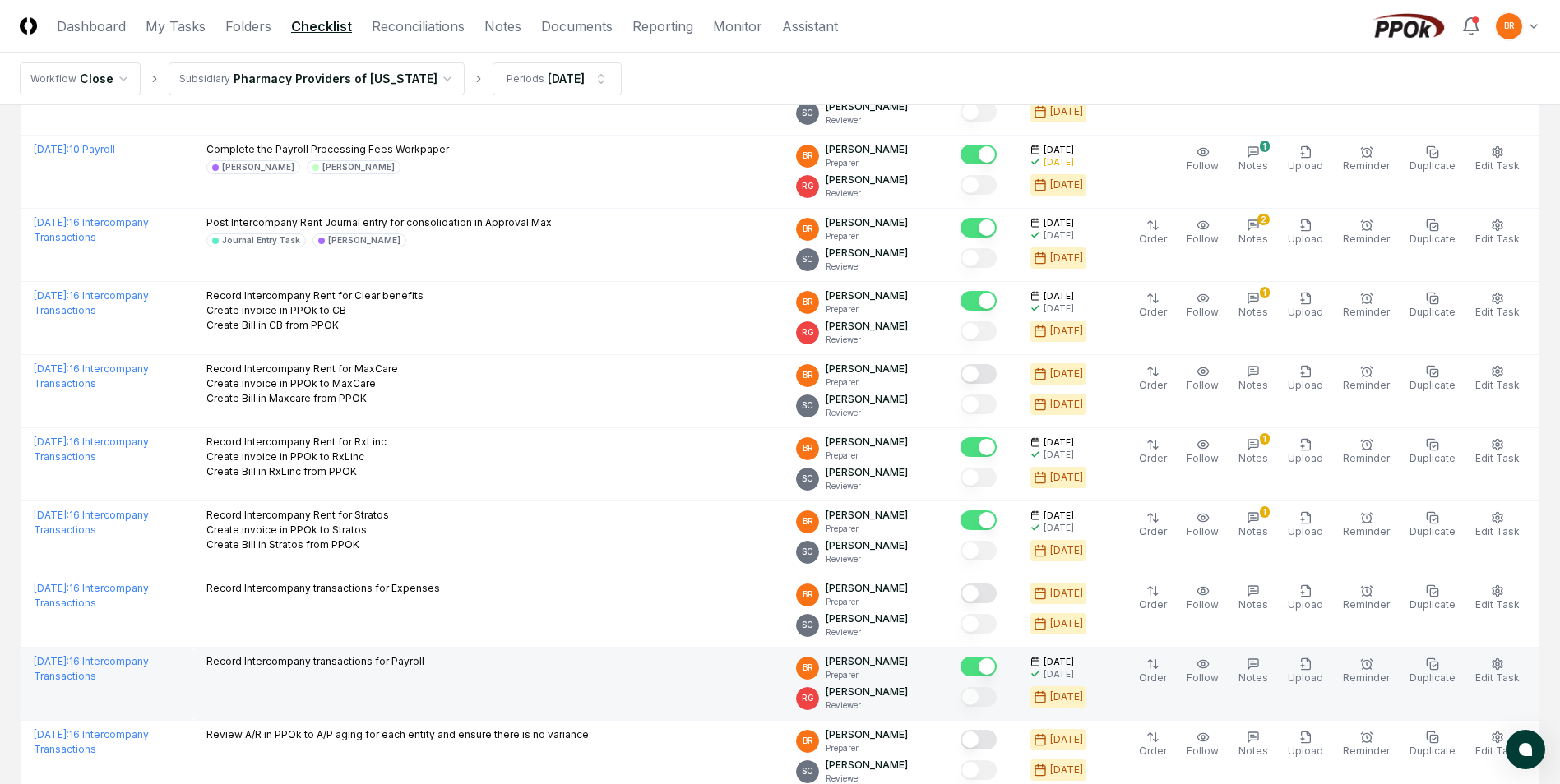
scroll to position [2219, 0]
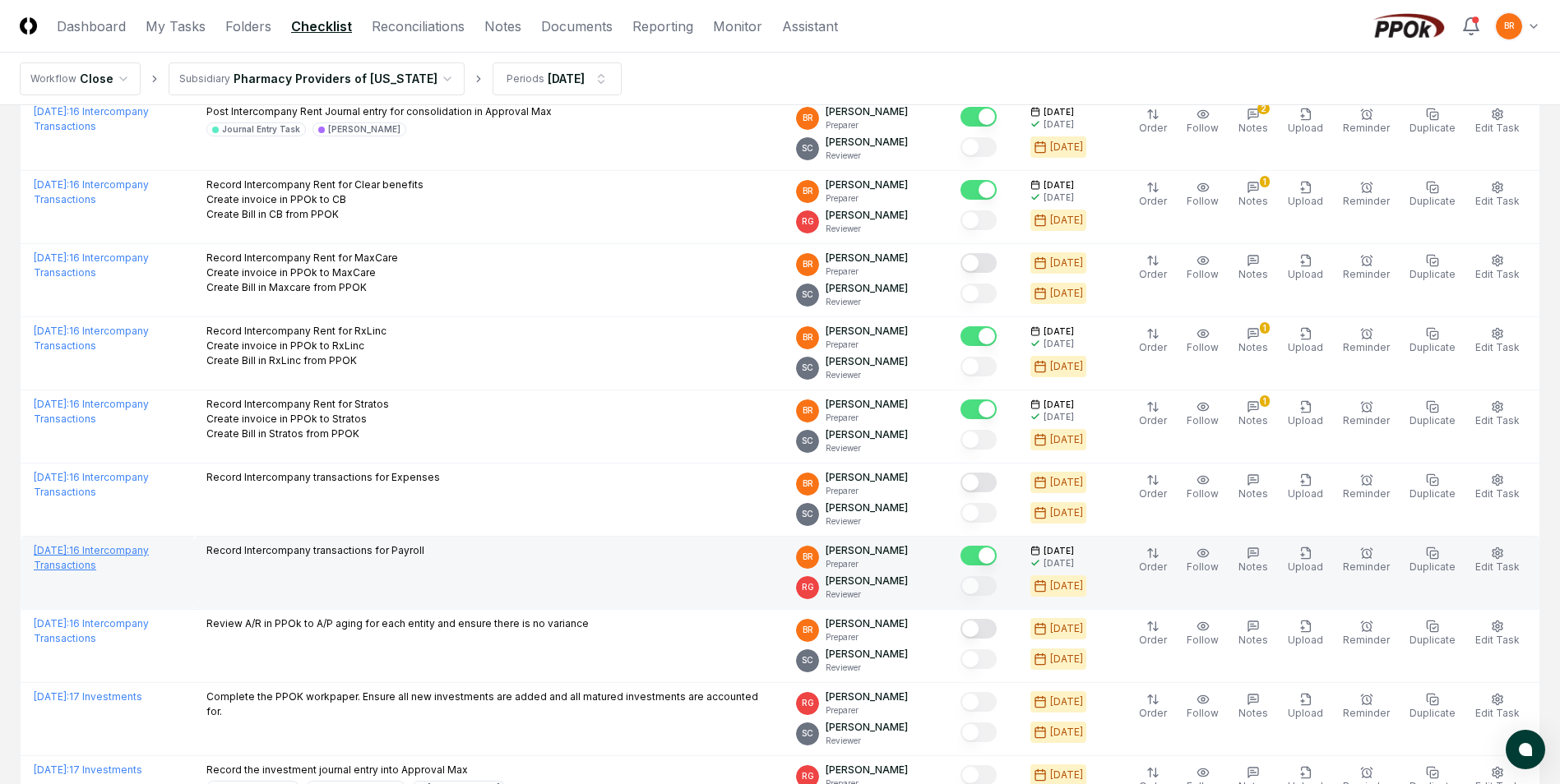
click at [149, 551] on link "[DATE] : 16 Intercompany Transactions" at bounding box center [91, 558] width 115 height 27
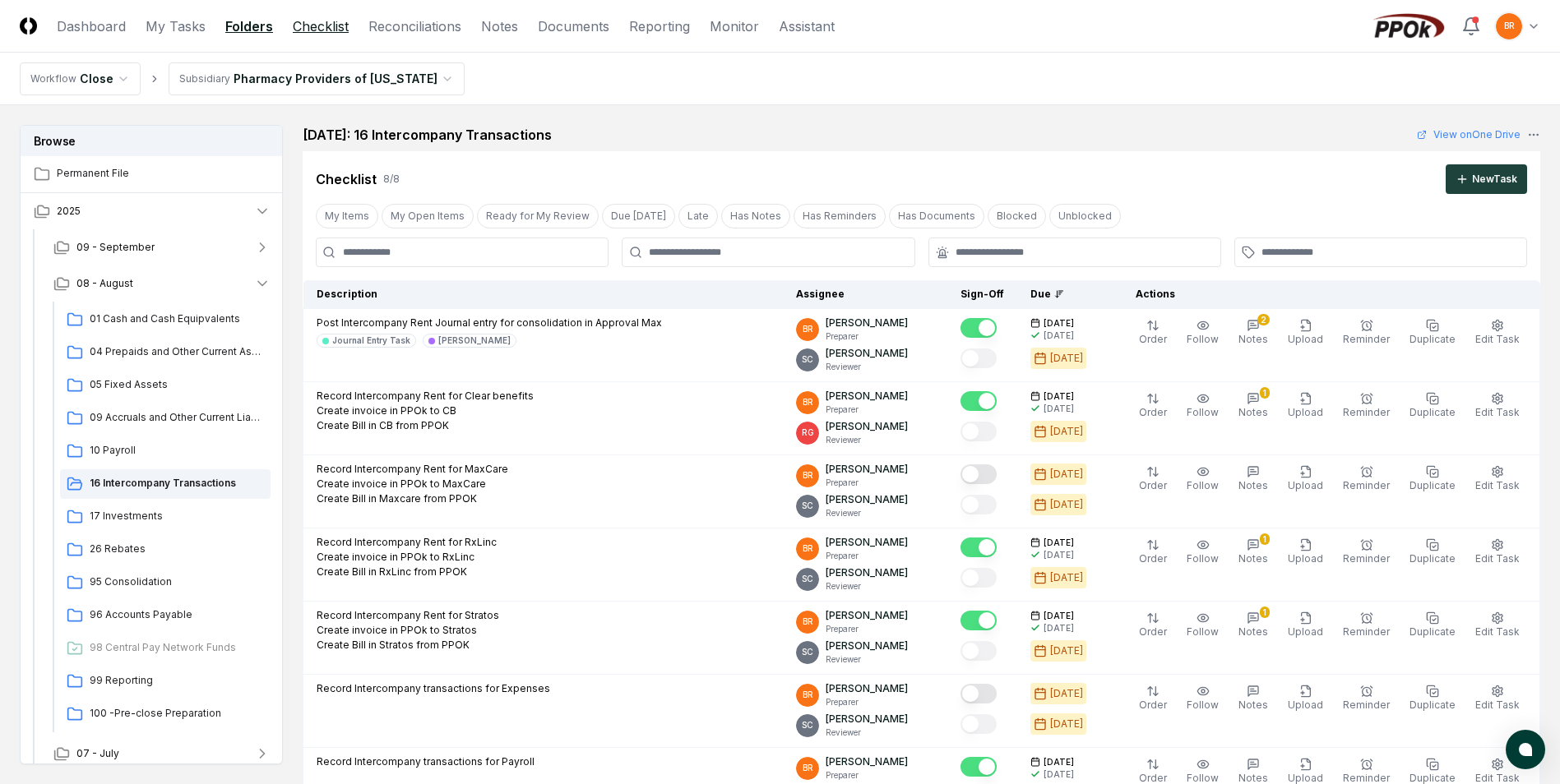
click at [308, 28] on link "Checklist" at bounding box center [320, 26] width 56 height 19
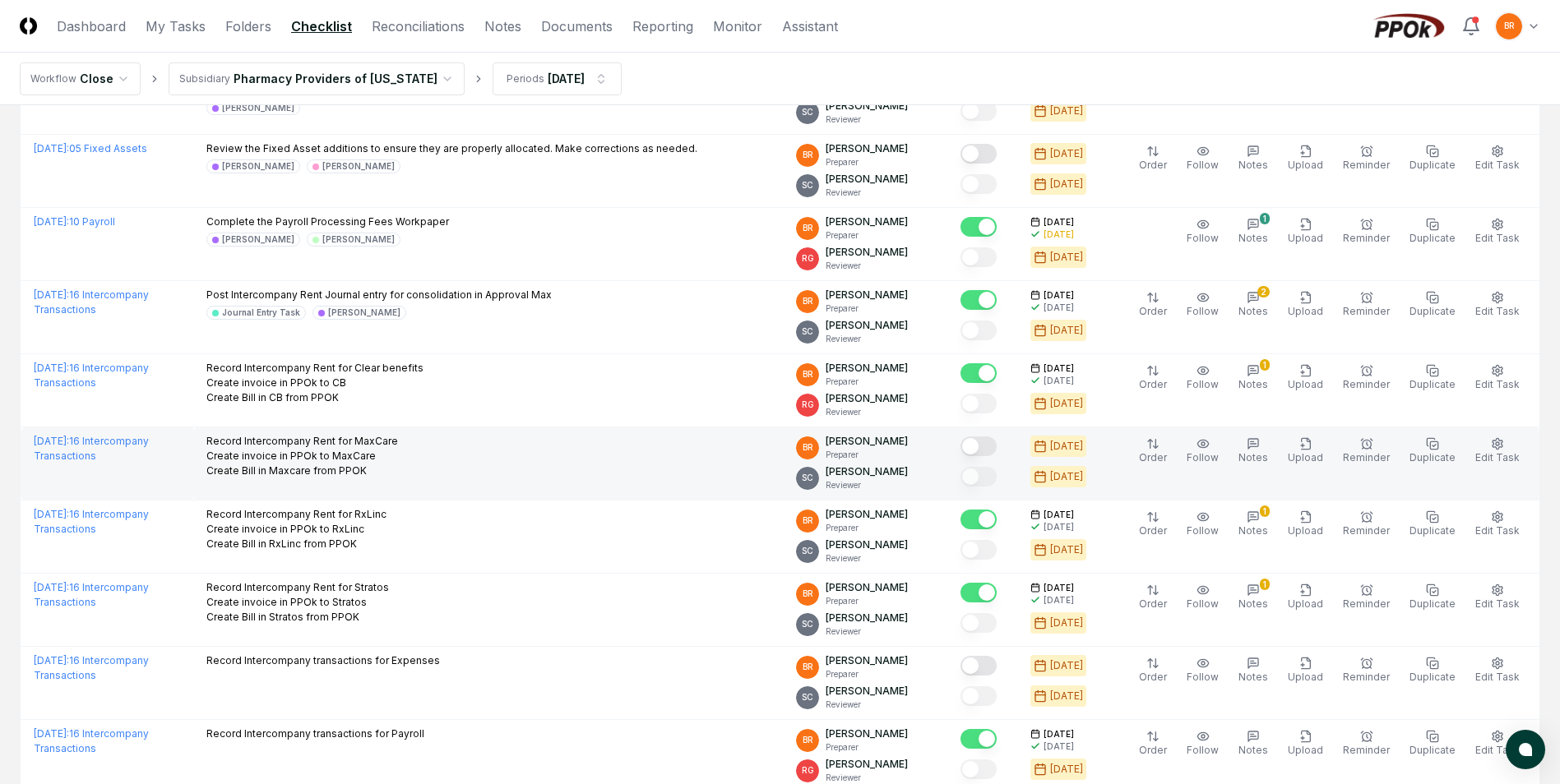
scroll to position [2055, 0]
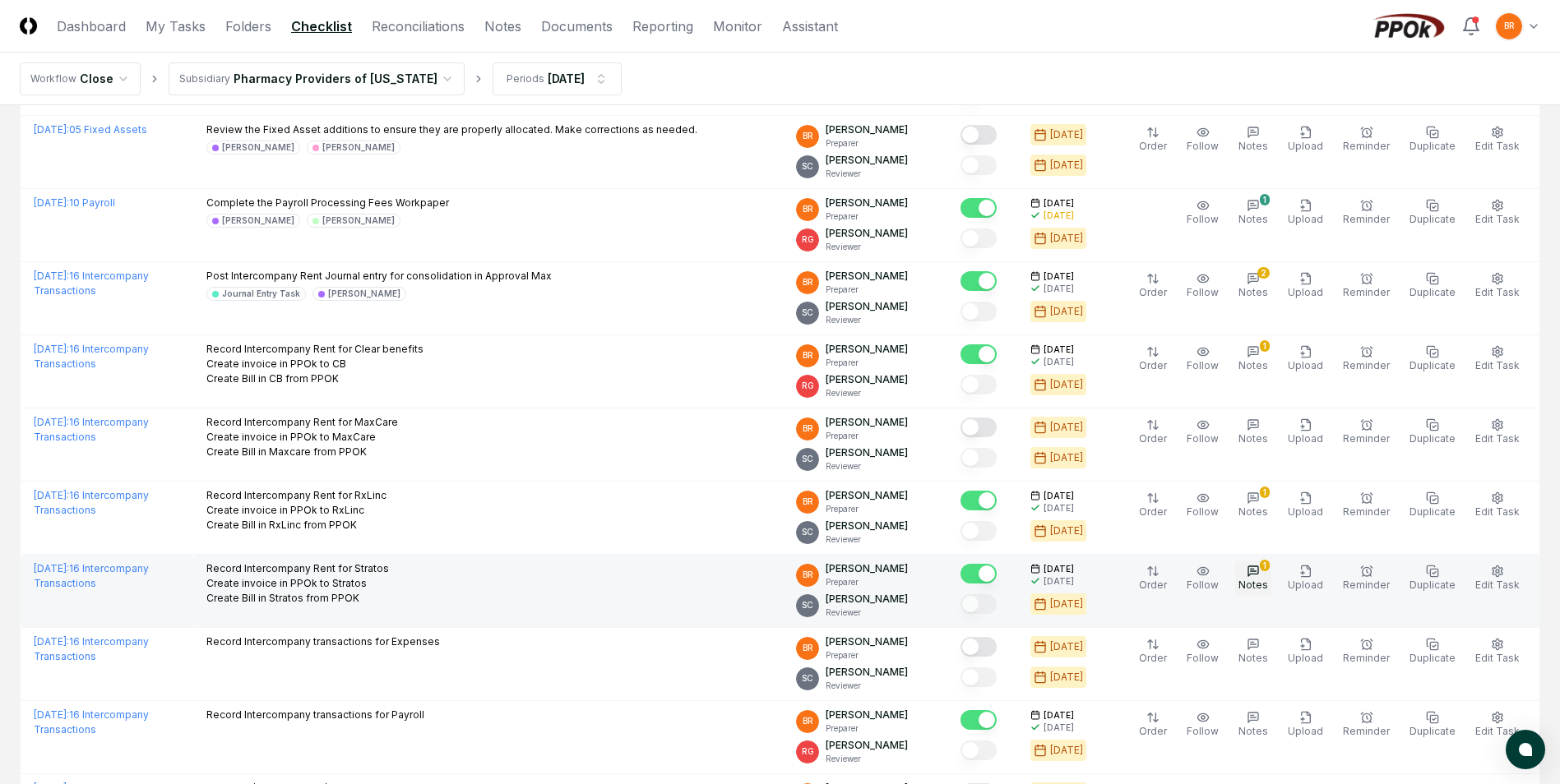
click at [1259, 573] on icon "button" at bounding box center [1252, 571] width 10 height 10
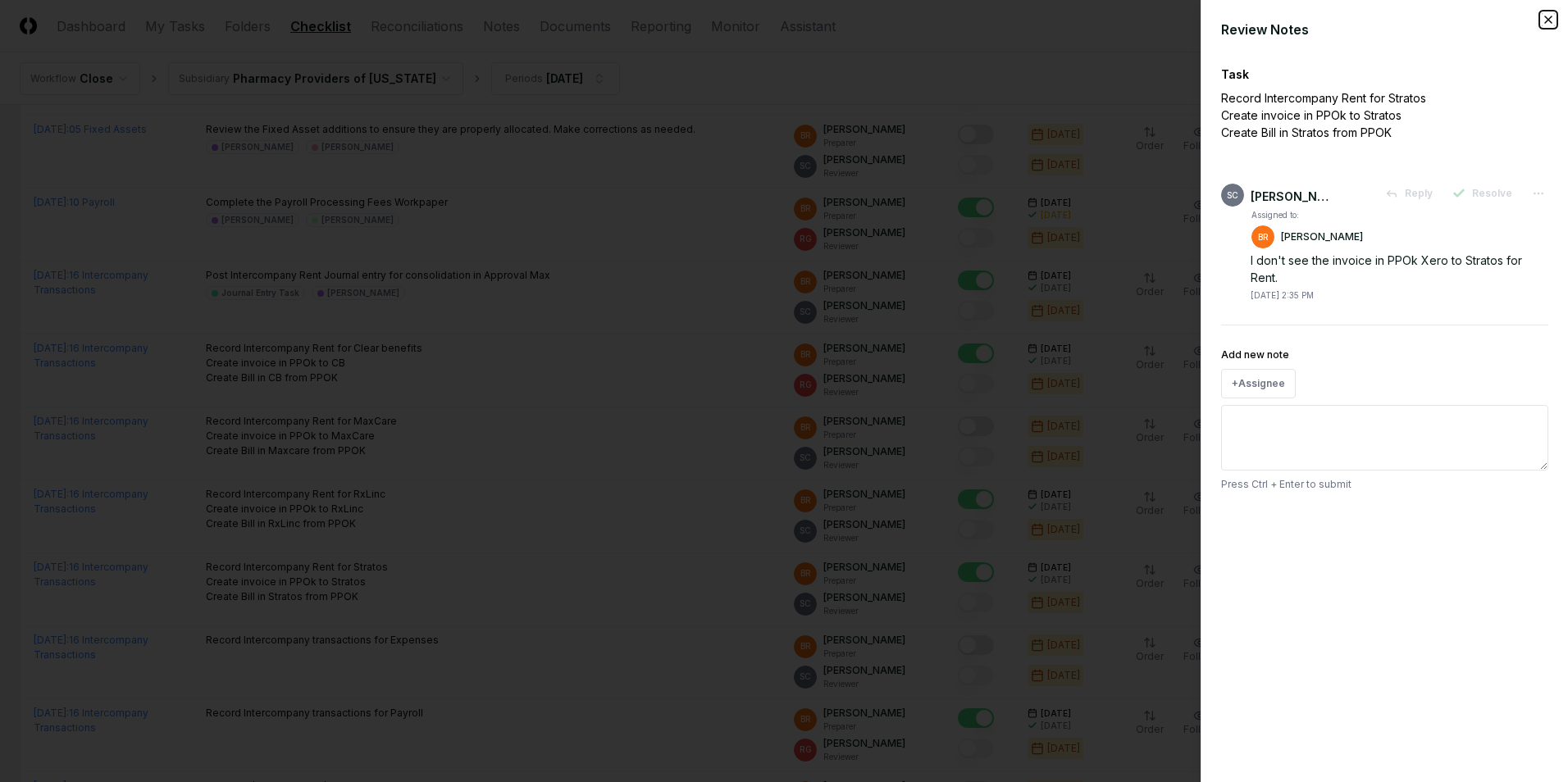
click at [1546, 18] on icon "button" at bounding box center [1548, 19] width 13 height 13
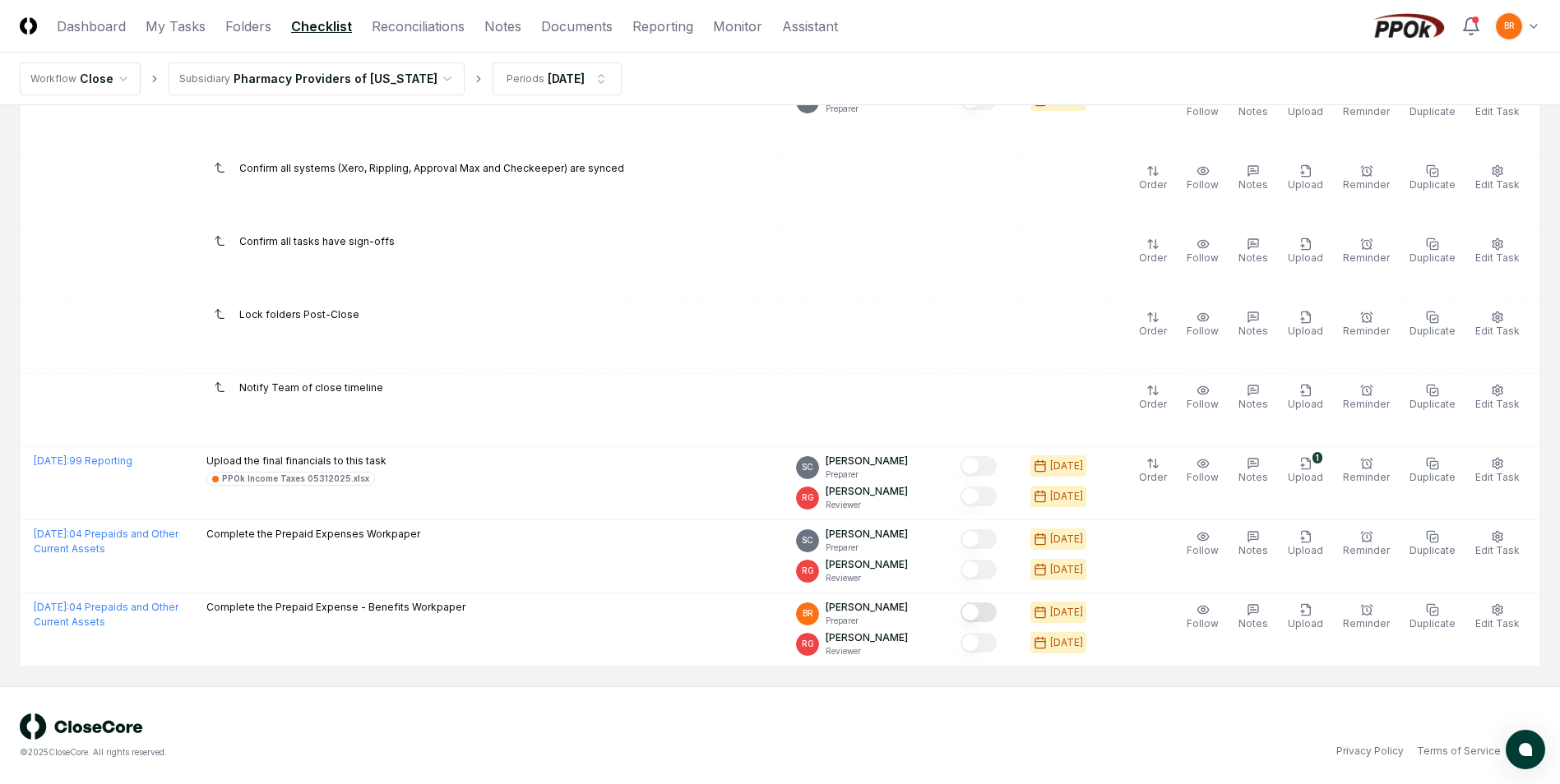
scroll to position [3333, 0]
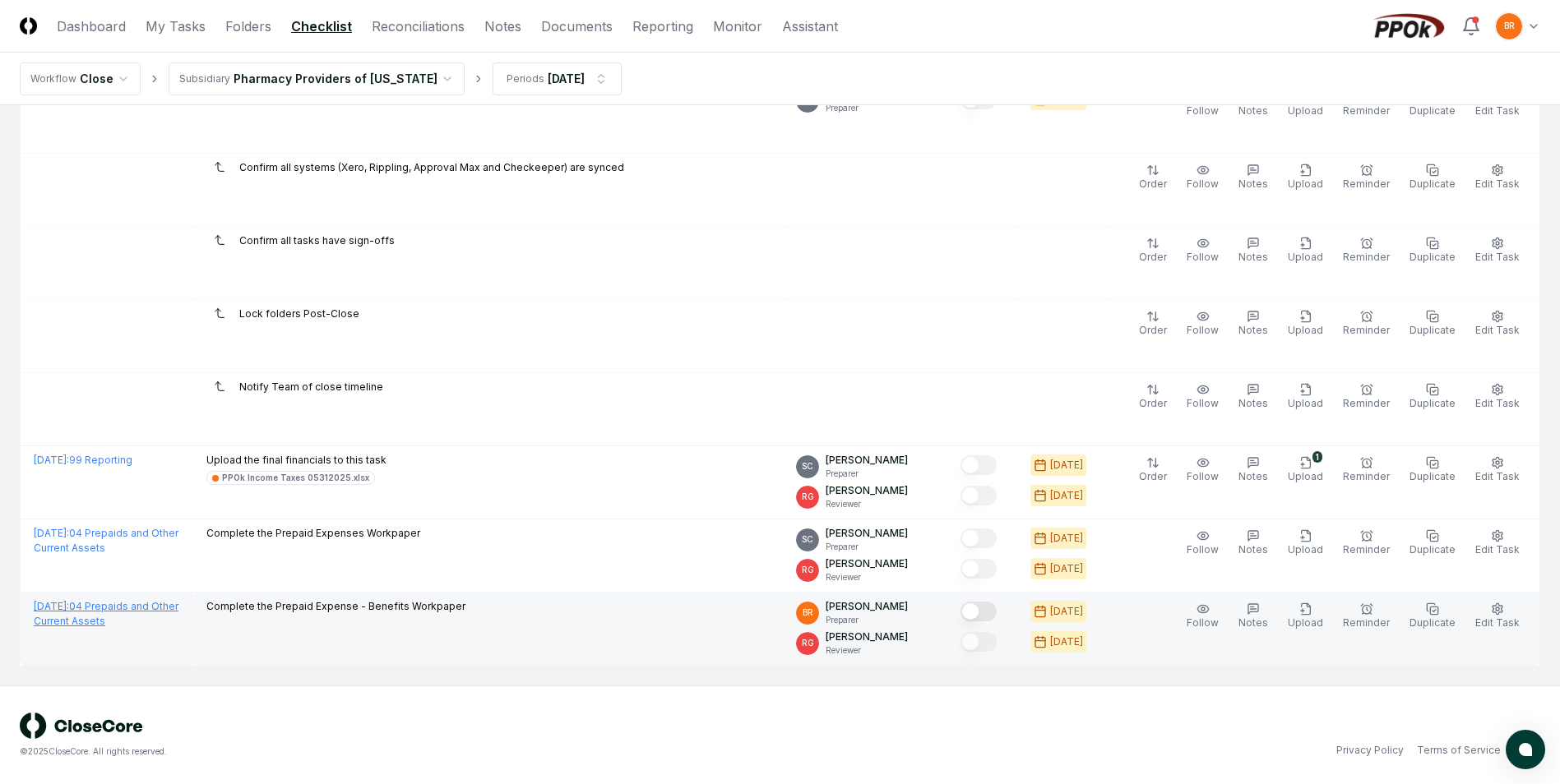
click at [153, 606] on link "[DATE] : 04 Prepaids and Other Current Assets" at bounding box center [106, 613] width 145 height 27
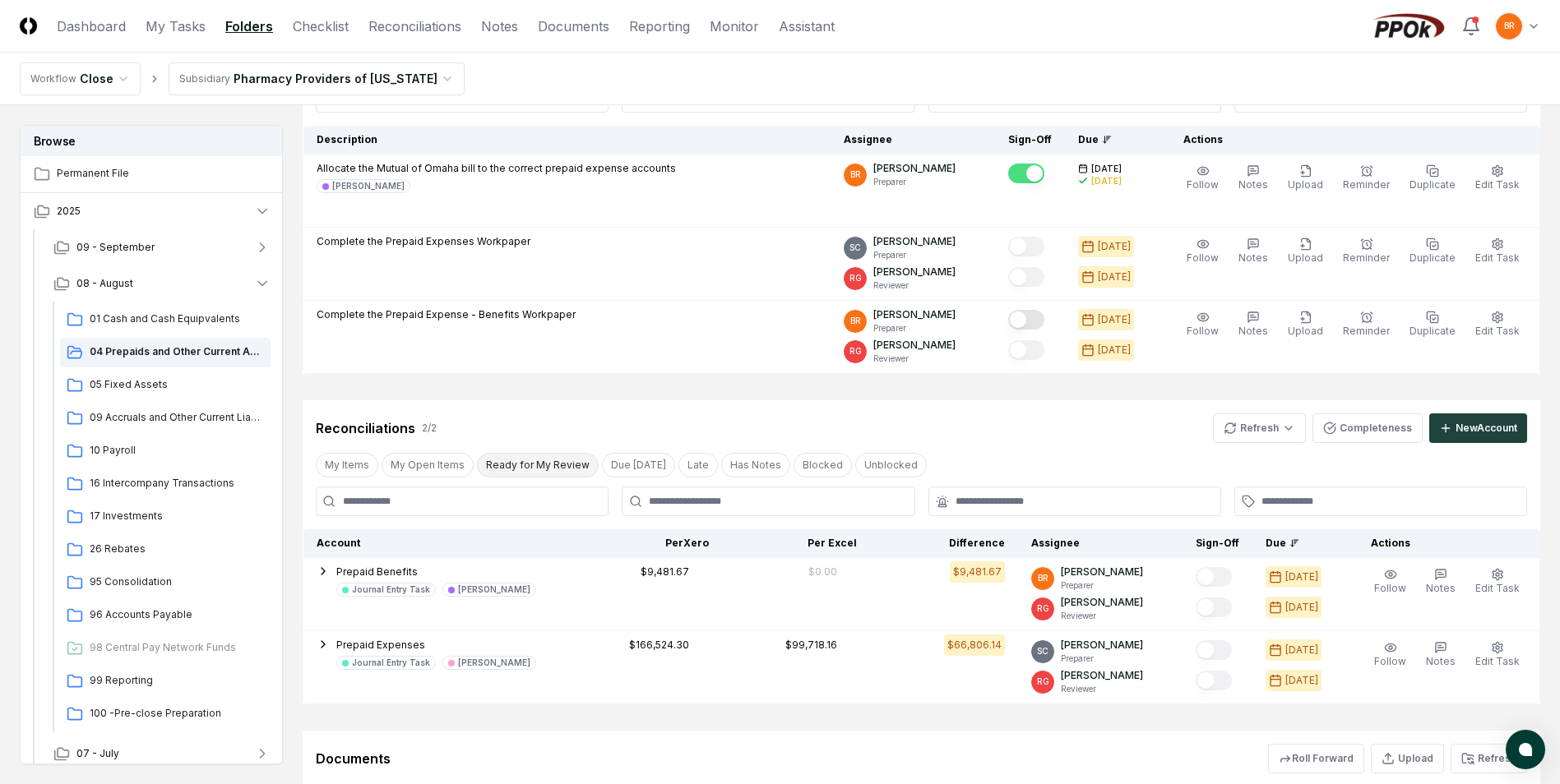
scroll to position [165, 0]
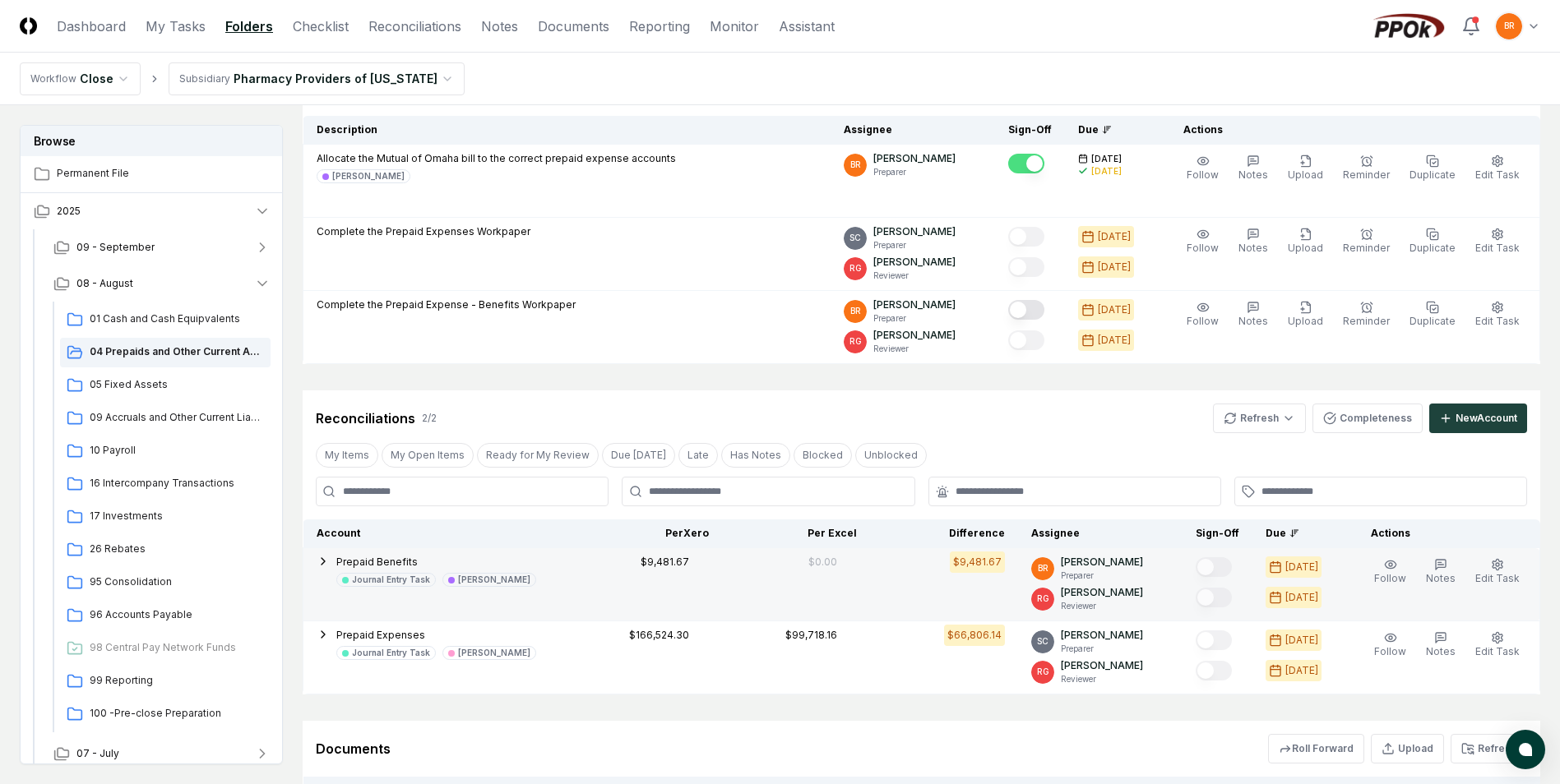
click at [396, 560] on span "Prepaid Benefits" at bounding box center [377, 562] width 81 height 12
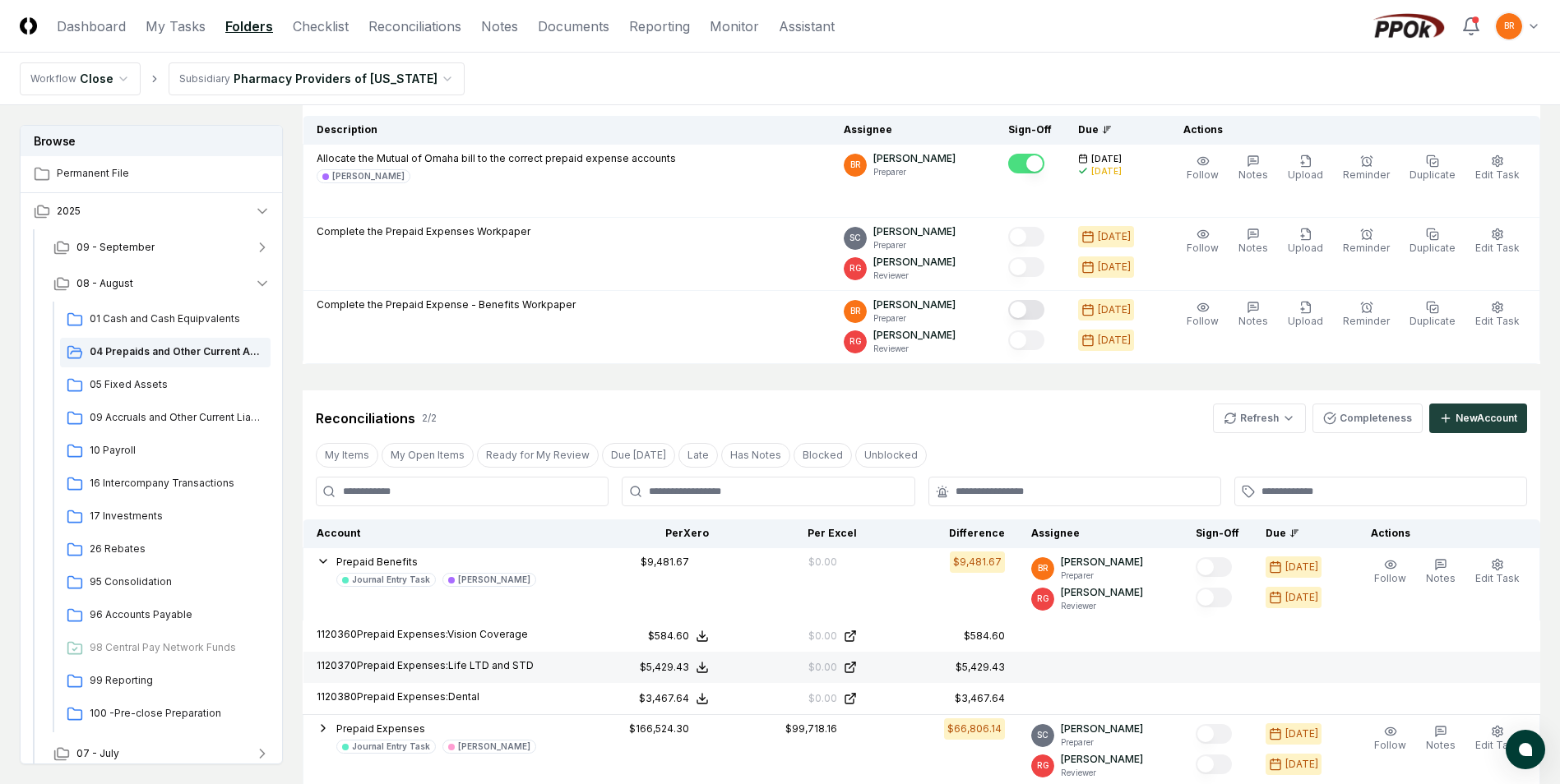
scroll to position [247, 0]
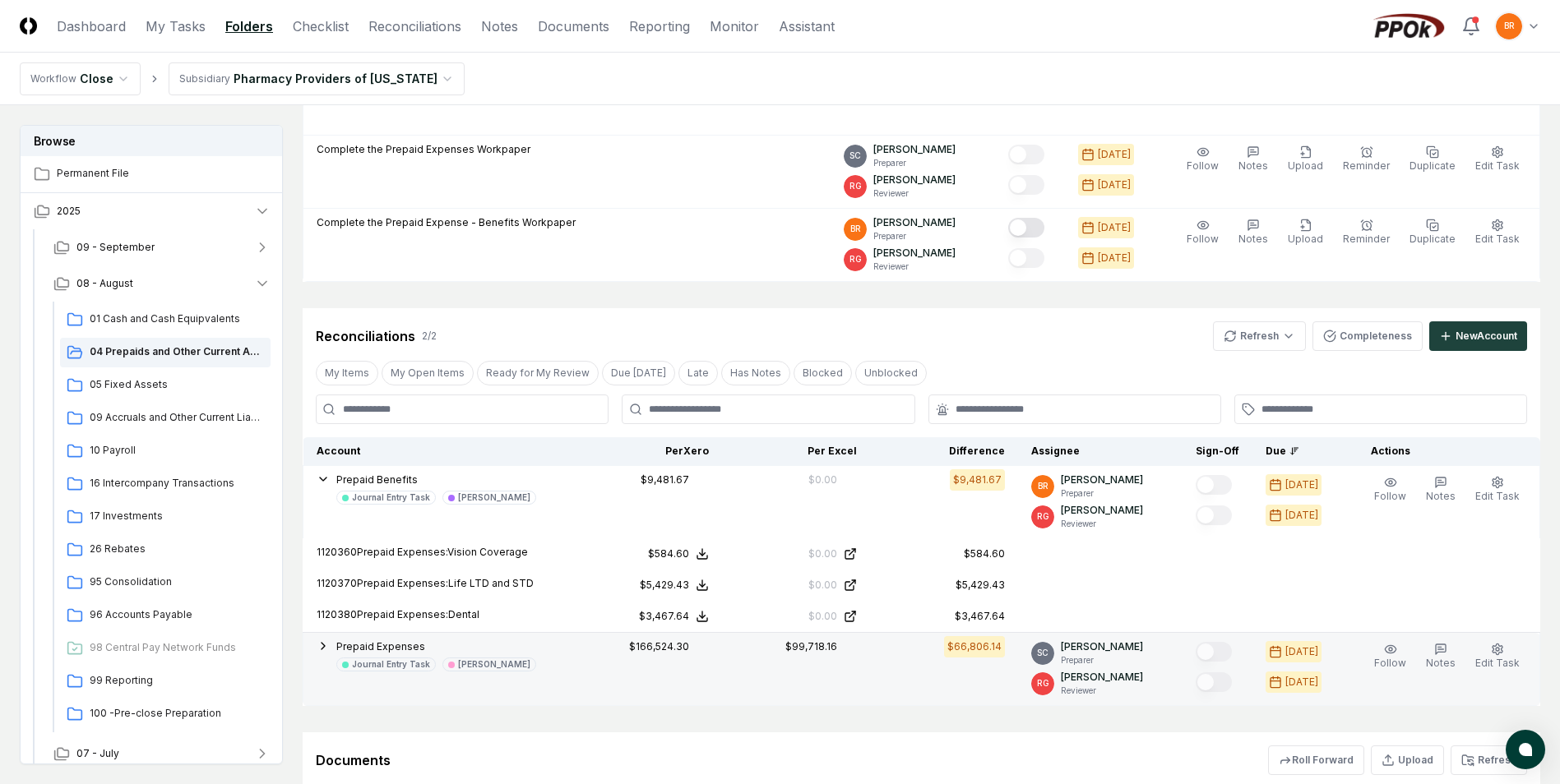
click at [401, 648] on span "Prepaid Expenses" at bounding box center [381, 647] width 89 height 12
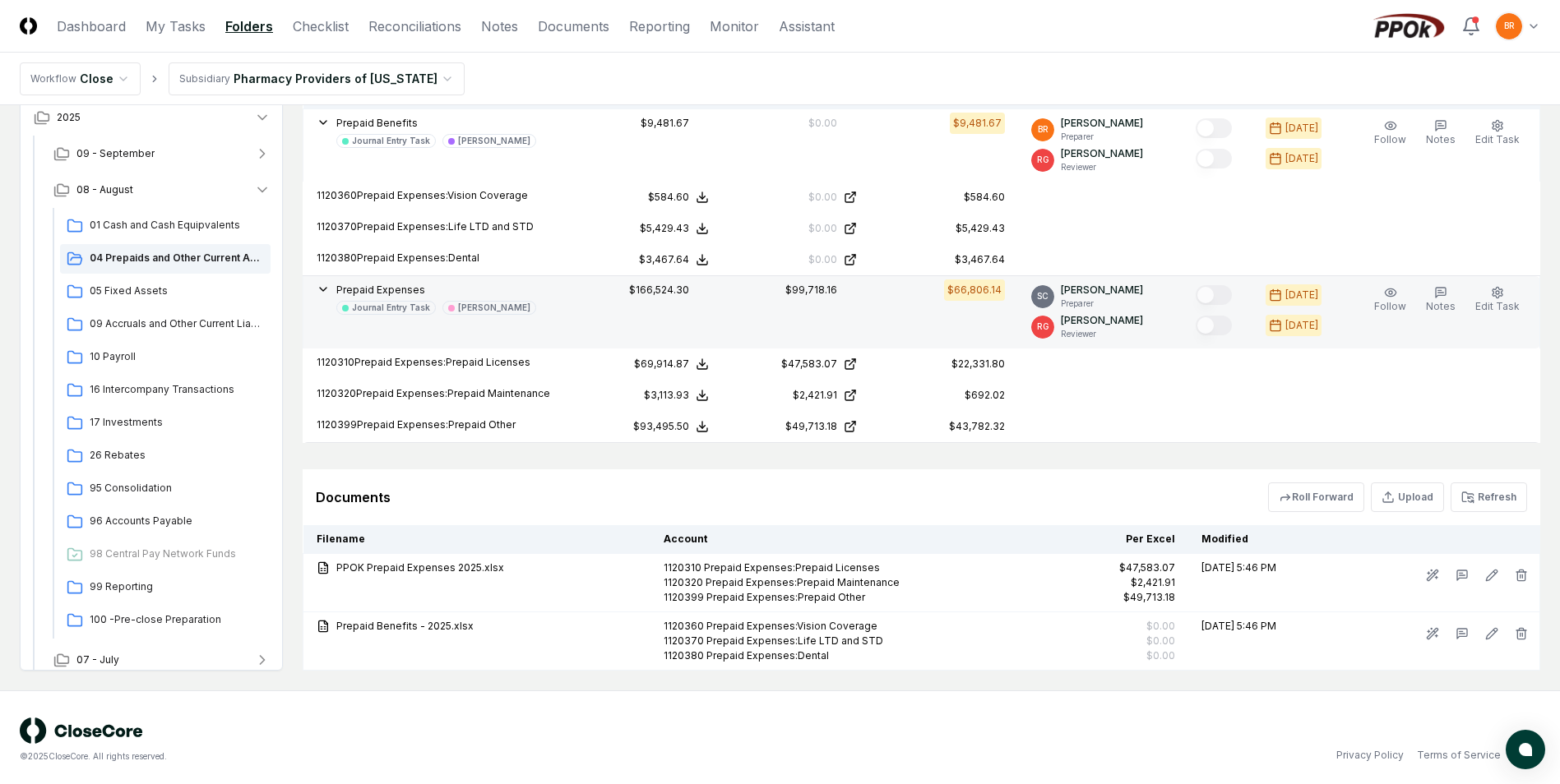
scroll to position [608, 0]
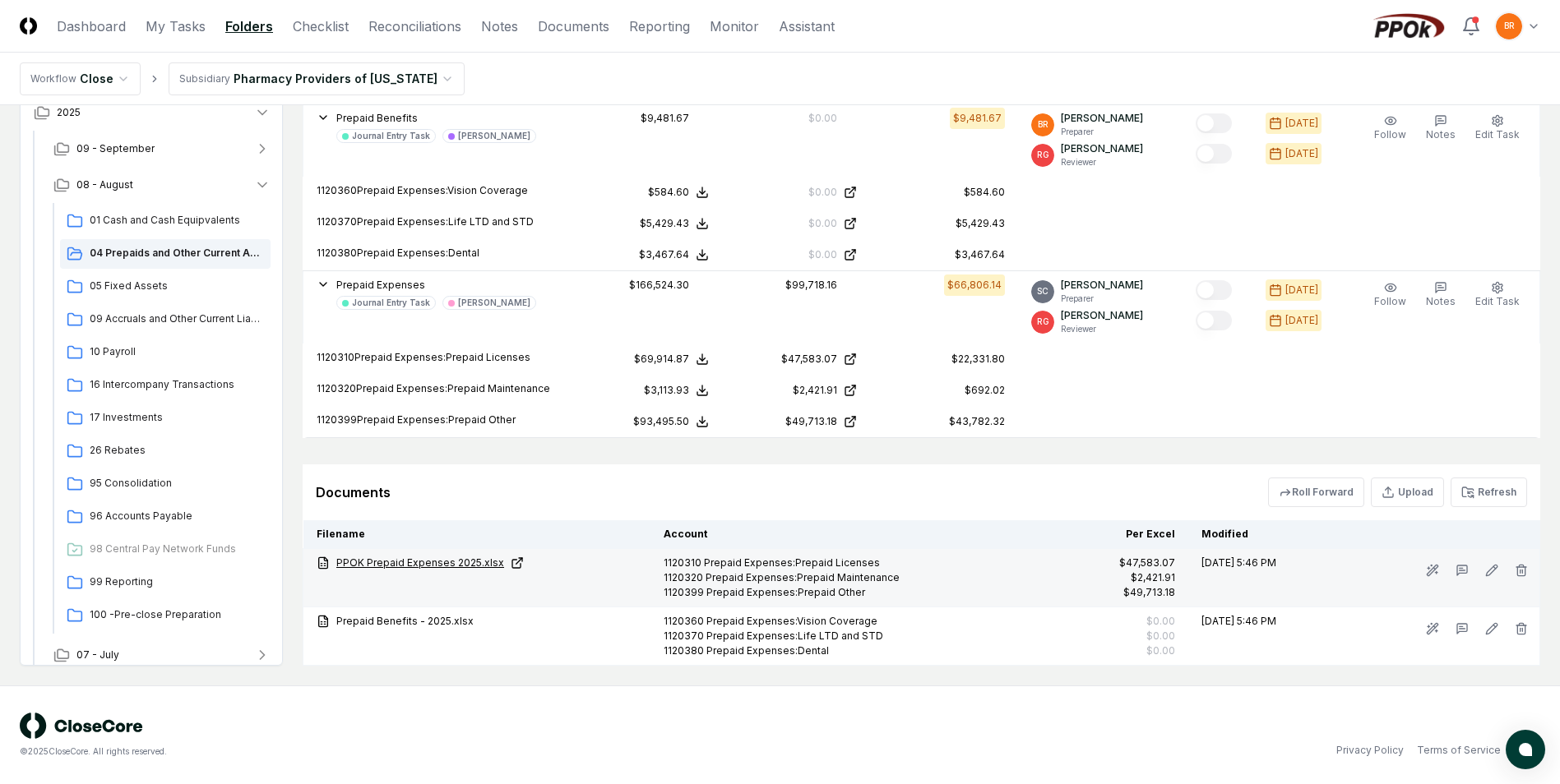
click at [409, 565] on link "PPOK Prepaid Expenses 2025.xlsx" at bounding box center [477, 563] width 321 height 15
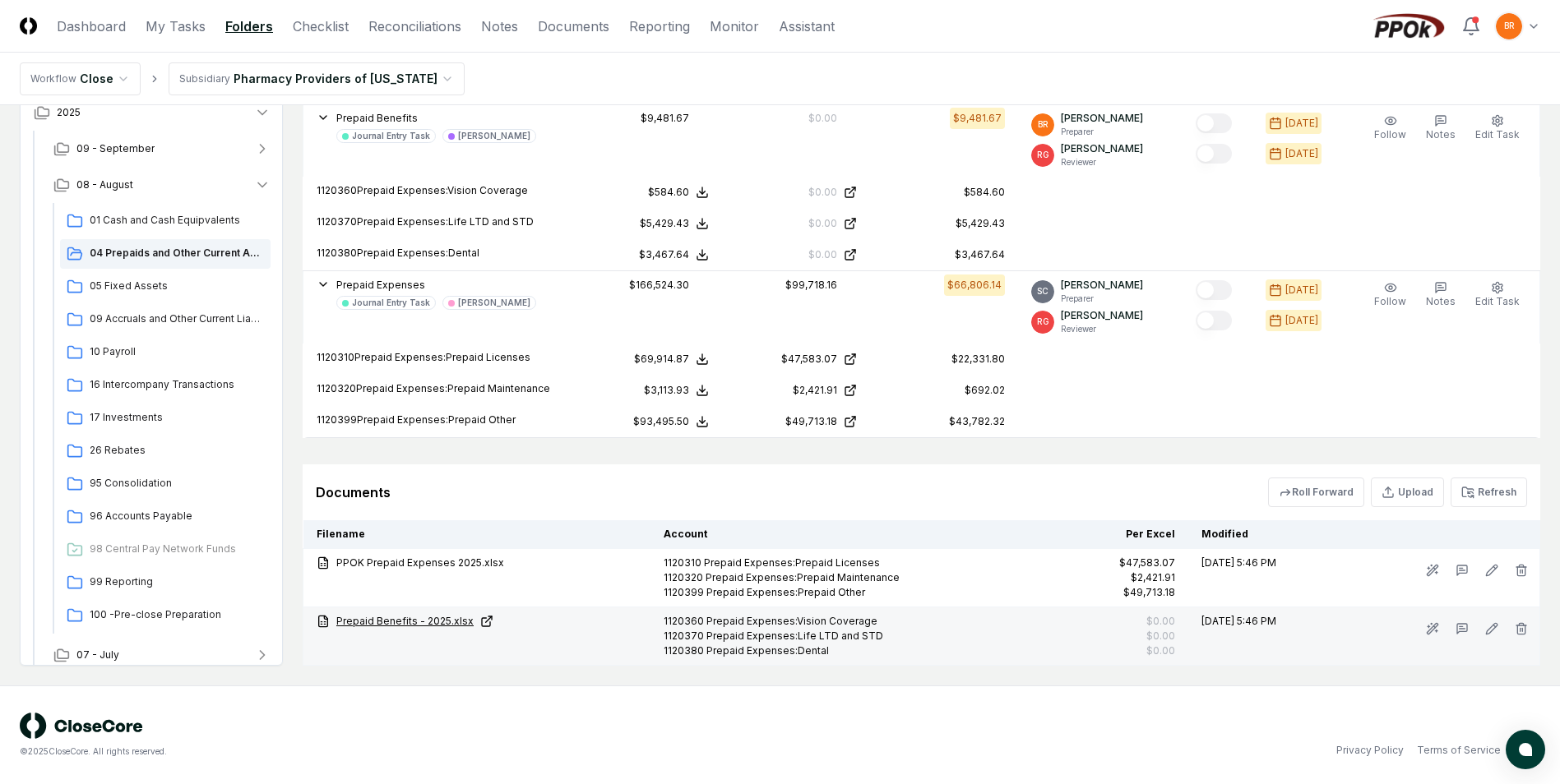
click at [480, 621] on icon at bounding box center [487, 621] width 13 height 13
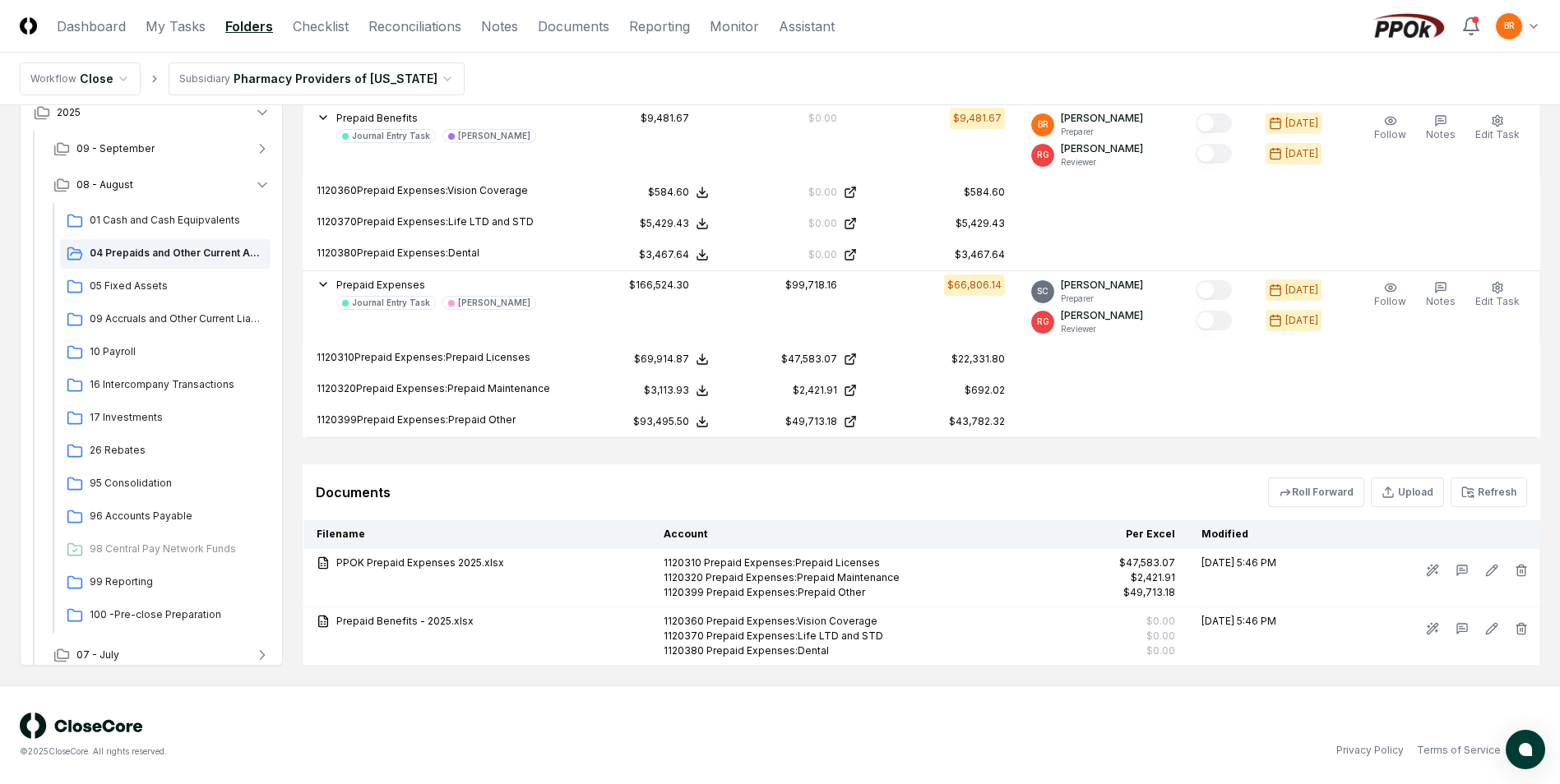
click at [1494, 497] on button "Refresh" at bounding box center [1489, 492] width 77 height 30
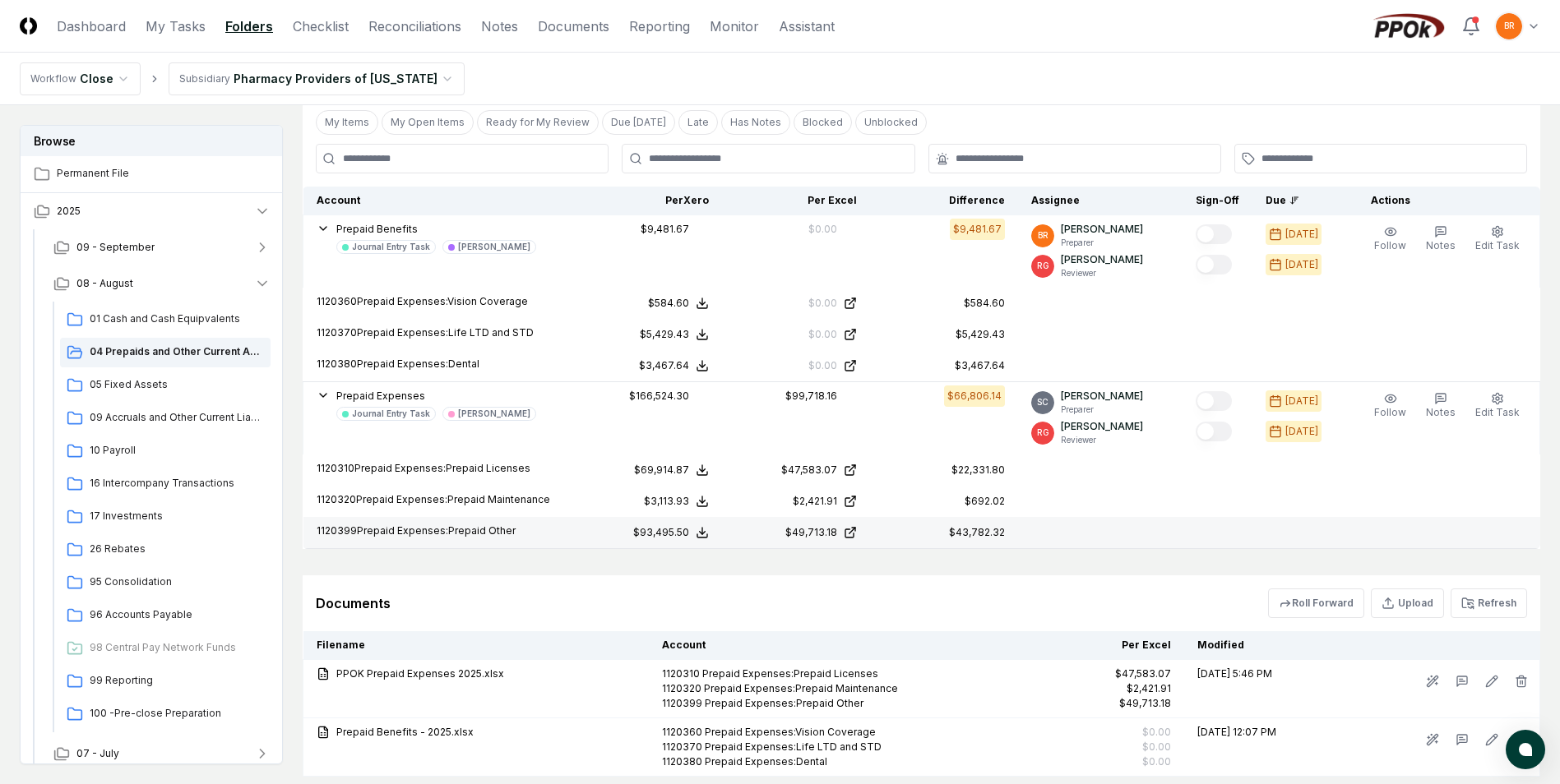
scroll to position [526, 0]
